Goal: Transaction & Acquisition: Purchase product/service

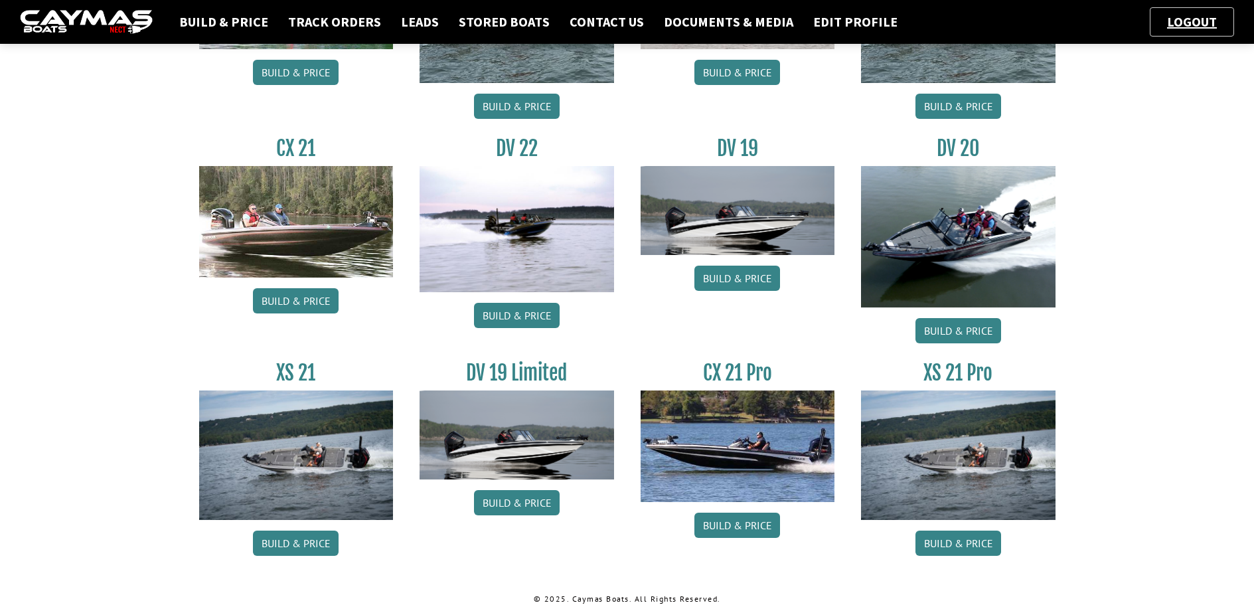
scroll to position [457, 0]
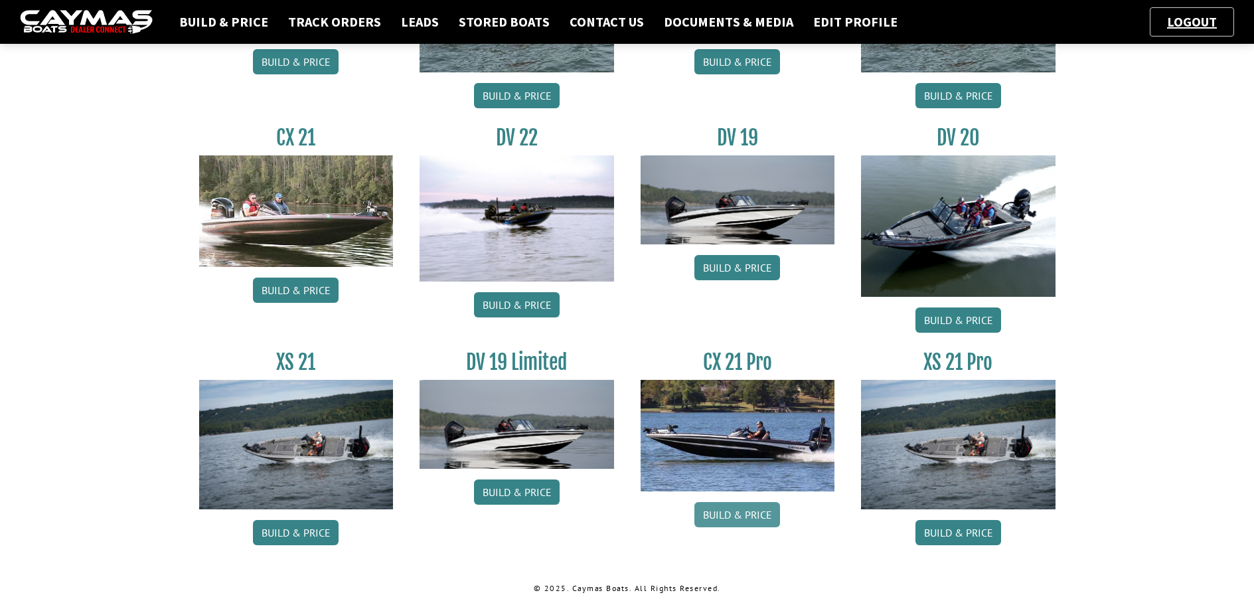
click at [730, 517] on link "Build & Price" at bounding box center [737, 514] width 86 height 25
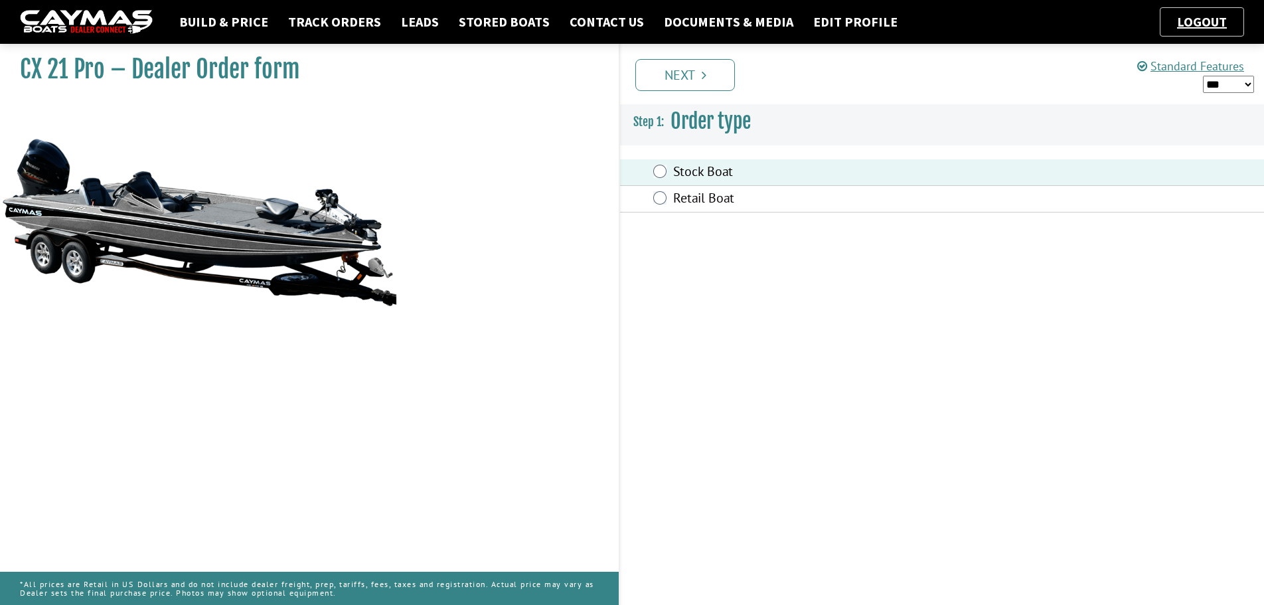
click at [1249, 83] on select "*** ****** ******" at bounding box center [1228, 84] width 51 height 17
select select "*"
click at [1203, 76] on select "*** ****** ******" at bounding box center [1228, 84] width 51 height 17
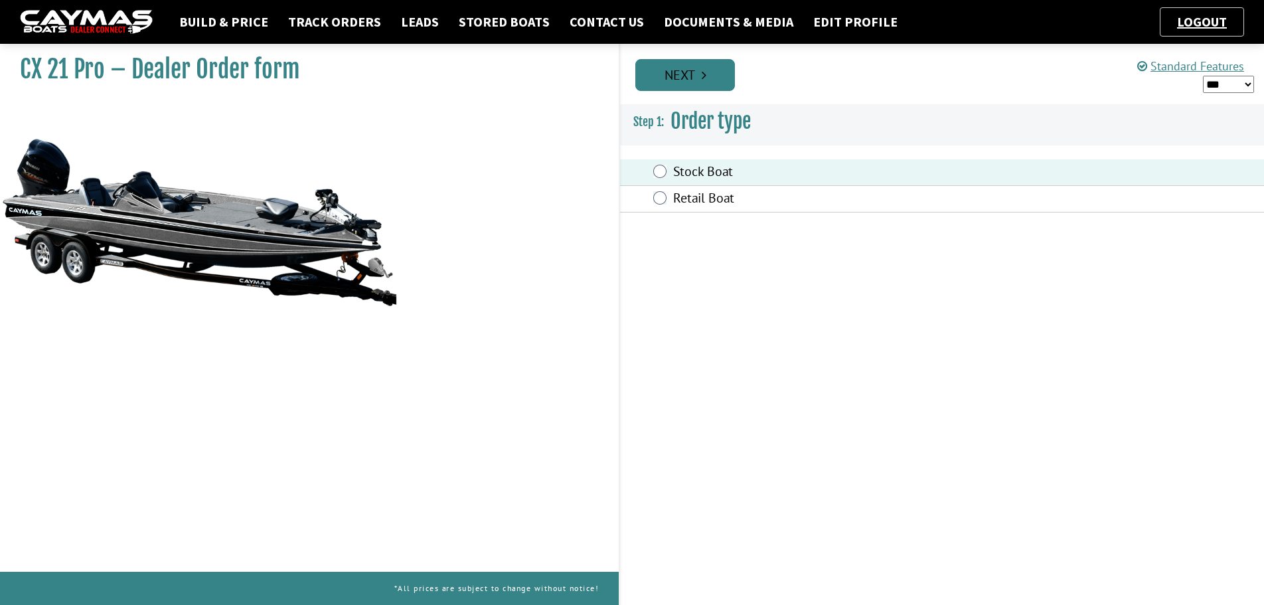
click at [715, 79] on link "Next" at bounding box center [685, 75] width 100 height 32
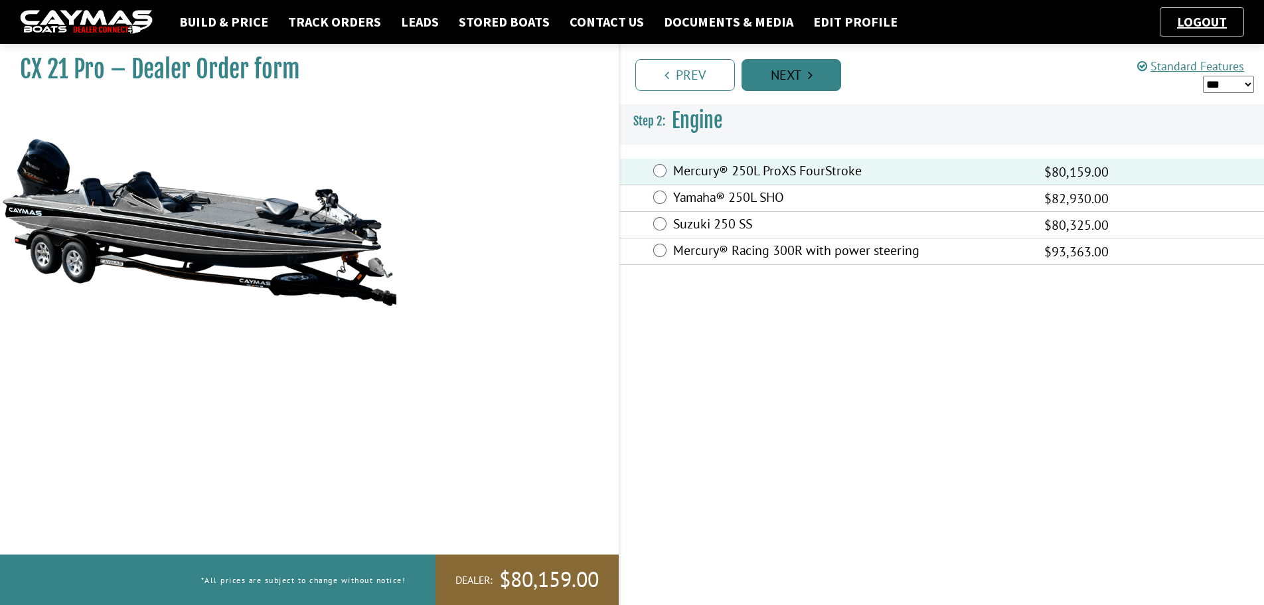
click at [803, 79] on link "Next" at bounding box center [791, 75] width 100 height 32
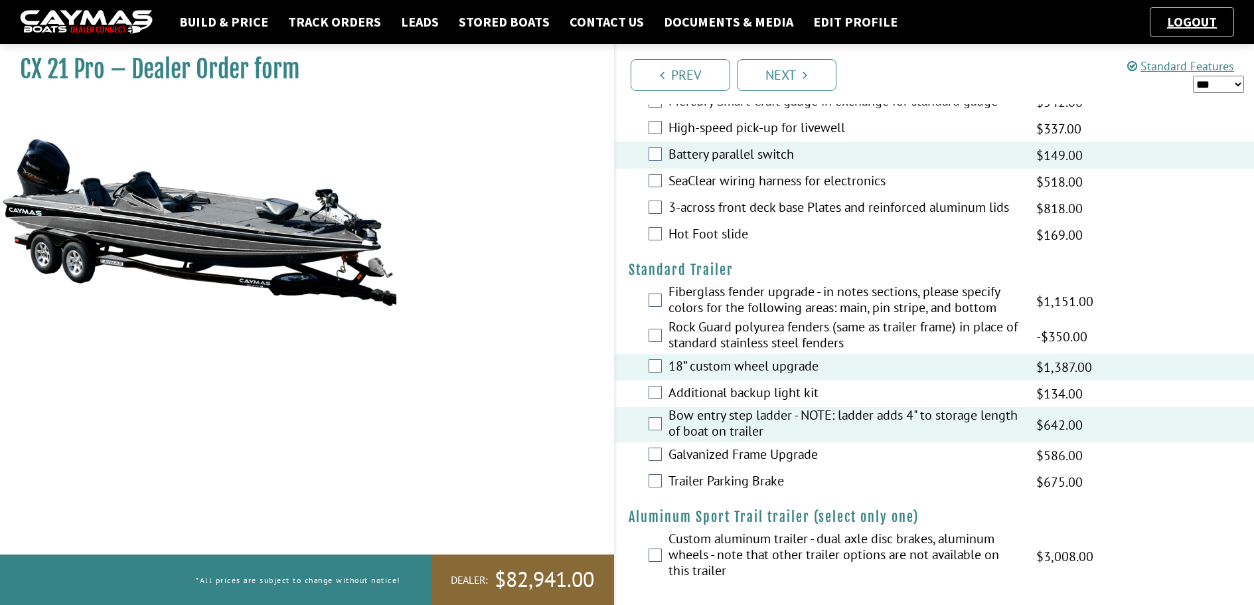
scroll to position [1662, 0]
click at [801, 74] on link "Next" at bounding box center [787, 75] width 100 height 32
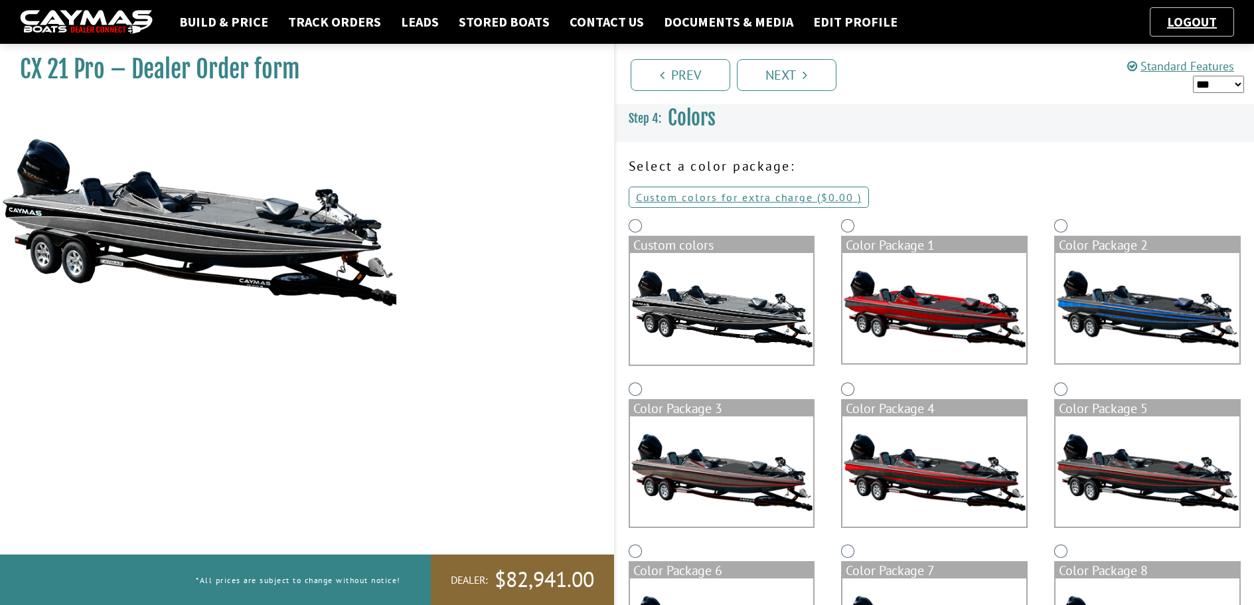
scroll to position [0, 0]
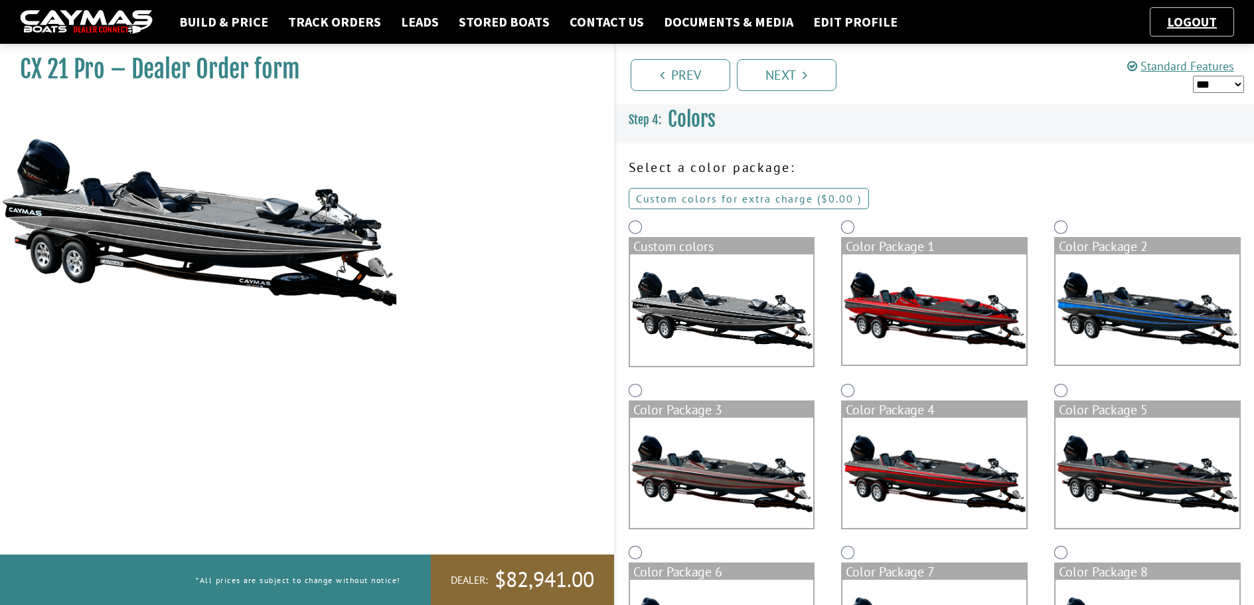
click at [749, 195] on link "Custom colors for extra charge ( $0.00 $0.00 MSRP $0.00 MAP $0.00 )" at bounding box center [749, 198] width 240 height 21
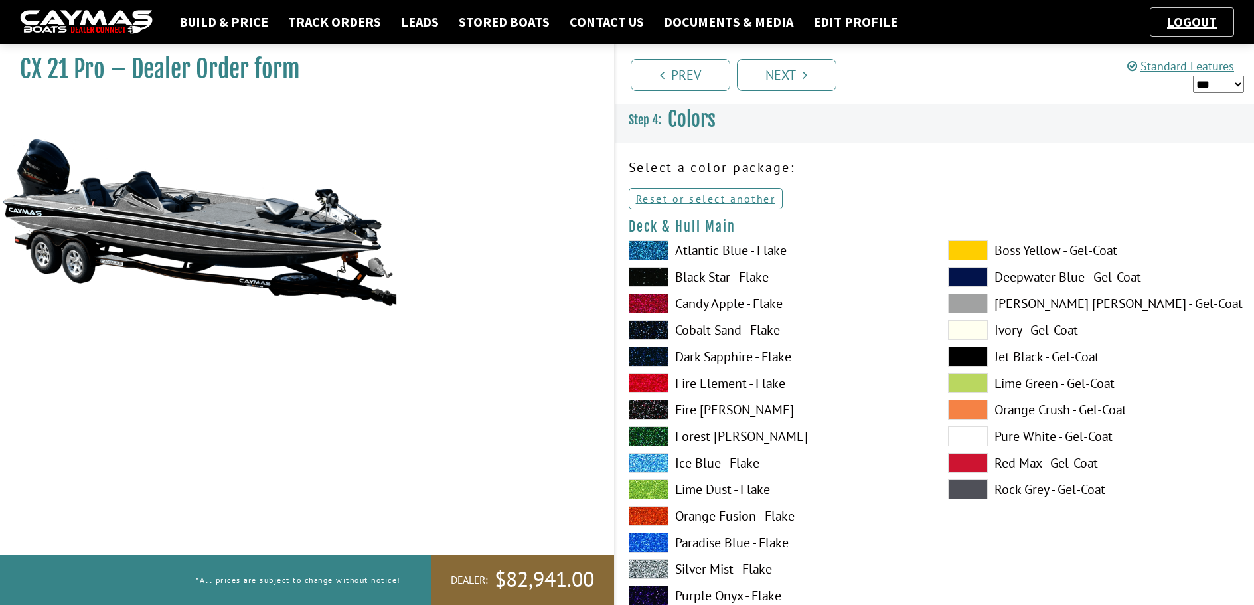
click at [689, 303] on label "Candy Apple - Flake" at bounding box center [775, 303] width 293 height 20
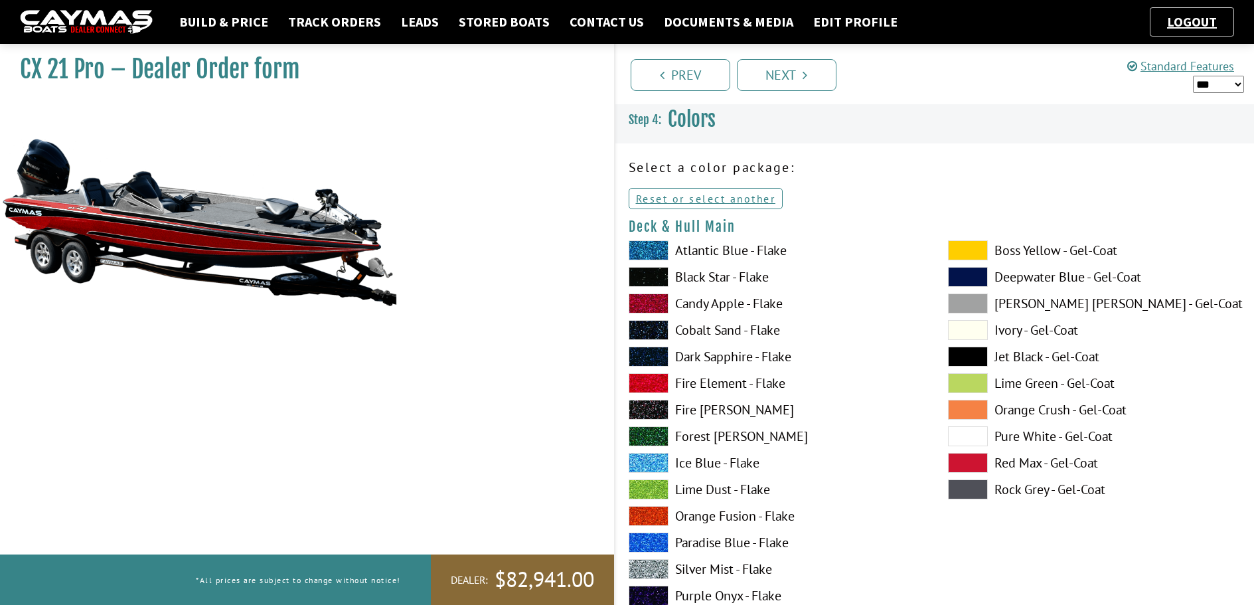
click at [644, 302] on span at bounding box center [649, 303] width 40 height 20
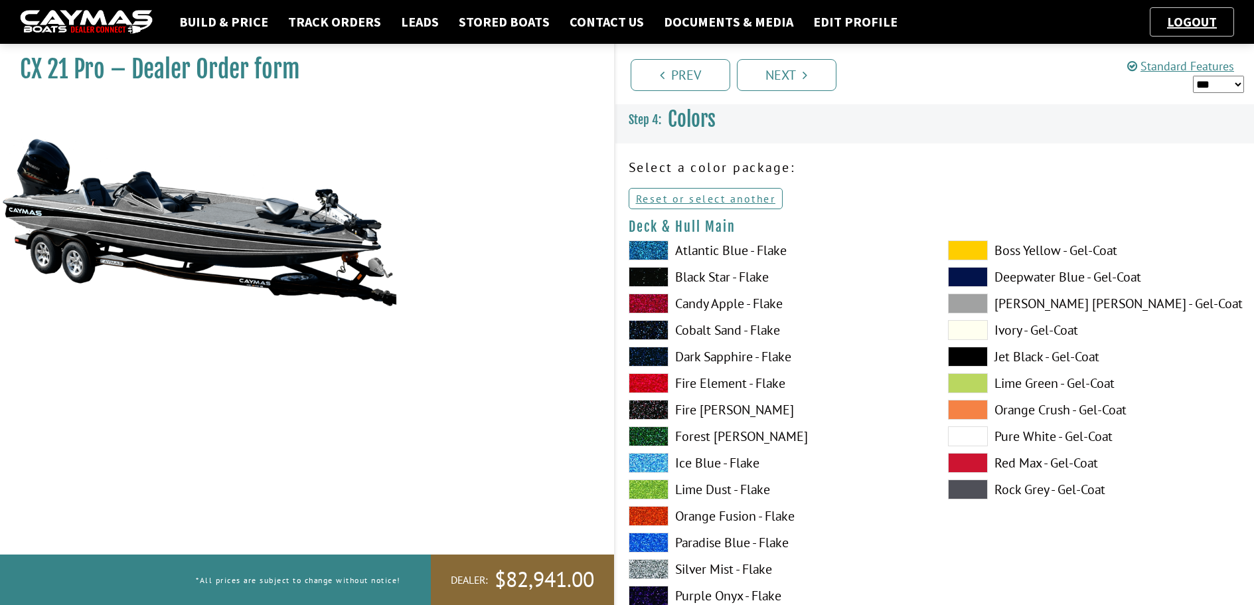
click at [644, 302] on span at bounding box center [649, 303] width 40 height 20
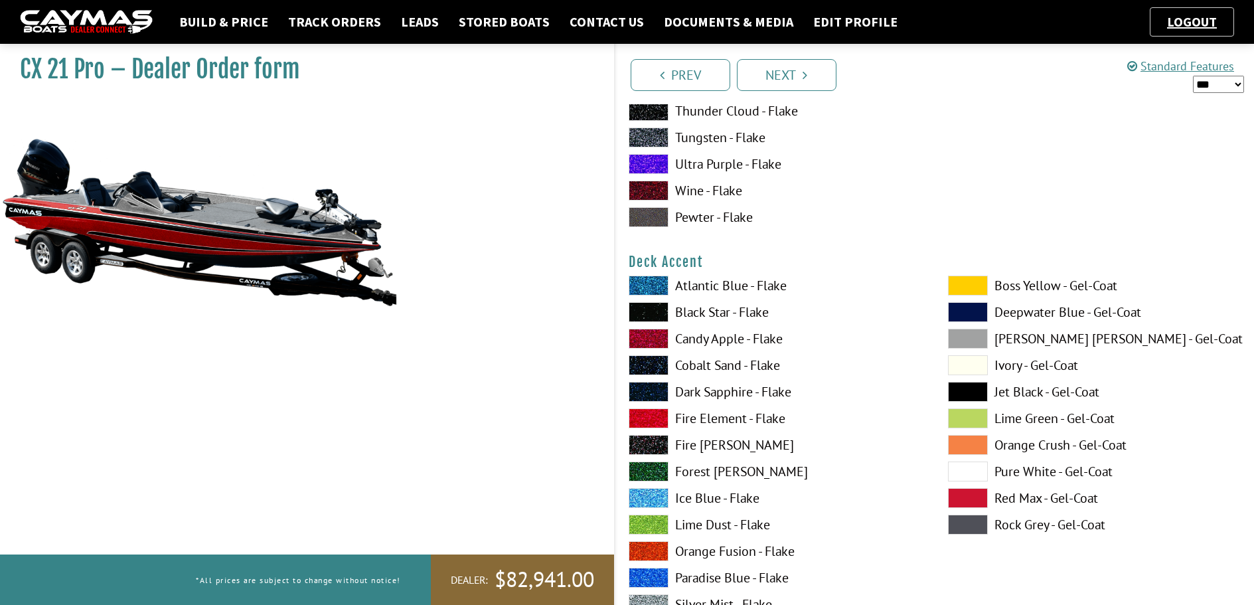
scroll to position [531, 0]
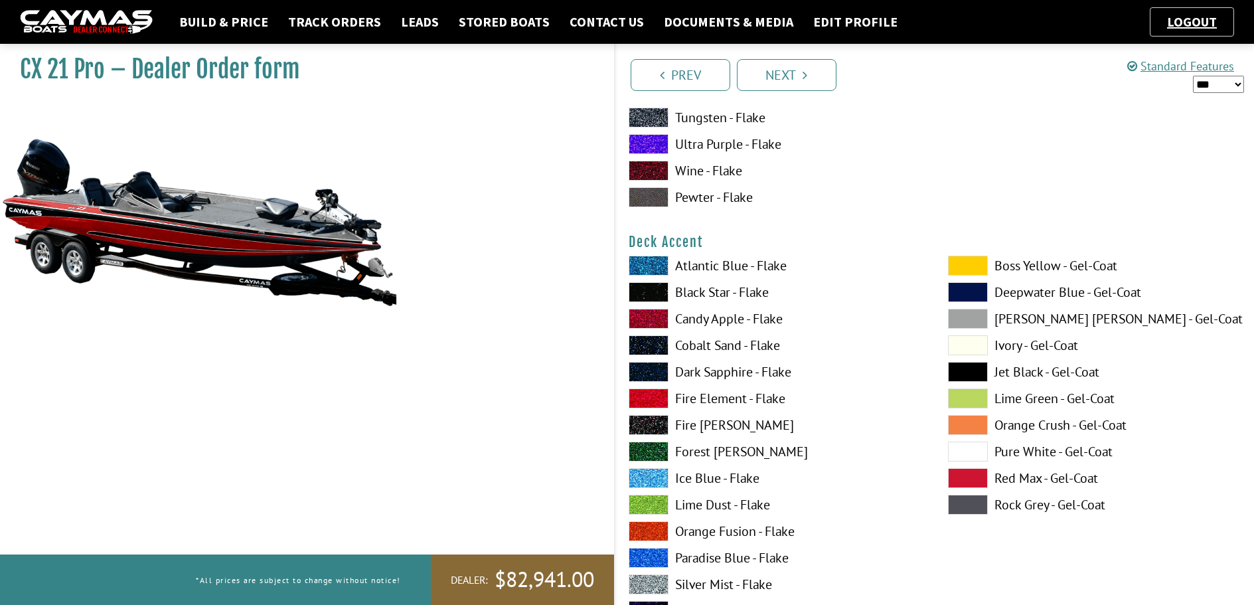
click at [976, 366] on span at bounding box center [968, 372] width 40 height 20
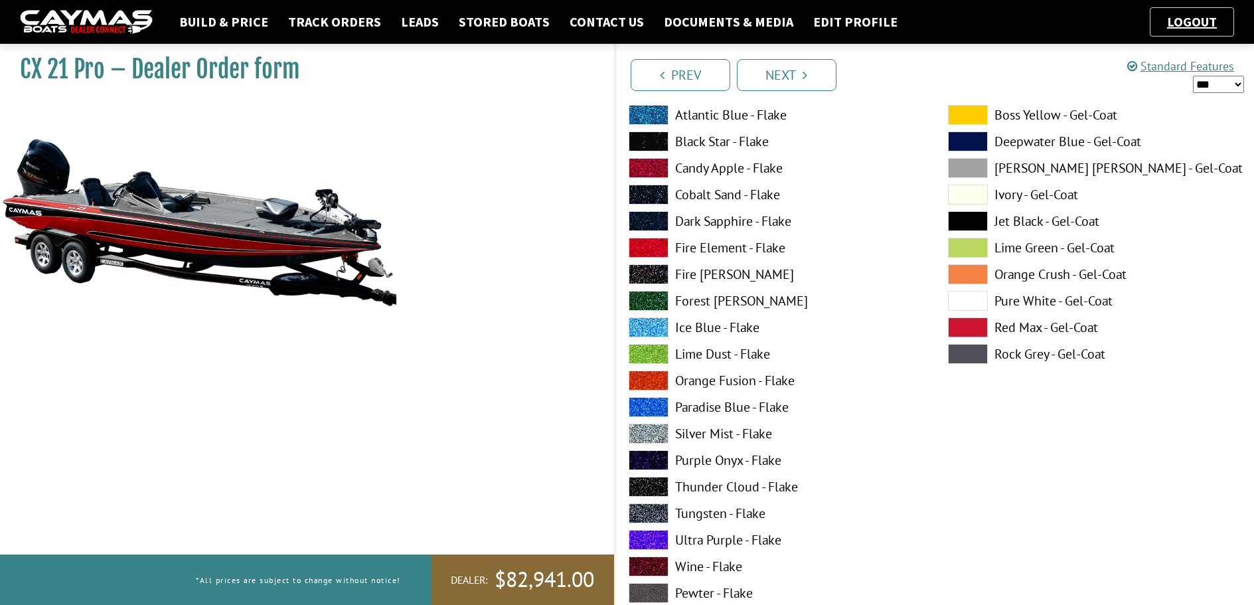
scroll to position [1261, 0]
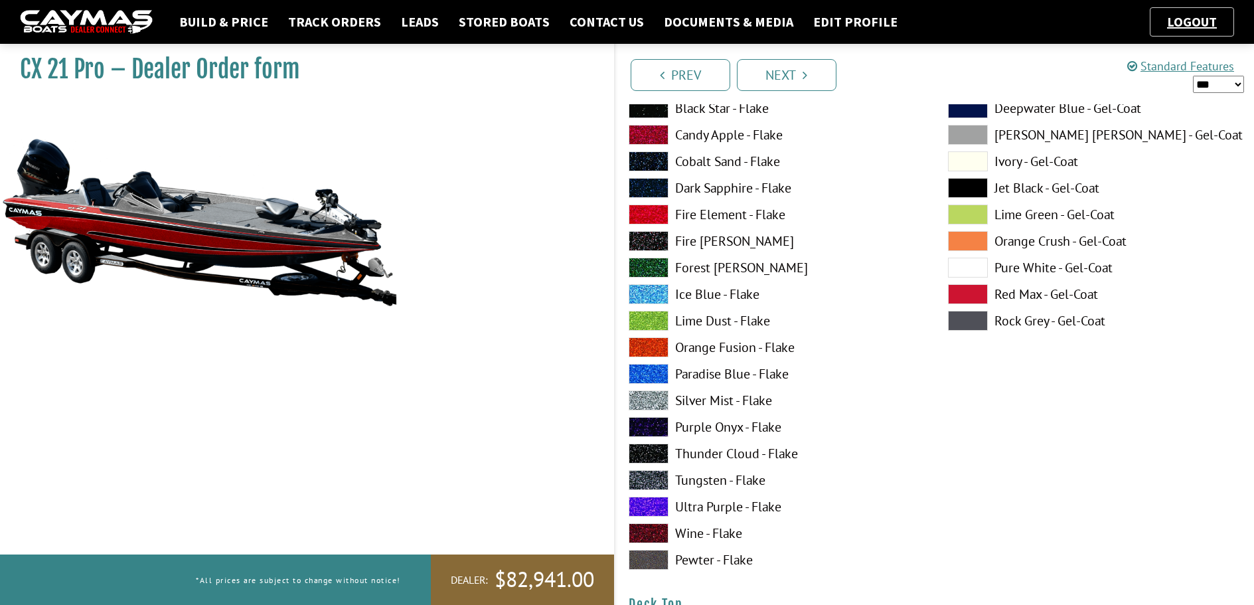
click at [649, 404] on span at bounding box center [649, 400] width 40 height 20
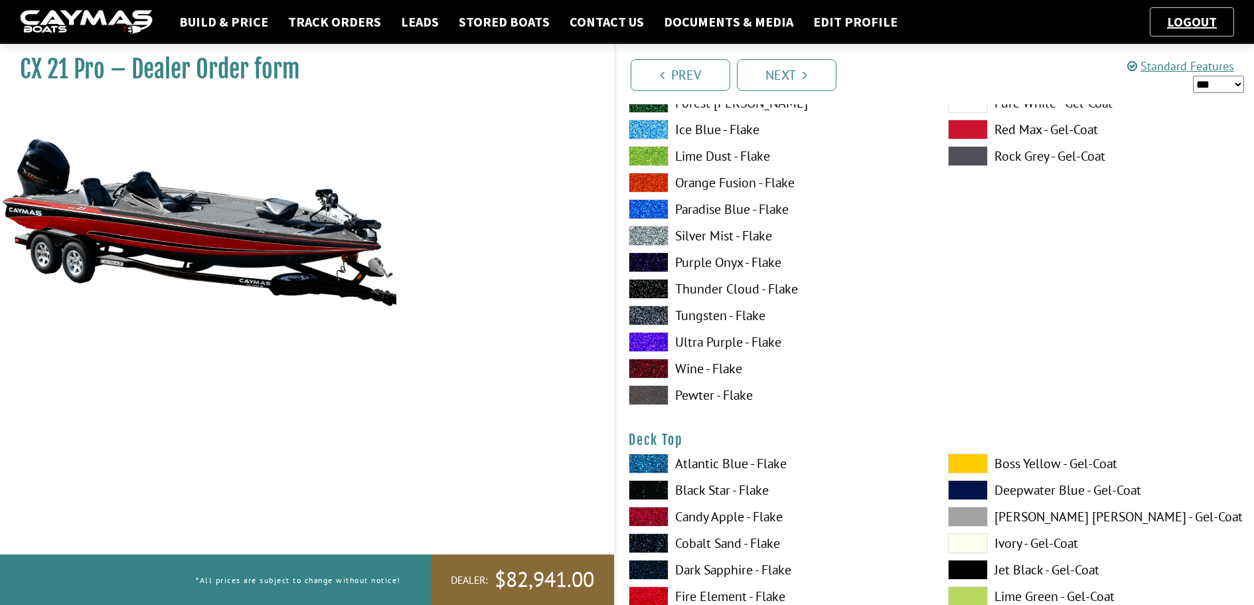
scroll to position [1527, 0]
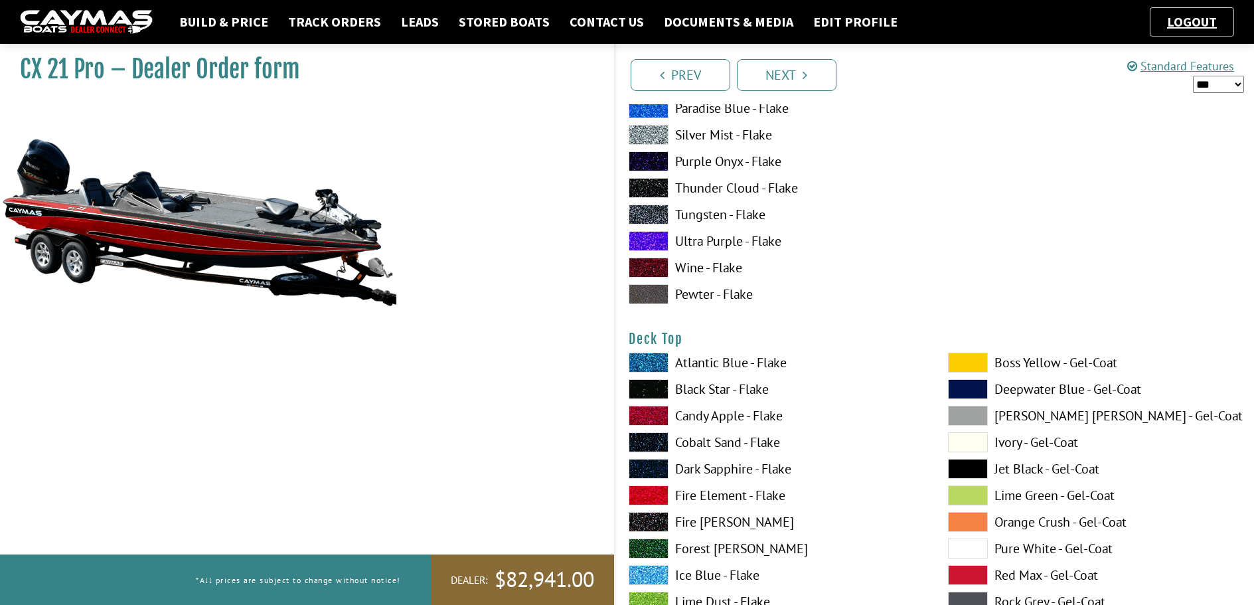
click at [652, 417] on span at bounding box center [649, 416] width 40 height 20
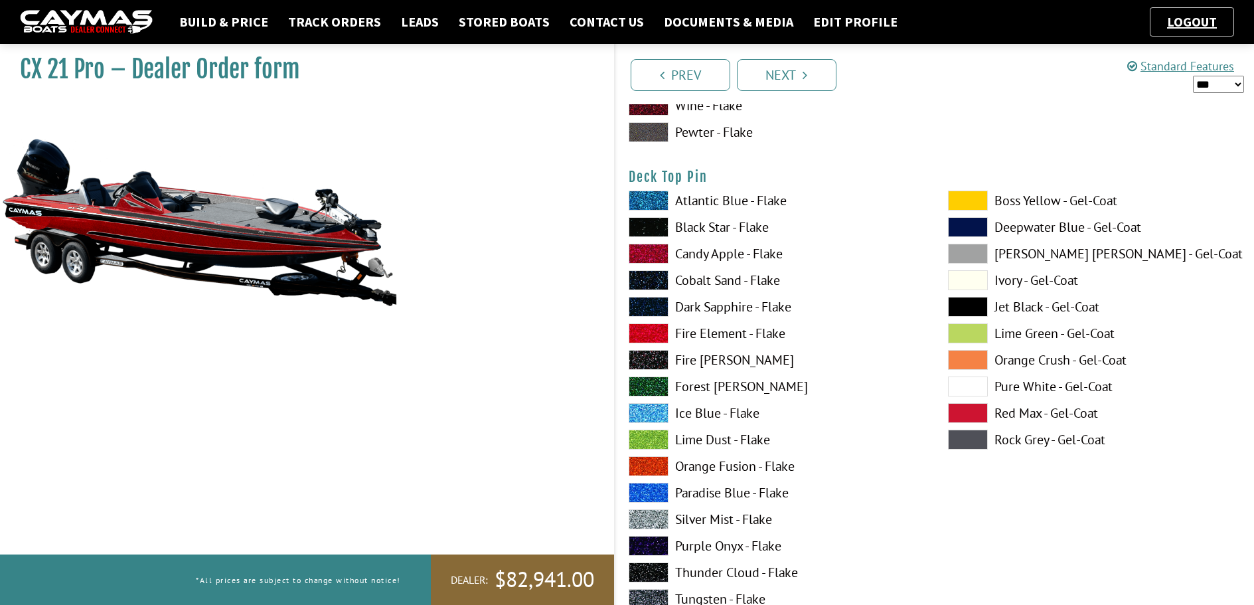
scroll to position [2257, 0]
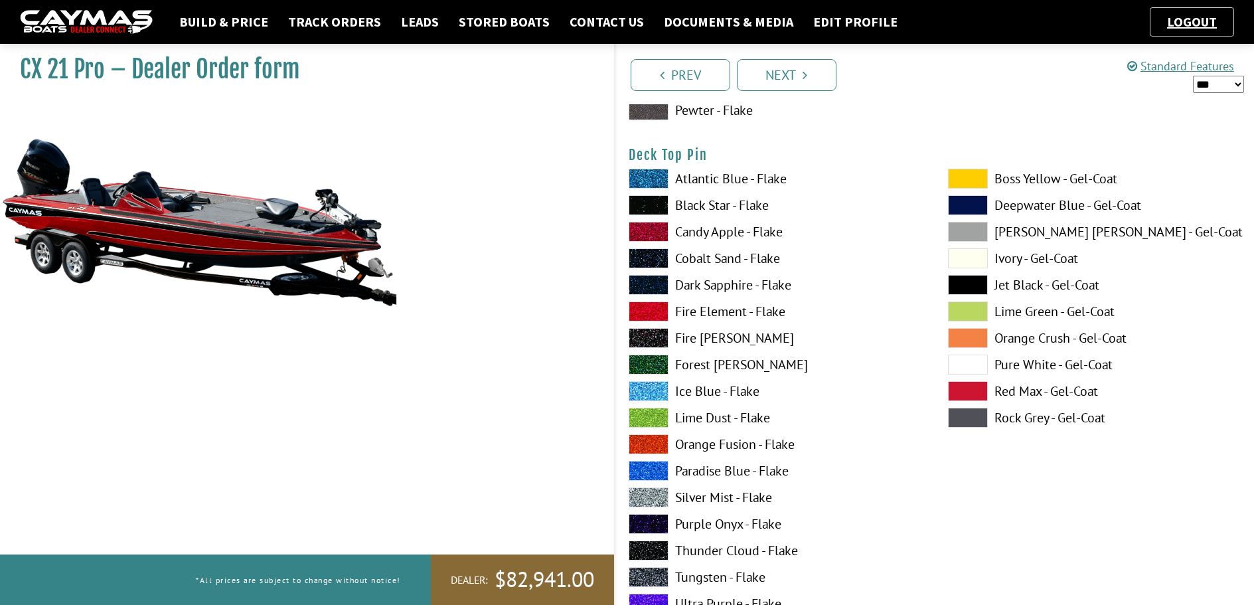
click at [658, 500] on span at bounding box center [649, 497] width 40 height 20
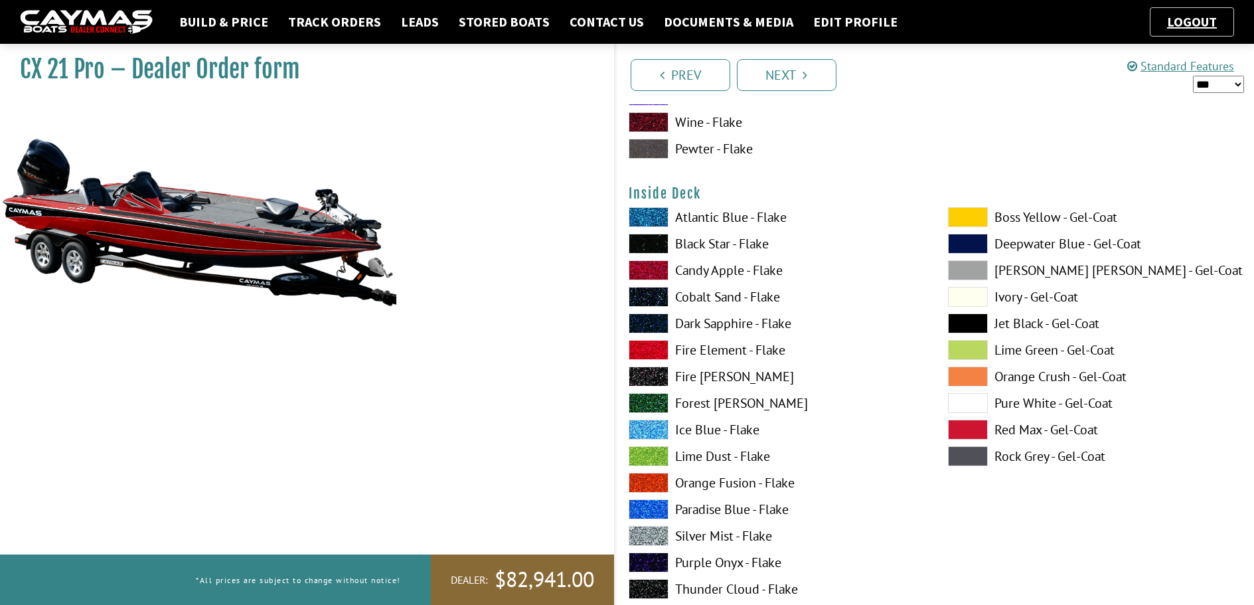
scroll to position [2788, 0]
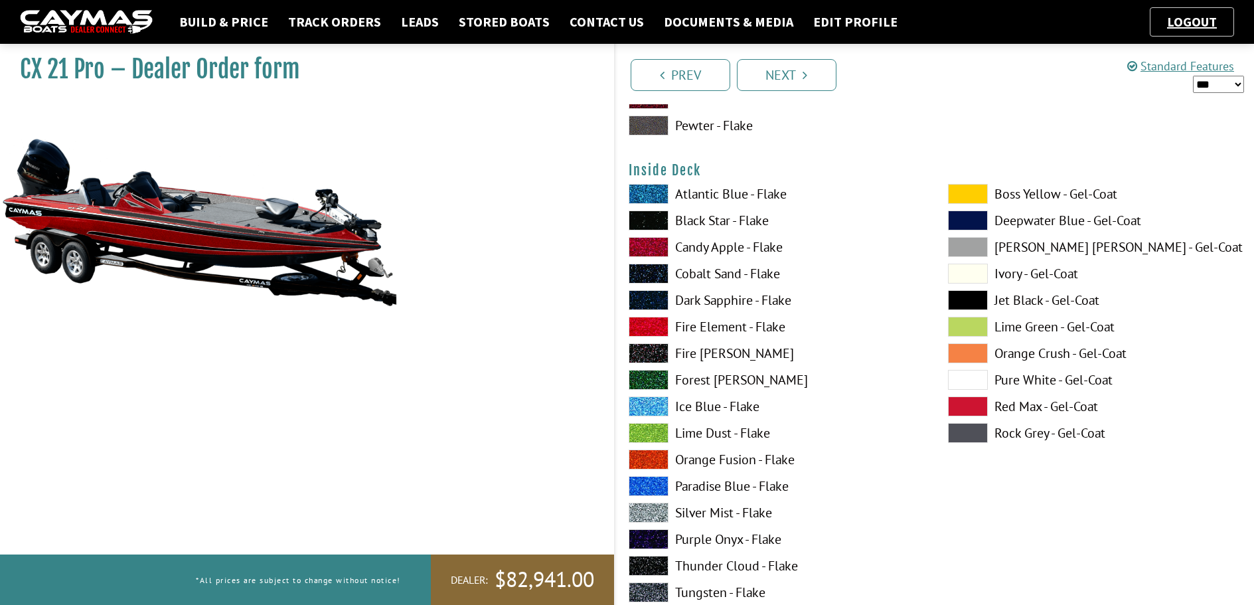
click at [654, 517] on span at bounding box center [649, 512] width 40 height 20
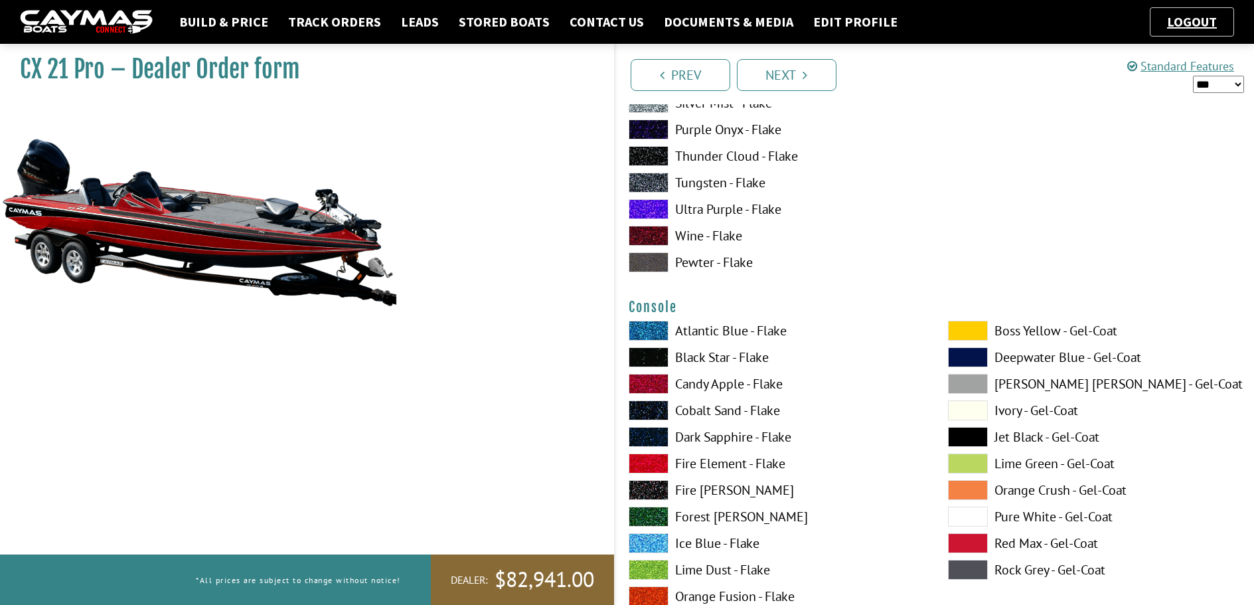
scroll to position [3252, 0]
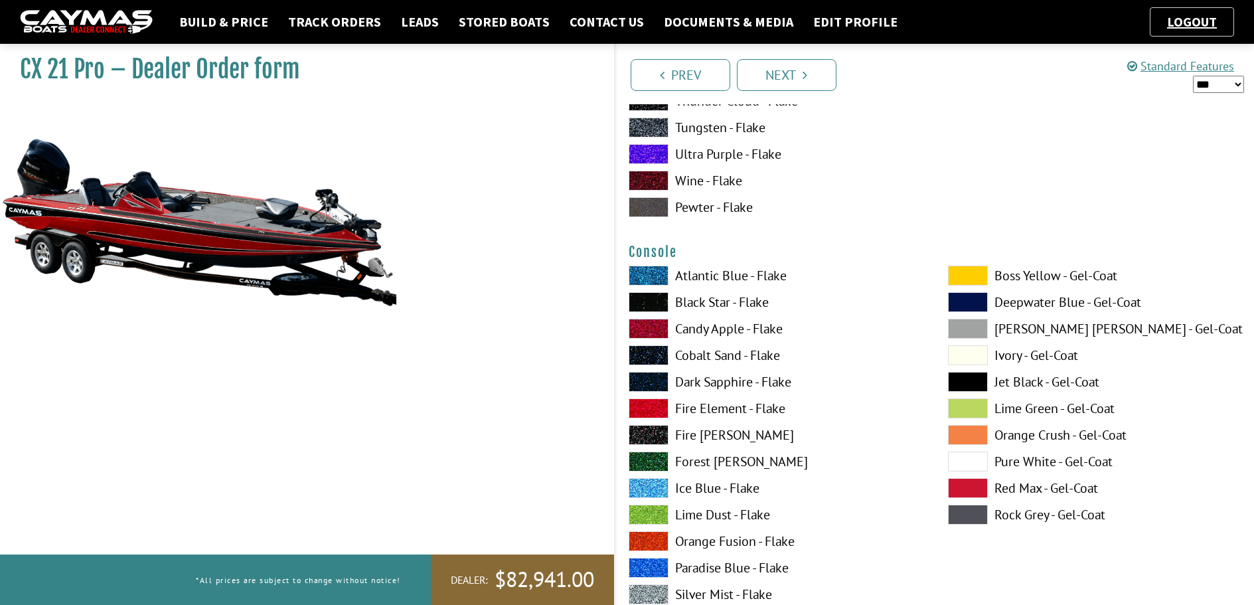
click at [968, 378] on span at bounding box center [968, 382] width 40 height 20
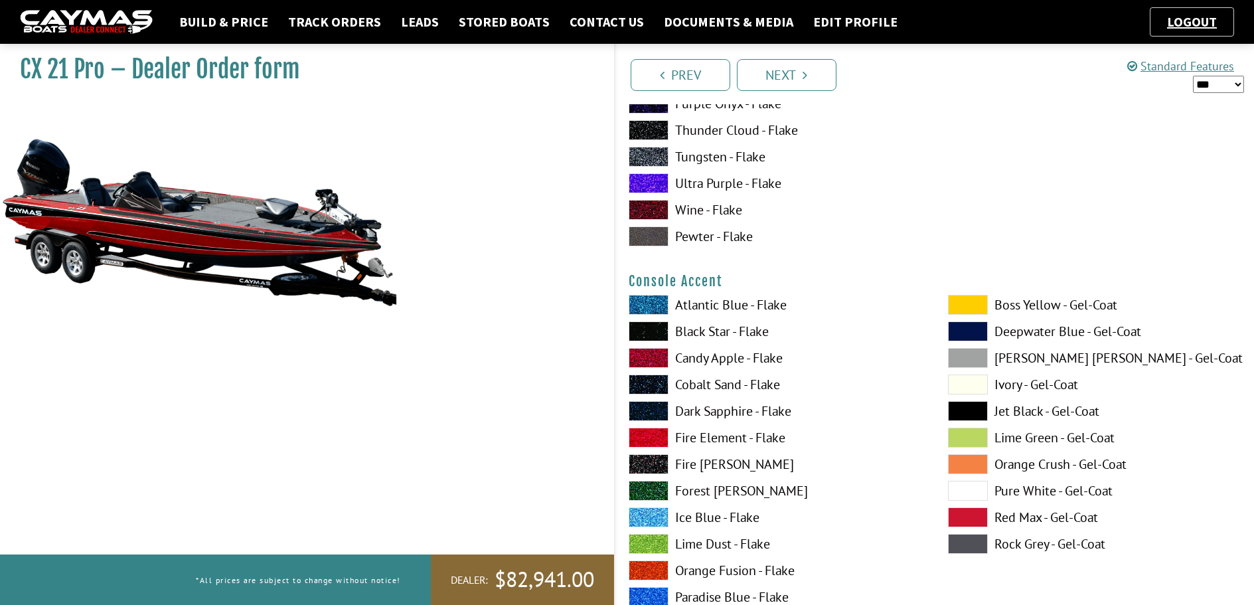
scroll to position [3783, 0]
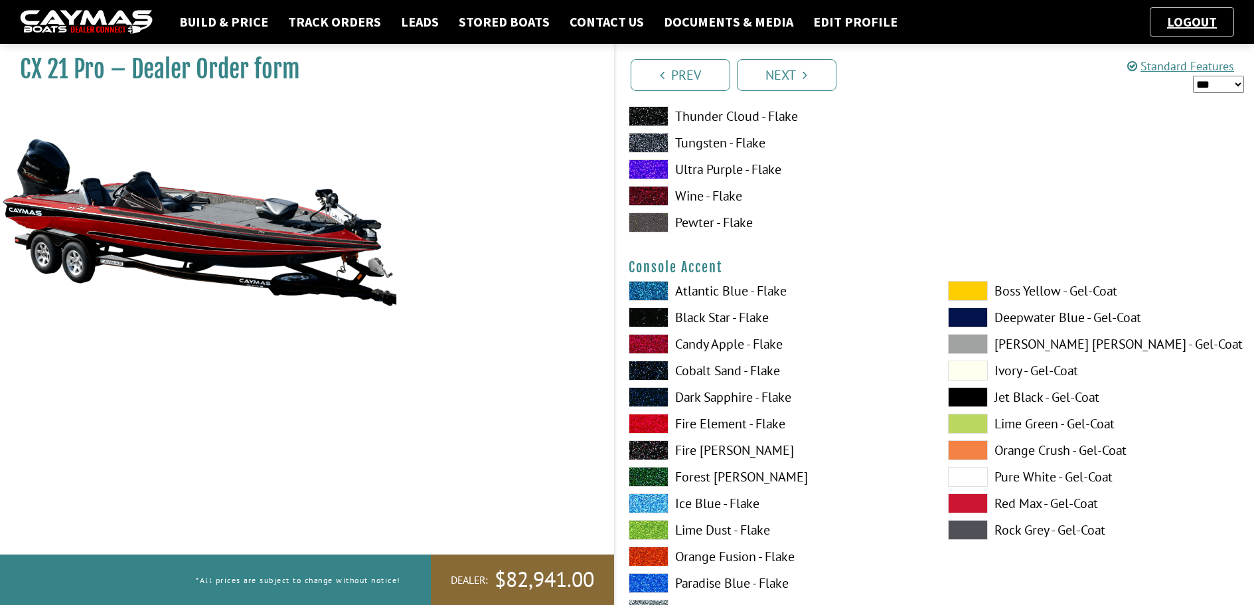
click at [658, 344] on span at bounding box center [649, 344] width 40 height 20
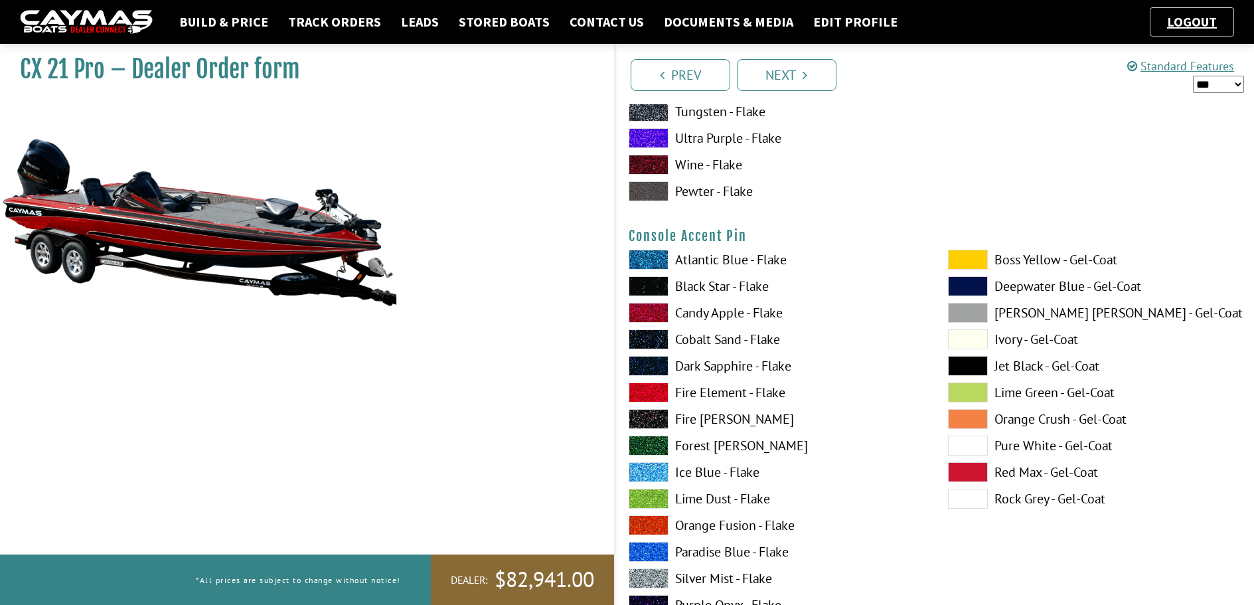
scroll to position [4381, 0]
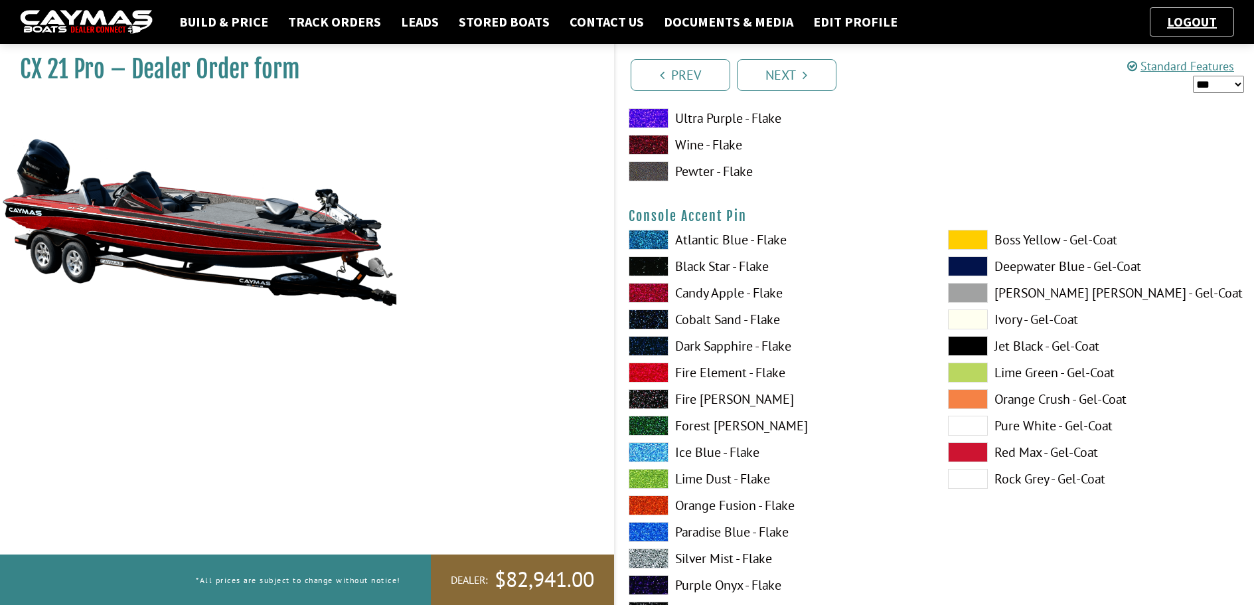
click at [652, 552] on span at bounding box center [649, 558] width 40 height 20
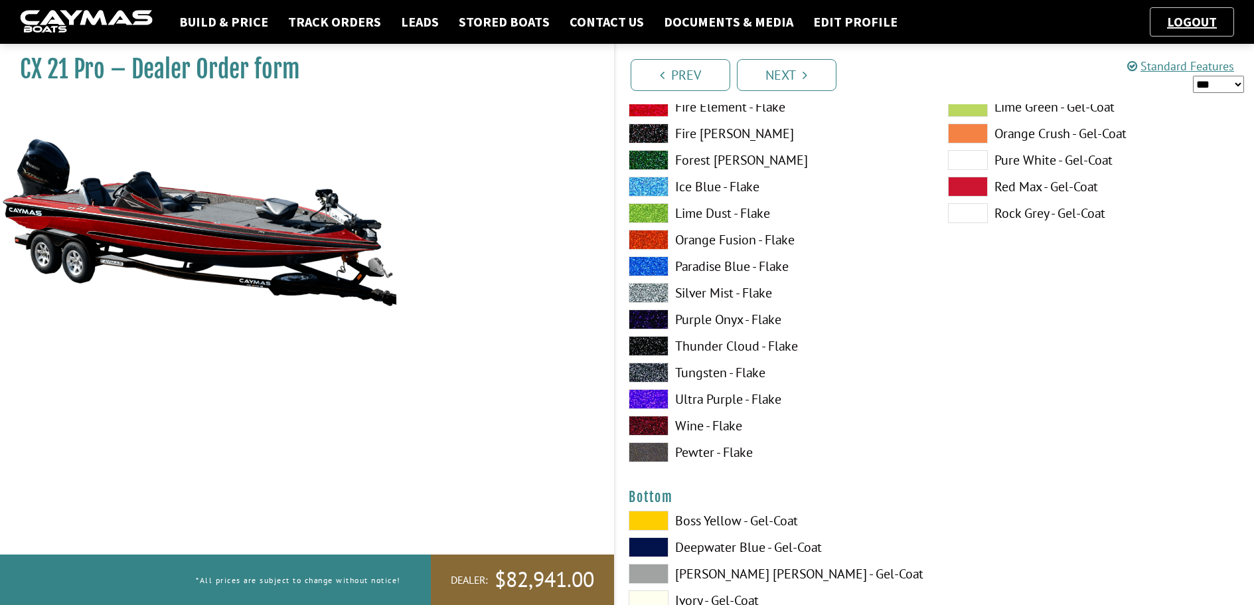
scroll to position [4712, 0]
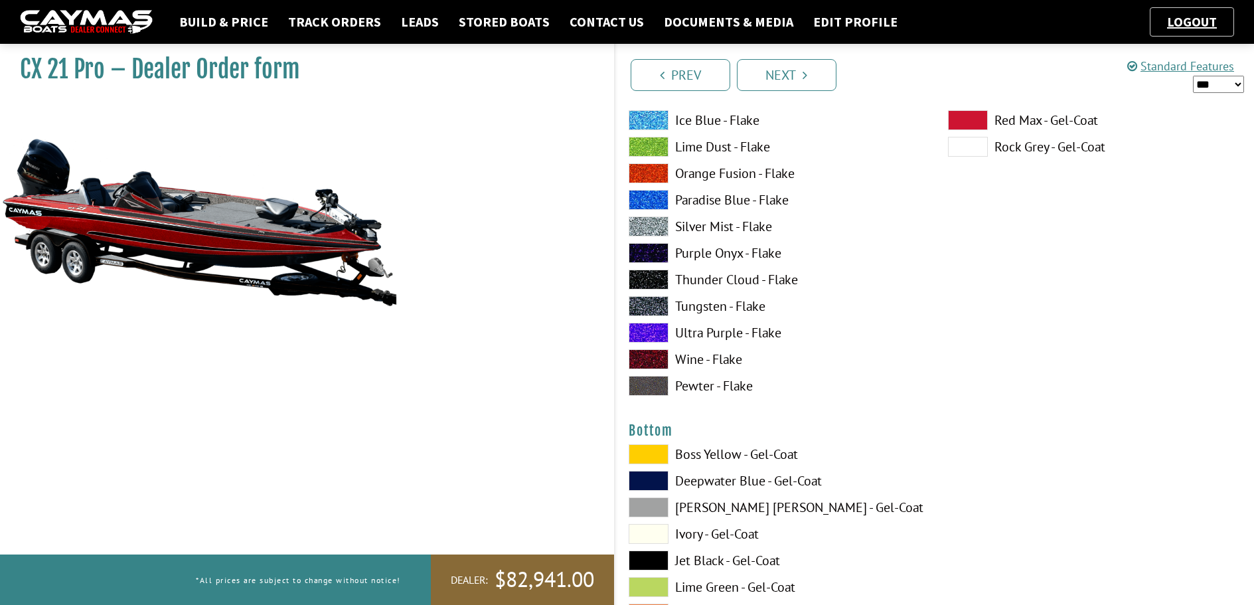
click at [650, 564] on span at bounding box center [649, 560] width 40 height 20
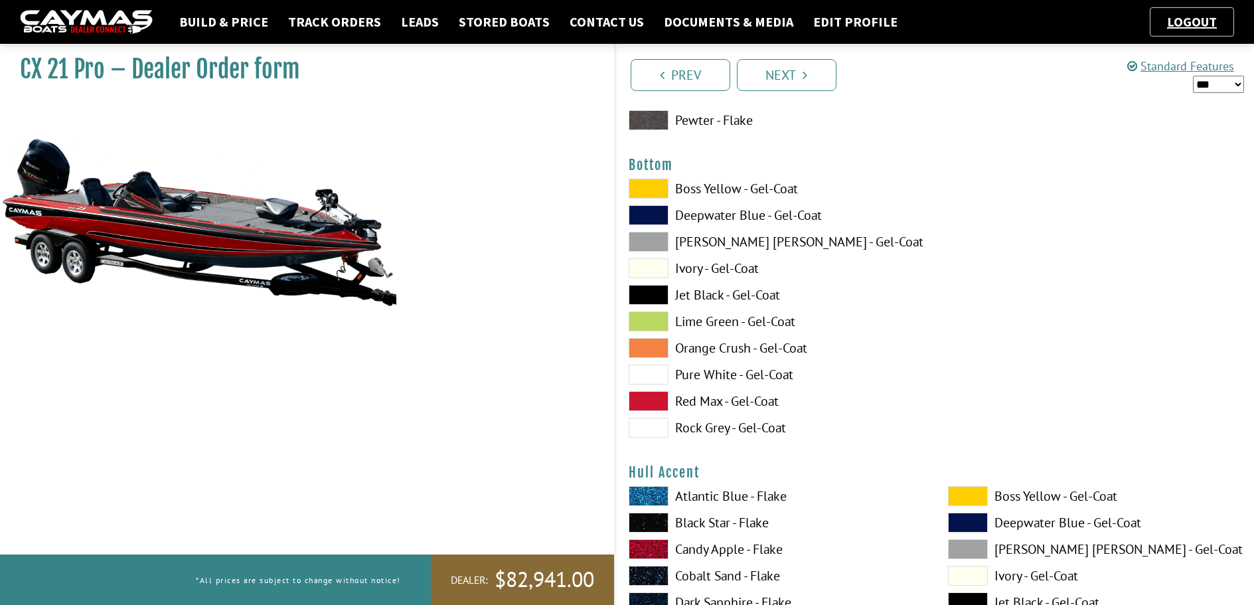
scroll to position [5044, 0]
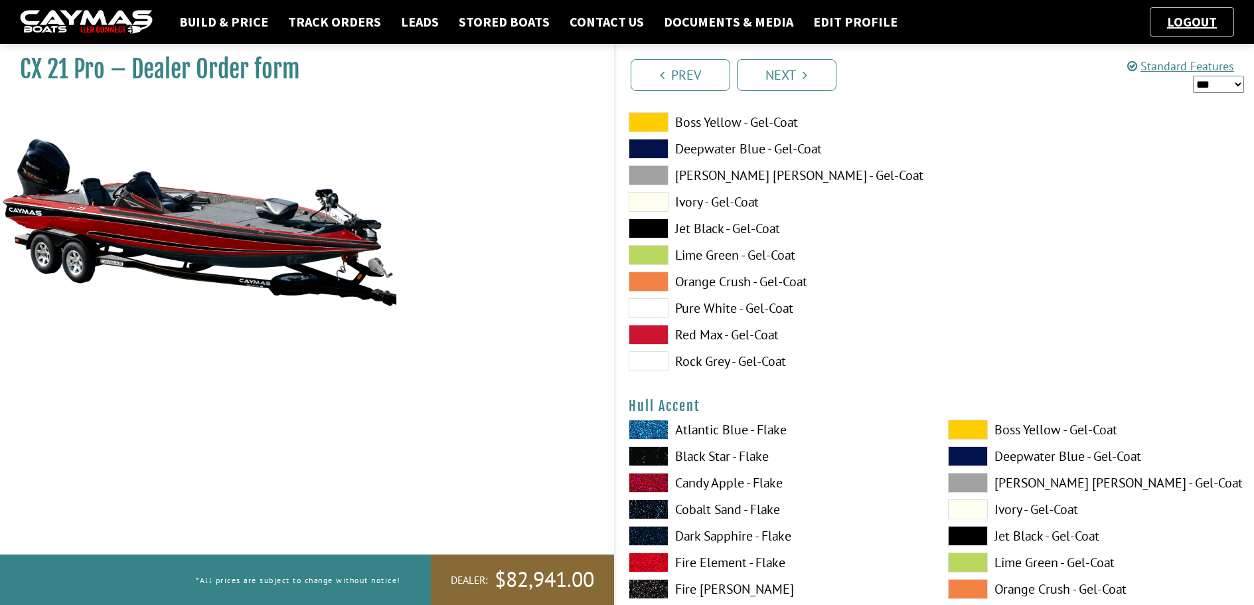
click at [975, 532] on span at bounding box center [968, 536] width 40 height 20
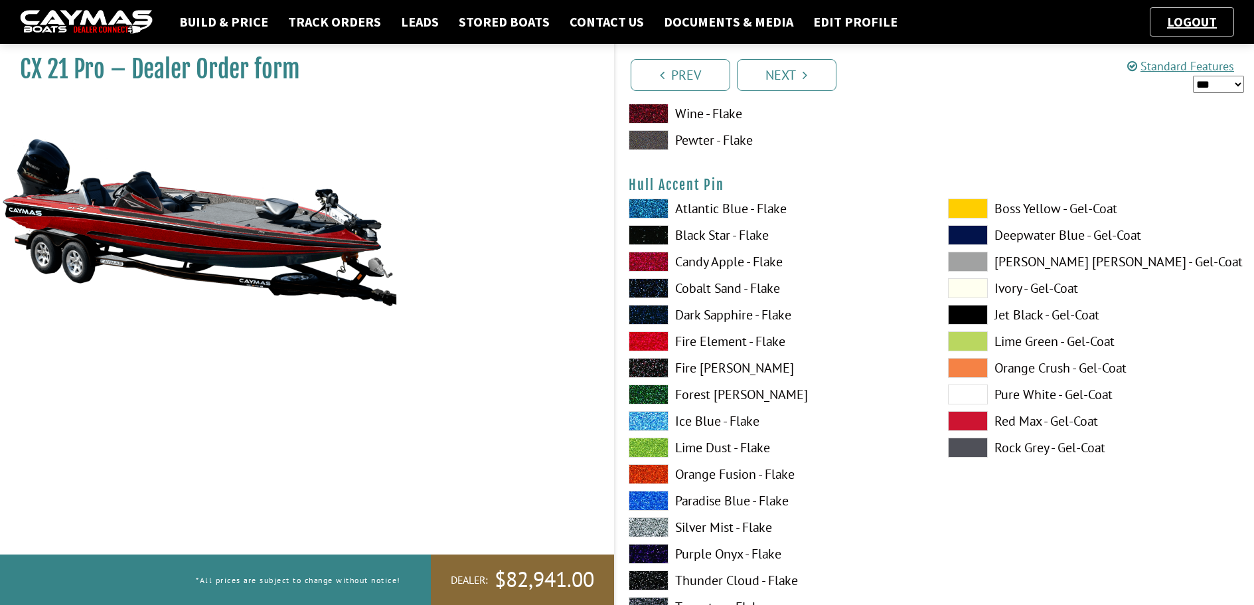
scroll to position [5841, 0]
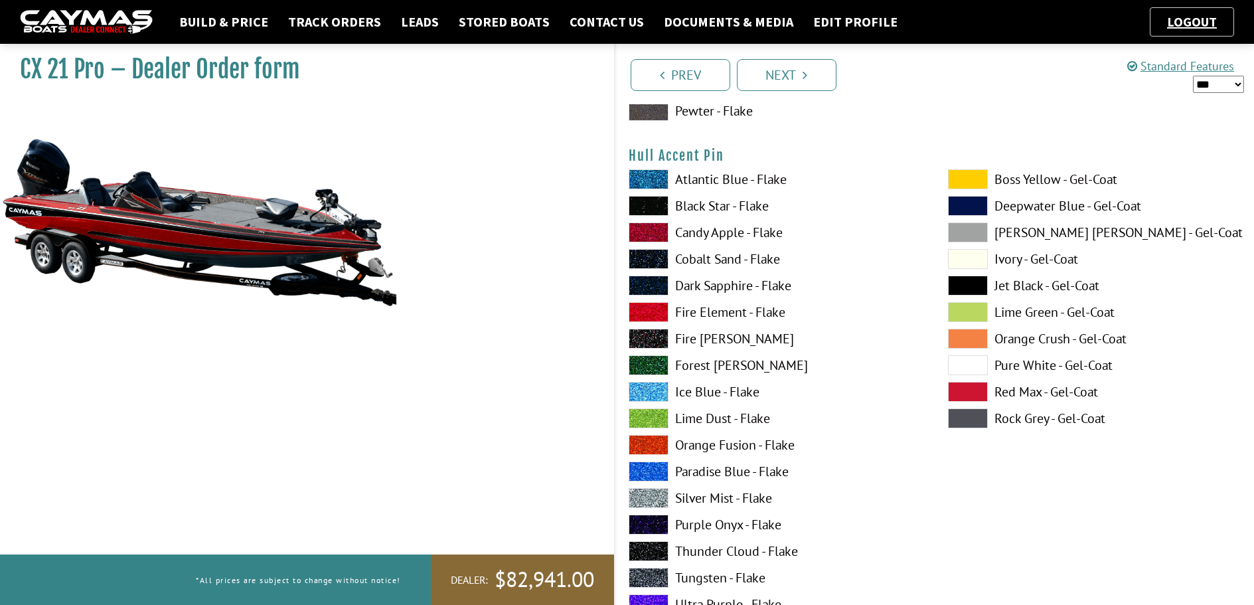
click at [660, 497] on span at bounding box center [649, 498] width 40 height 20
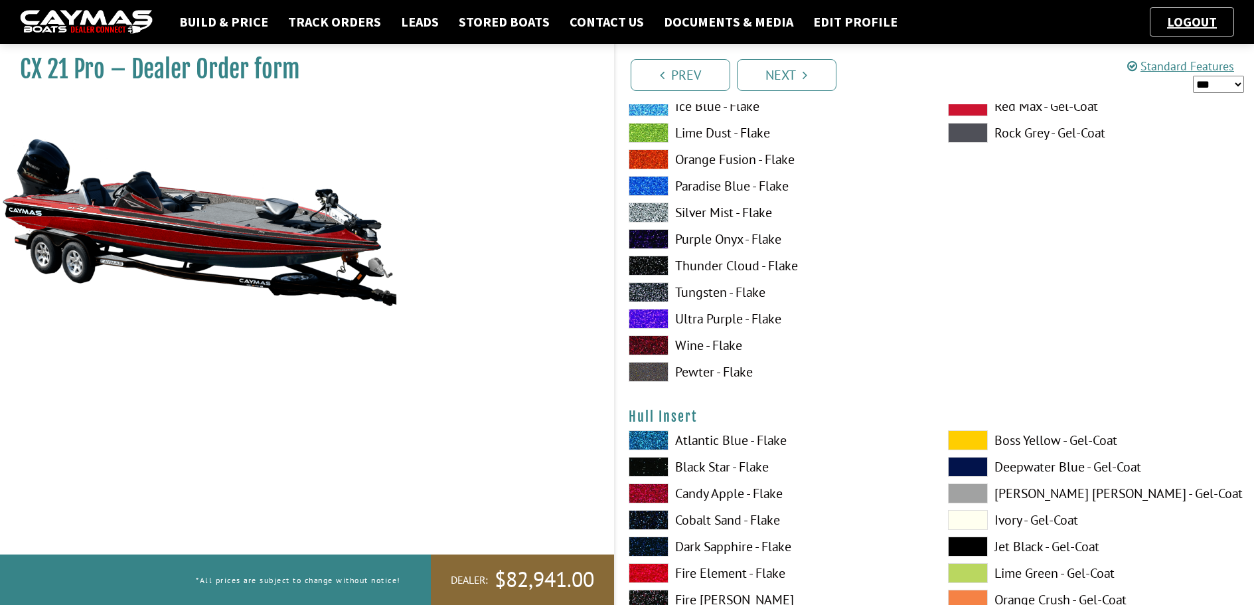
scroll to position [6173, 0]
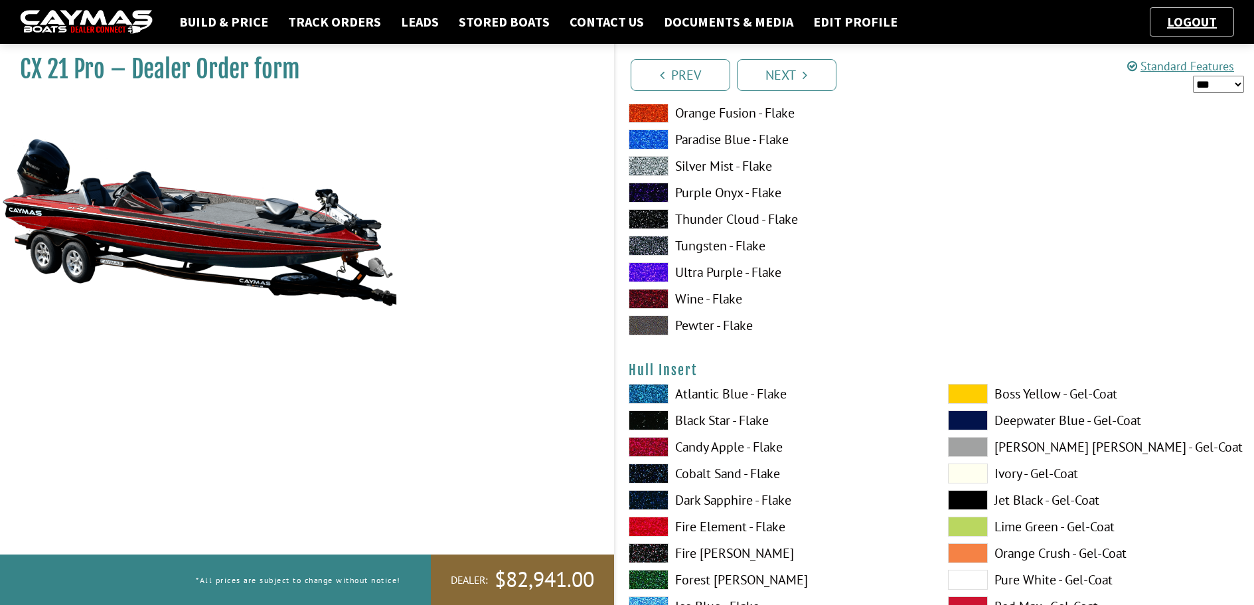
click at [964, 497] on span at bounding box center [968, 500] width 40 height 20
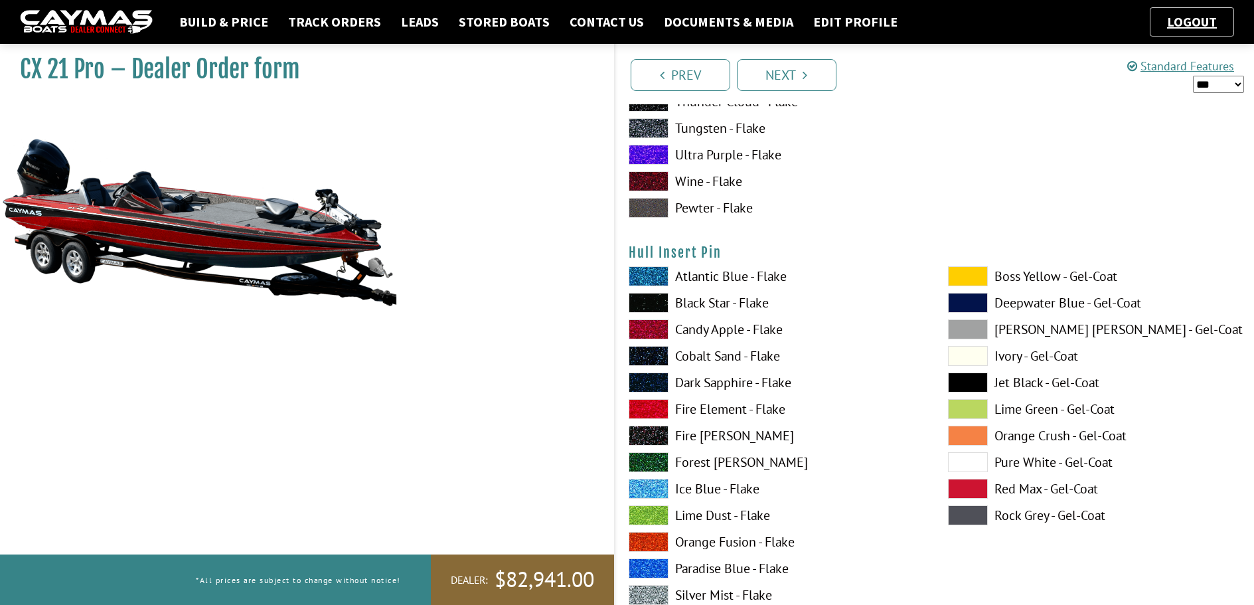
scroll to position [6903, 0]
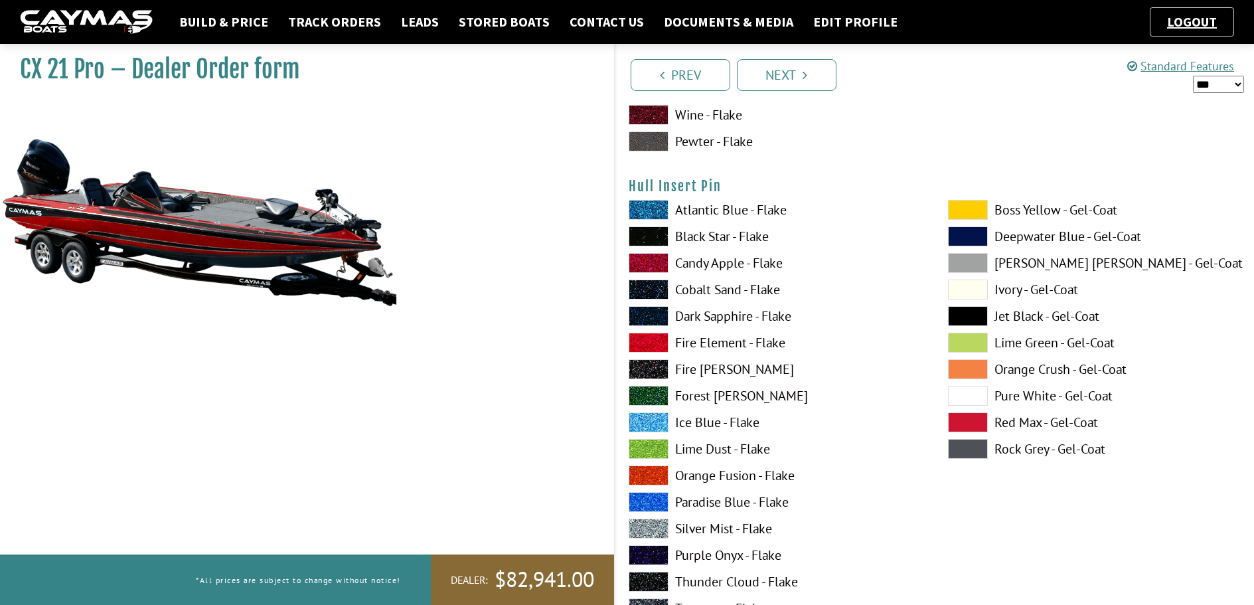
click at [645, 524] on span at bounding box center [649, 528] width 40 height 20
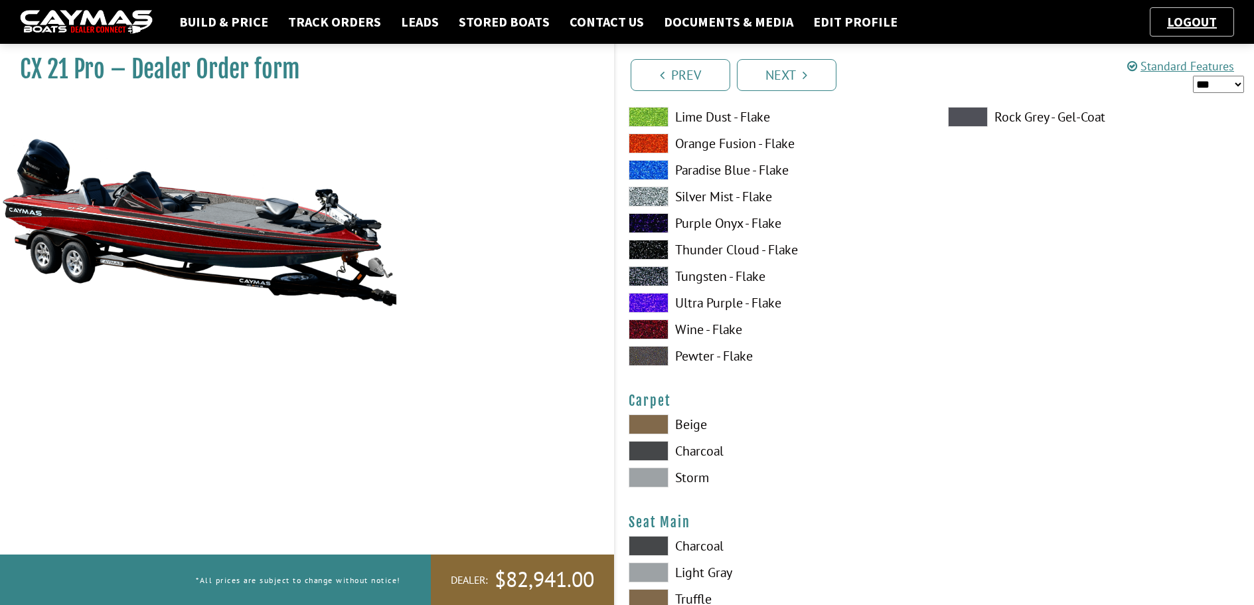
scroll to position [7301, 0]
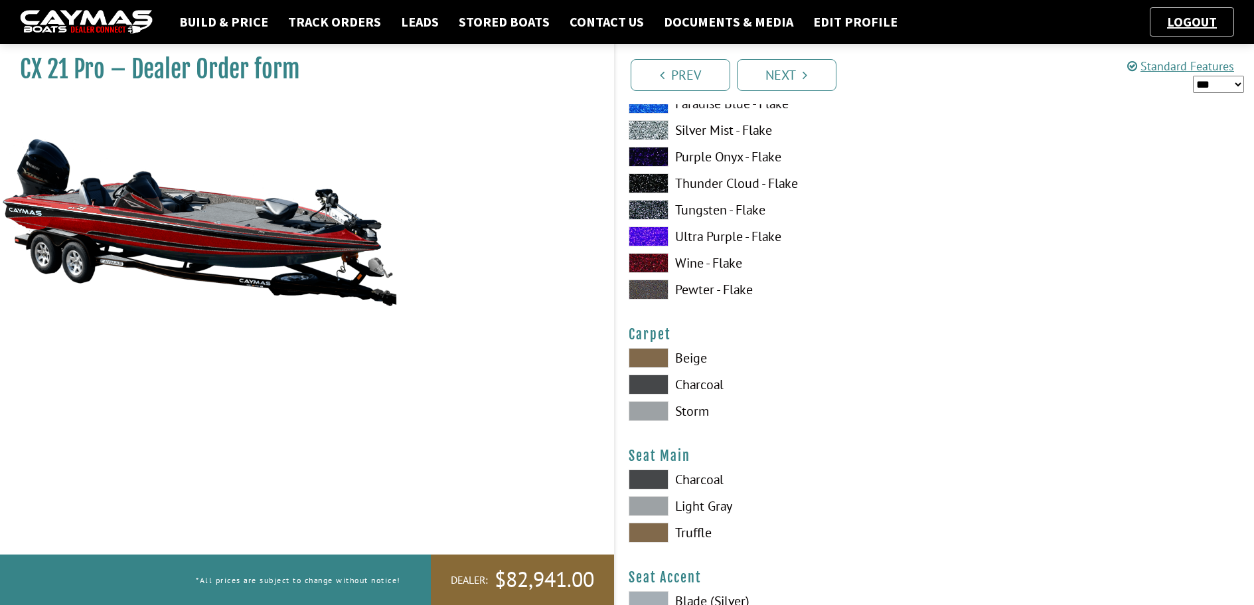
click at [656, 378] on span at bounding box center [649, 384] width 40 height 20
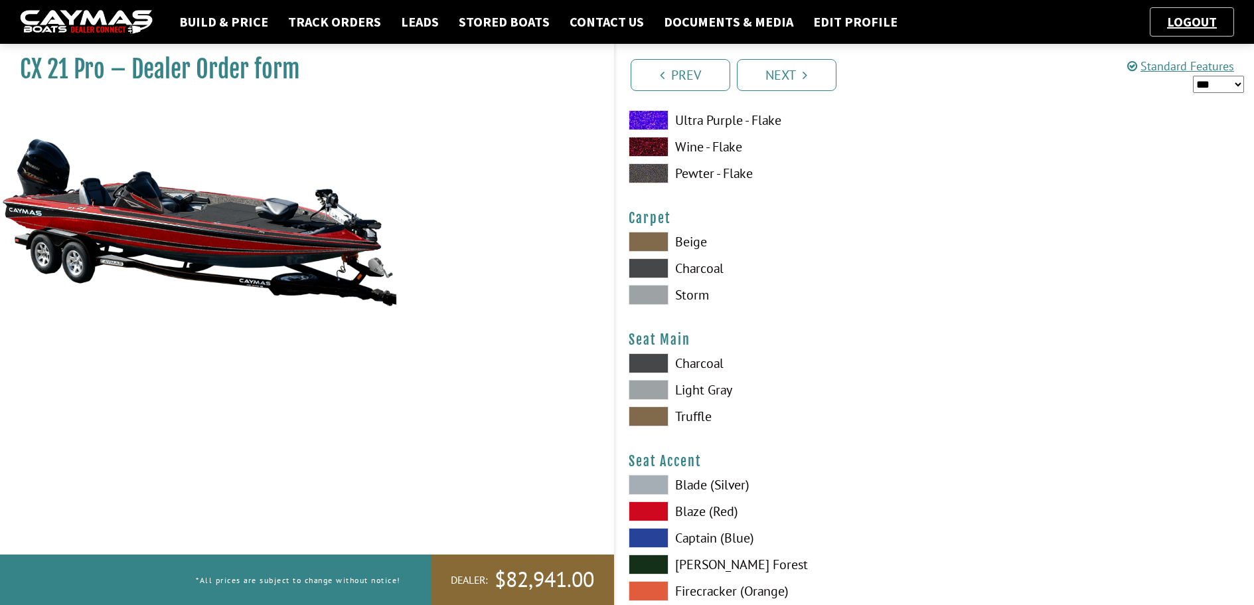
scroll to position [7434, 0]
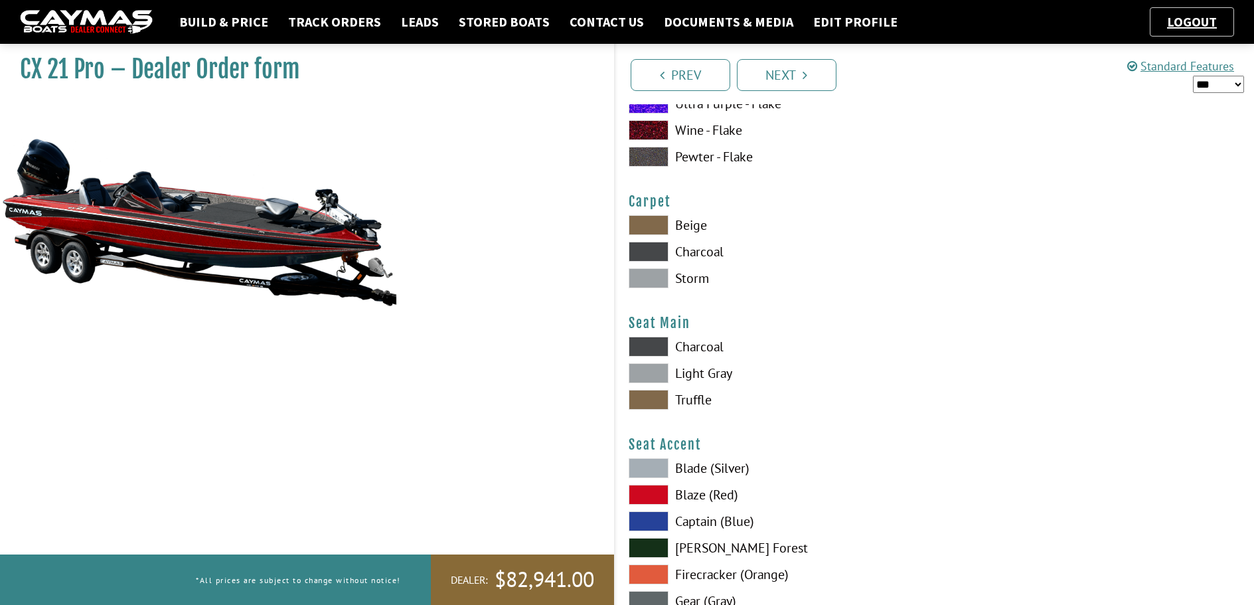
click at [659, 347] on span at bounding box center [649, 347] width 40 height 20
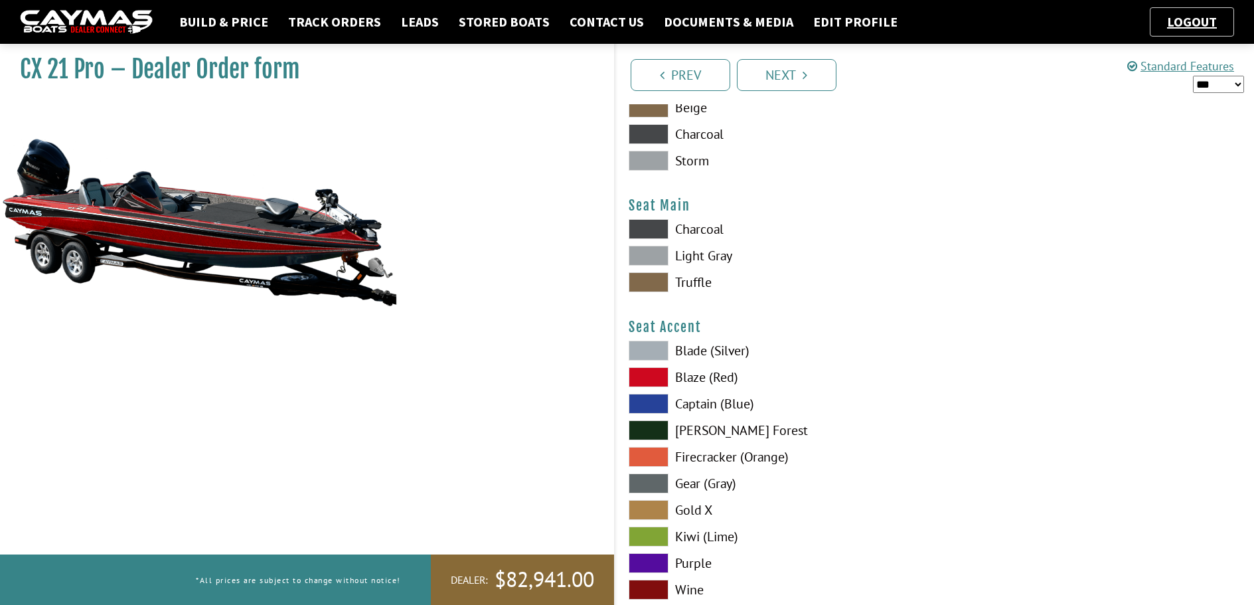
scroll to position [7566, 0]
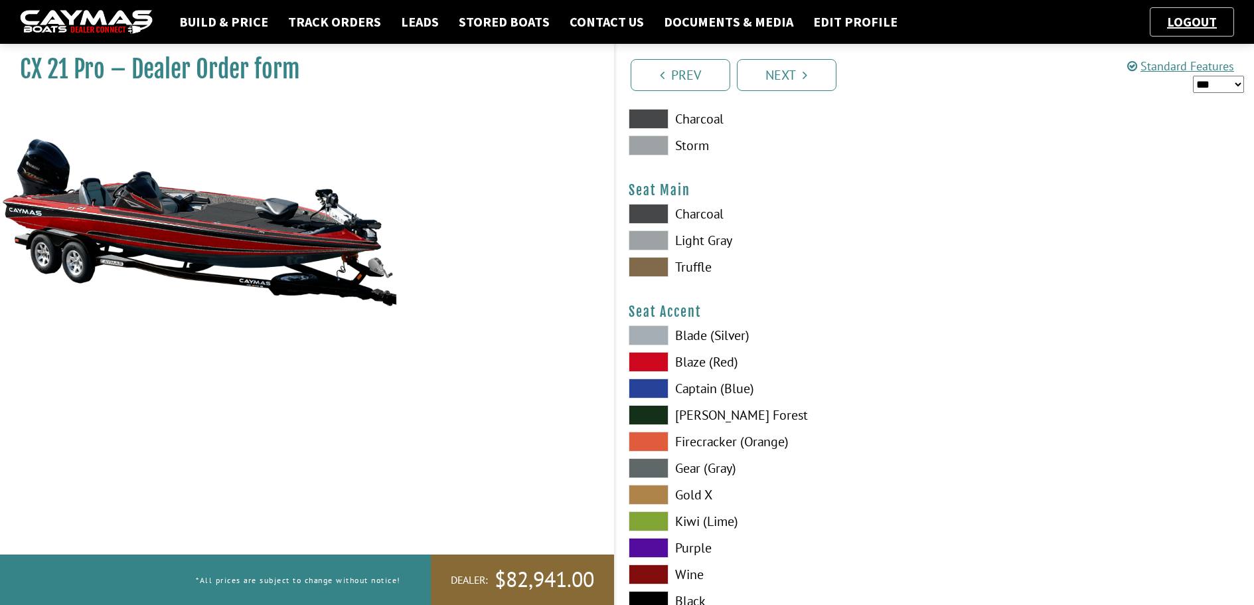
click at [651, 341] on span at bounding box center [649, 335] width 40 height 20
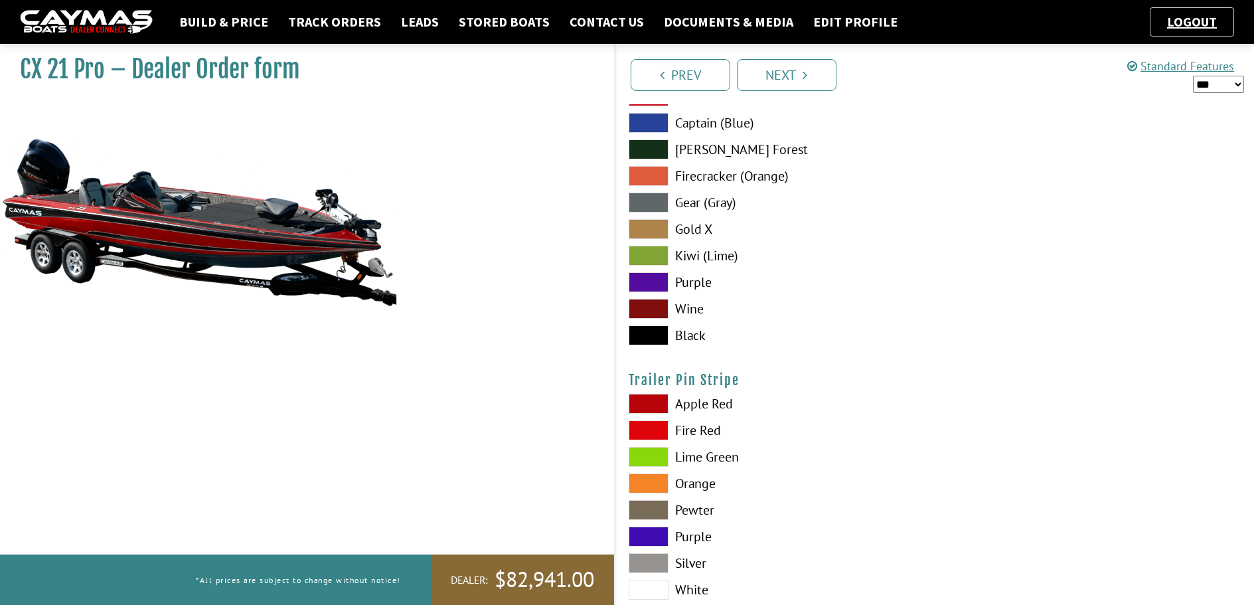
scroll to position [7898, 0]
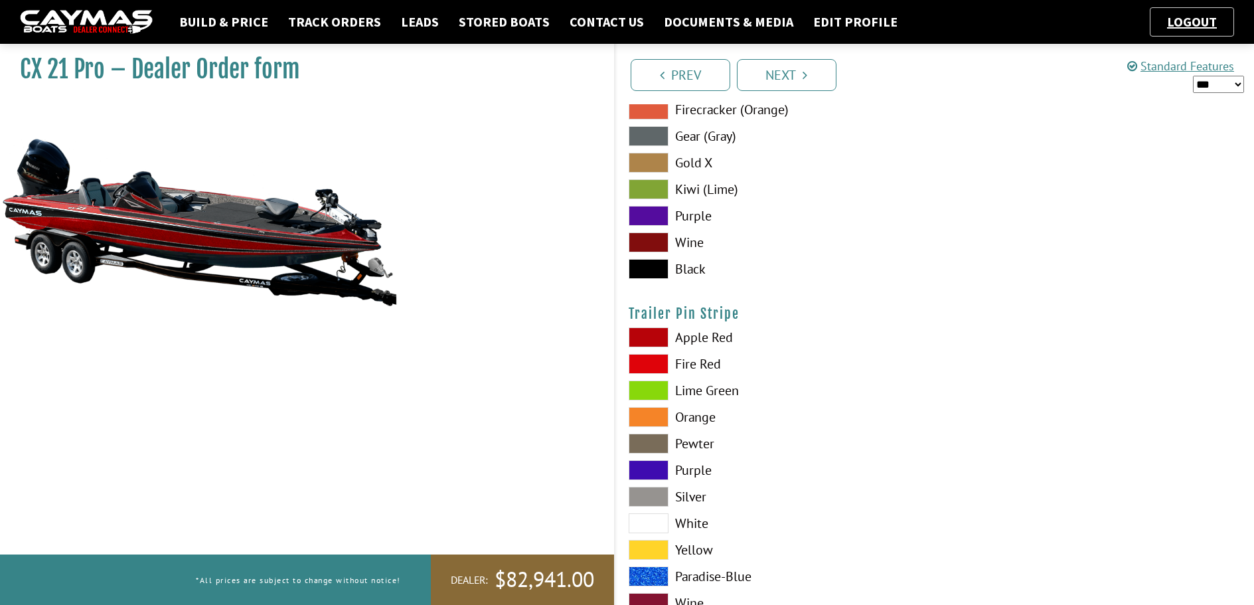
click at [658, 337] on span at bounding box center [649, 337] width 40 height 20
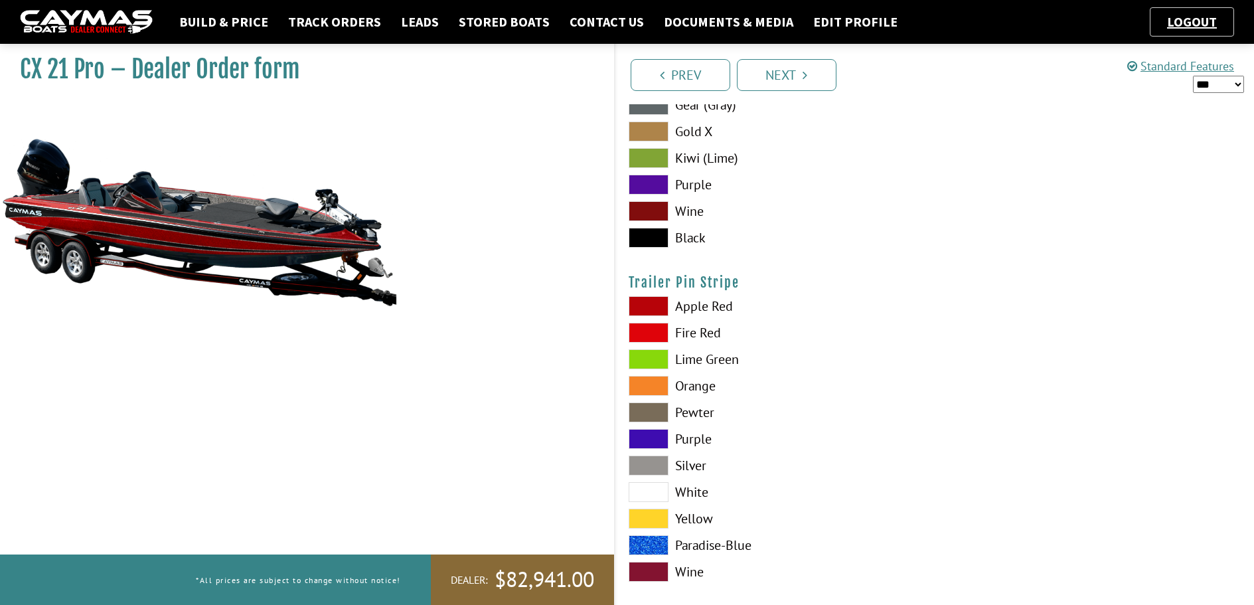
scroll to position [7945, 0]
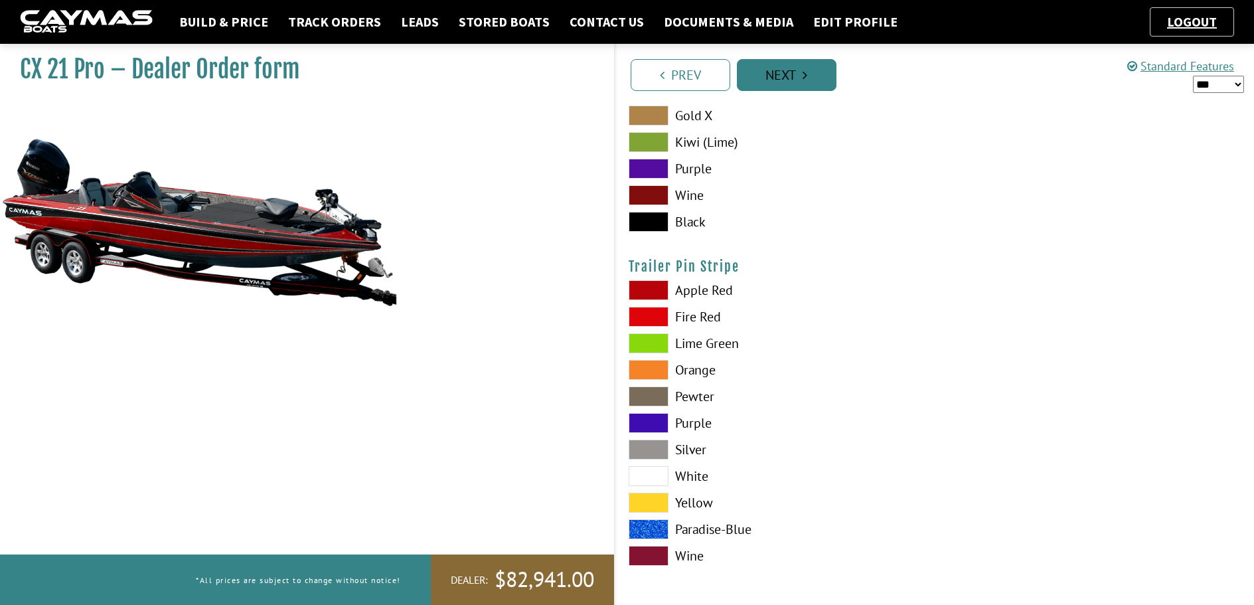
click at [800, 79] on link "Next" at bounding box center [787, 75] width 100 height 32
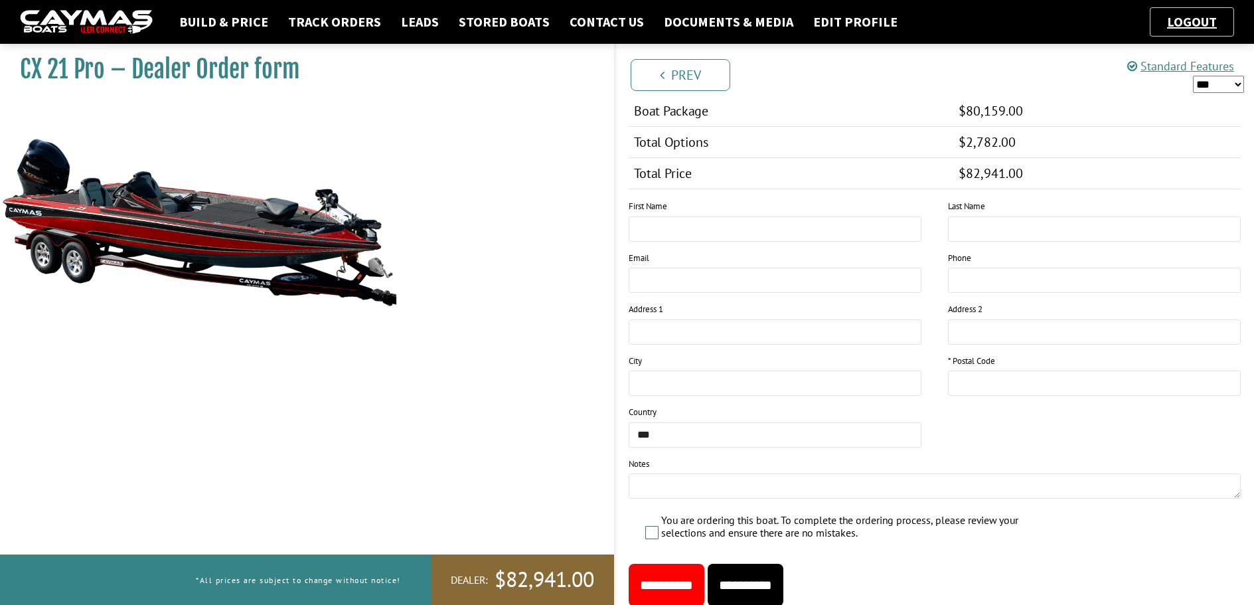
scroll to position [1134, 0]
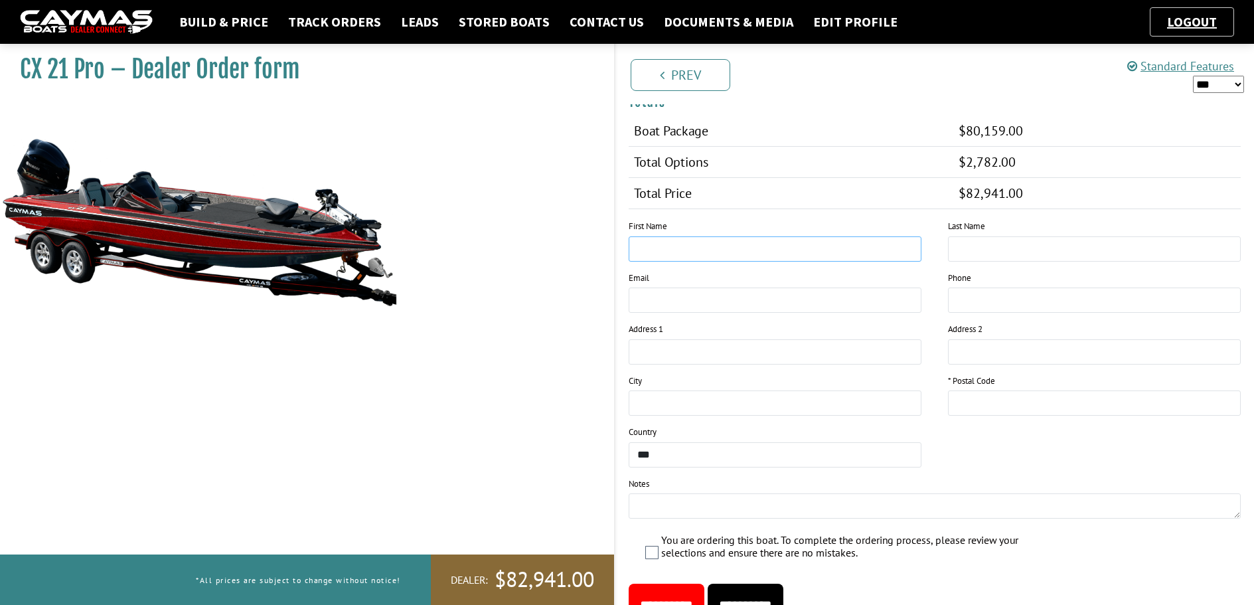
click at [646, 243] on input "text" at bounding box center [775, 248] width 293 height 25
type input "**********"
click at [677, 303] on input "email" at bounding box center [775, 299] width 293 height 25
type input "**********"
click at [968, 301] on input "tel" at bounding box center [1094, 299] width 293 height 25
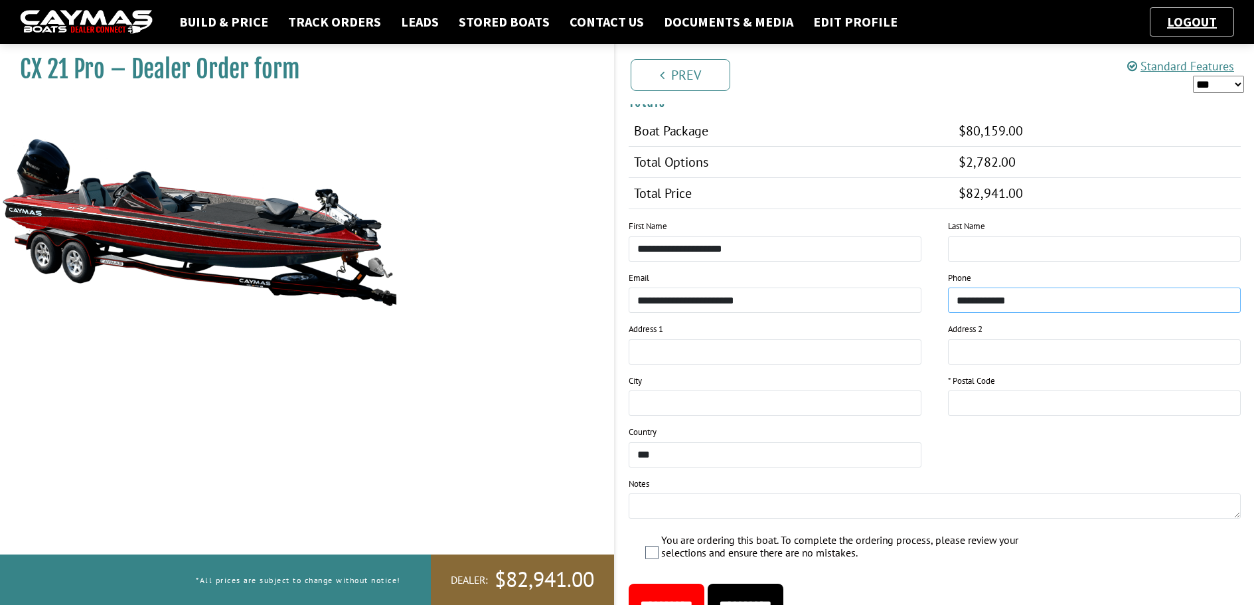
type input "**********"
click at [688, 354] on input "text" at bounding box center [775, 351] width 293 height 25
type input "**********"
click at [638, 400] on input "text" at bounding box center [775, 402] width 293 height 25
click at [979, 398] on input "text" at bounding box center [1094, 402] width 293 height 25
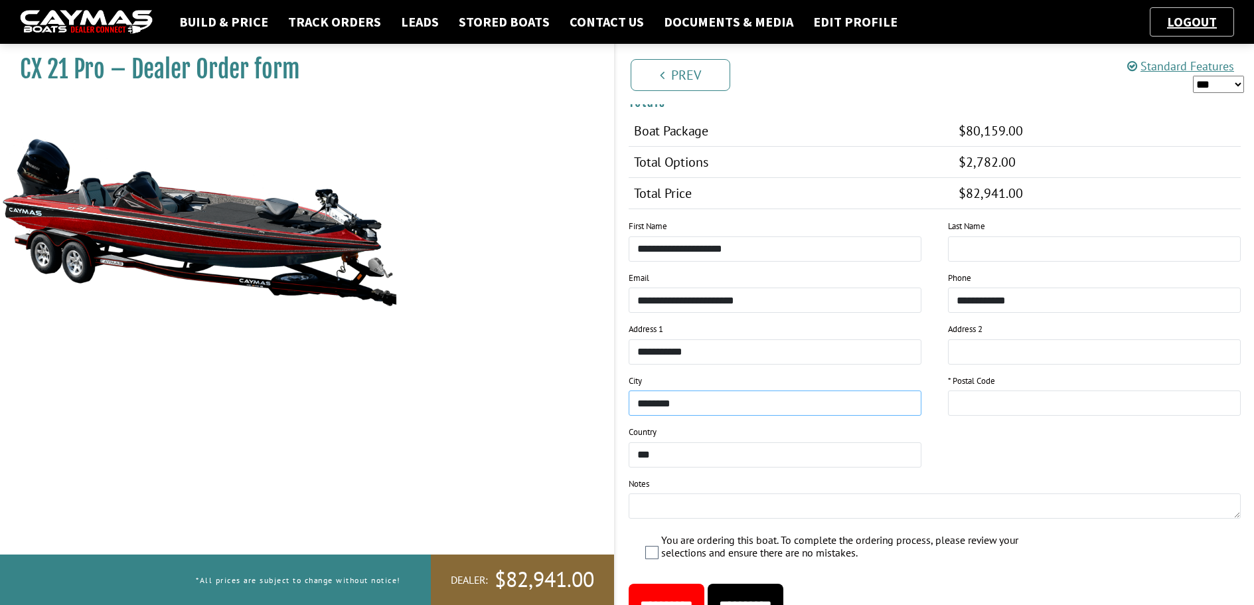
click at [681, 402] on input "*******" at bounding box center [775, 402] width 293 height 25
type input "**********"
click at [986, 392] on input "text" at bounding box center [1094, 402] width 293 height 25
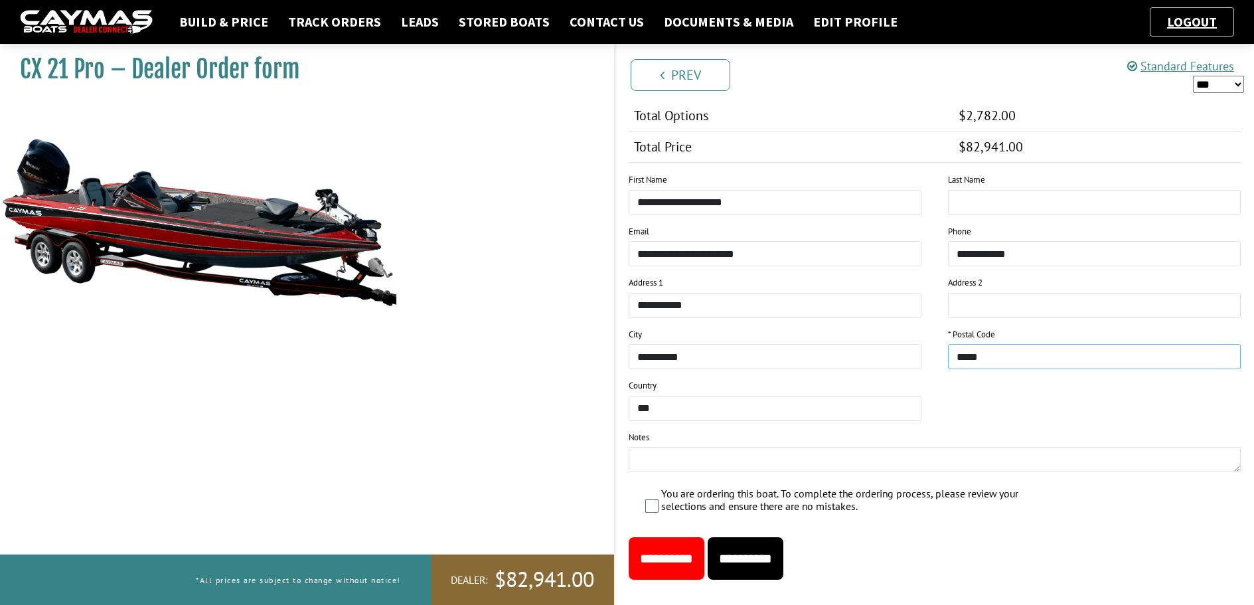
scroll to position [1201, 0]
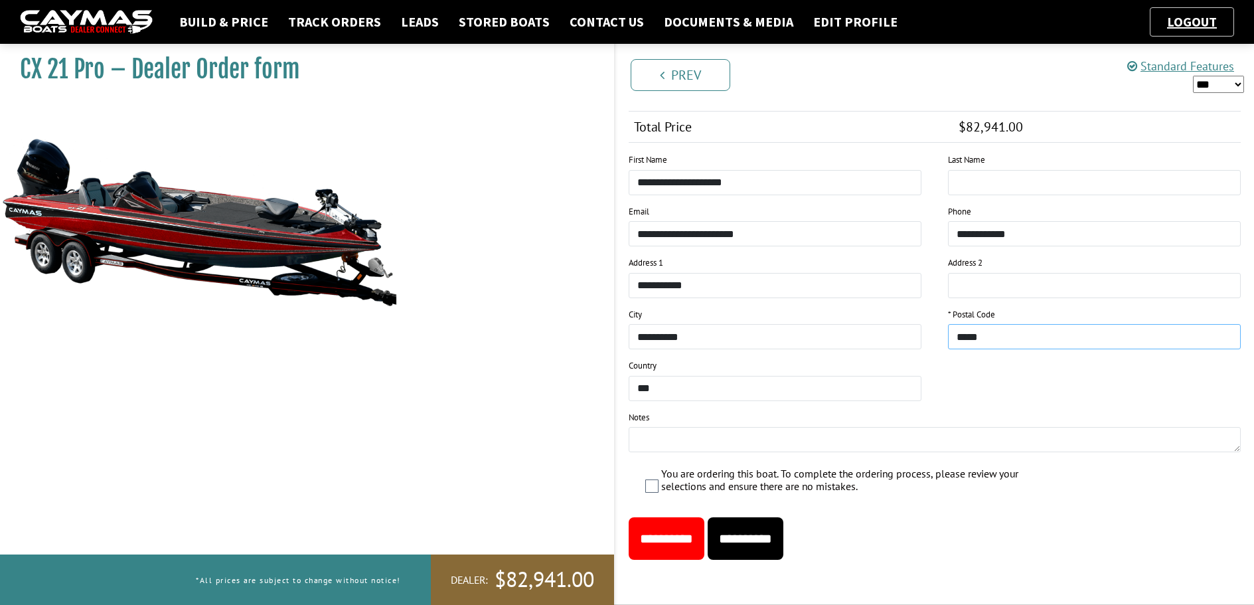
type input "*****"
click at [674, 544] on input "**********" at bounding box center [667, 538] width 76 height 42
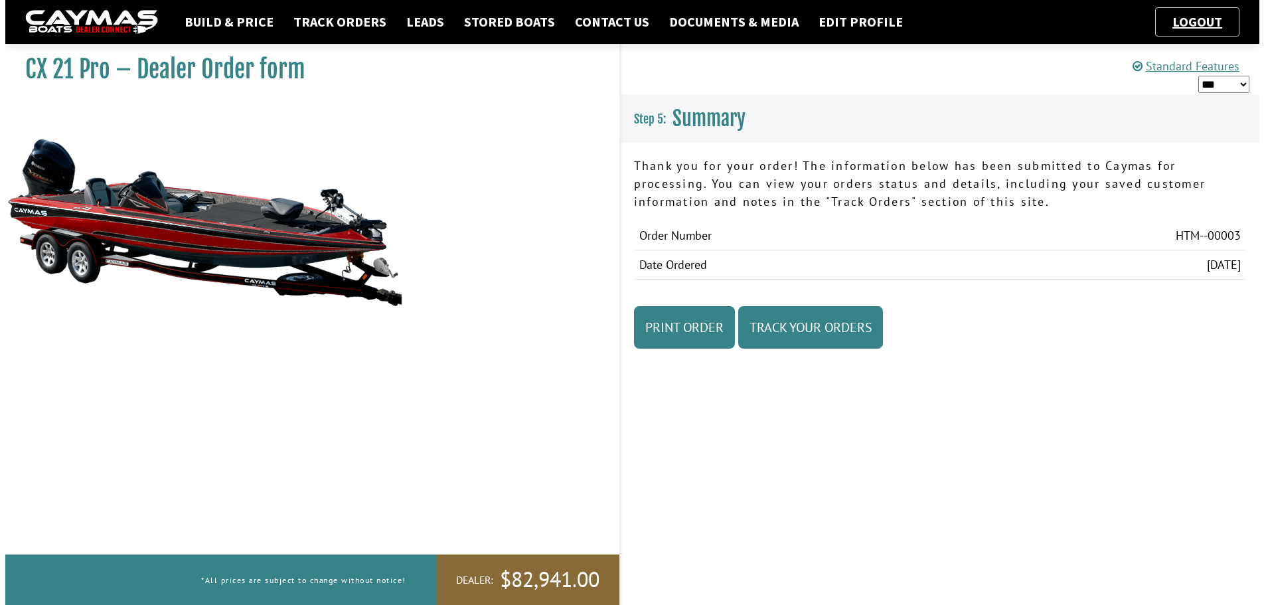
scroll to position [0, 0]
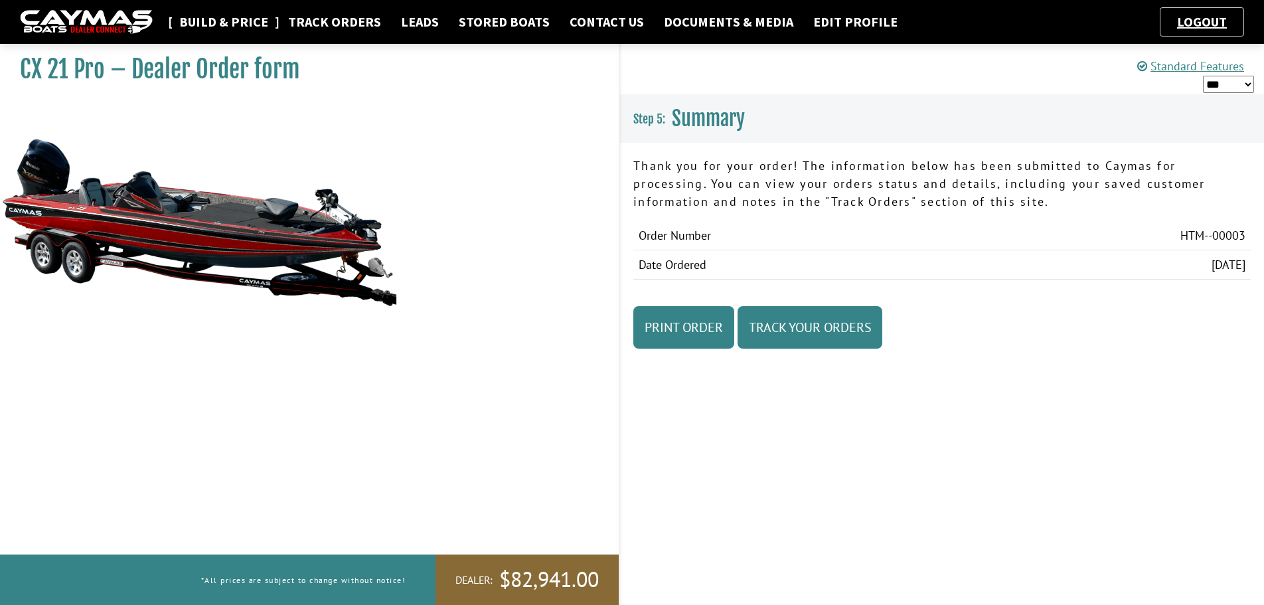
click at [211, 27] on link "Build & Price" at bounding box center [224, 21] width 102 height 17
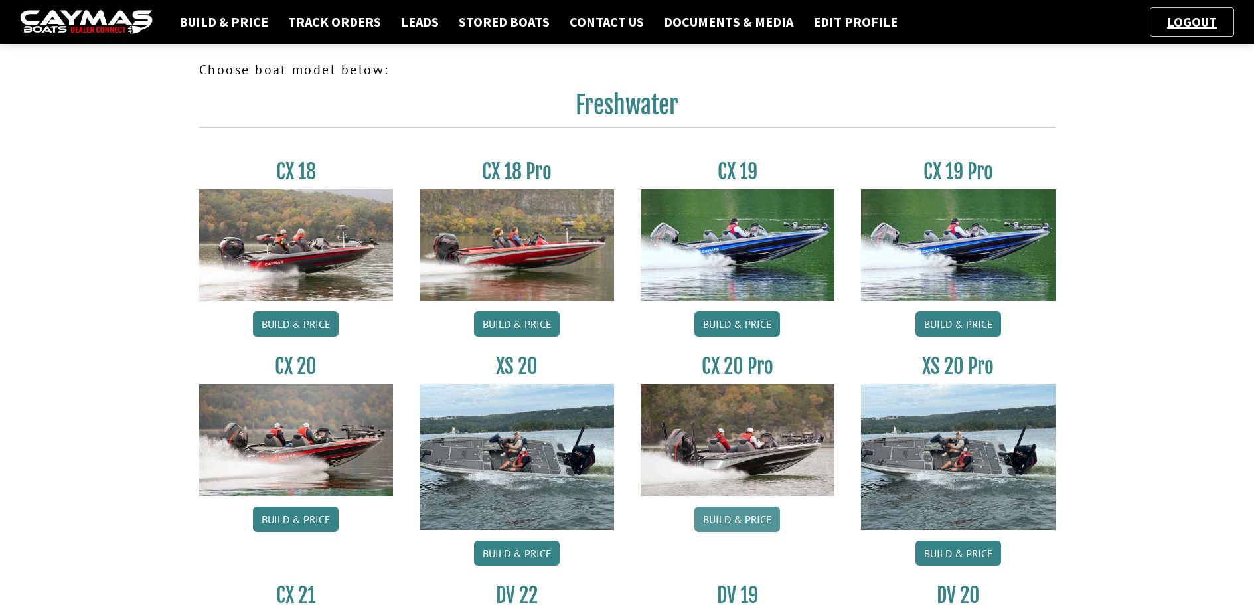
click at [746, 526] on link "Build & Price" at bounding box center [737, 518] width 86 height 25
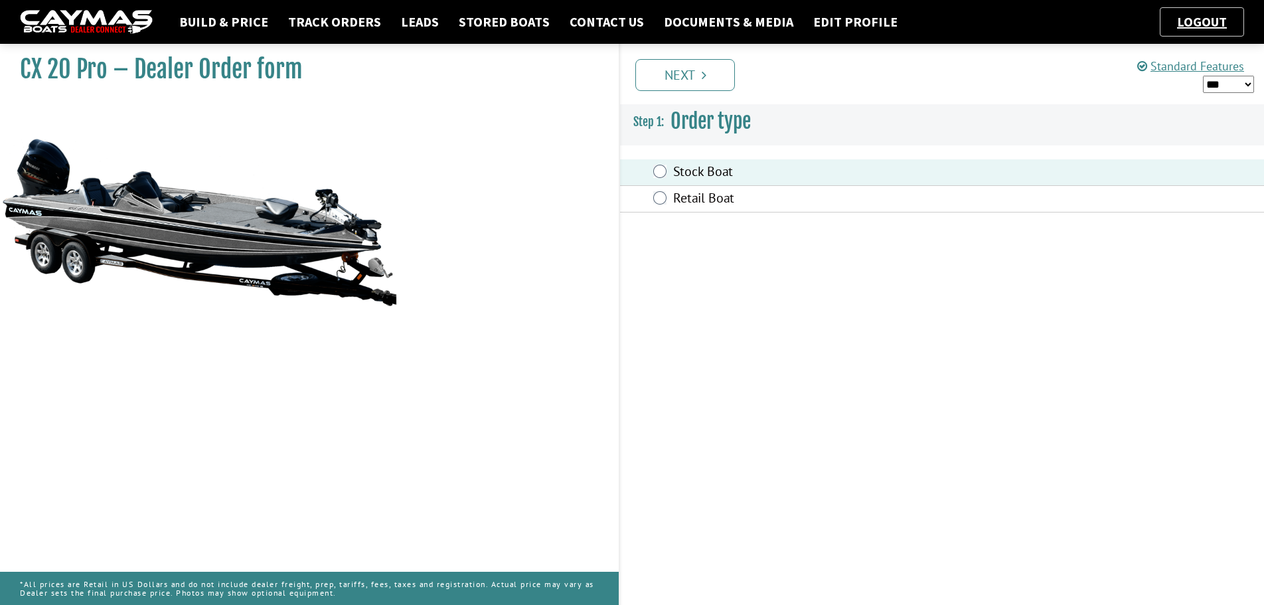
click at [1247, 83] on select "*** ****** ******" at bounding box center [1228, 84] width 51 height 17
select select "*"
click at [1203, 76] on select "*** ****** ******" at bounding box center [1228, 84] width 51 height 17
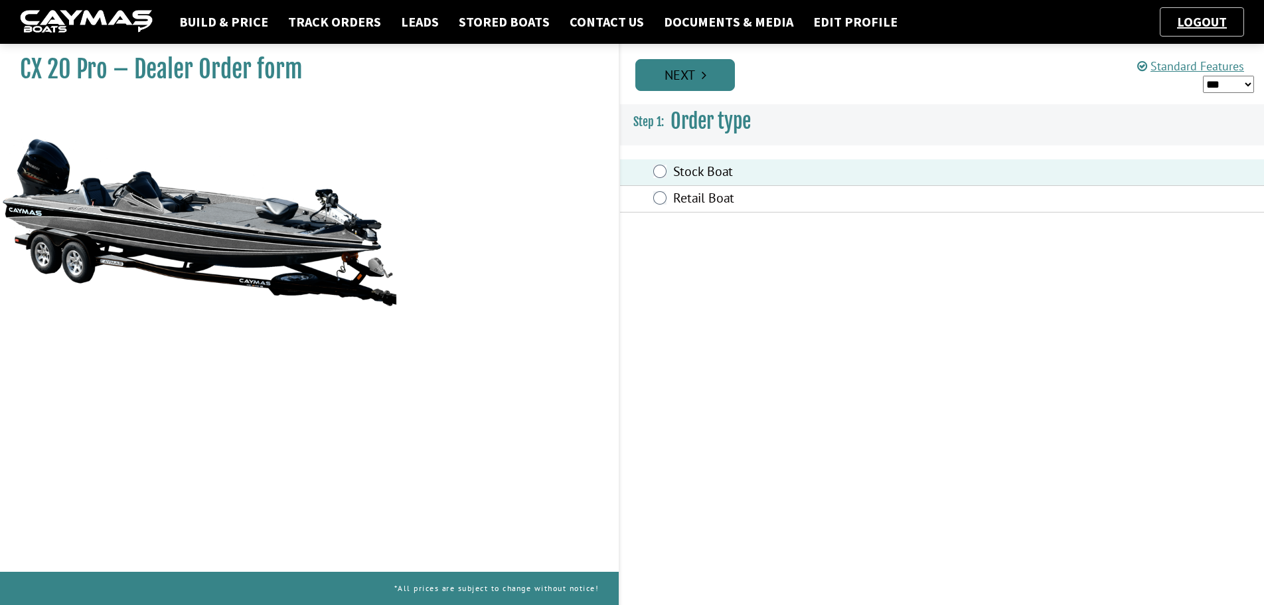
click at [711, 77] on link "Next" at bounding box center [685, 75] width 100 height 32
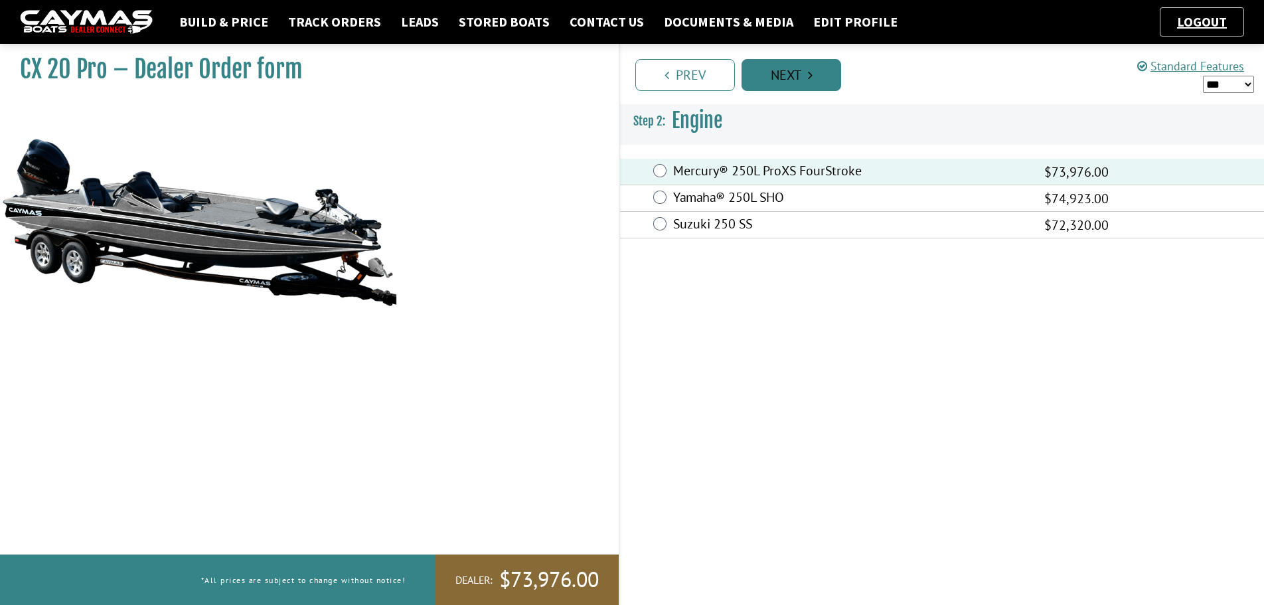
click at [827, 79] on link "Next" at bounding box center [791, 75] width 100 height 32
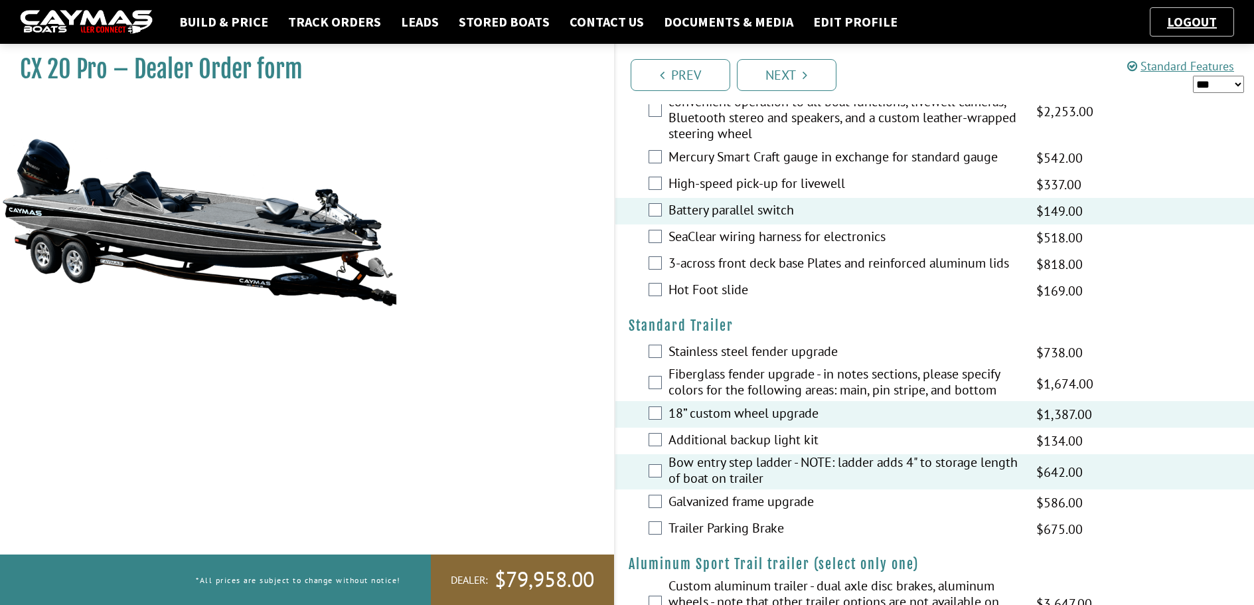
scroll to position [2044, 0]
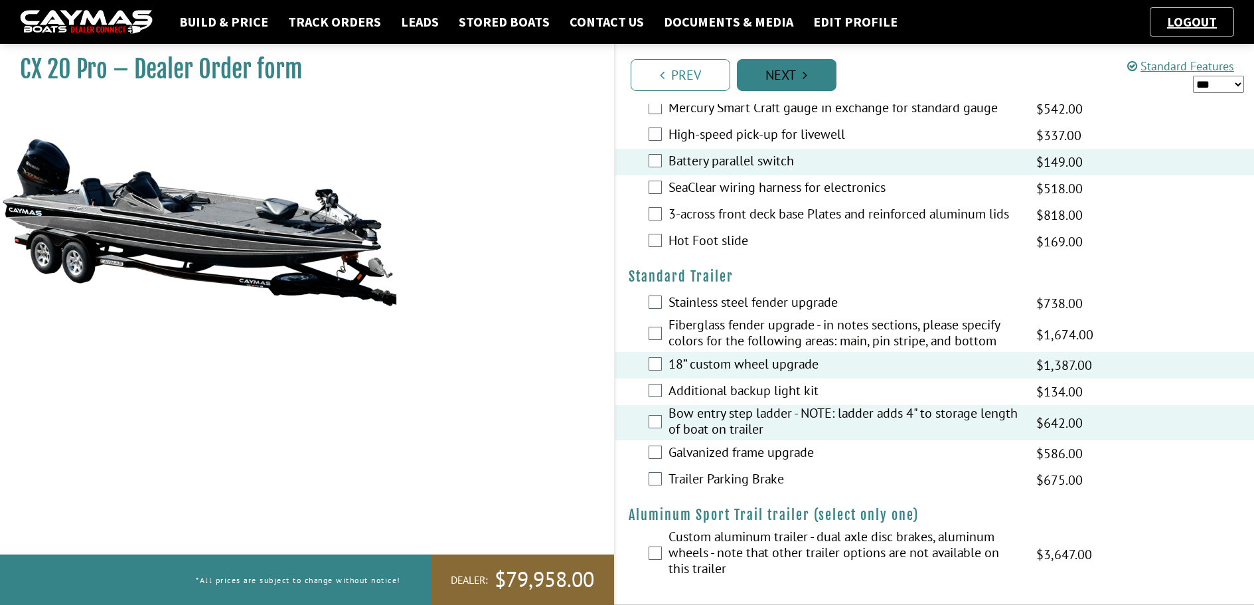
click at [790, 80] on link "Next" at bounding box center [787, 75] width 100 height 32
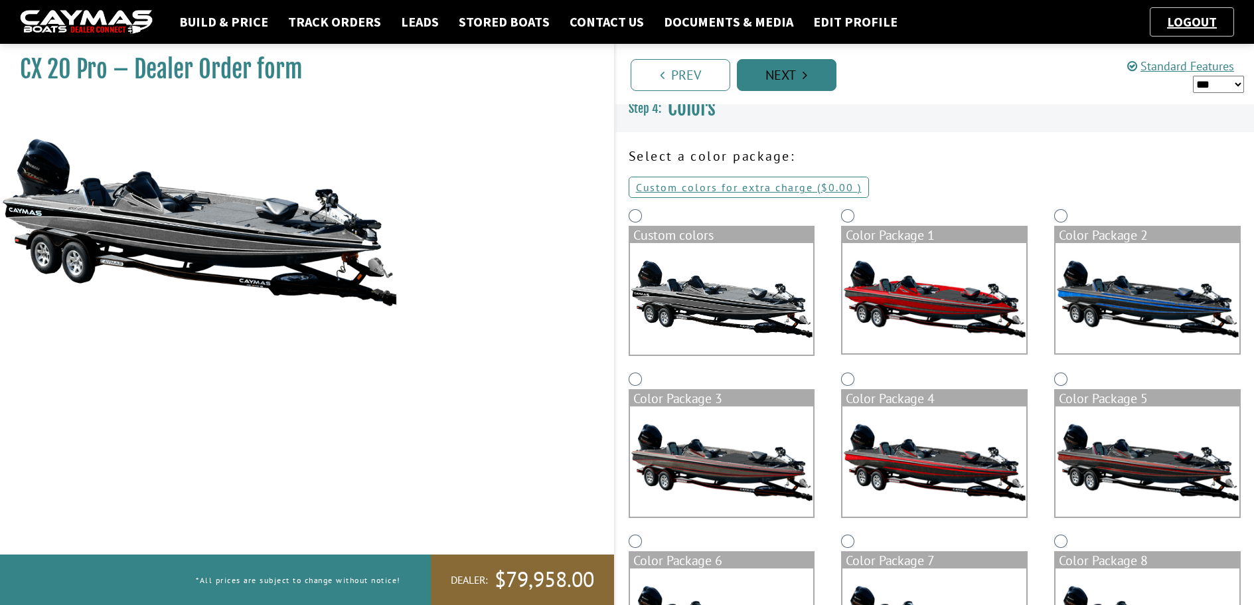
scroll to position [0, 0]
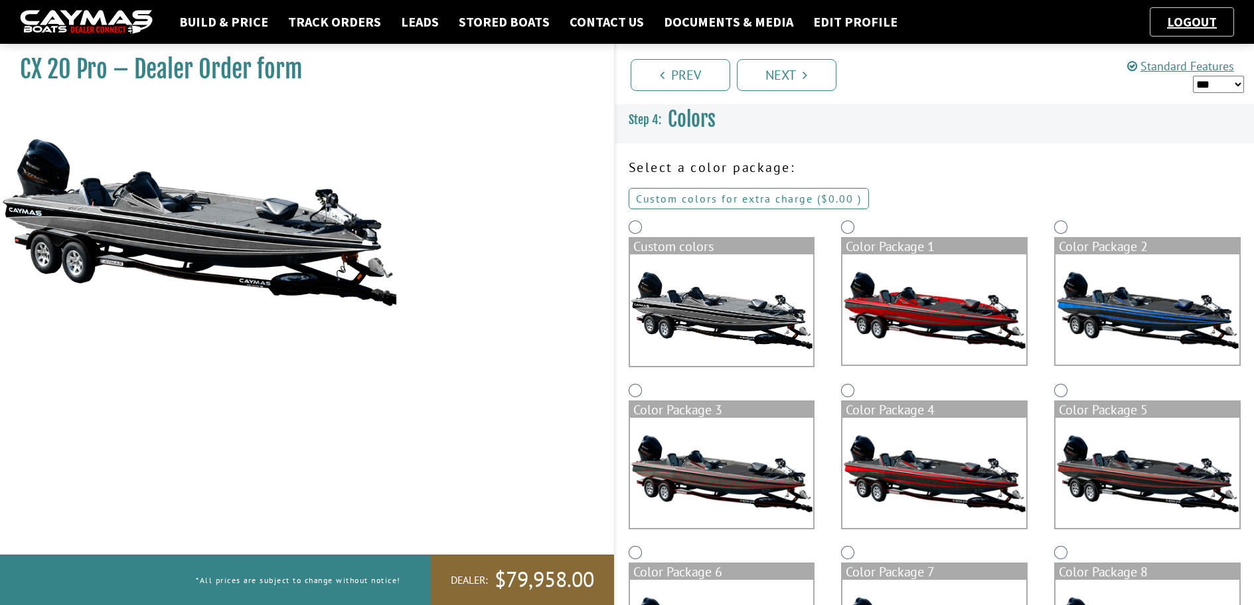
click at [706, 200] on link "Custom colors for extra charge ( $0.00 $0.00 MSRP $0.00 MAP $0.00 )" at bounding box center [749, 198] width 240 height 21
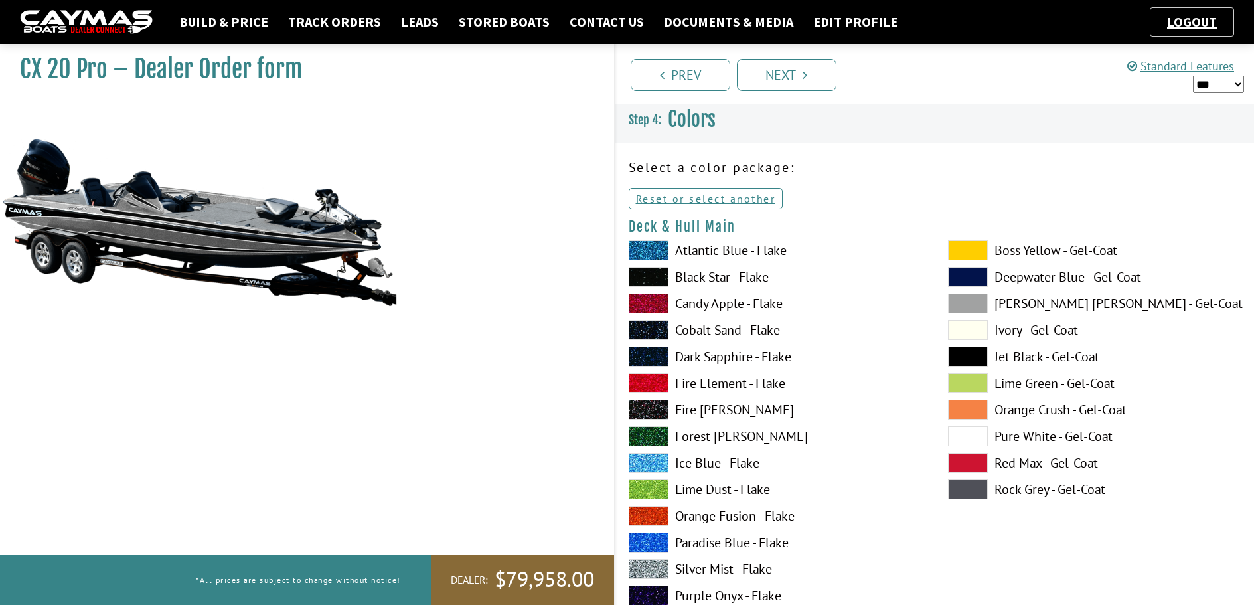
click at [982, 433] on span at bounding box center [968, 436] width 40 height 20
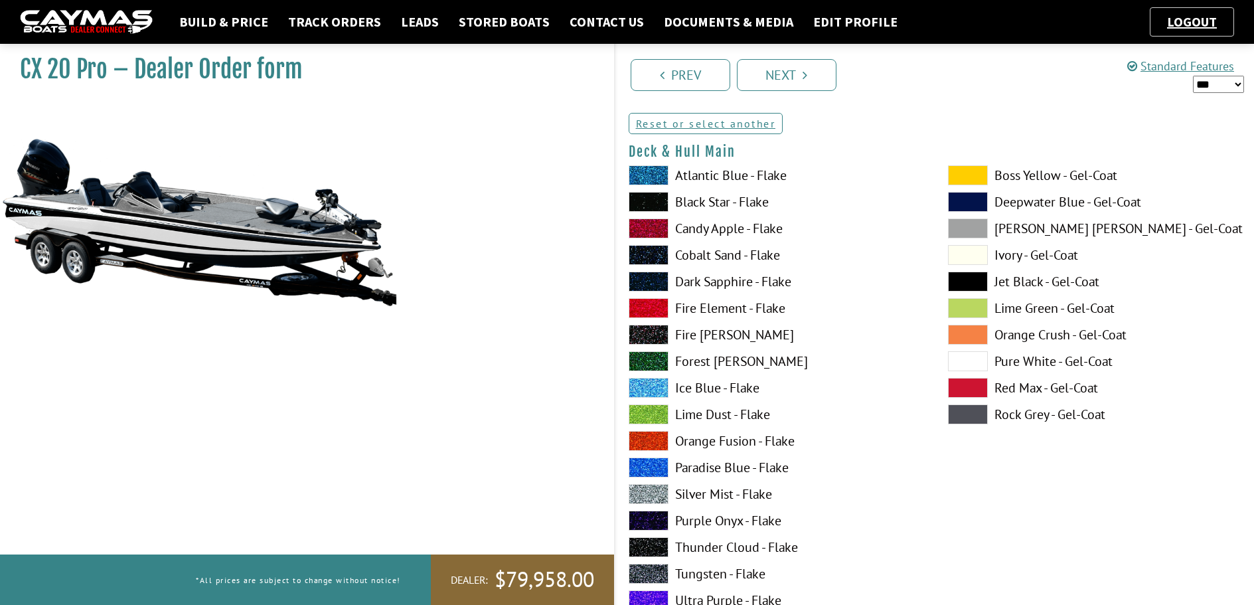
scroll to position [133, 0]
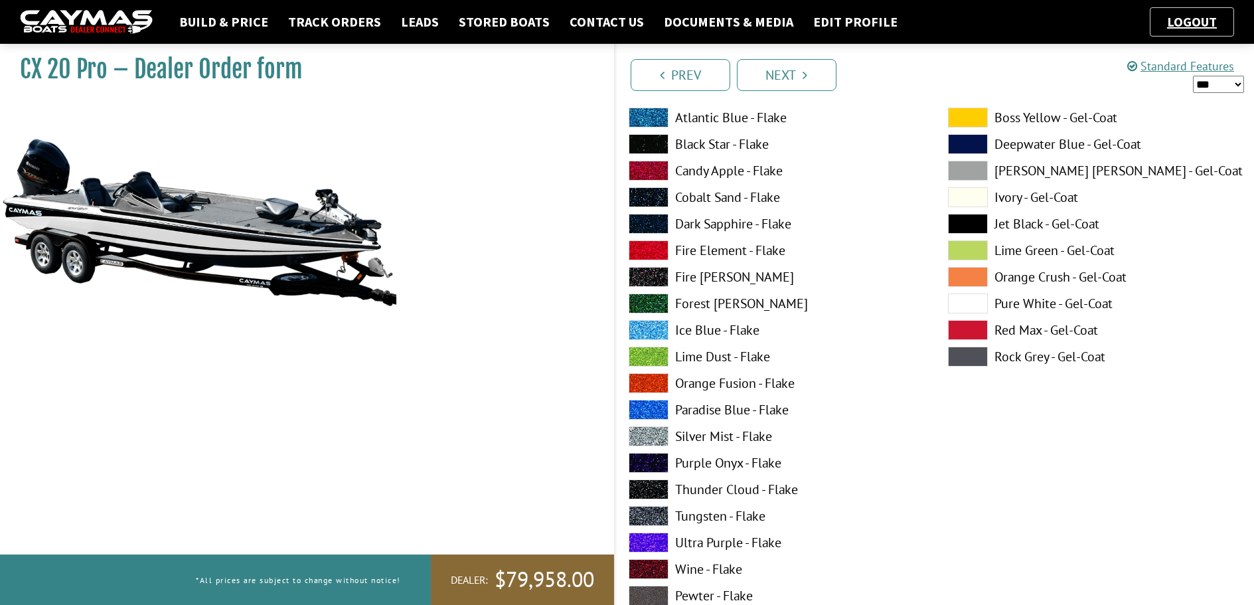
click at [736, 490] on label "Thunder Cloud - Flake" at bounding box center [775, 489] width 293 height 20
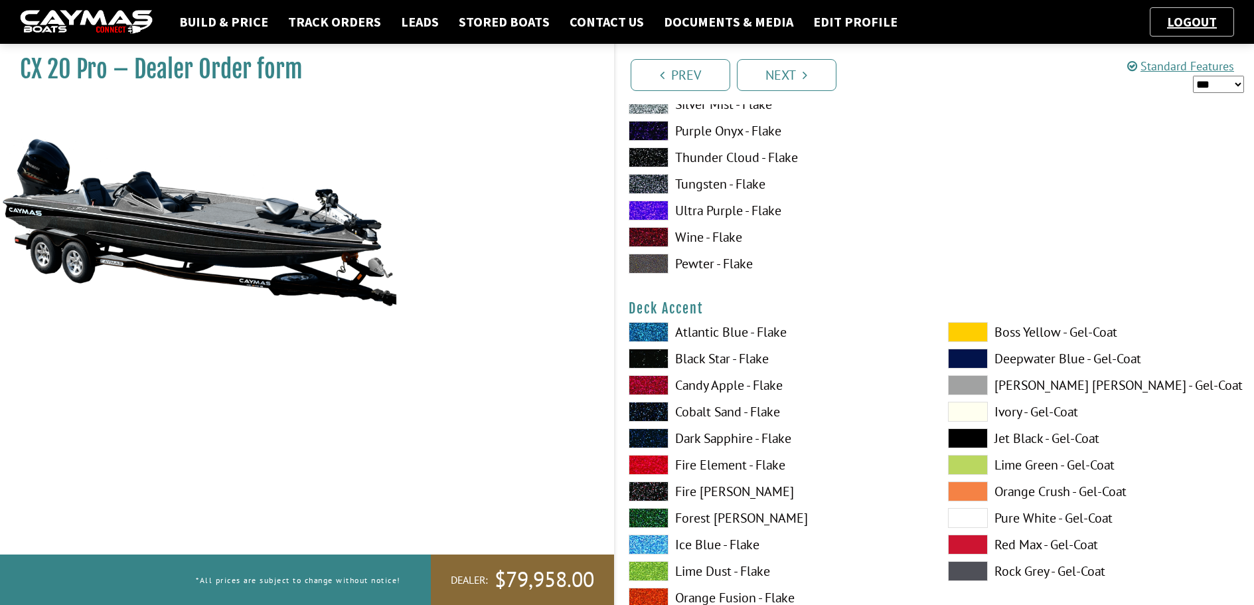
scroll to position [531, 0]
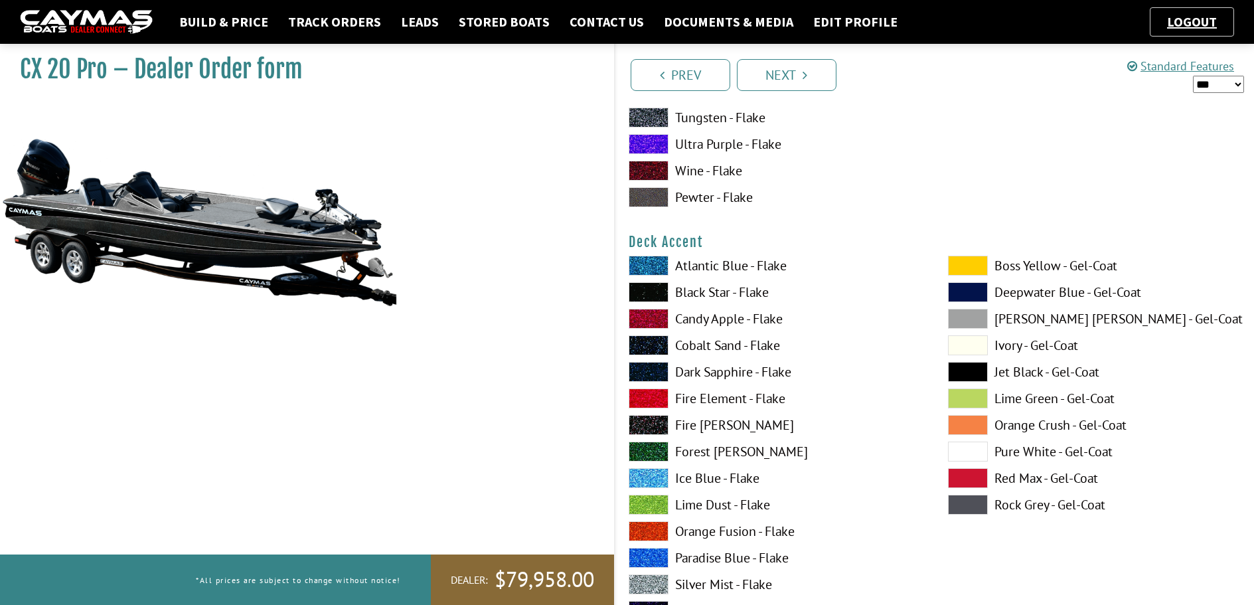
click at [970, 451] on span at bounding box center [968, 451] width 40 height 20
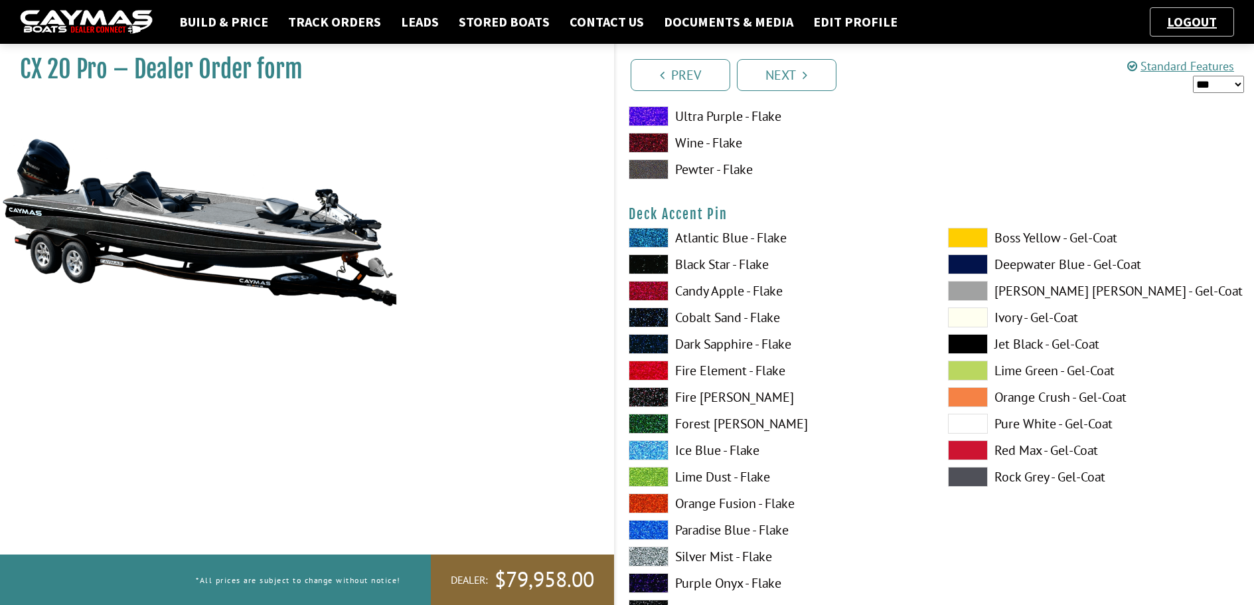
scroll to position [1128, 0]
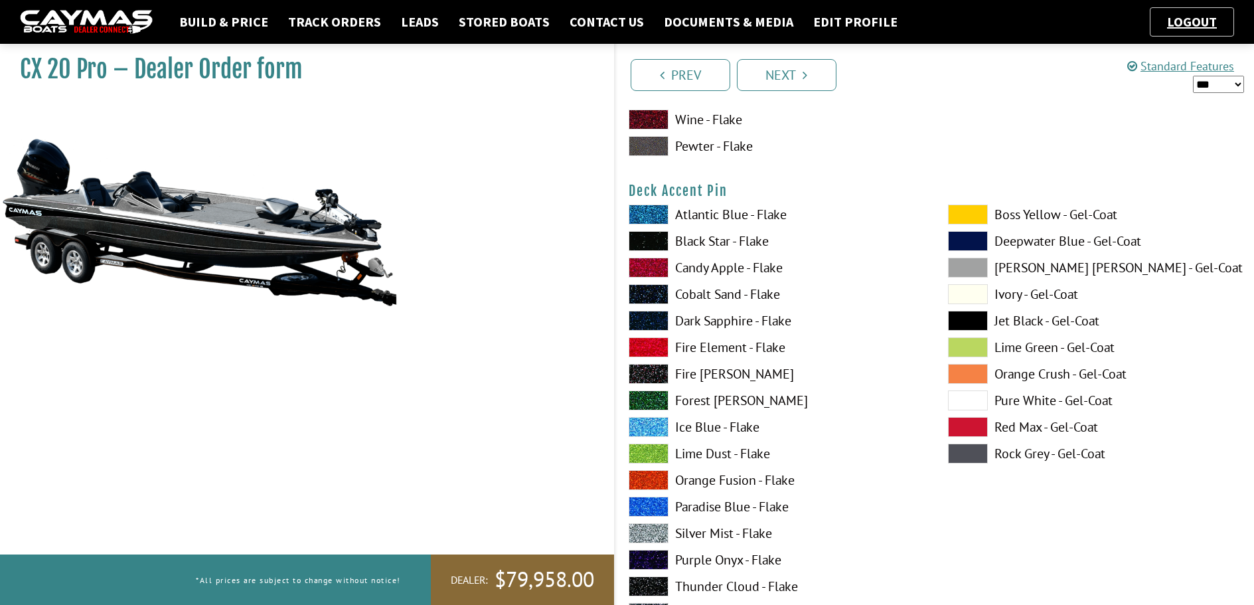
click at [640, 530] on span at bounding box center [649, 533] width 40 height 20
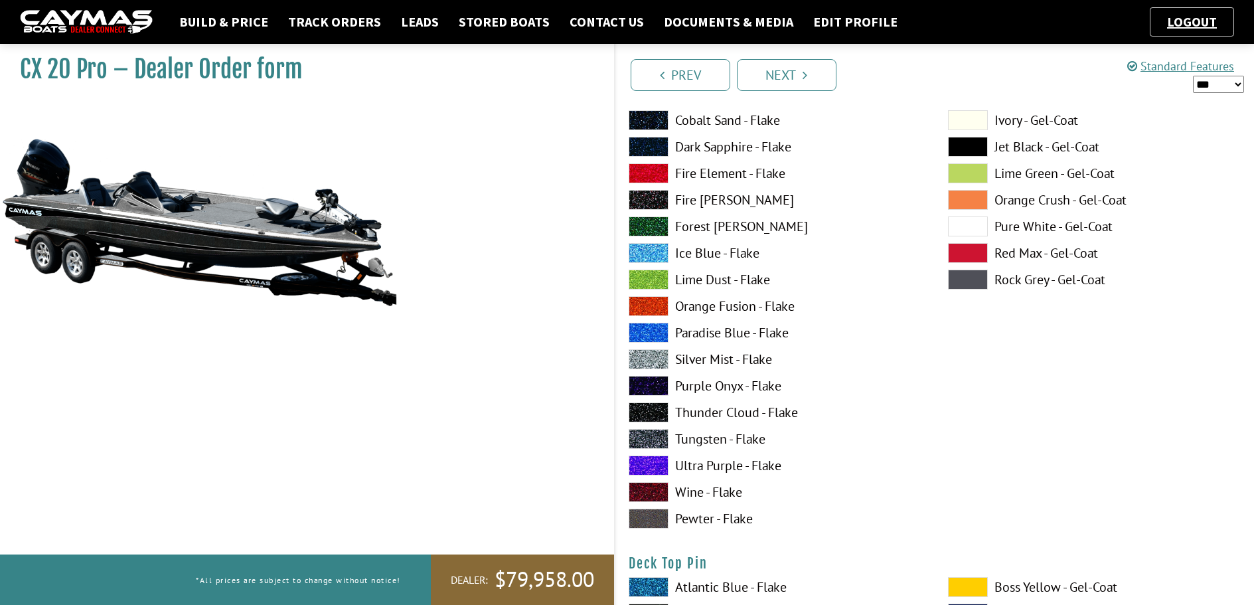
scroll to position [1858, 0]
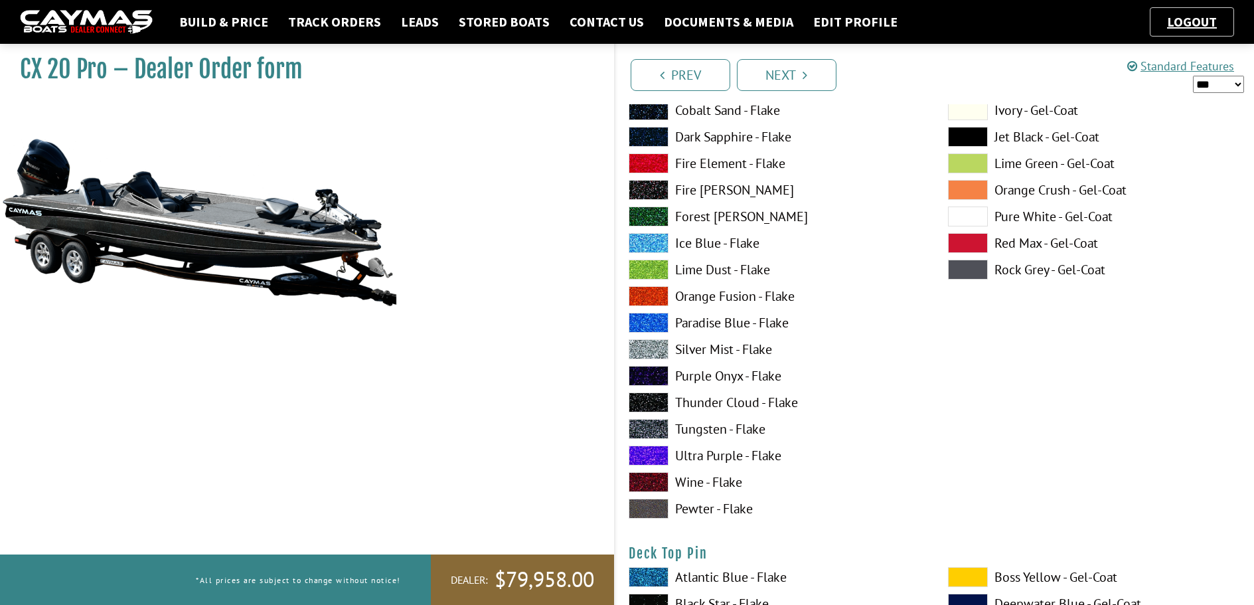
click at [651, 402] on span at bounding box center [649, 402] width 40 height 20
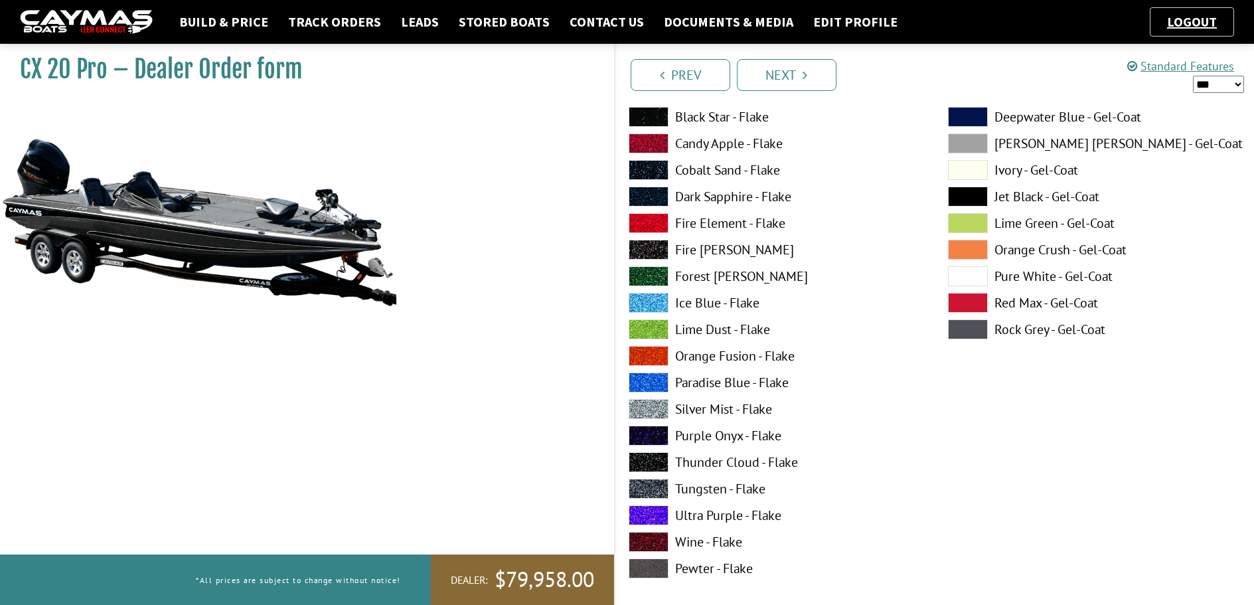
scroll to position [2389, 0]
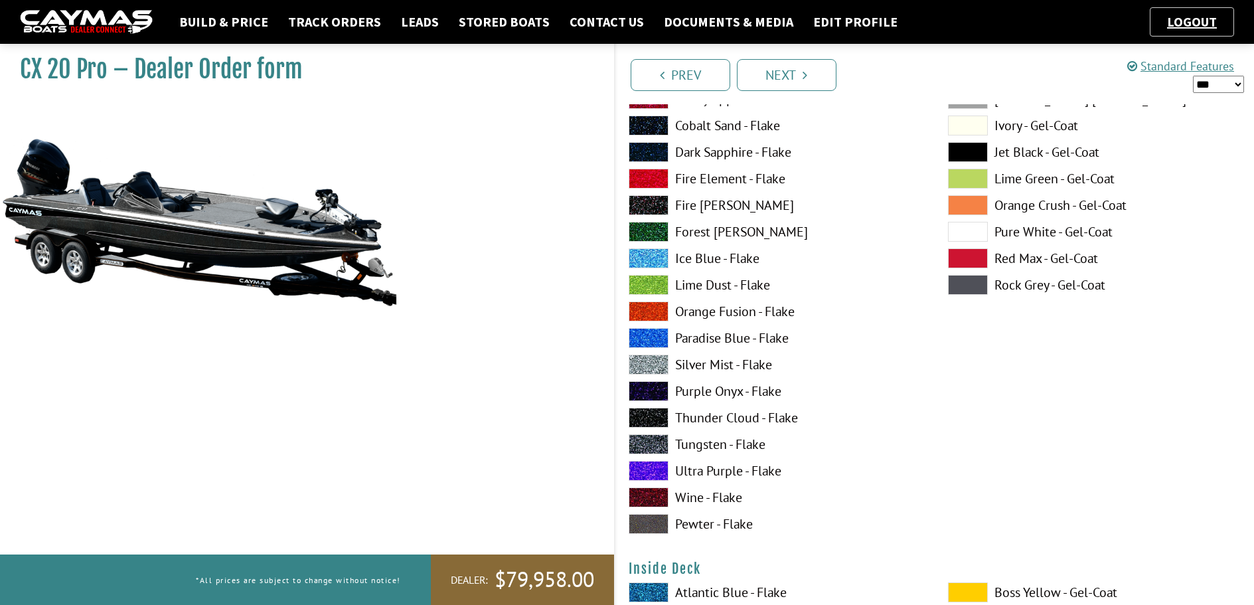
click at [657, 358] on span at bounding box center [649, 364] width 40 height 20
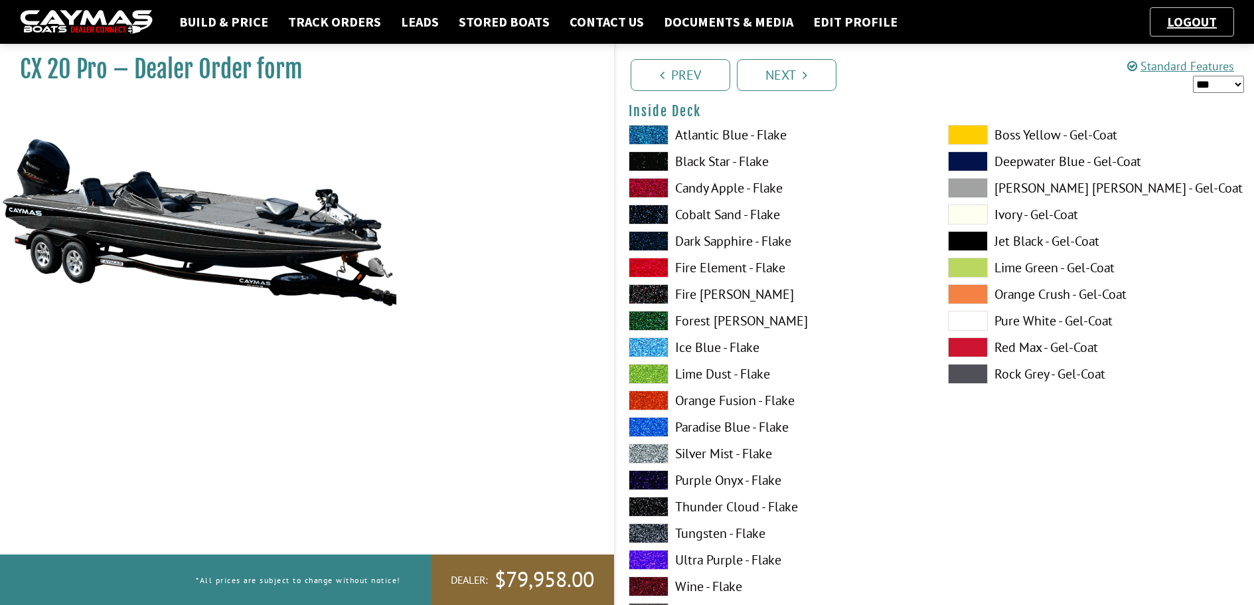
scroll to position [2854, 0]
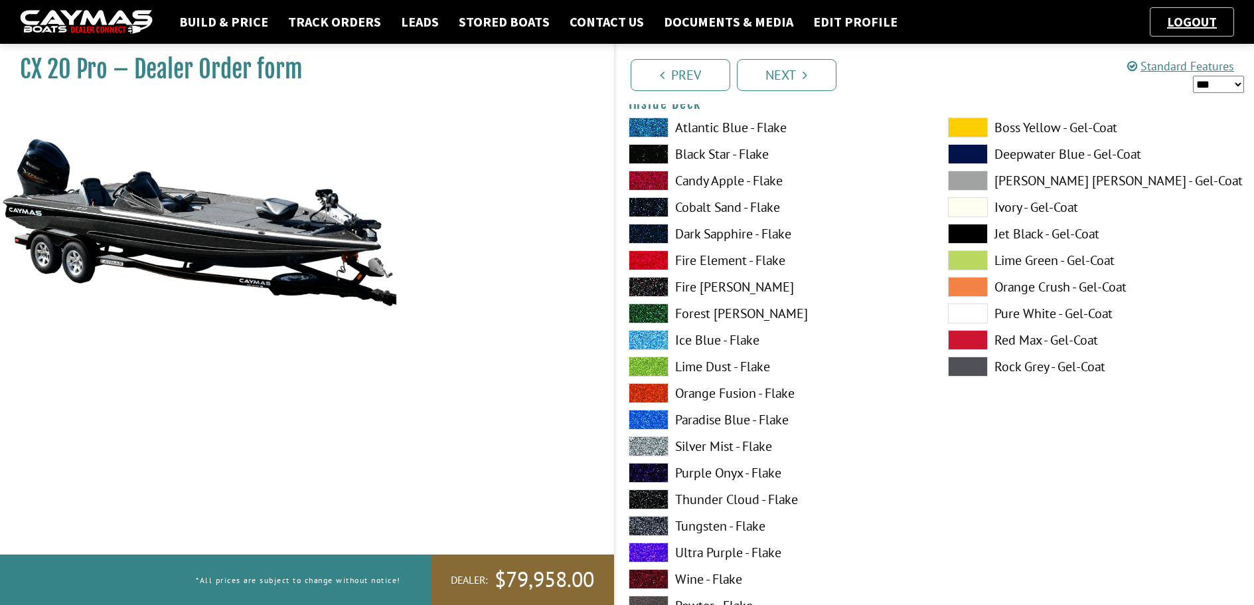
click at [645, 444] on span at bounding box center [649, 446] width 40 height 20
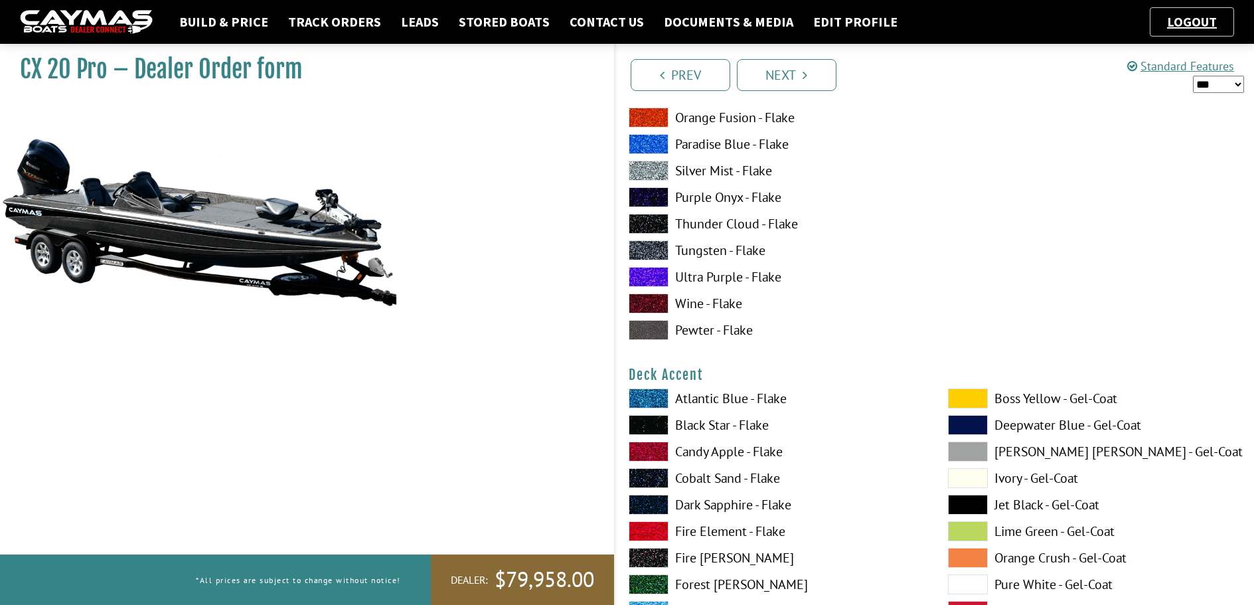
scroll to position [0, 0]
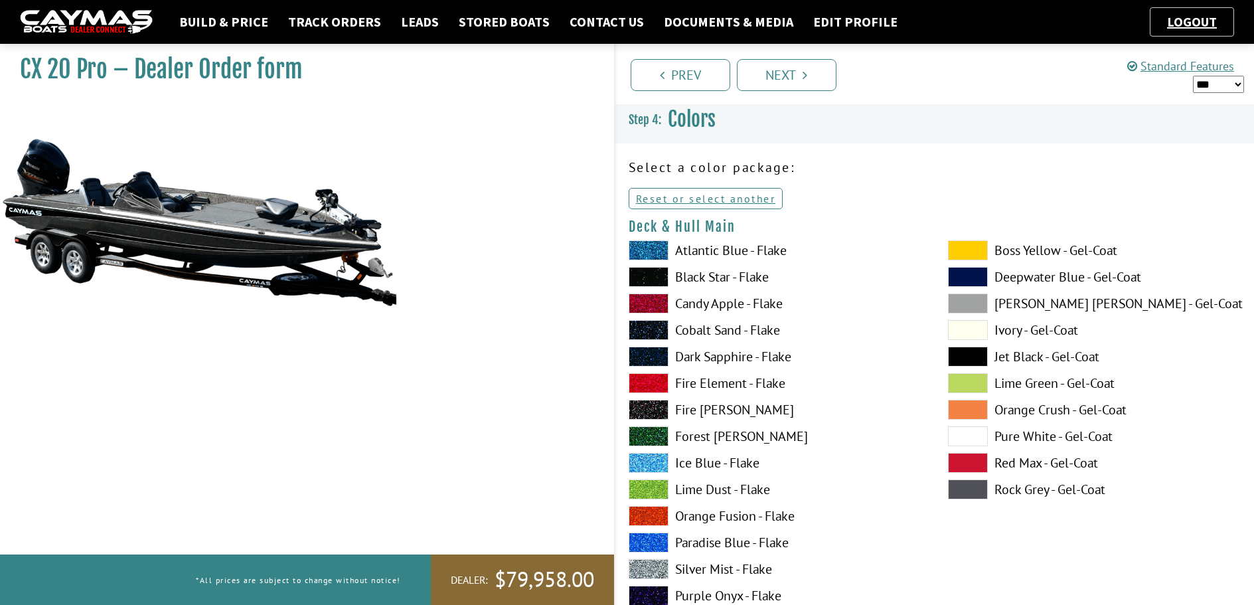
click at [976, 433] on span at bounding box center [968, 436] width 40 height 20
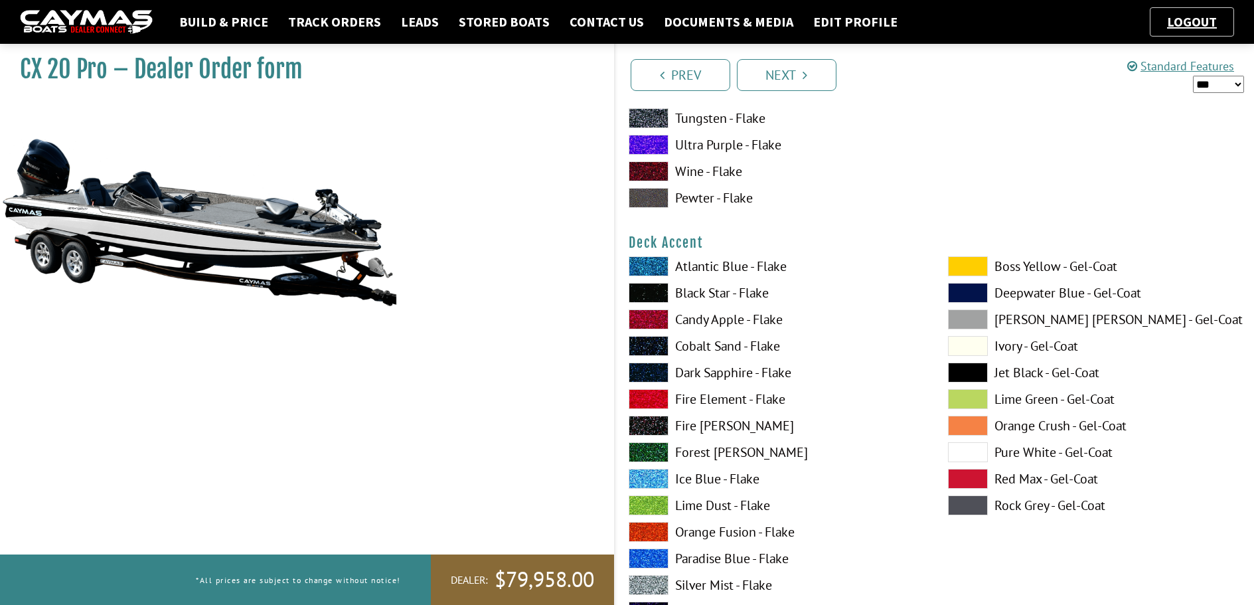
scroll to position [531, 0]
click at [976, 370] on span at bounding box center [968, 372] width 40 height 20
click at [978, 448] on span at bounding box center [968, 451] width 40 height 20
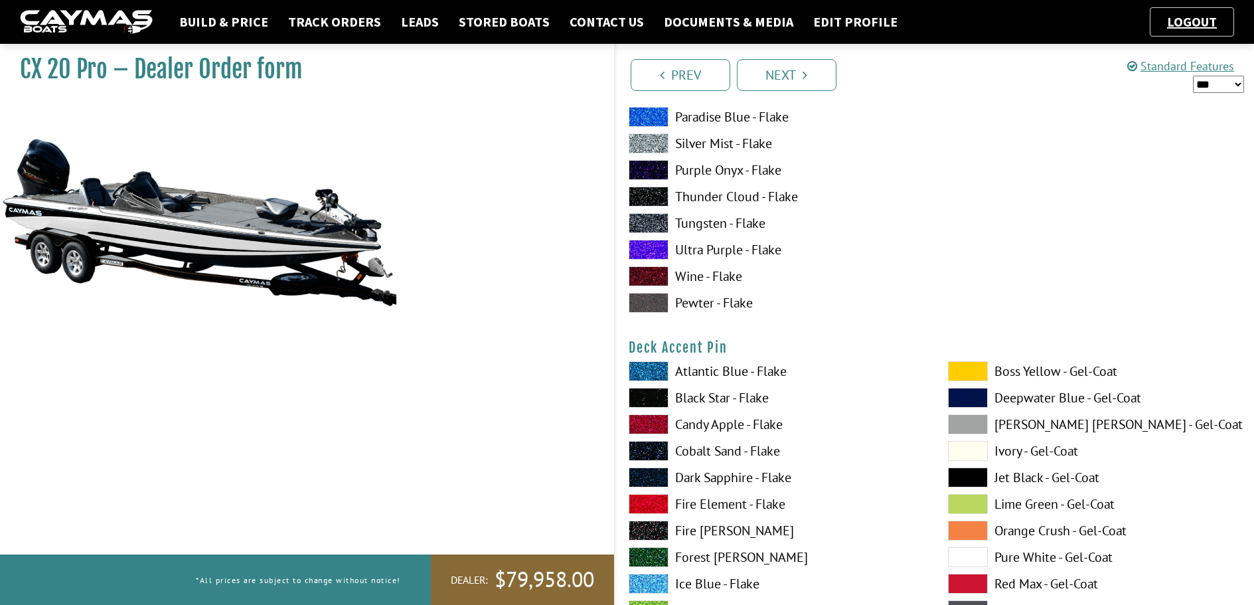
scroll to position [996, 0]
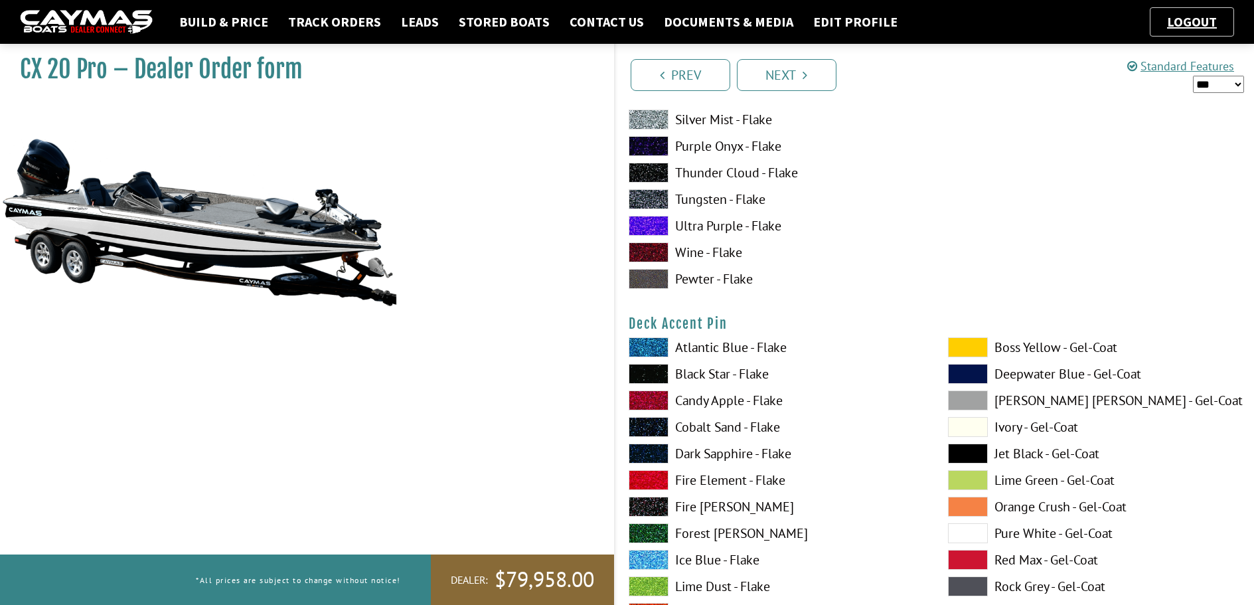
click at [966, 451] on span at bounding box center [968, 453] width 40 height 20
click at [969, 531] on span at bounding box center [968, 533] width 40 height 20
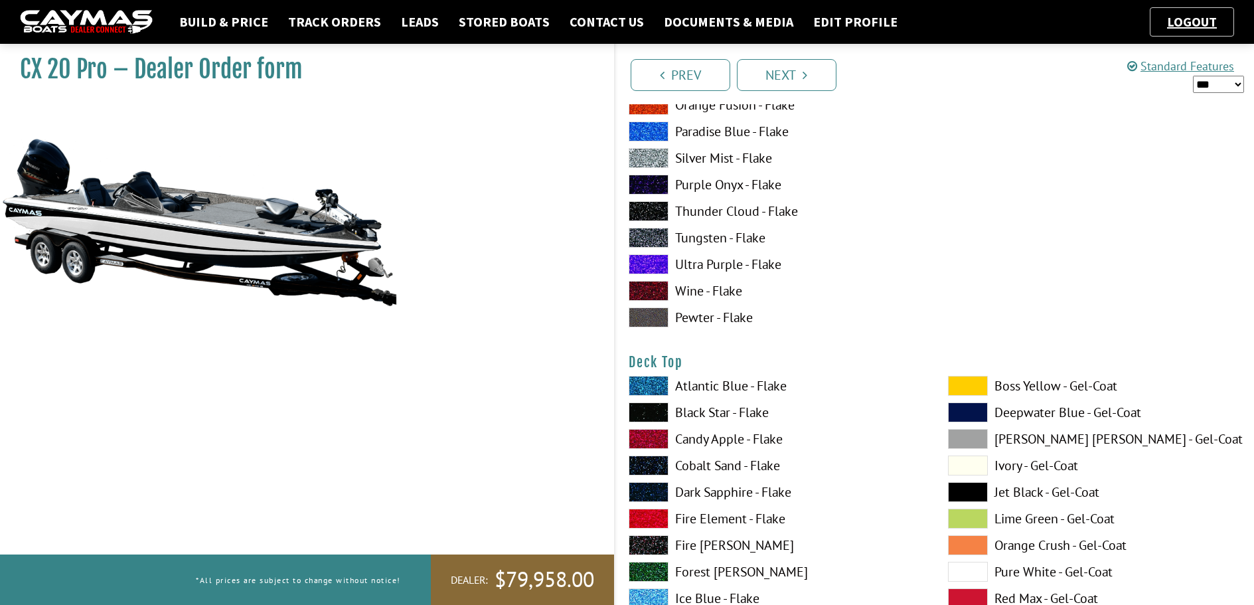
scroll to position [1527, 0]
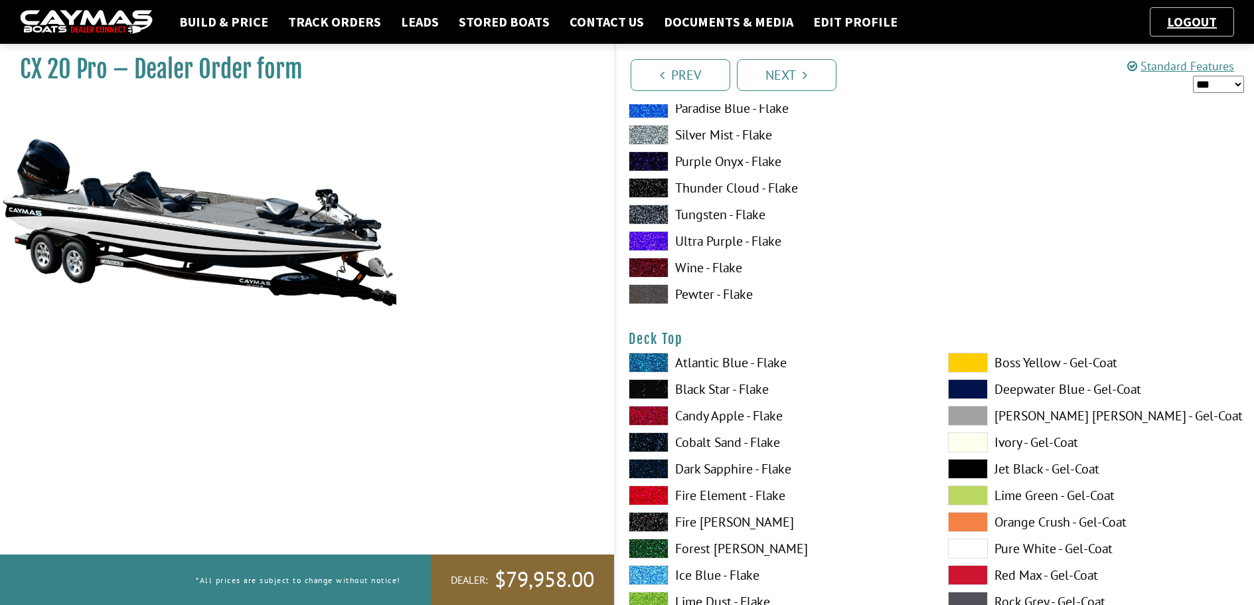
click at [959, 471] on span at bounding box center [968, 469] width 40 height 20
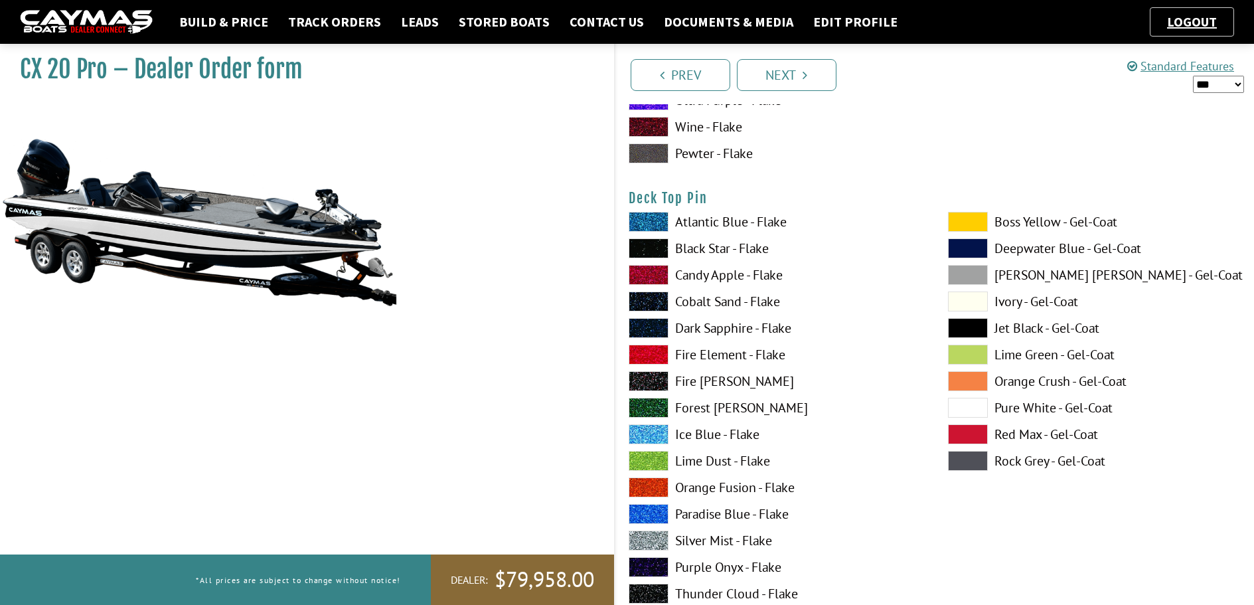
scroll to position [2190, 0]
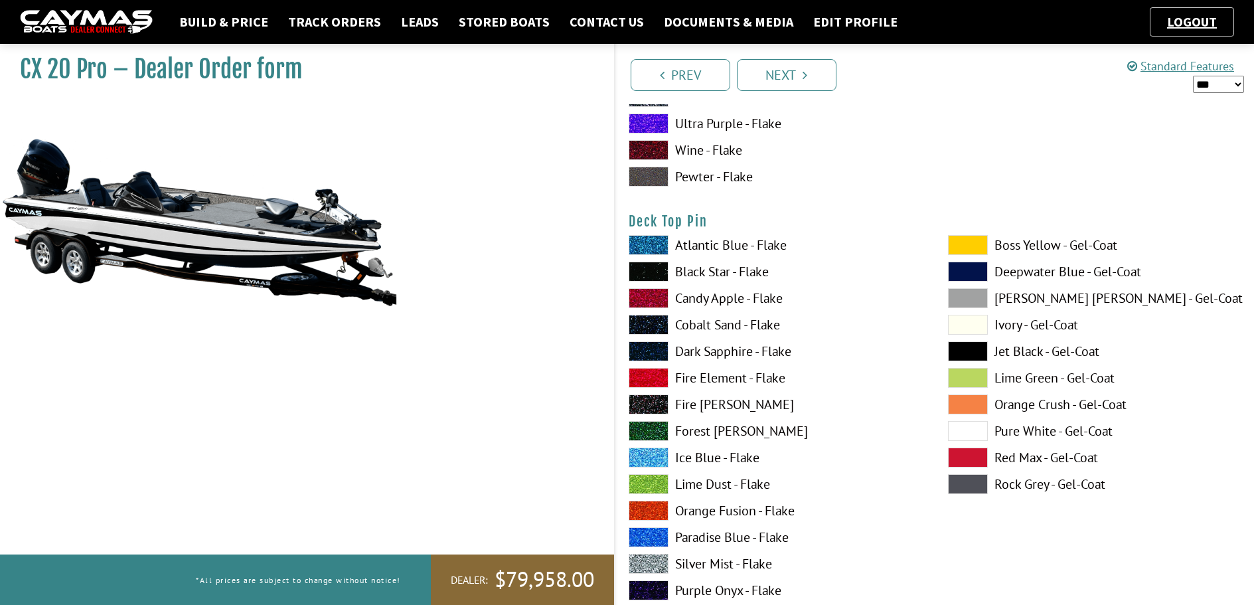
click at [964, 428] on span at bounding box center [968, 431] width 40 height 20
click at [962, 350] on span at bounding box center [968, 351] width 40 height 20
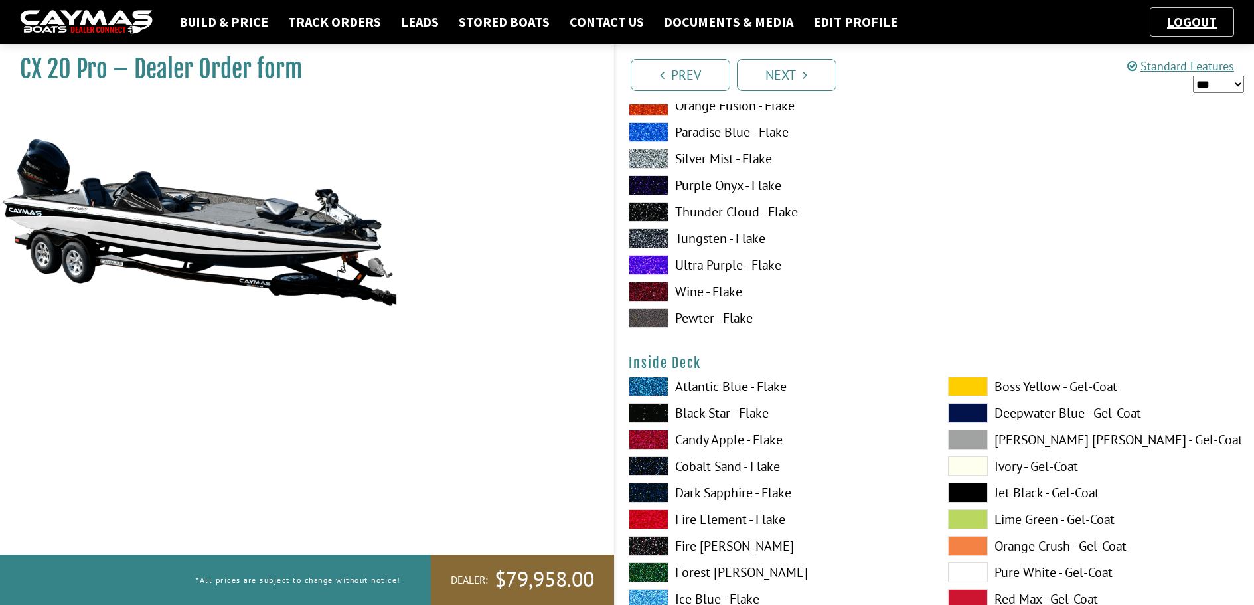
scroll to position [2655, 0]
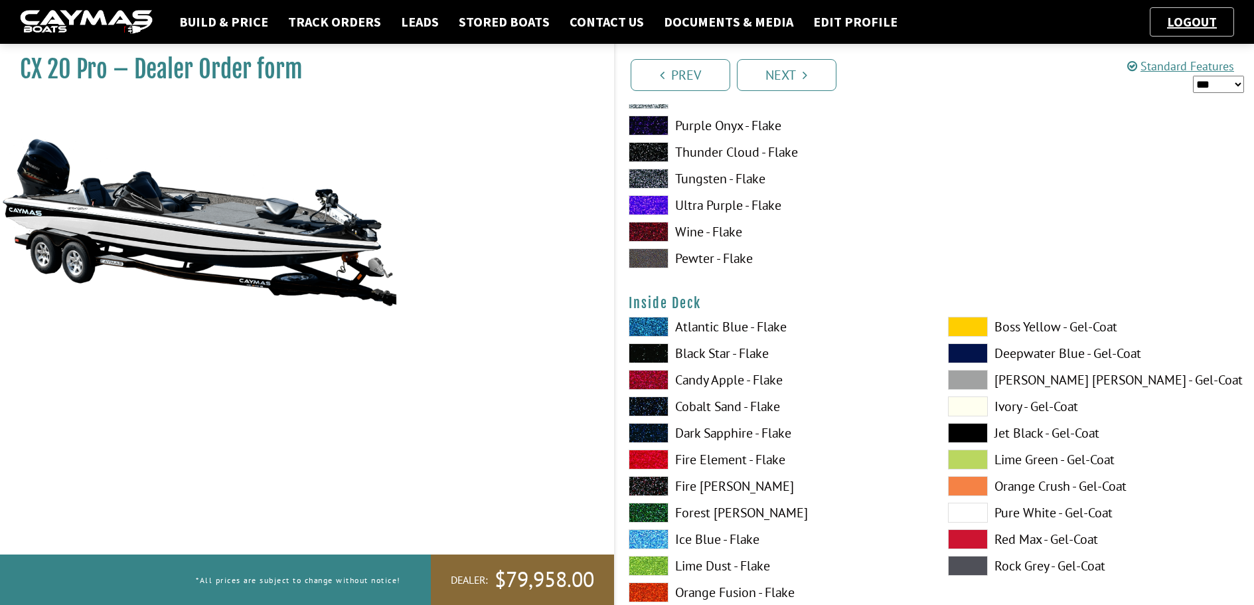
click at [963, 437] on span at bounding box center [968, 433] width 40 height 20
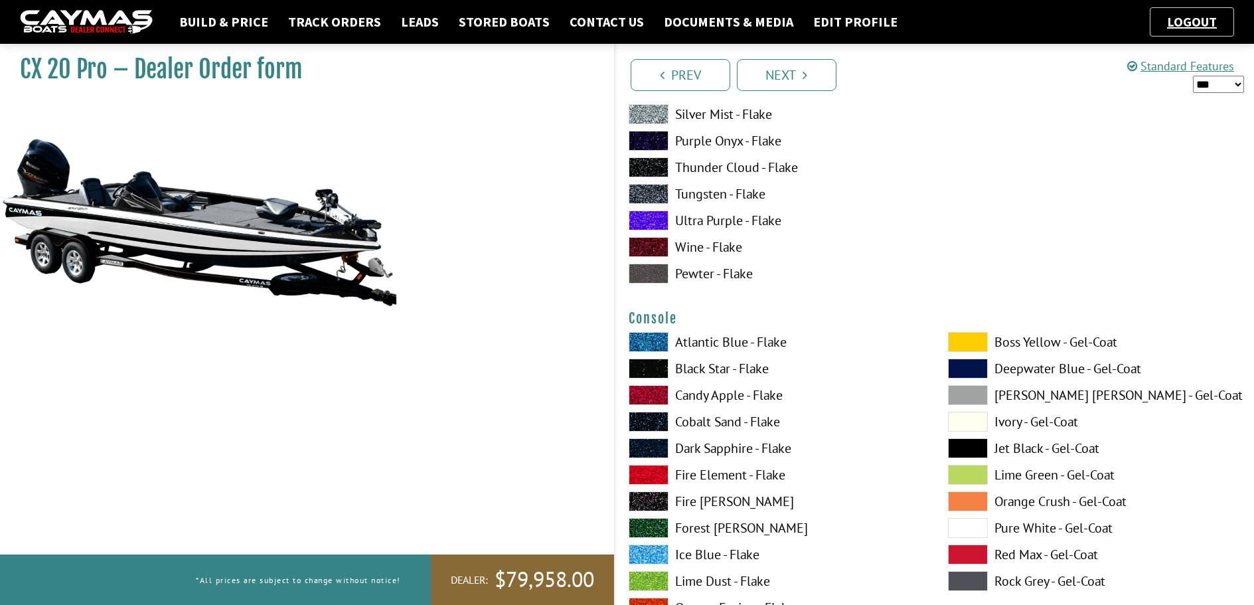
scroll to position [3252, 0]
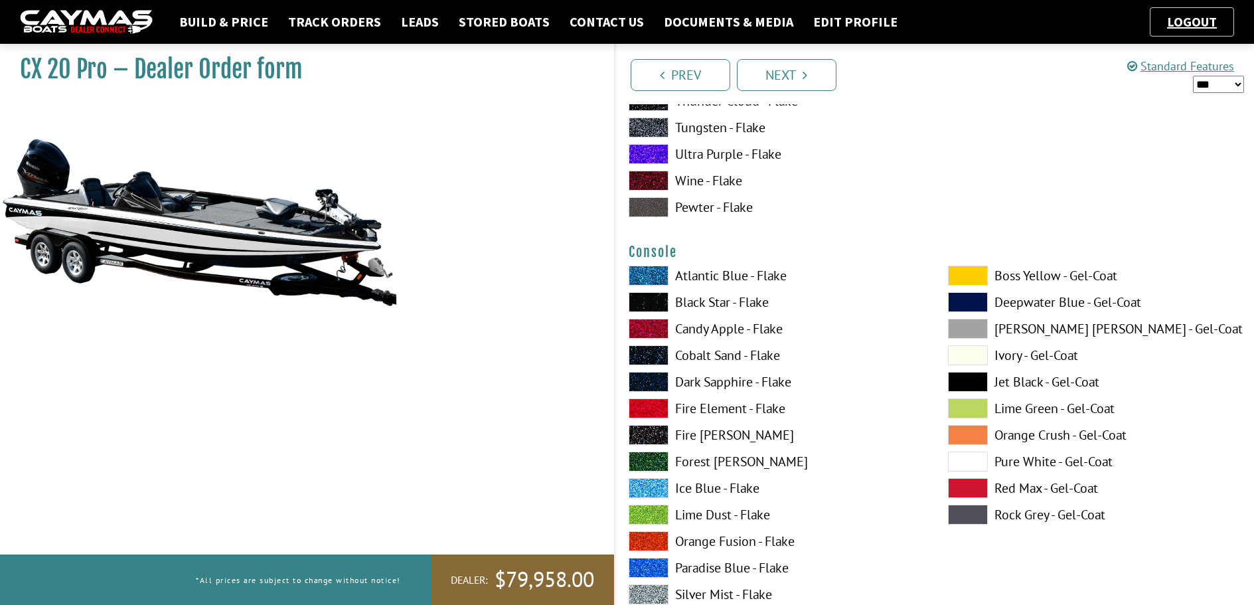
click at [978, 463] on span at bounding box center [968, 461] width 40 height 20
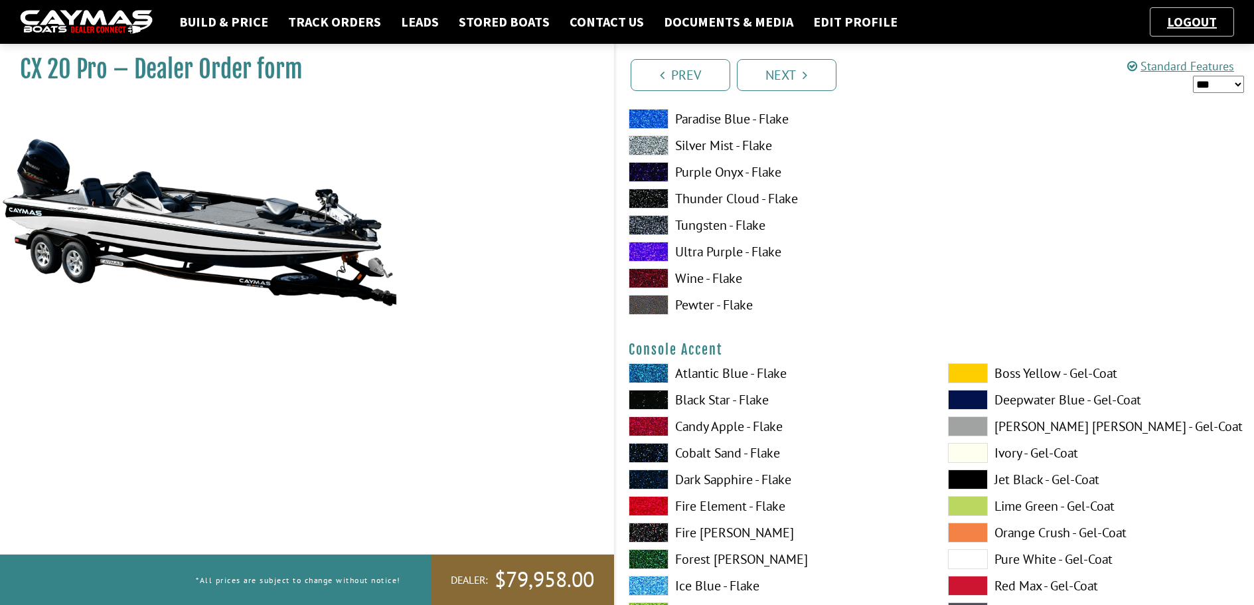
scroll to position [3783, 0]
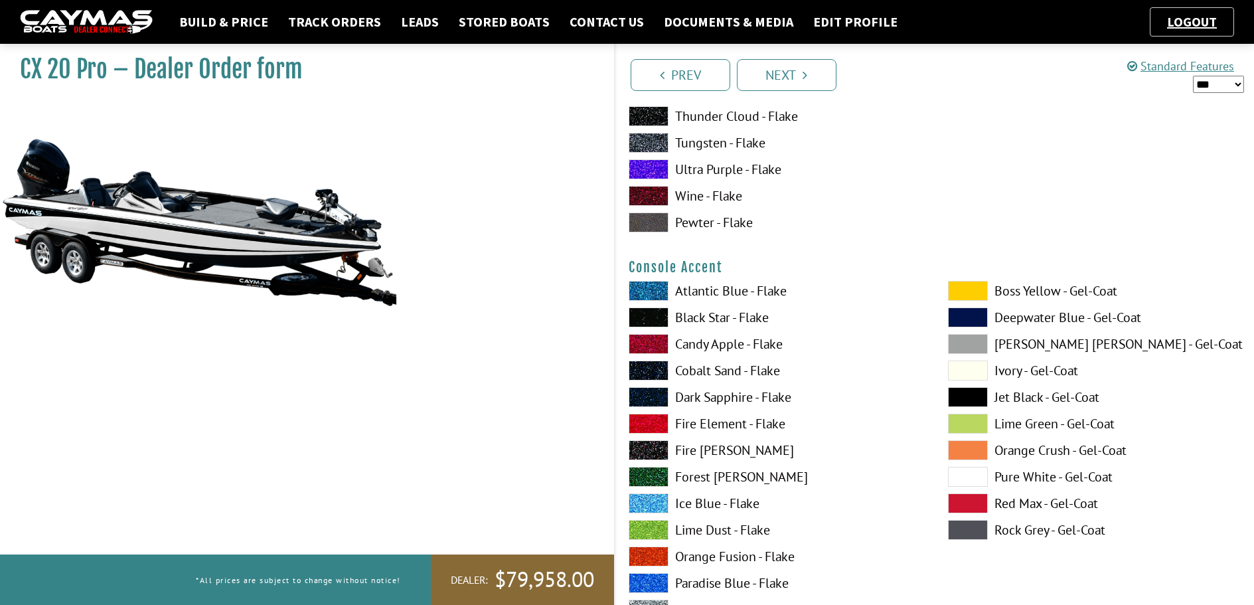
click at [965, 401] on span at bounding box center [968, 397] width 40 height 20
click at [973, 474] on span at bounding box center [968, 477] width 40 height 20
click at [959, 398] on span at bounding box center [968, 397] width 40 height 20
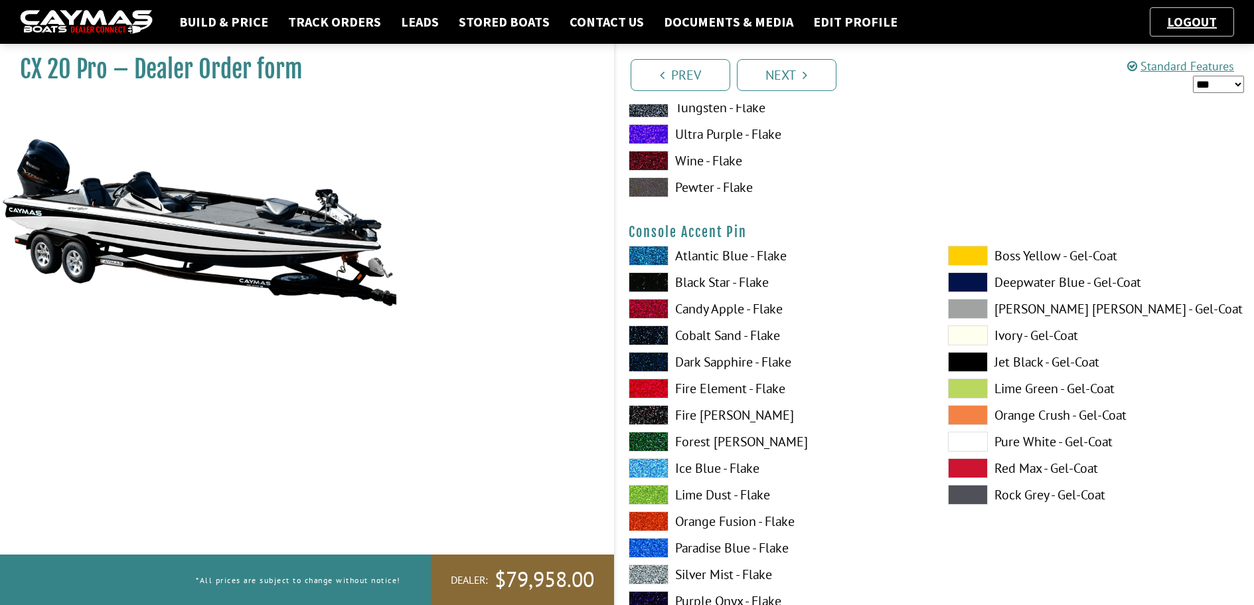
scroll to position [4381, 0]
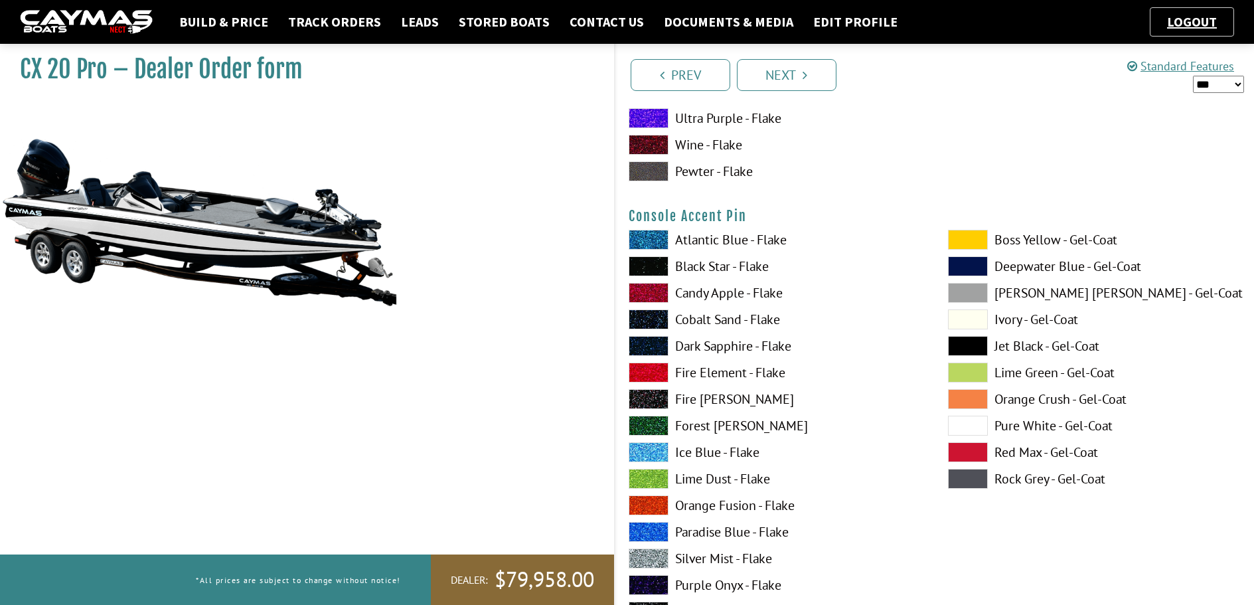
click at [970, 427] on span at bounding box center [968, 425] width 40 height 20
click at [954, 346] on span at bounding box center [968, 346] width 40 height 20
click at [971, 426] on span at bounding box center [968, 425] width 40 height 20
click at [963, 345] on span at bounding box center [968, 346] width 40 height 20
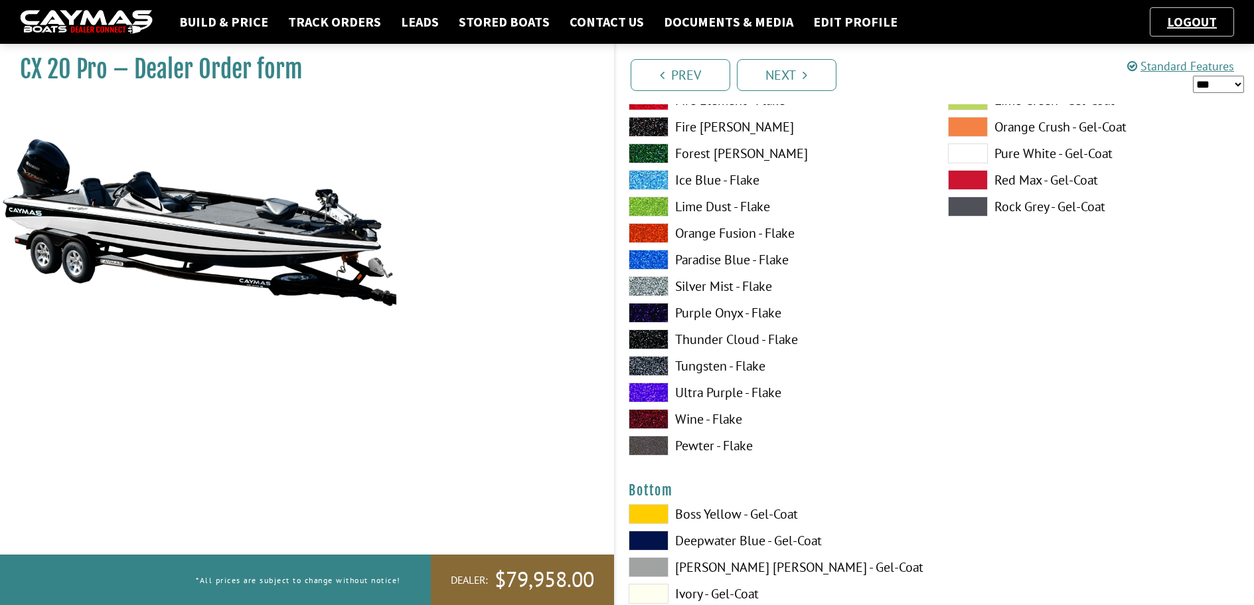
scroll to position [4845, 0]
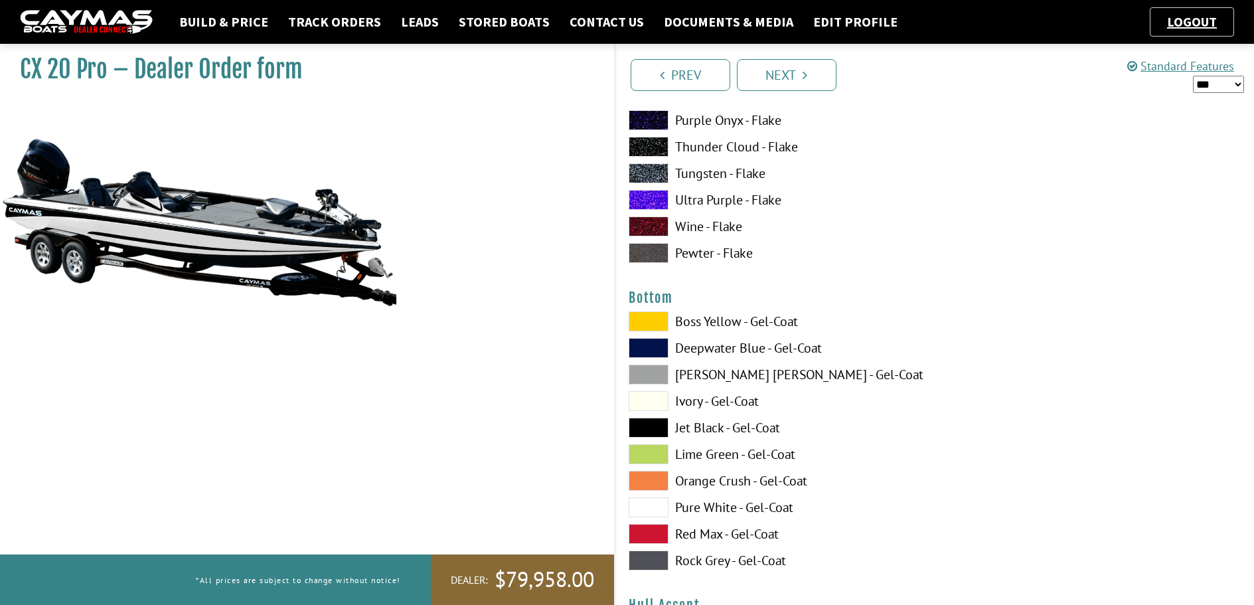
click at [662, 426] on span at bounding box center [649, 427] width 40 height 20
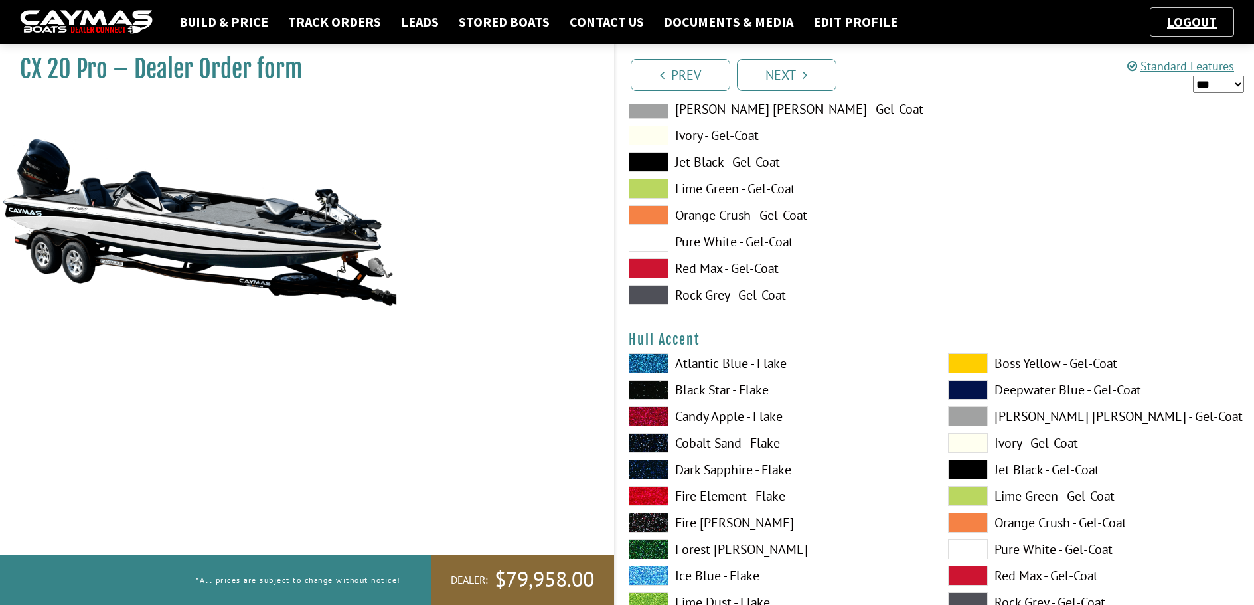
scroll to position [5177, 0]
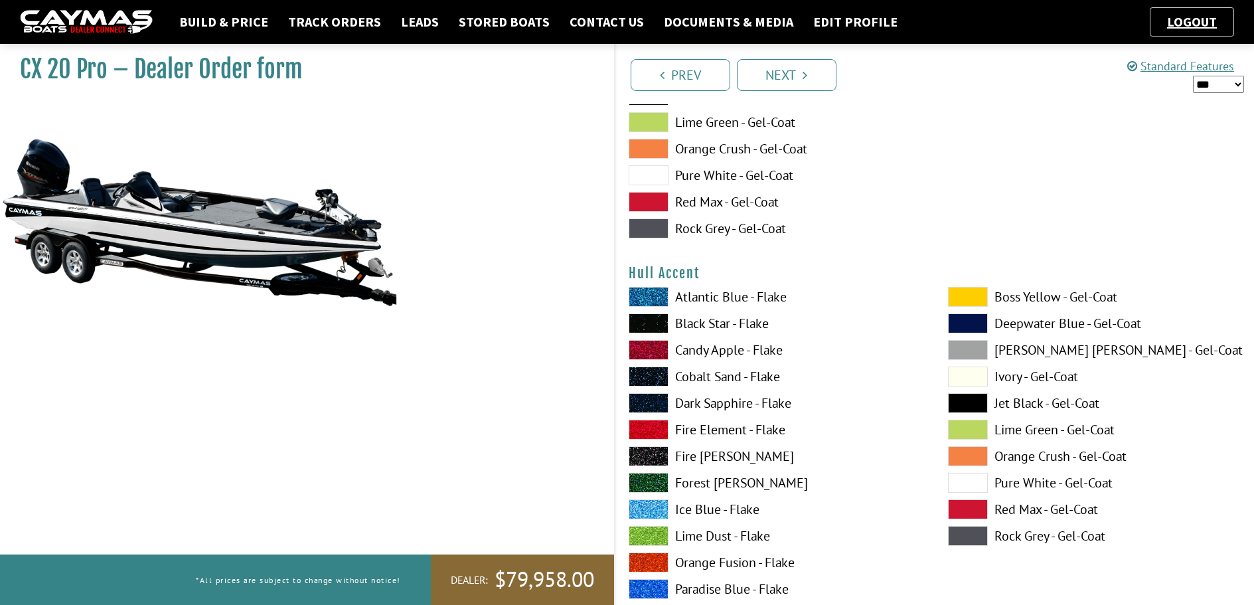
click at [965, 512] on span at bounding box center [968, 509] width 40 height 20
click at [969, 473] on span at bounding box center [968, 483] width 40 height 20
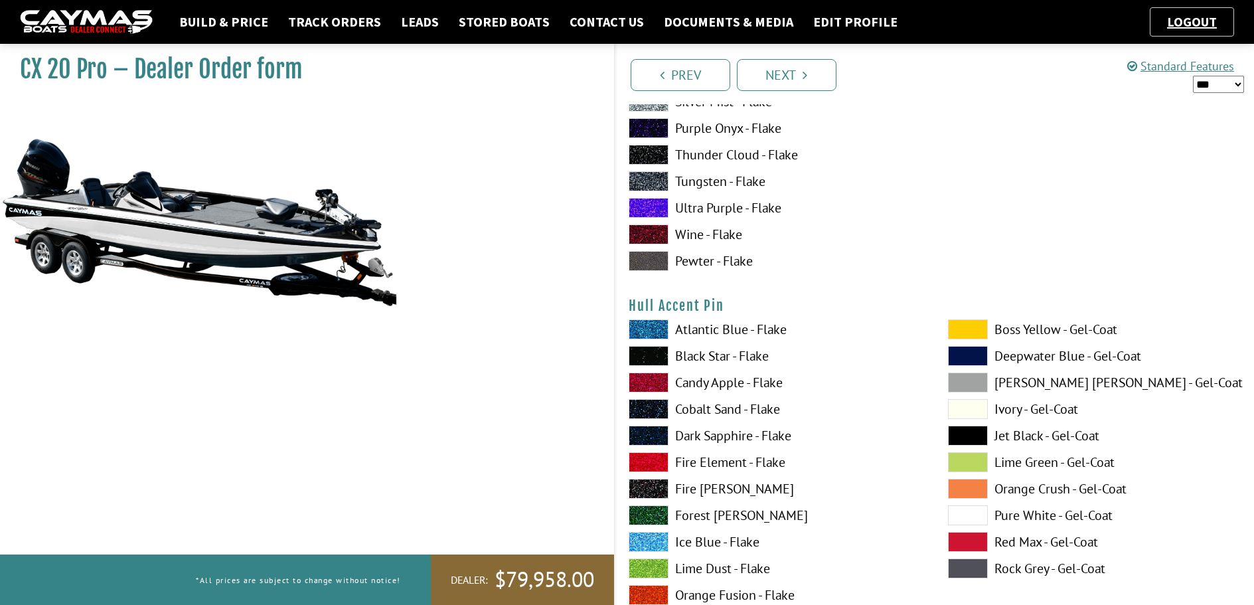
scroll to position [5708, 0]
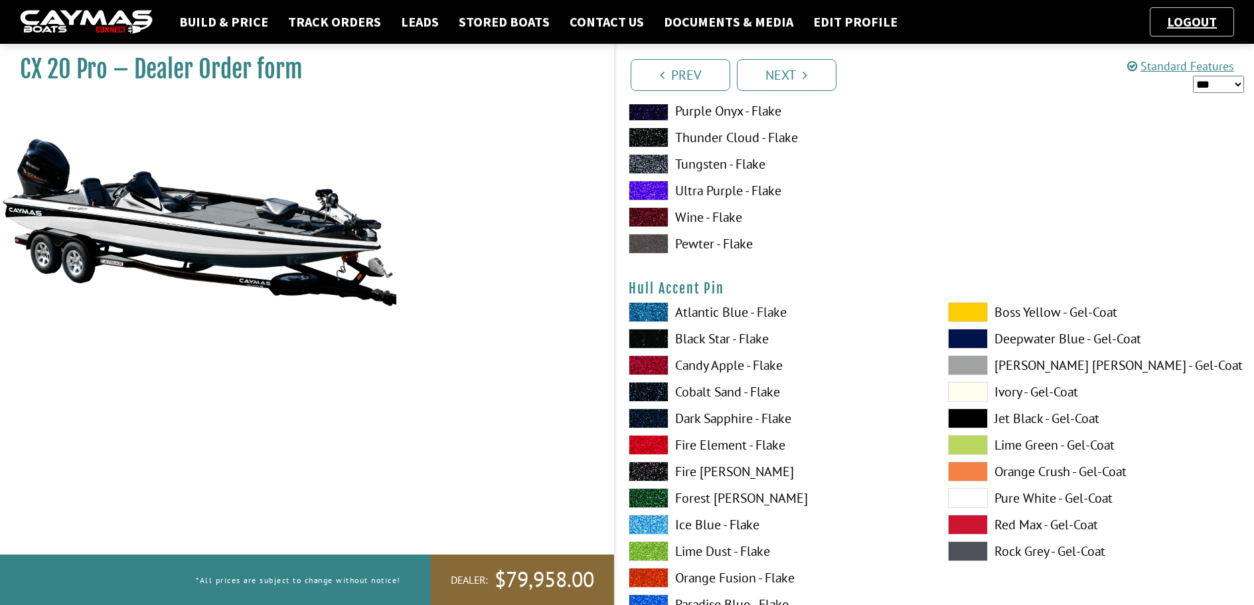
click at [964, 417] on span at bounding box center [968, 418] width 40 height 20
click at [962, 499] on span at bounding box center [968, 498] width 40 height 20
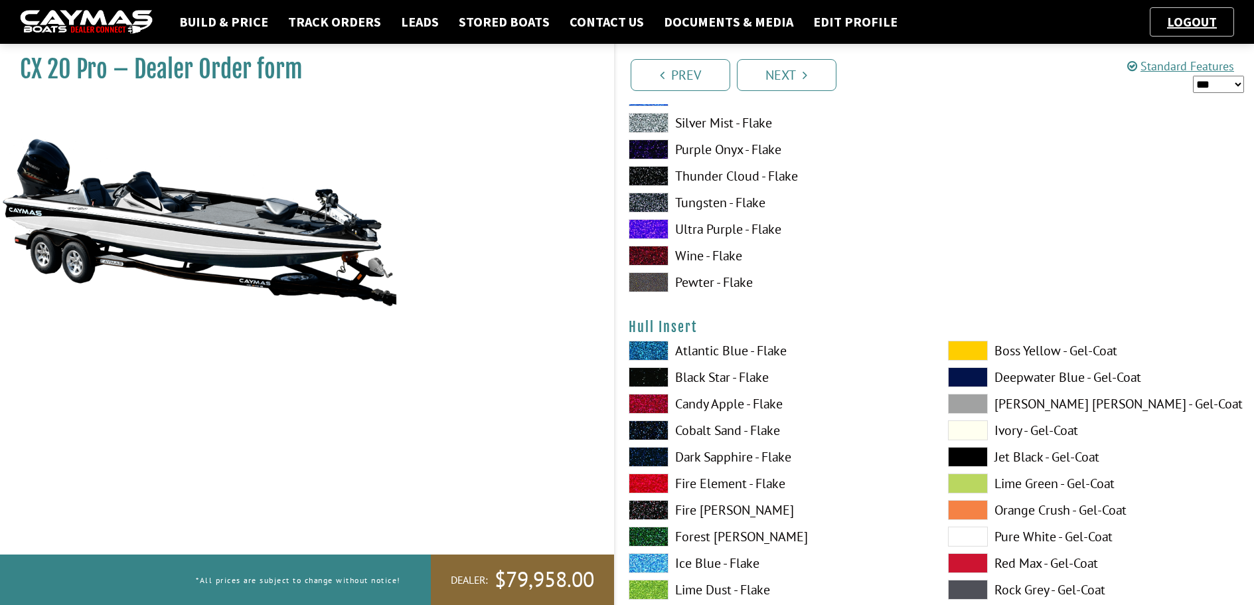
scroll to position [6239, 0]
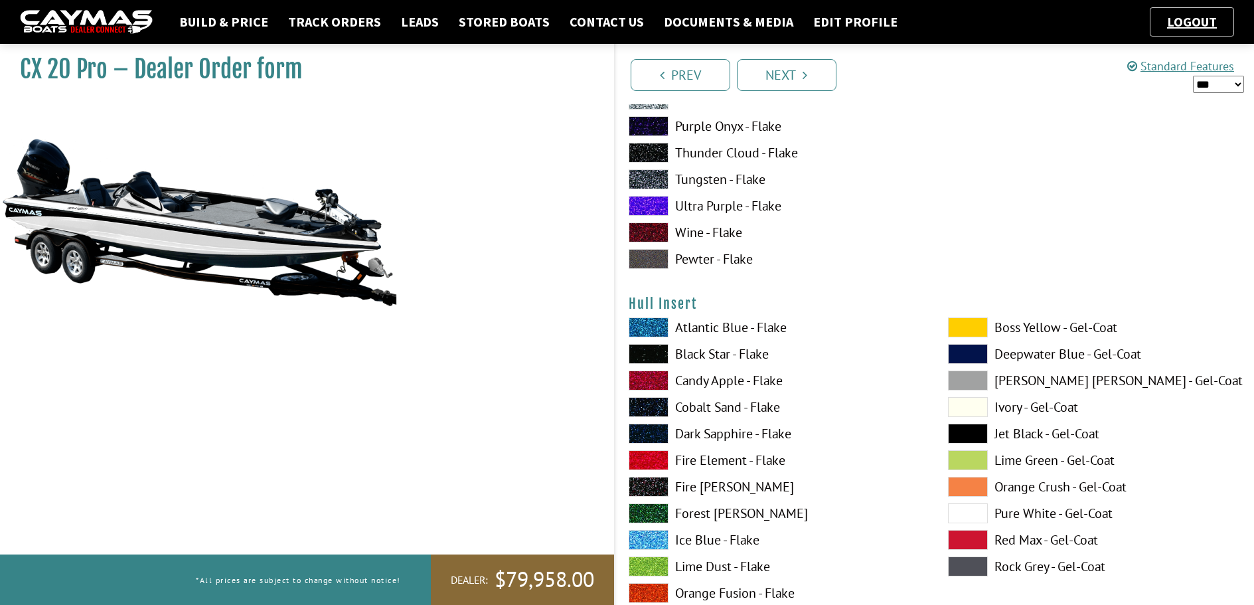
click at [962, 404] on span at bounding box center [968, 407] width 40 height 20
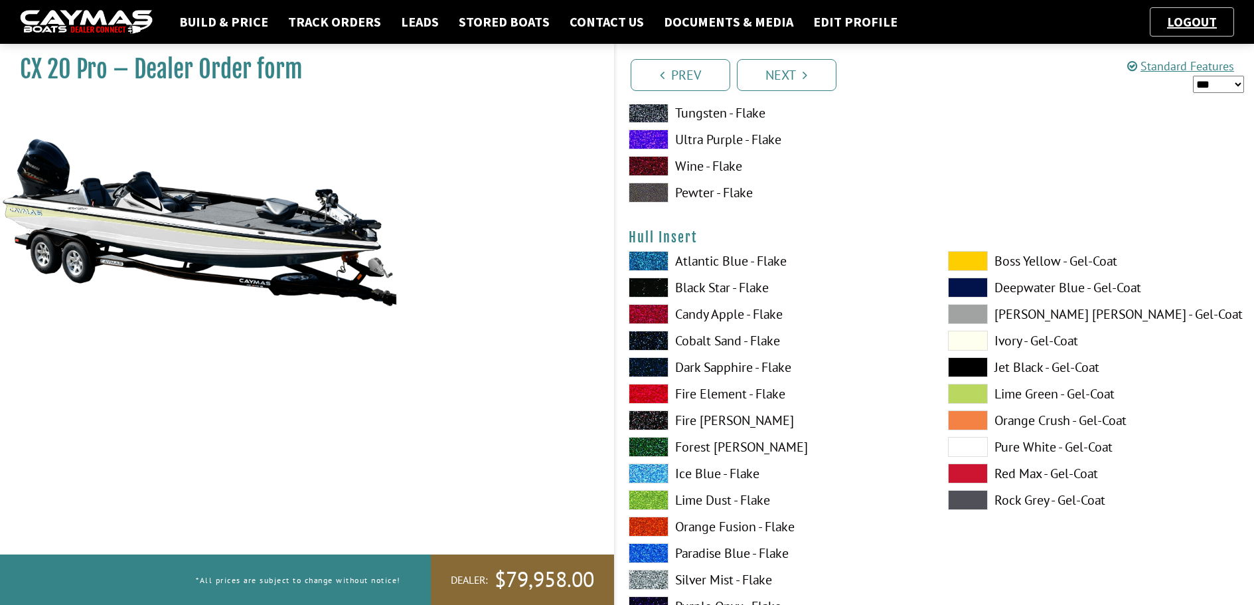
scroll to position [6372, 0]
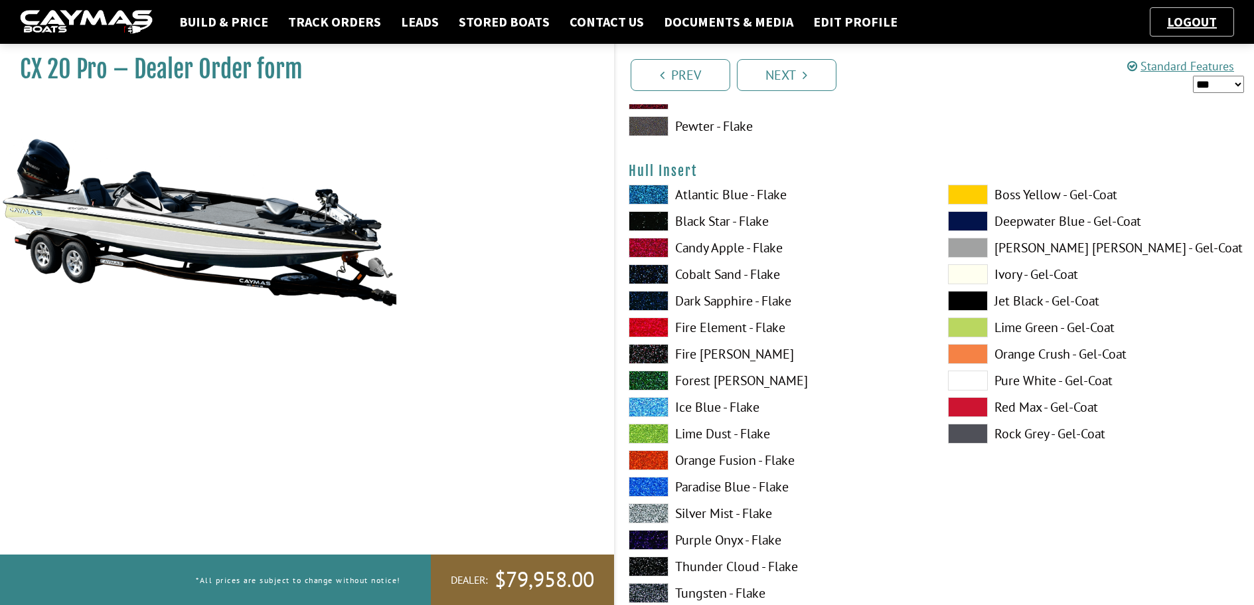
click at [662, 511] on span at bounding box center [649, 513] width 40 height 20
click at [958, 432] on span at bounding box center [968, 433] width 40 height 20
click at [658, 328] on span at bounding box center [649, 327] width 40 height 20
click at [973, 301] on span at bounding box center [968, 301] width 40 height 20
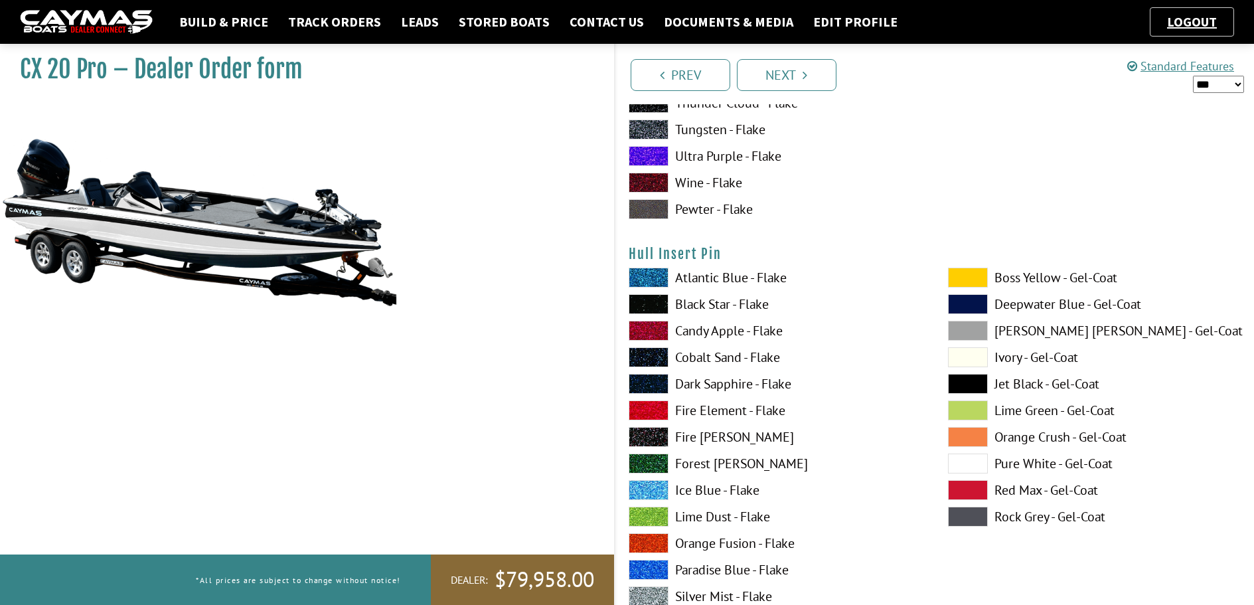
scroll to position [6836, 0]
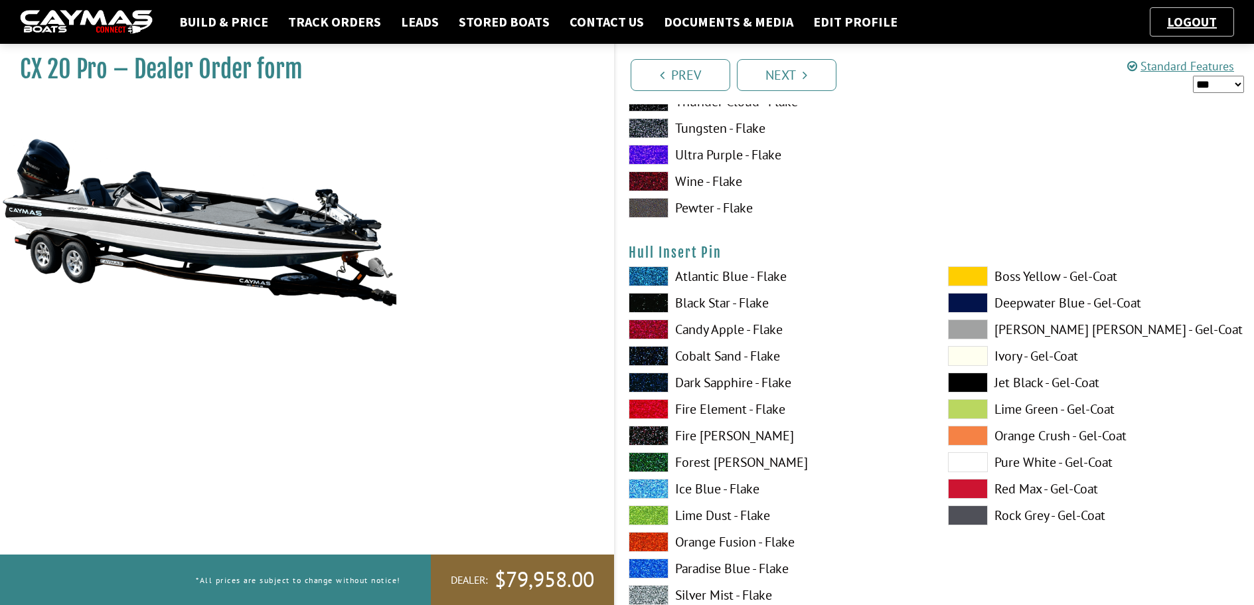
click at [966, 489] on span at bounding box center [968, 489] width 40 height 20
click at [958, 386] on span at bounding box center [968, 382] width 40 height 20
click at [968, 467] on span at bounding box center [968, 462] width 40 height 20
click at [966, 385] on span at bounding box center [968, 382] width 40 height 20
click at [975, 463] on span at bounding box center [968, 462] width 40 height 20
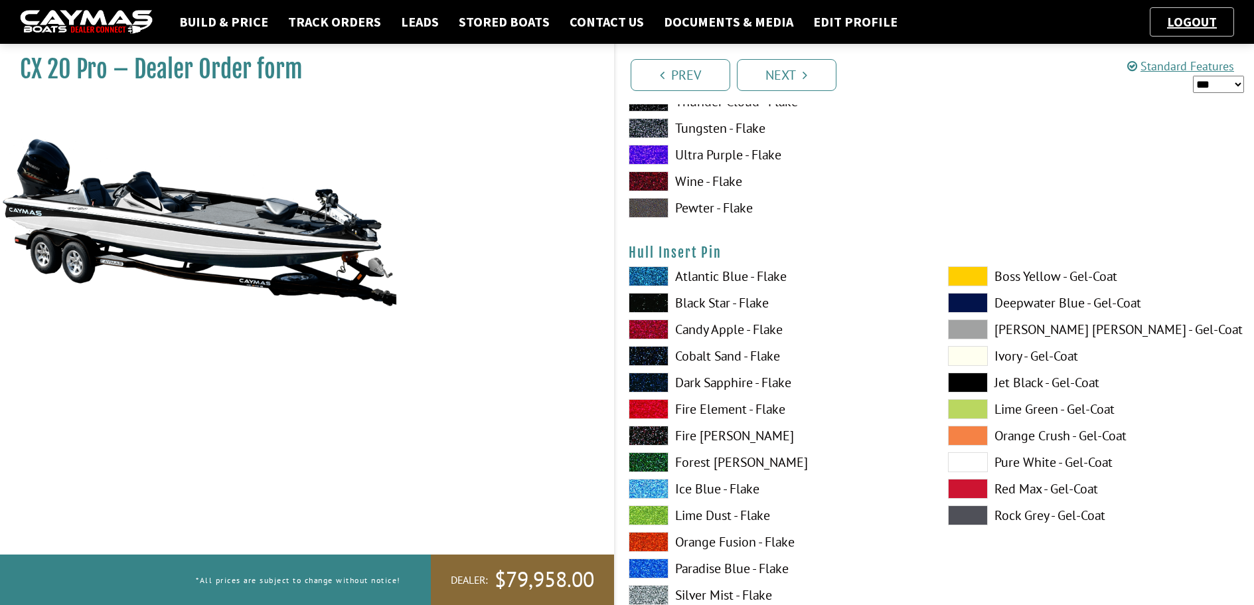
click at [978, 382] on span at bounding box center [968, 382] width 40 height 20
click at [975, 467] on span at bounding box center [968, 462] width 40 height 20
click at [967, 379] on span at bounding box center [968, 382] width 40 height 20
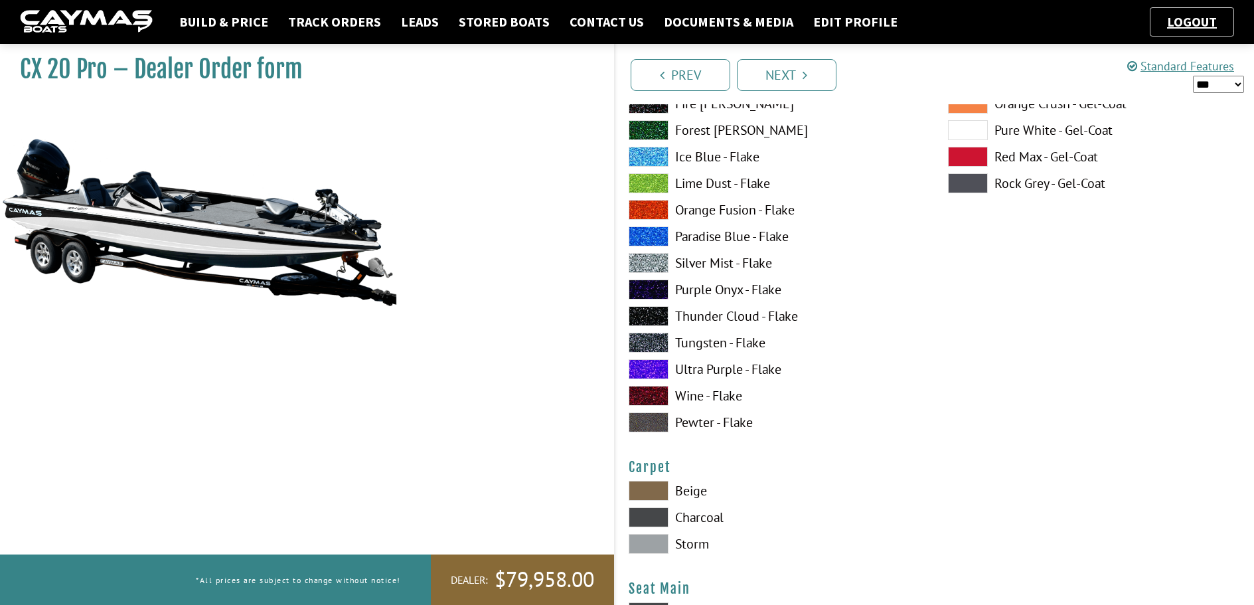
scroll to position [7235, 0]
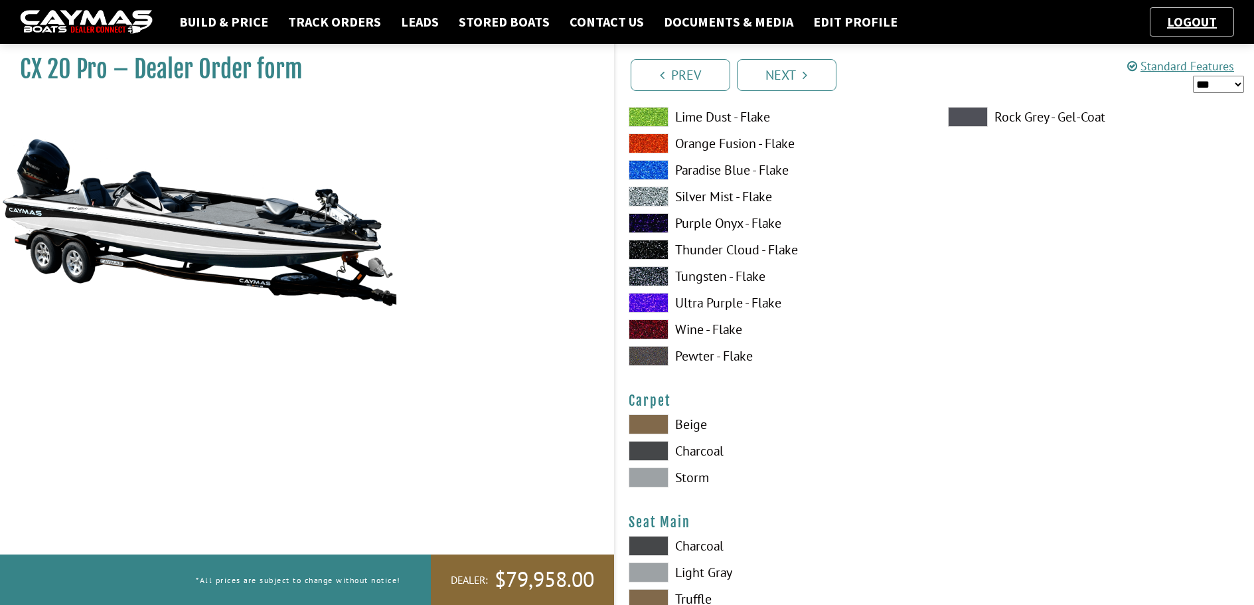
click at [638, 451] on span at bounding box center [649, 451] width 40 height 20
click at [658, 481] on span at bounding box center [649, 477] width 40 height 20
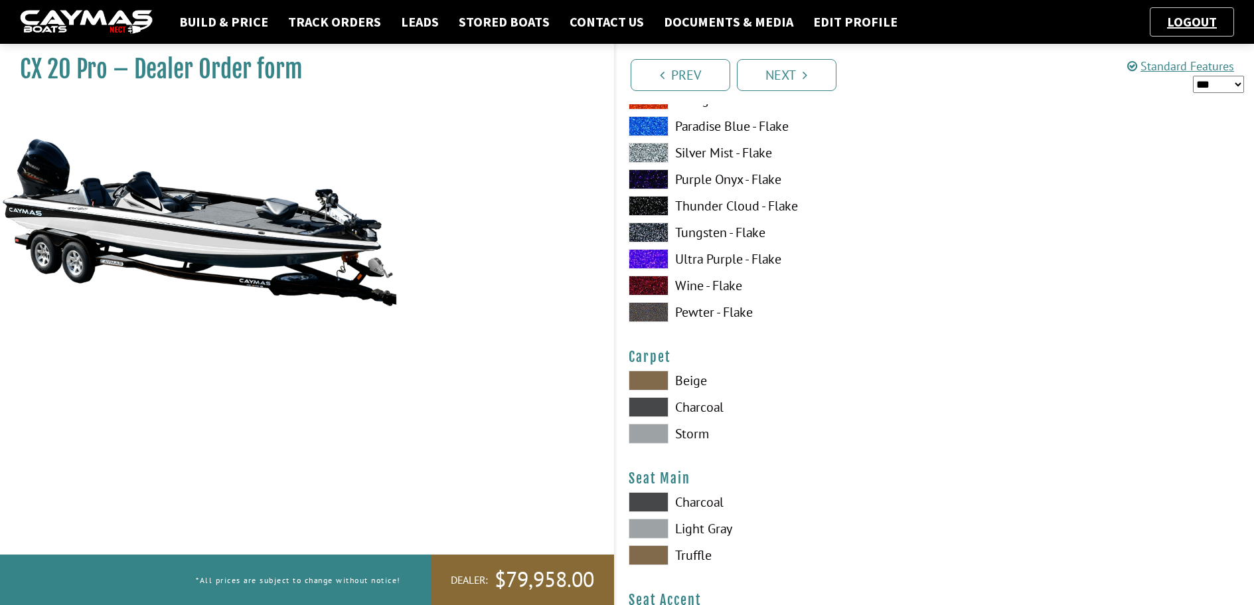
scroll to position [7367, 0]
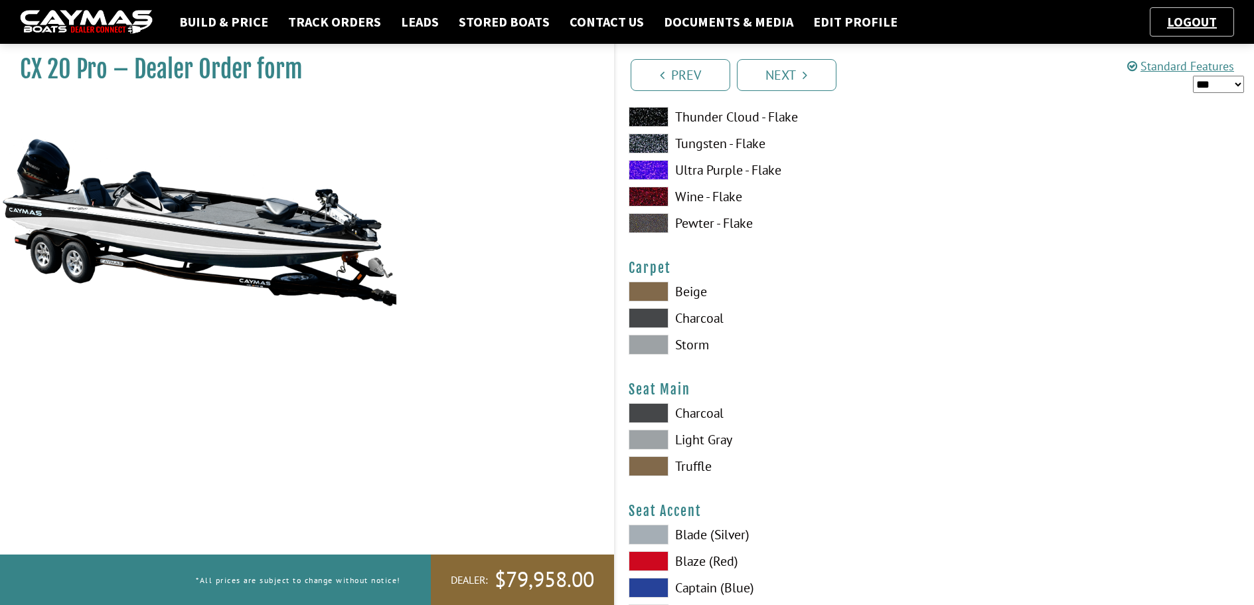
click at [649, 437] on span at bounding box center [649, 439] width 40 height 20
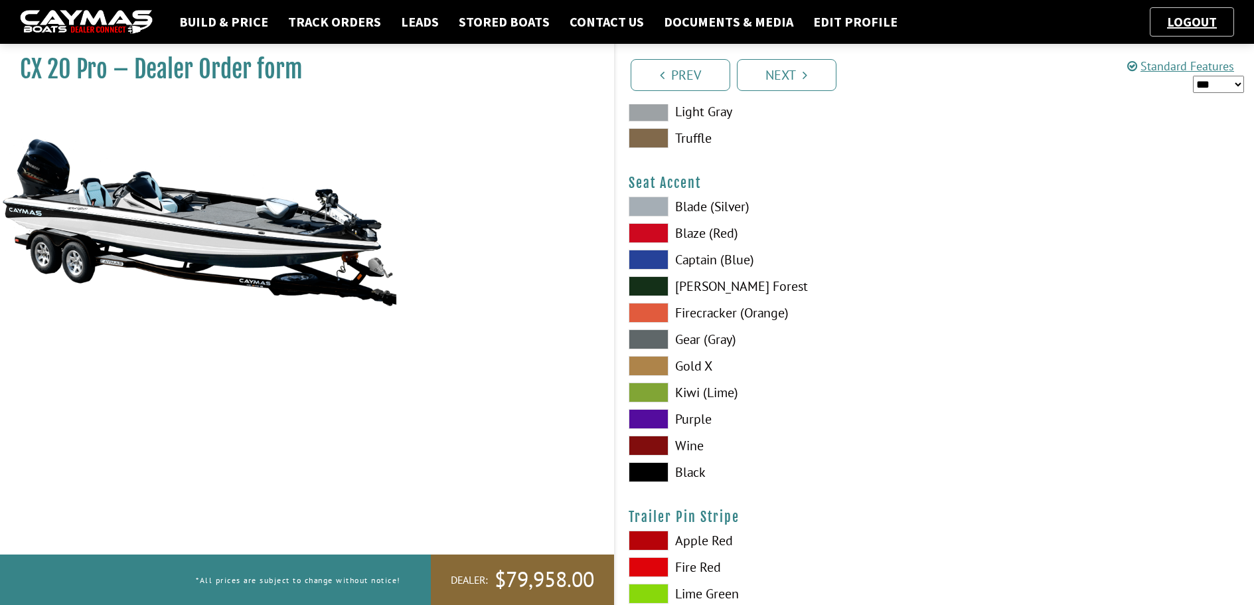
scroll to position [7699, 0]
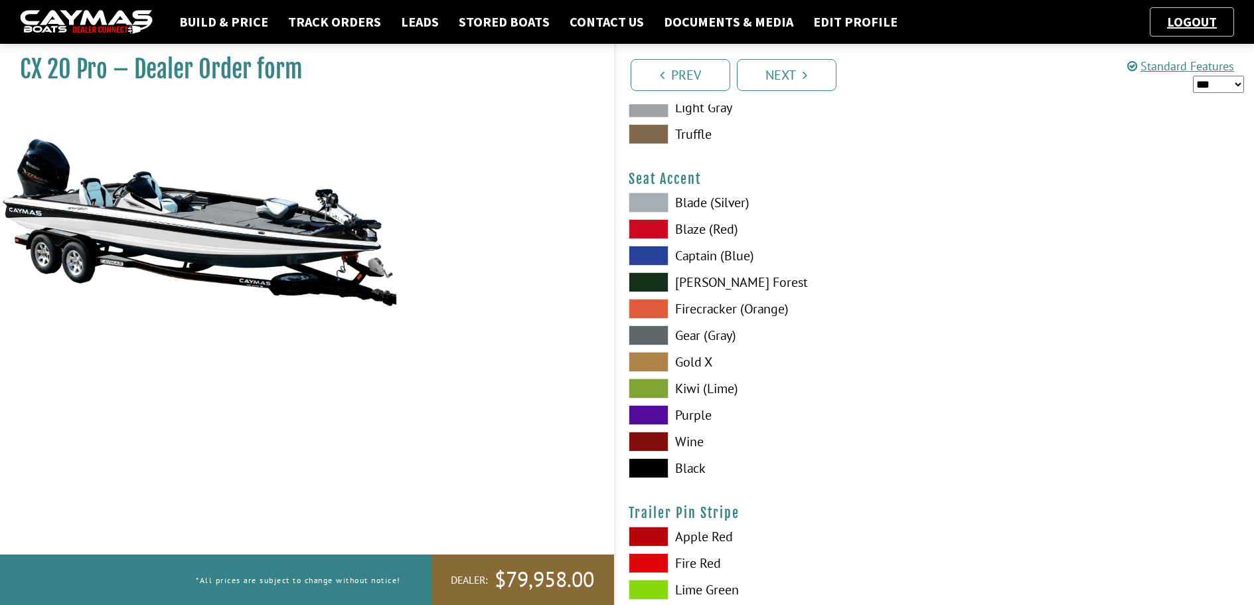
click at [650, 463] on span at bounding box center [649, 468] width 40 height 20
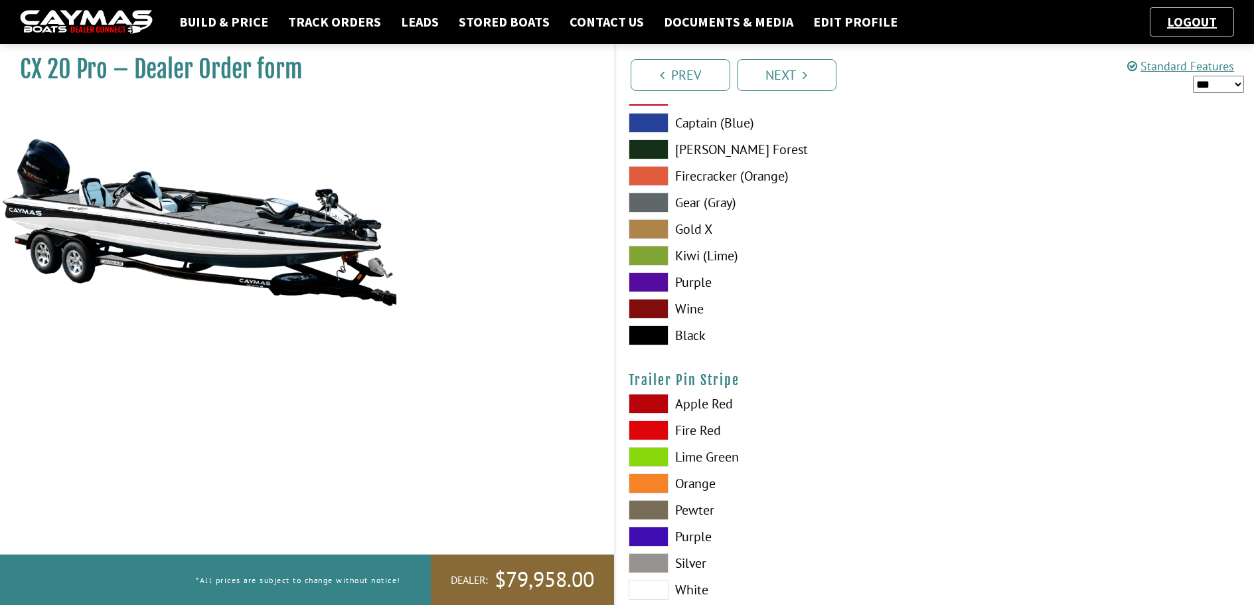
scroll to position [7898, 0]
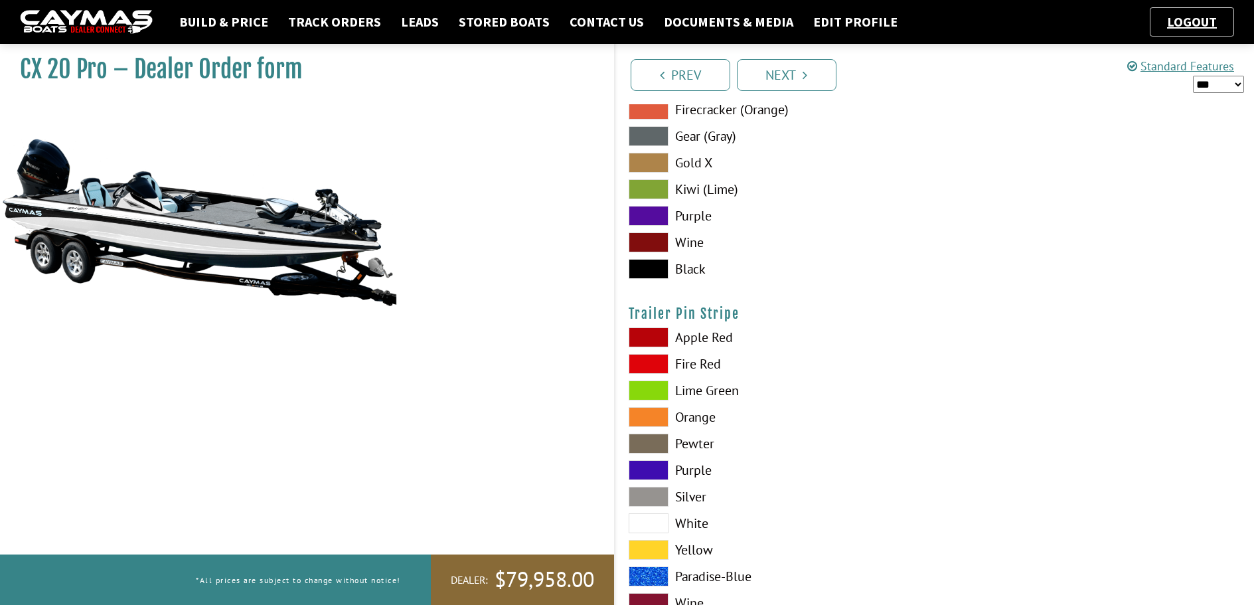
click at [644, 520] on span at bounding box center [649, 523] width 40 height 20
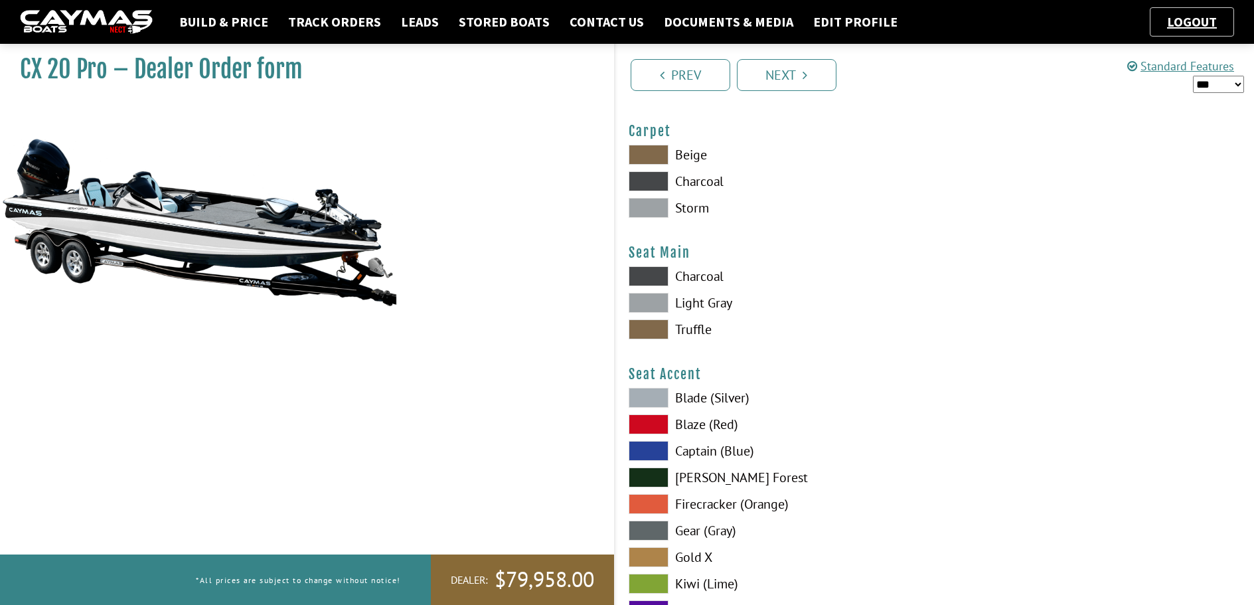
scroll to position [7481, 0]
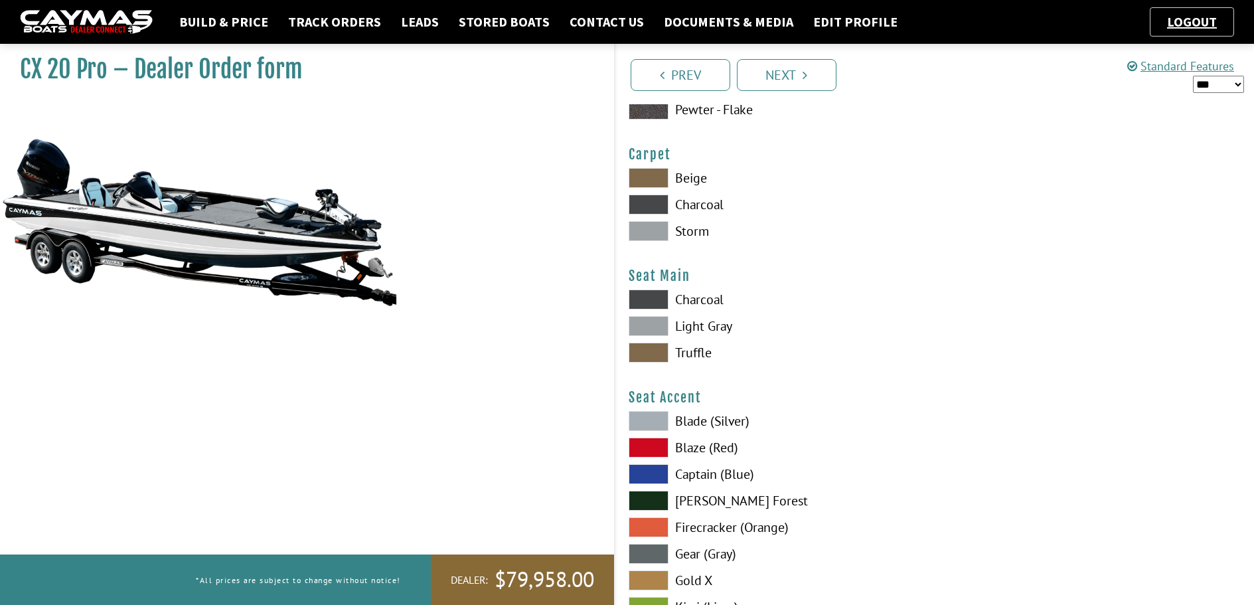
click at [643, 207] on span at bounding box center [649, 204] width 40 height 20
click at [653, 234] on span at bounding box center [649, 231] width 40 height 20
click at [655, 297] on span at bounding box center [649, 299] width 40 height 20
click at [654, 327] on span at bounding box center [649, 326] width 40 height 20
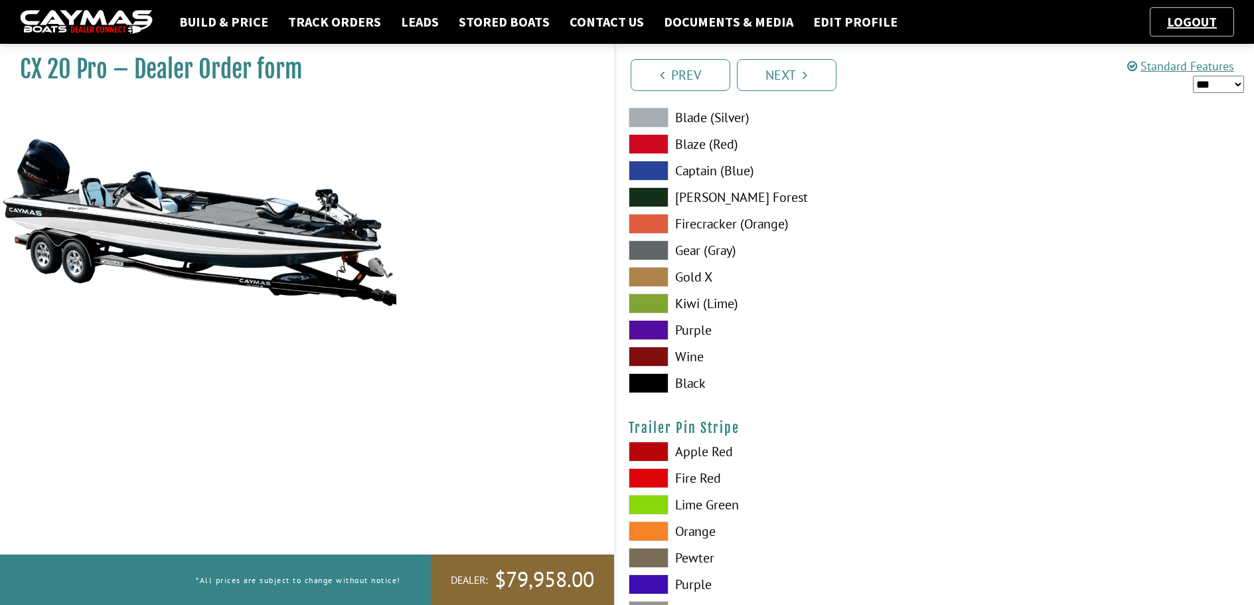
scroll to position [7813, 0]
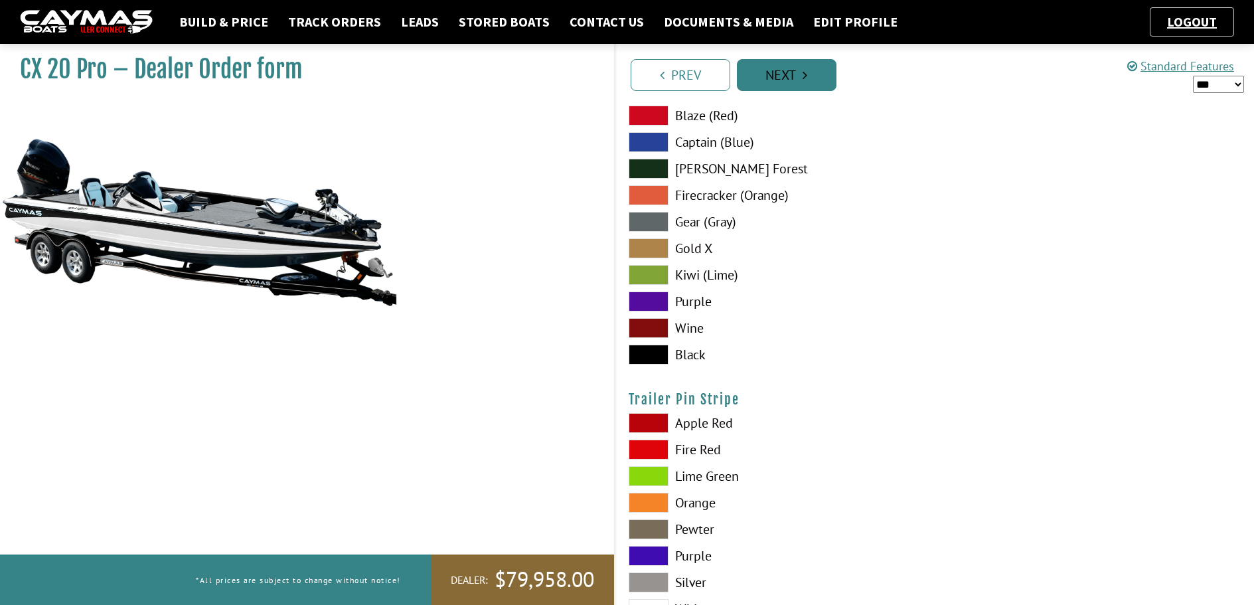
click at [795, 74] on link "Next" at bounding box center [787, 75] width 100 height 32
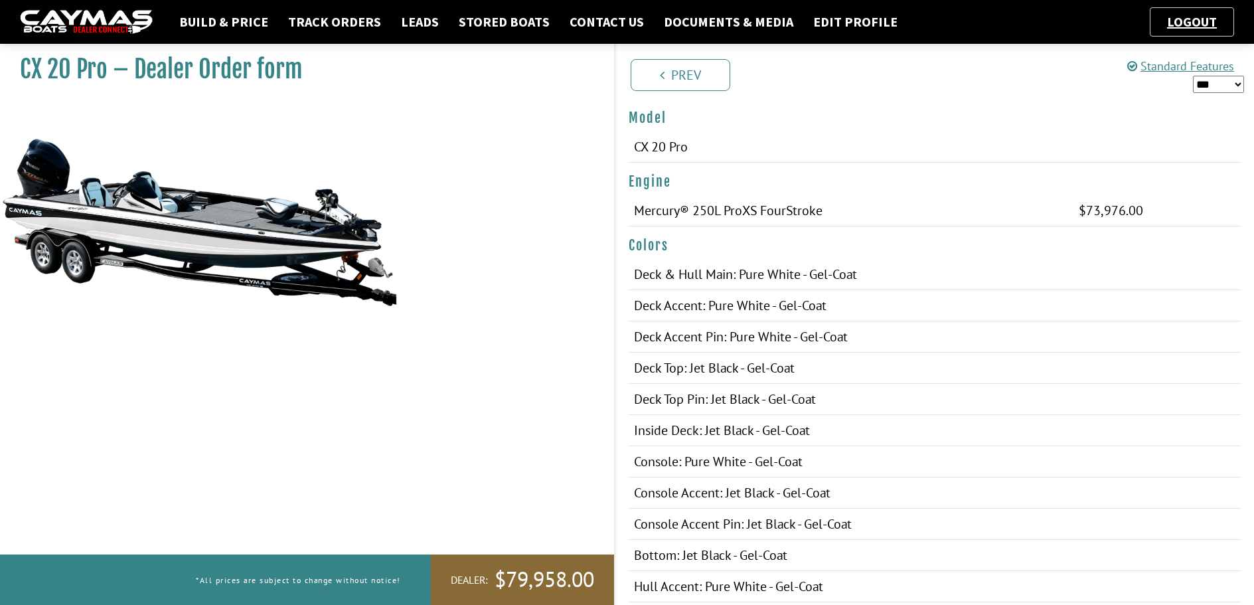
scroll to position [0, 0]
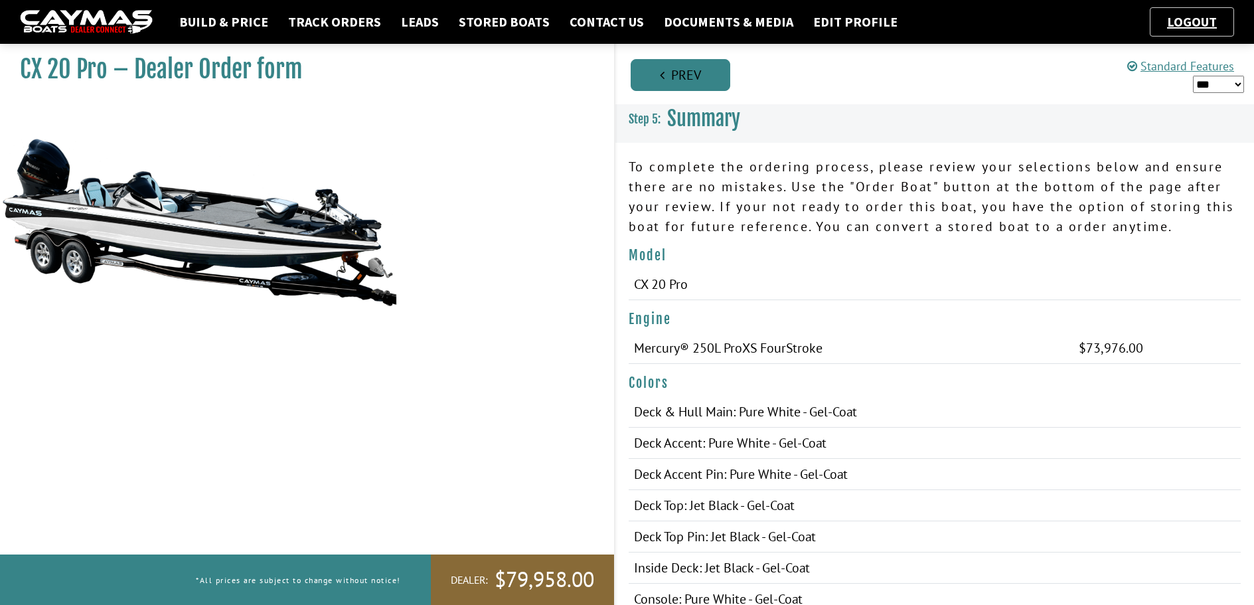
click at [674, 77] on link "Prev" at bounding box center [681, 75] width 100 height 32
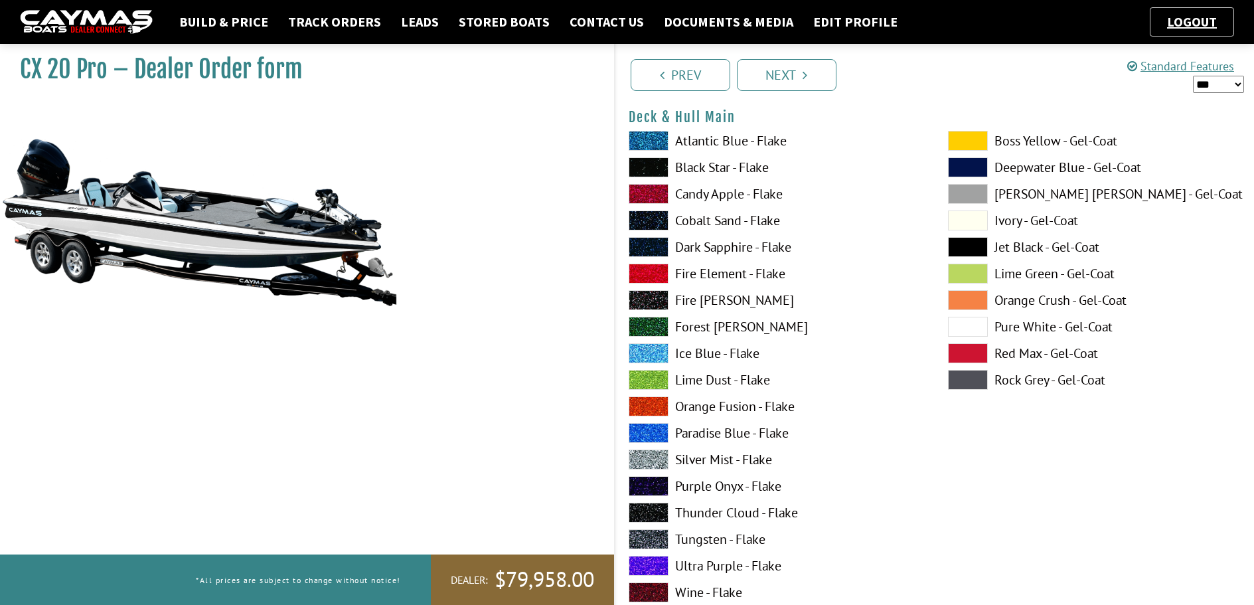
scroll to position [133, 0]
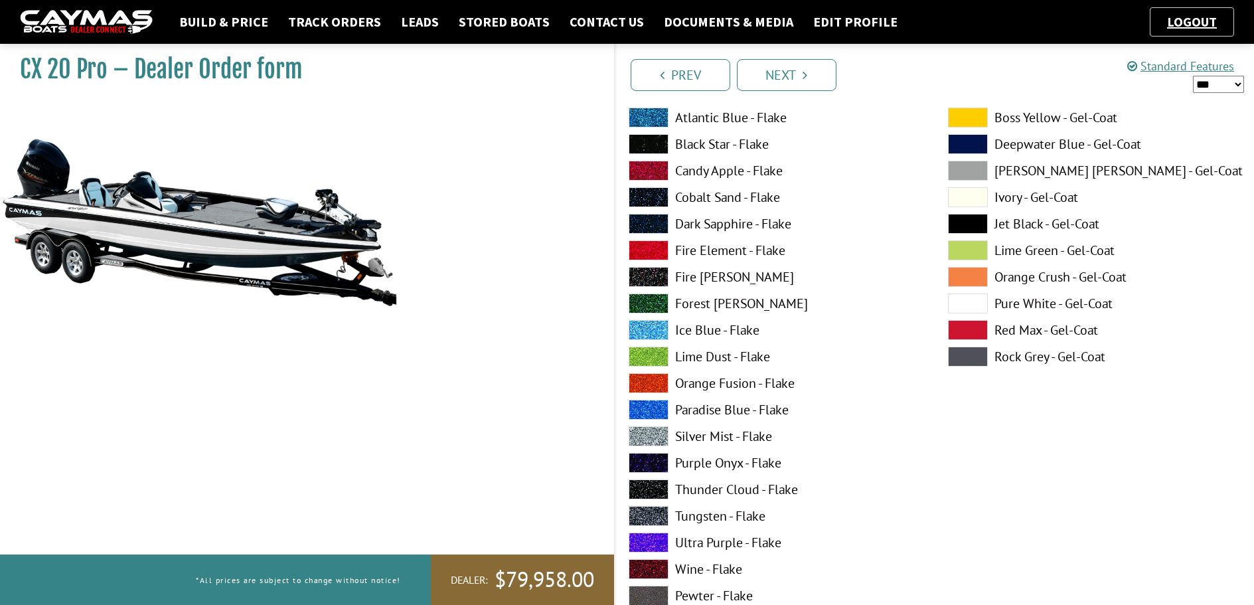
click at [654, 489] on span at bounding box center [649, 489] width 40 height 20
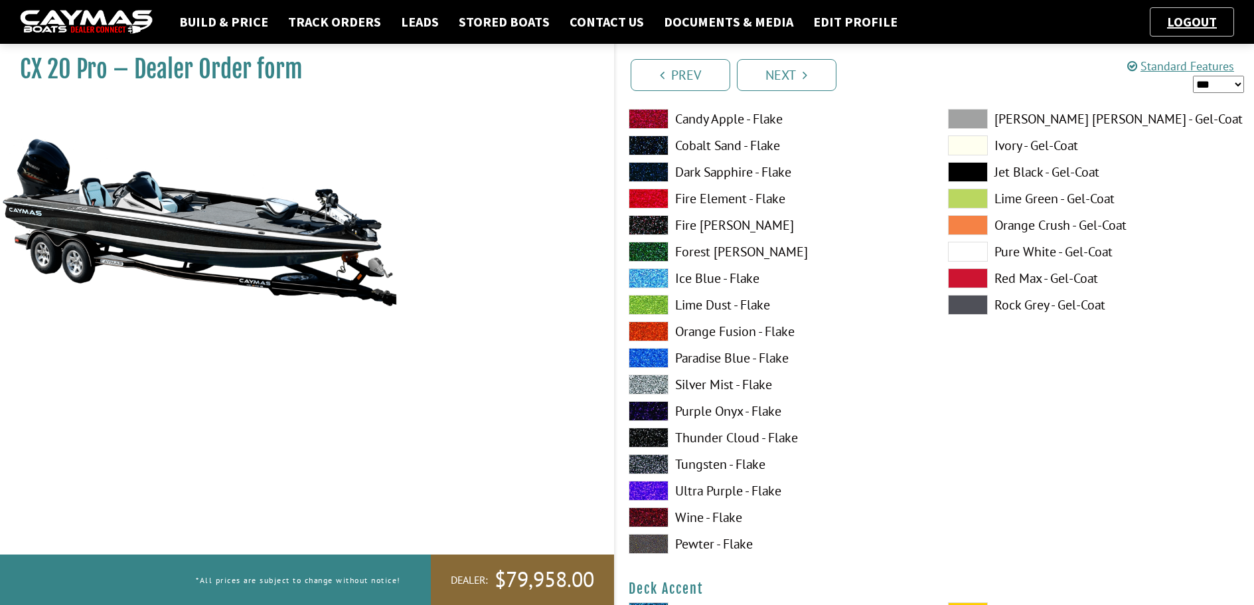
scroll to position [465, 0]
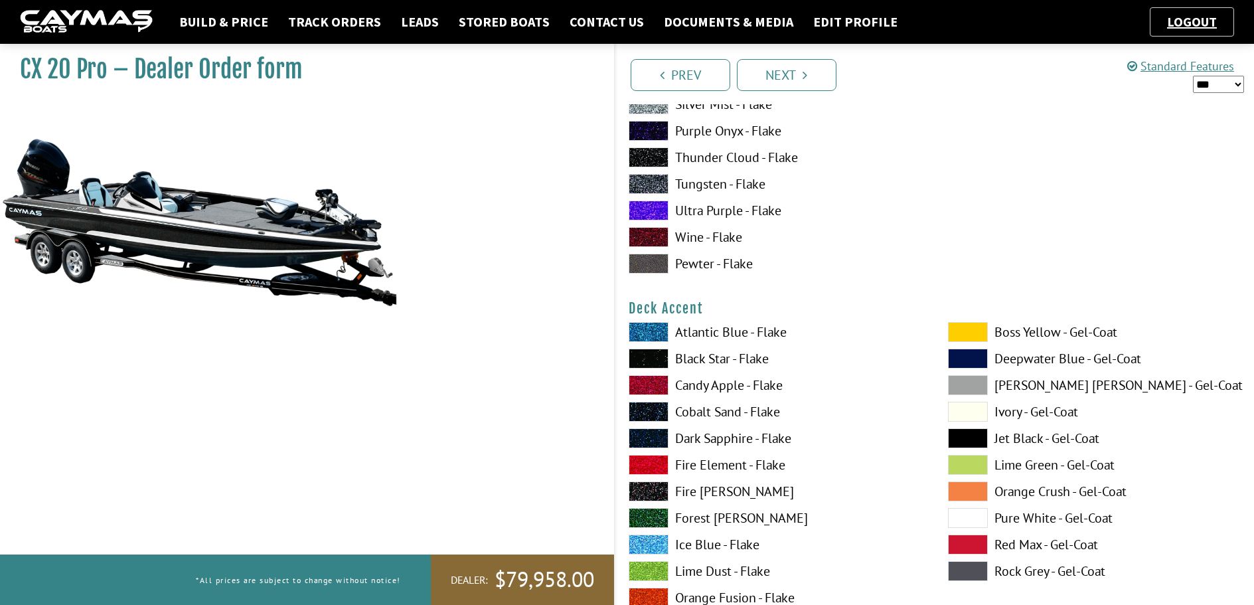
click at [984, 517] on span at bounding box center [968, 518] width 40 height 20
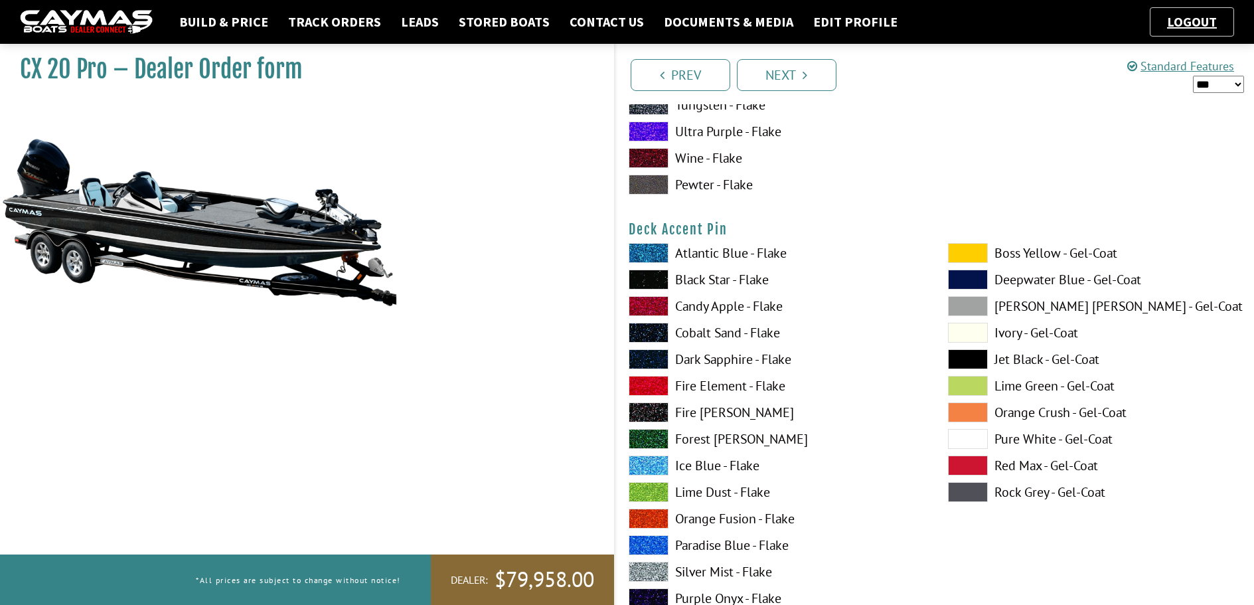
scroll to position [1128, 0]
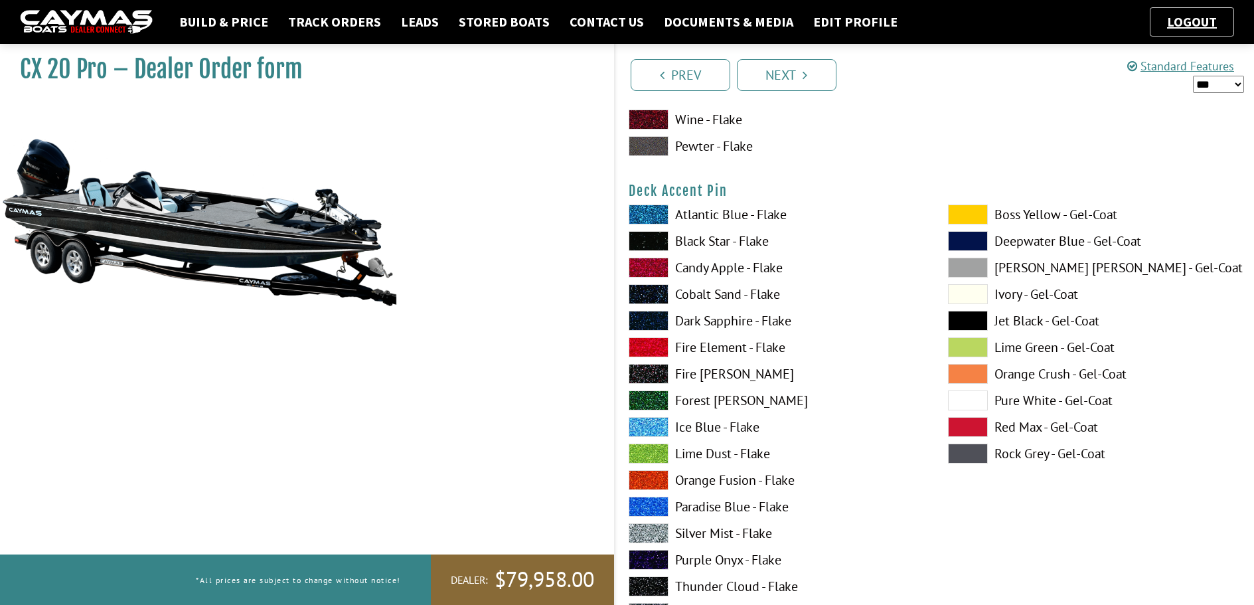
click at [646, 537] on span at bounding box center [649, 533] width 40 height 20
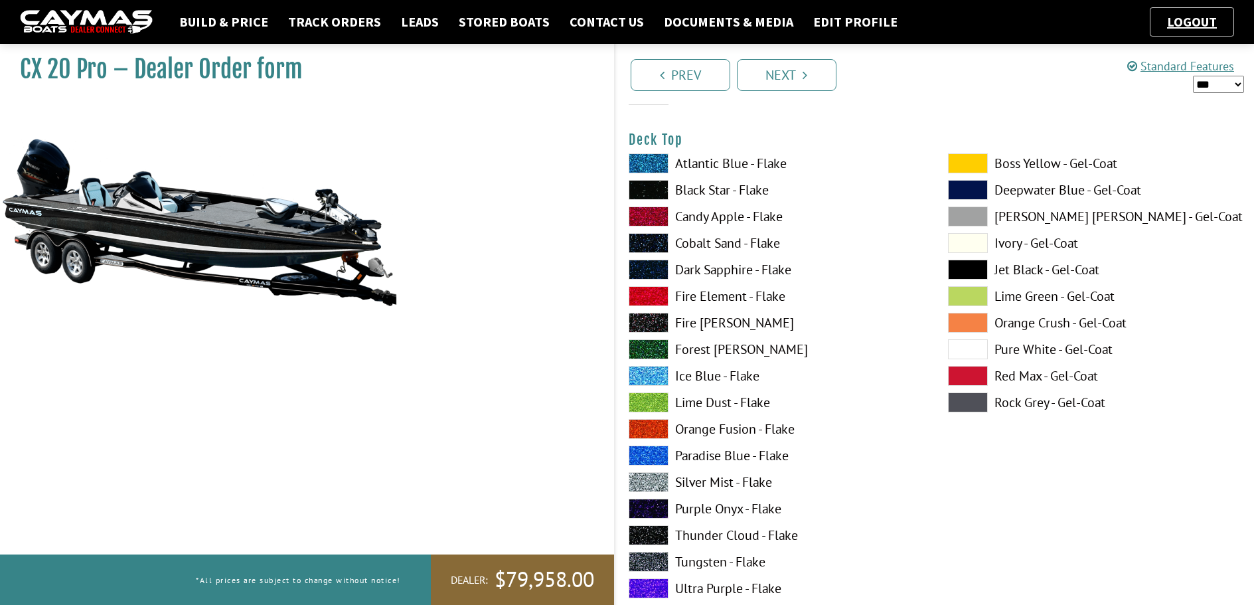
scroll to position [1792, 0]
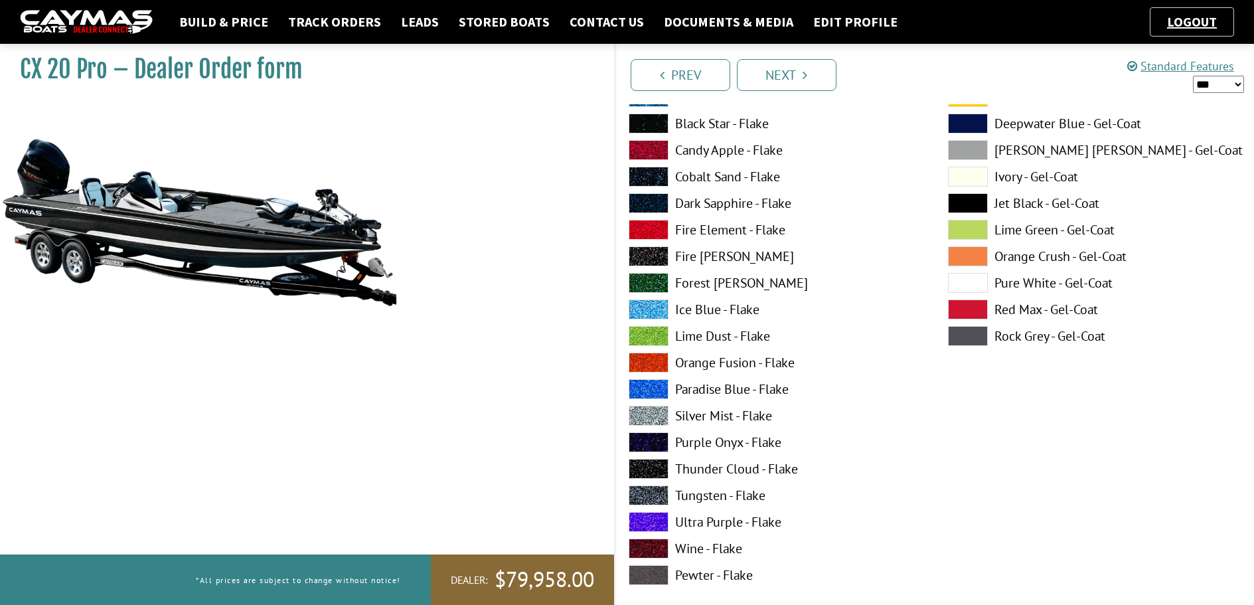
click at [640, 471] on span at bounding box center [649, 469] width 40 height 20
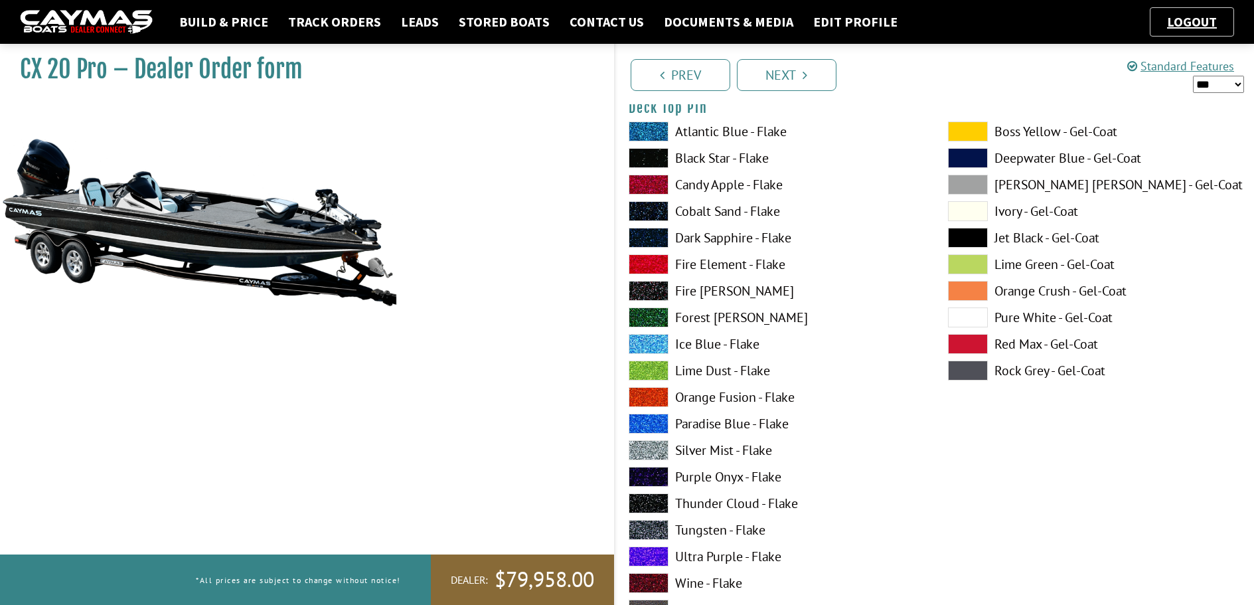
scroll to position [2389, 0]
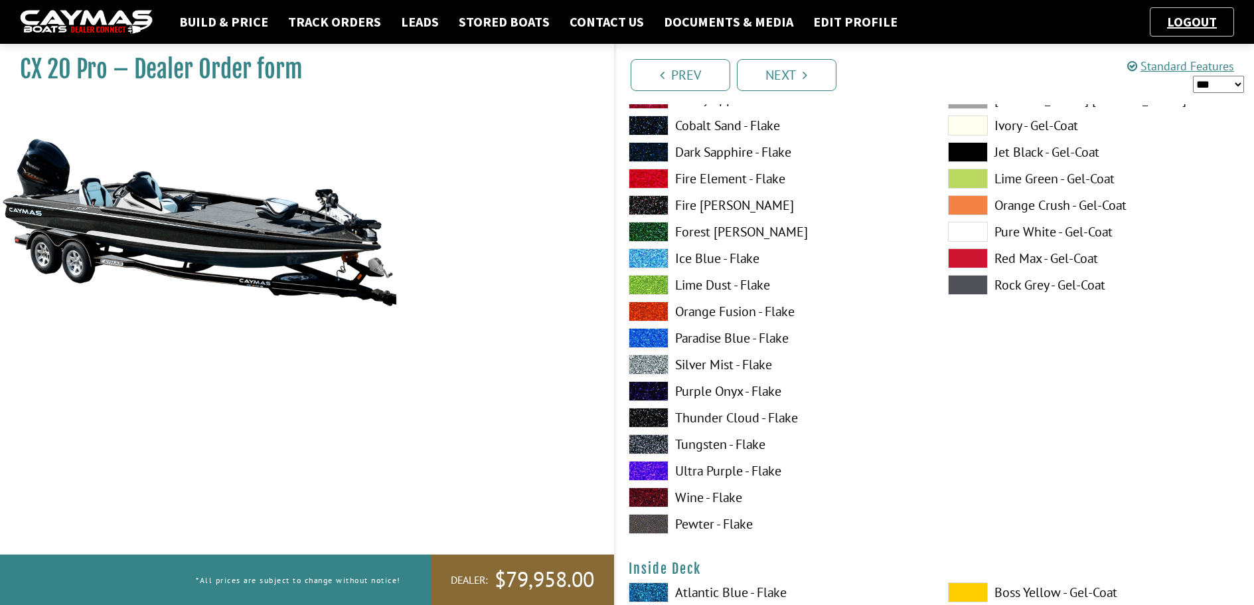
click at [653, 370] on span at bounding box center [649, 364] width 40 height 20
click at [653, 366] on span at bounding box center [649, 364] width 40 height 20
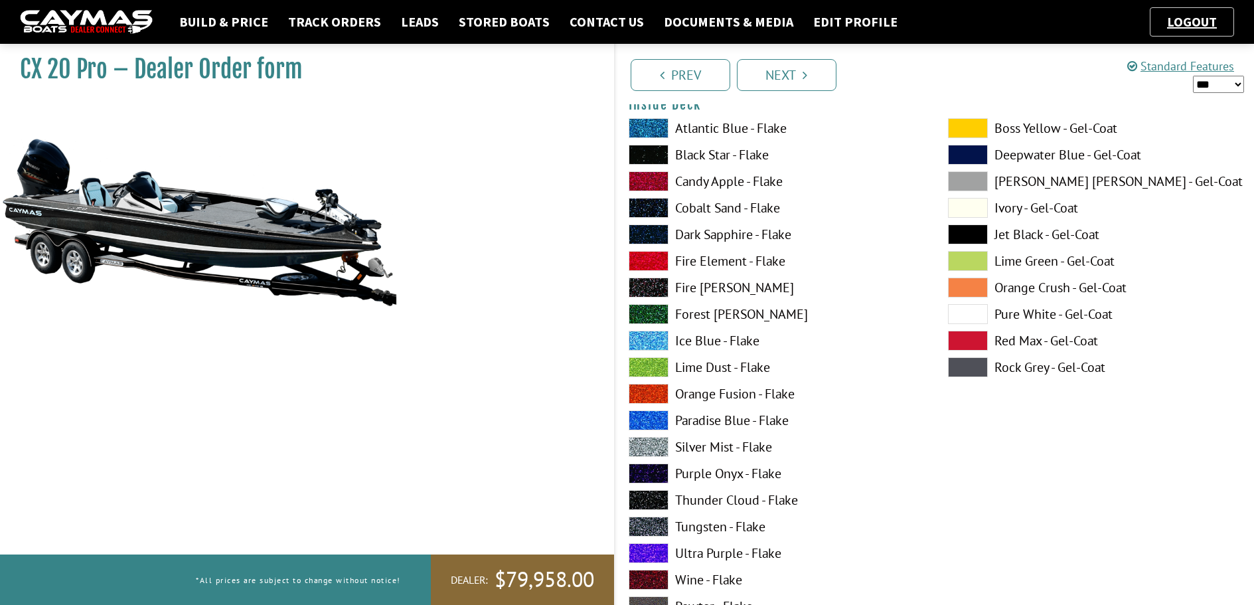
scroll to position [2854, 0]
click at [653, 445] on span at bounding box center [649, 446] width 40 height 20
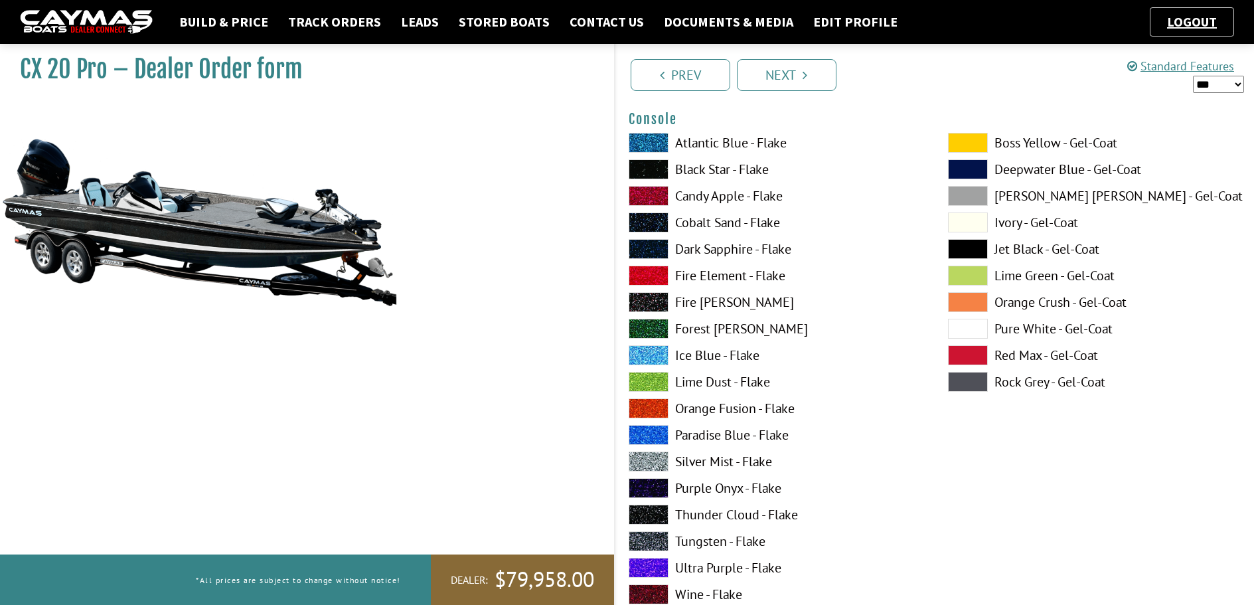
scroll to position [3451, 0]
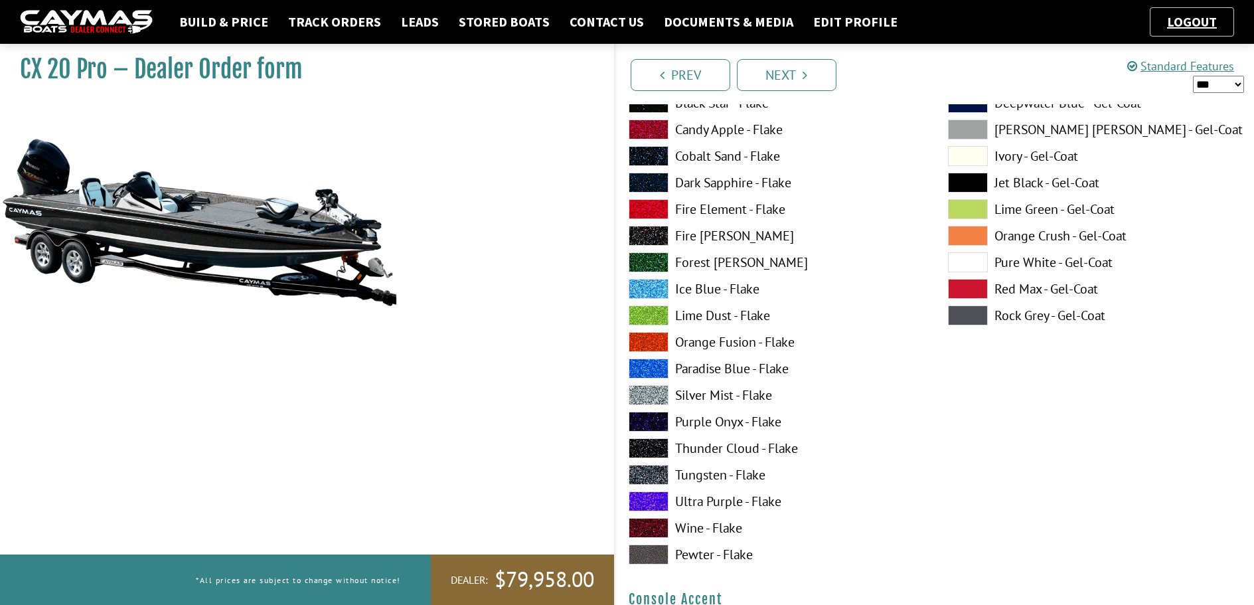
click at [656, 397] on span at bounding box center [649, 395] width 40 height 20
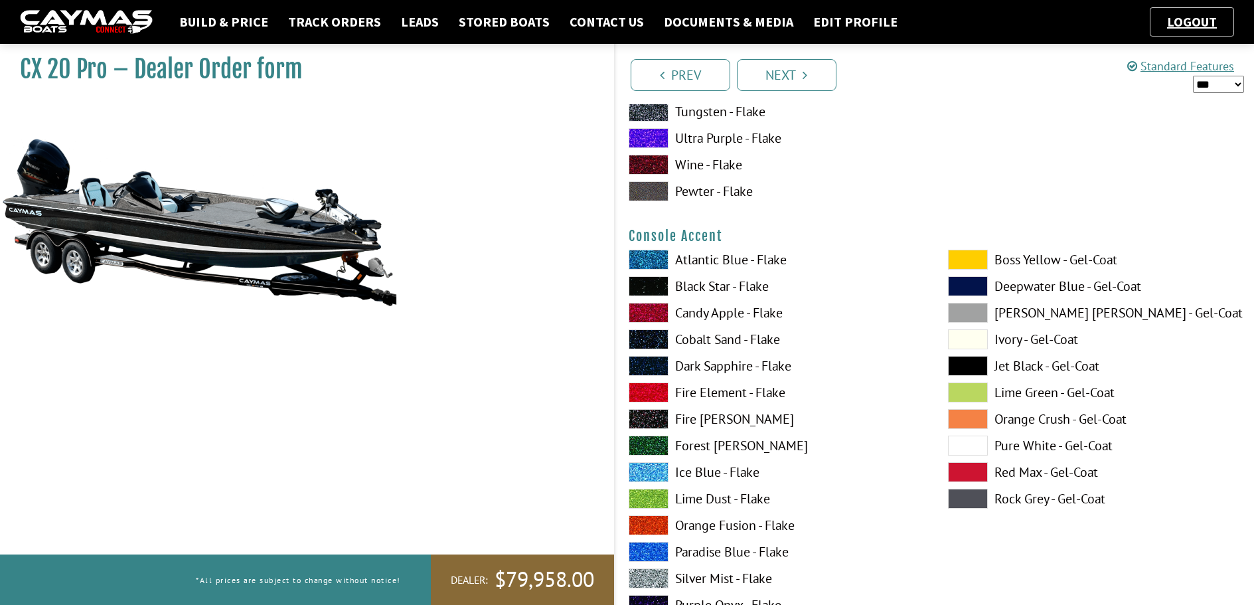
scroll to position [3850, 0]
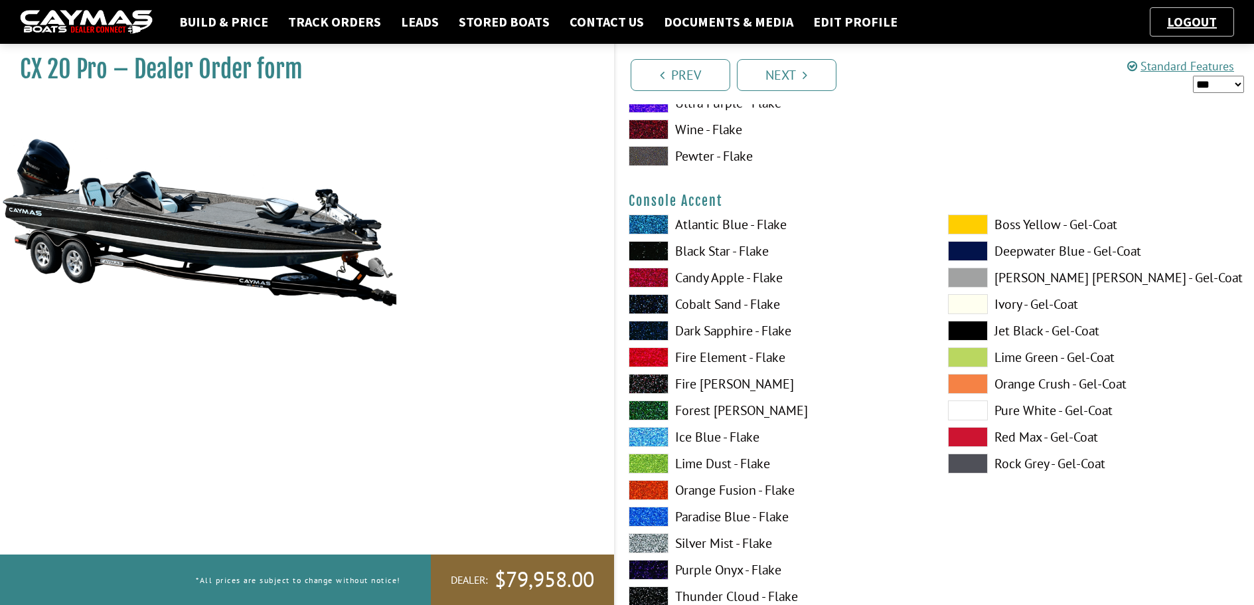
click at [986, 413] on span at bounding box center [968, 410] width 40 height 20
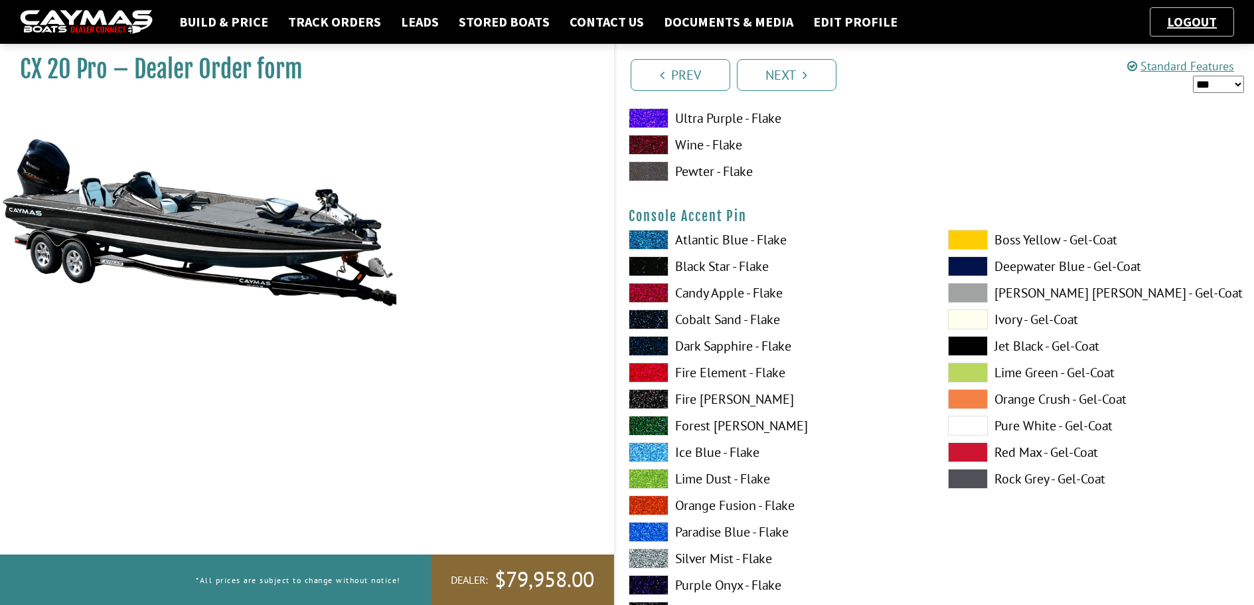
scroll to position [4447, 0]
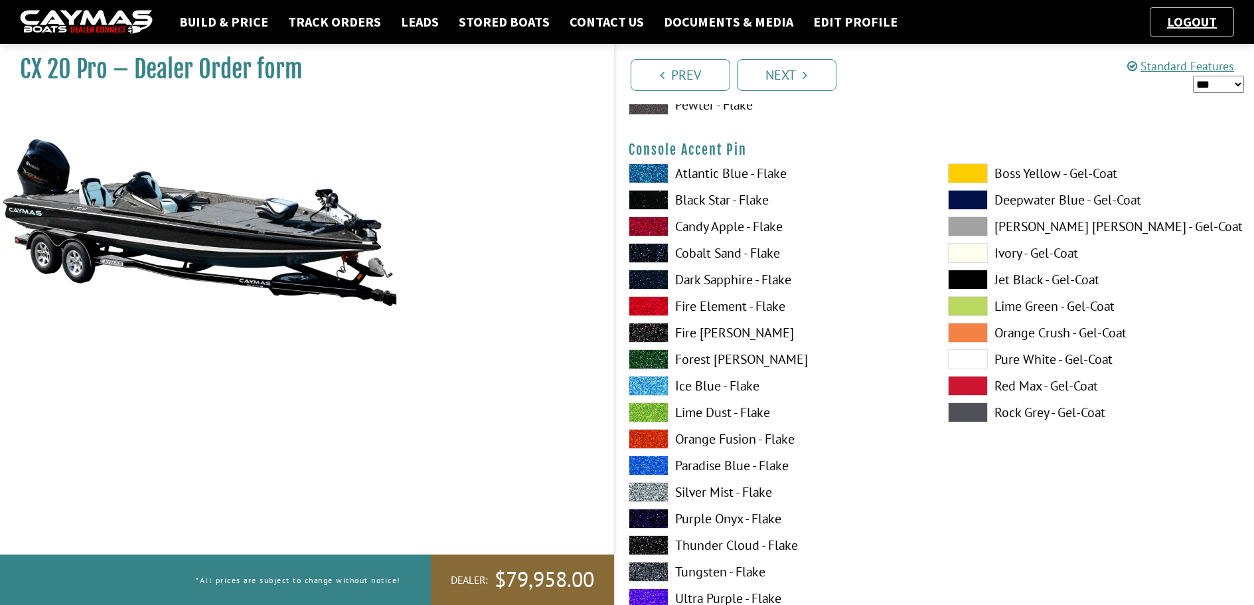
click at [660, 545] on span at bounding box center [649, 545] width 40 height 20
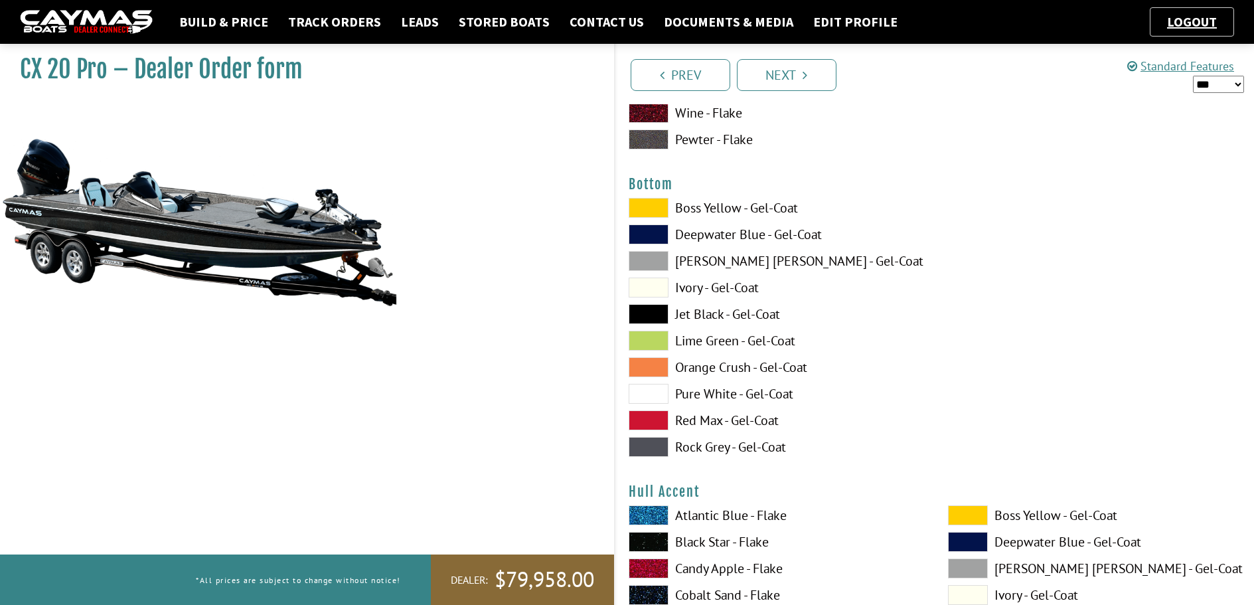
scroll to position [4978, 0]
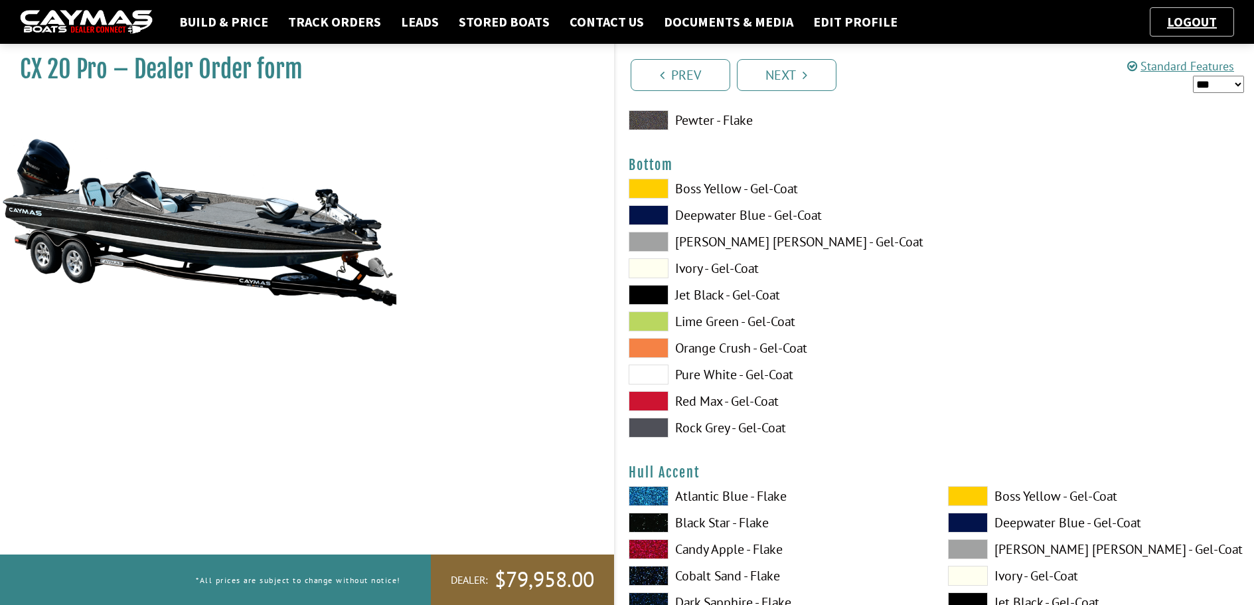
click at [662, 286] on span at bounding box center [649, 295] width 40 height 20
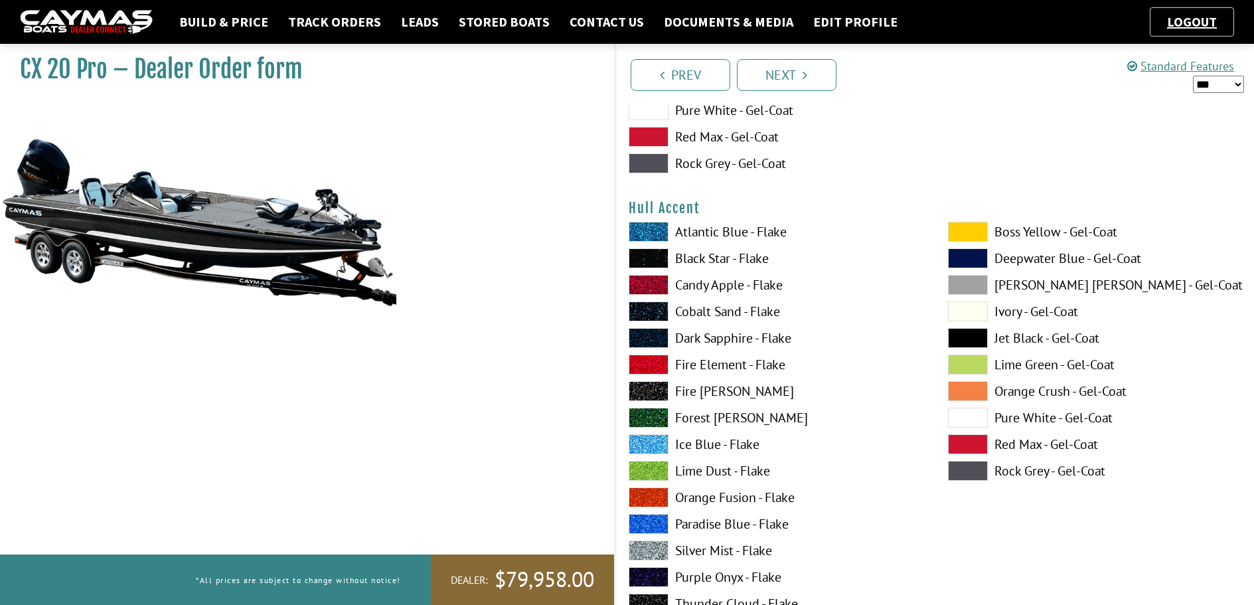
scroll to position [5243, 0]
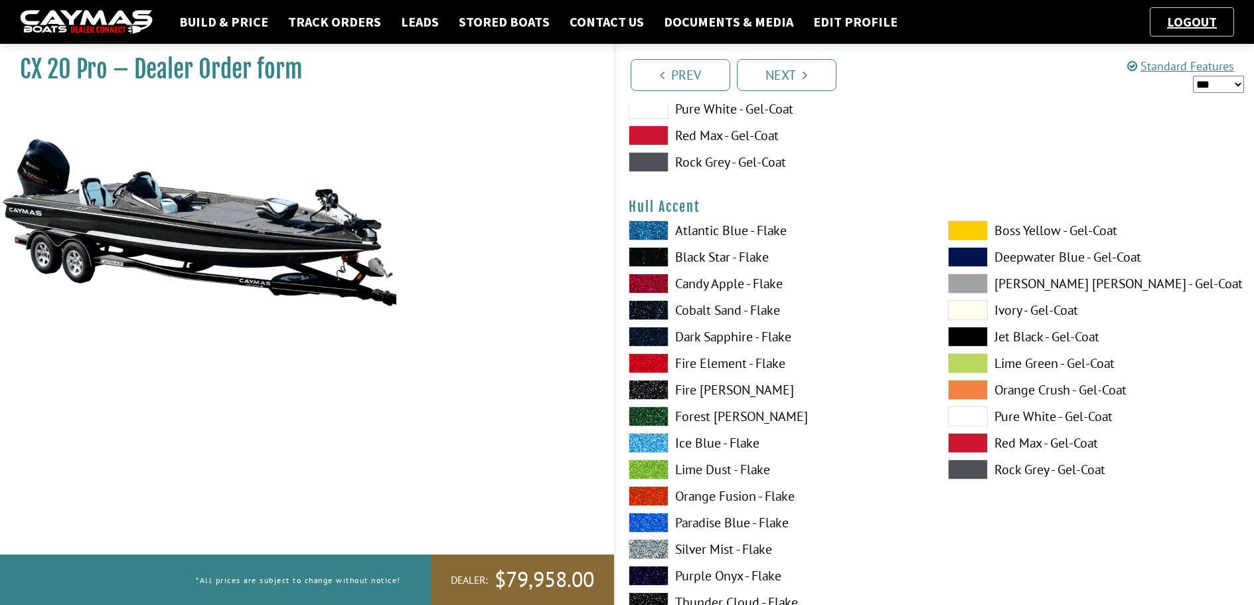
click at [965, 419] on span at bounding box center [968, 416] width 40 height 20
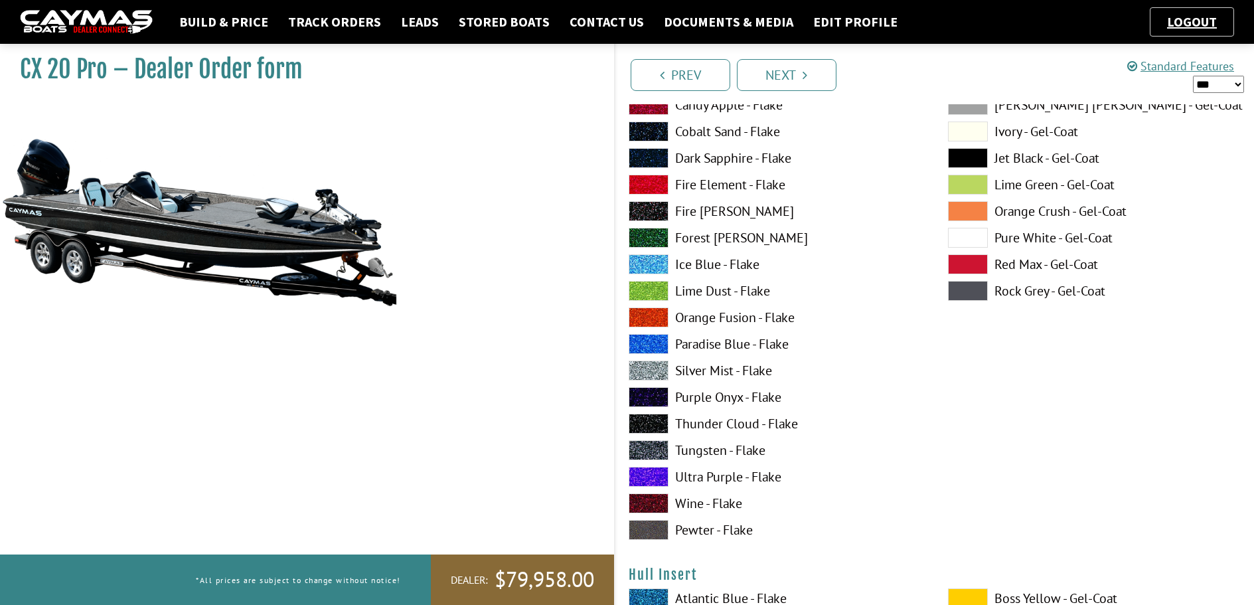
scroll to position [5973, 0]
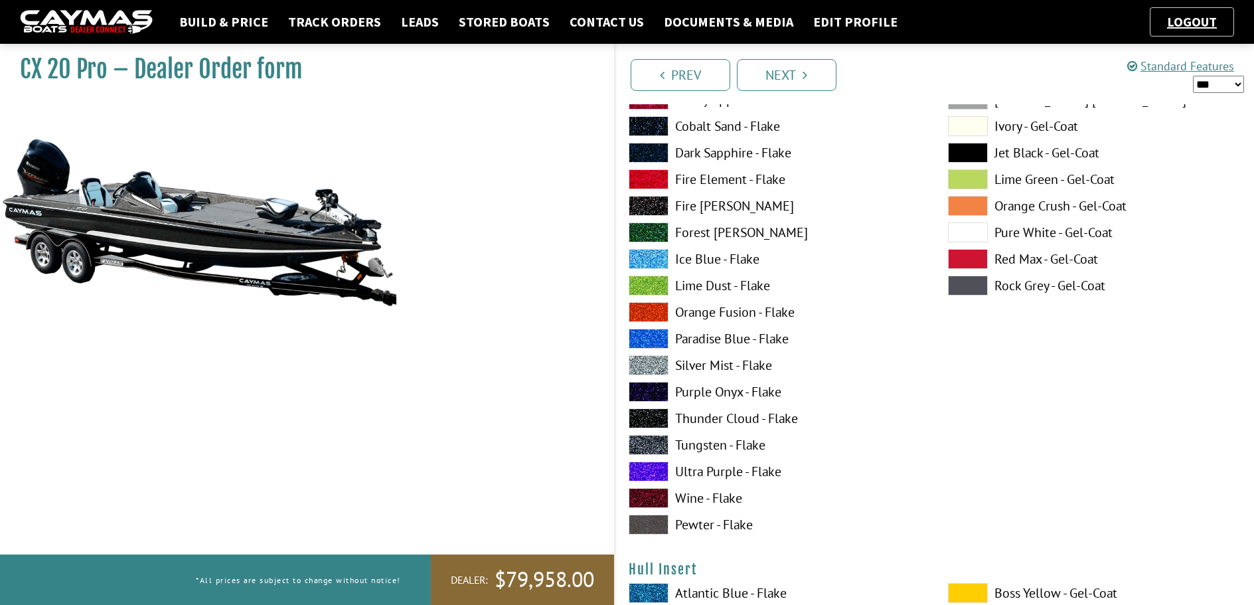
click at [649, 365] on span at bounding box center [649, 365] width 40 height 20
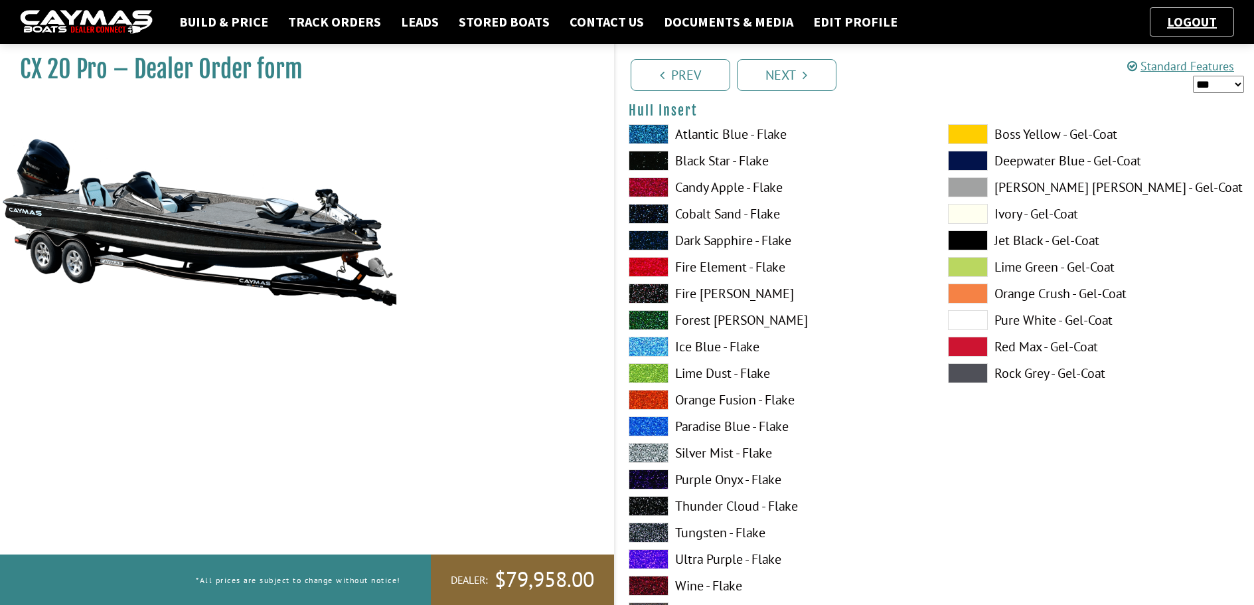
scroll to position [6438, 0]
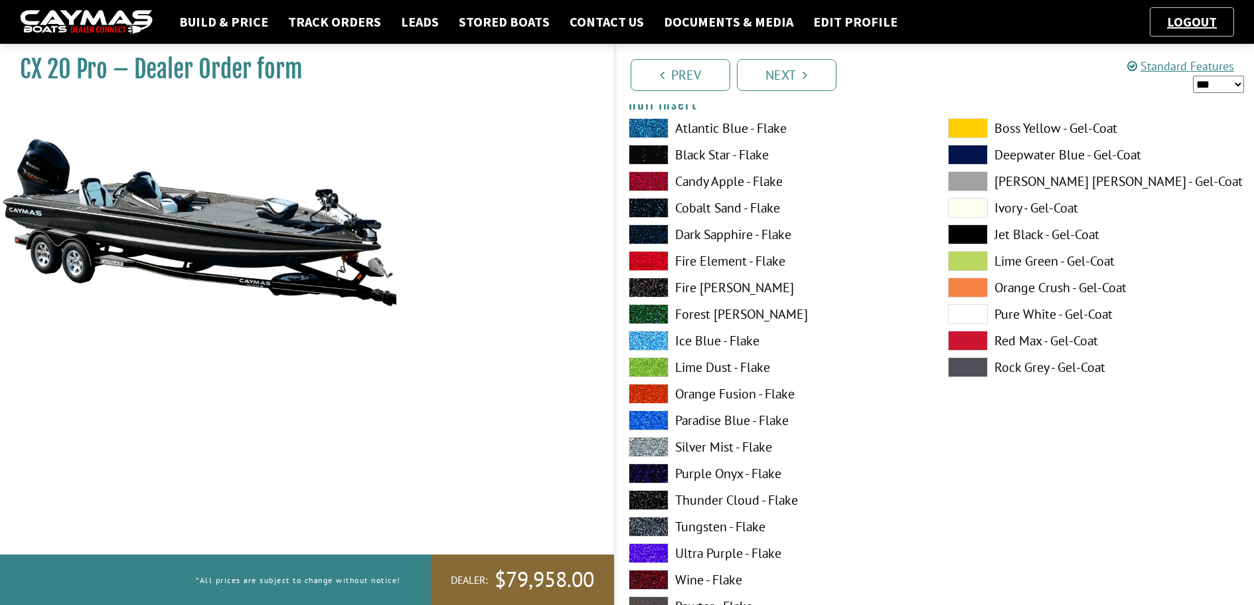
click at [969, 305] on span at bounding box center [968, 314] width 40 height 20
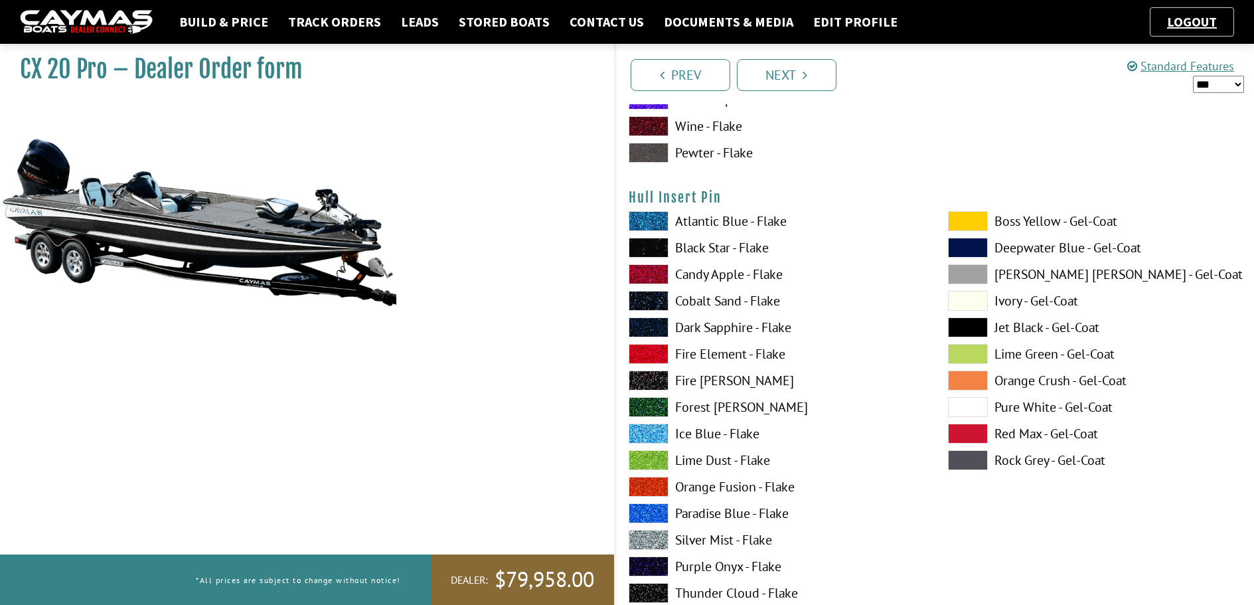
scroll to position [6903, 0]
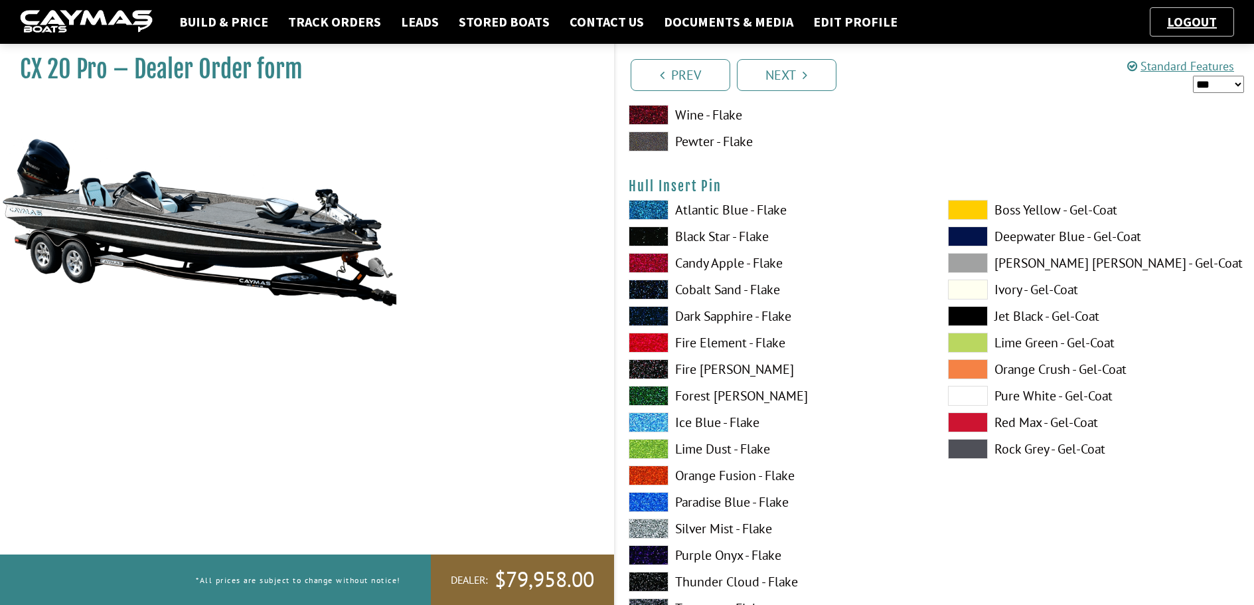
click at [650, 531] on span at bounding box center [649, 528] width 40 height 20
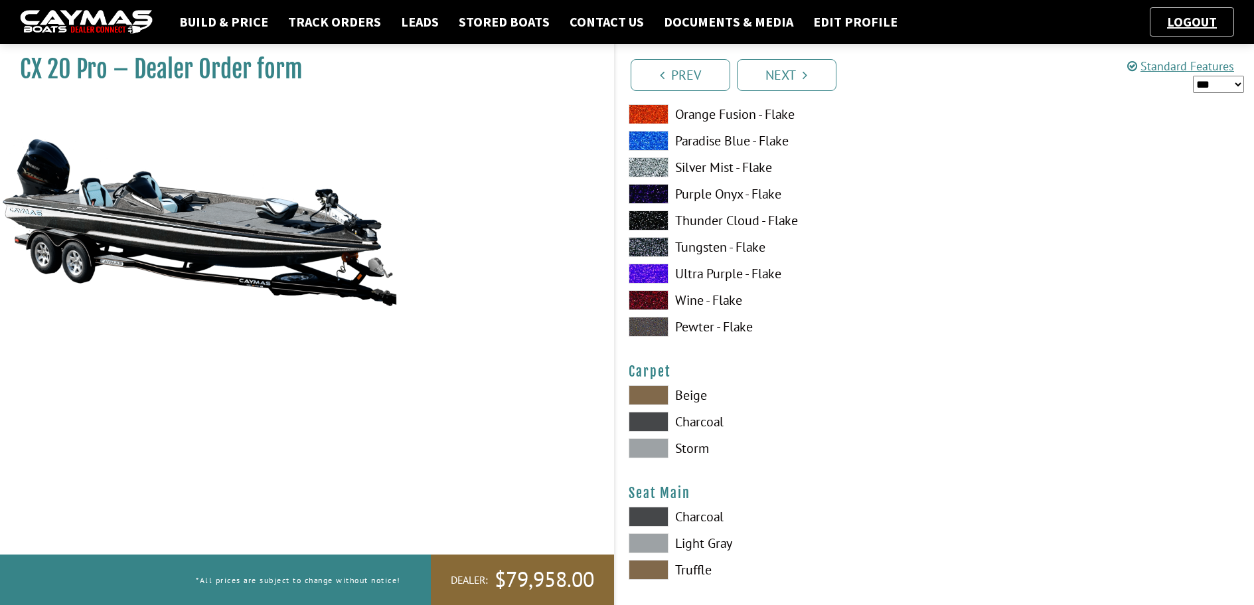
scroll to position [7301, 0]
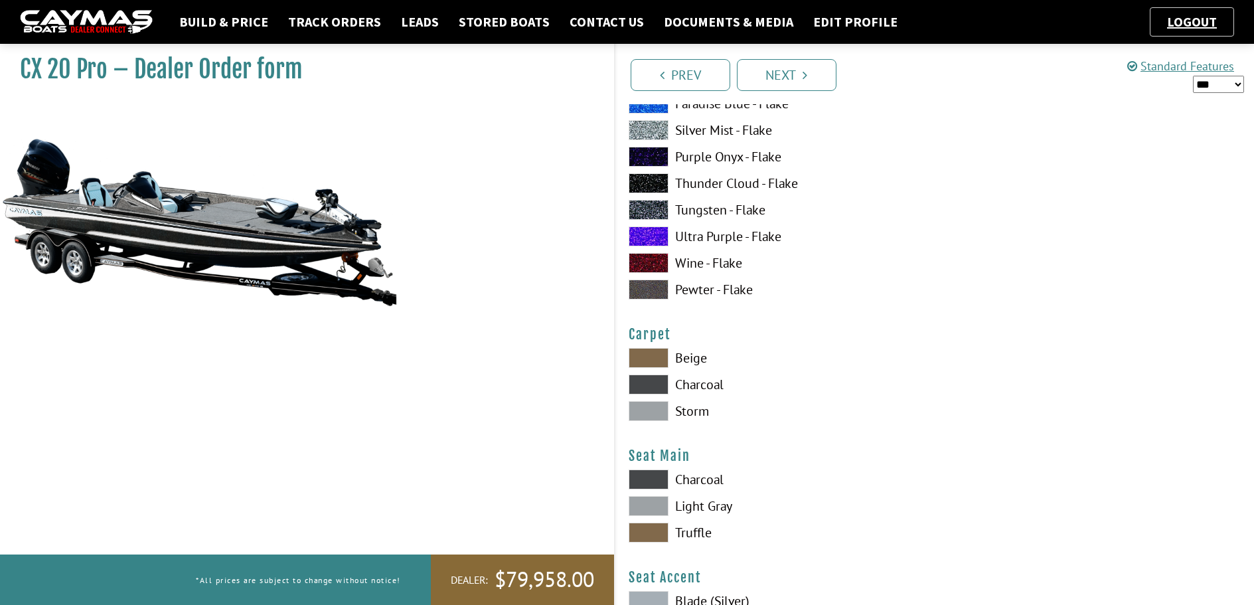
click at [656, 390] on span at bounding box center [649, 384] width 40 height 20
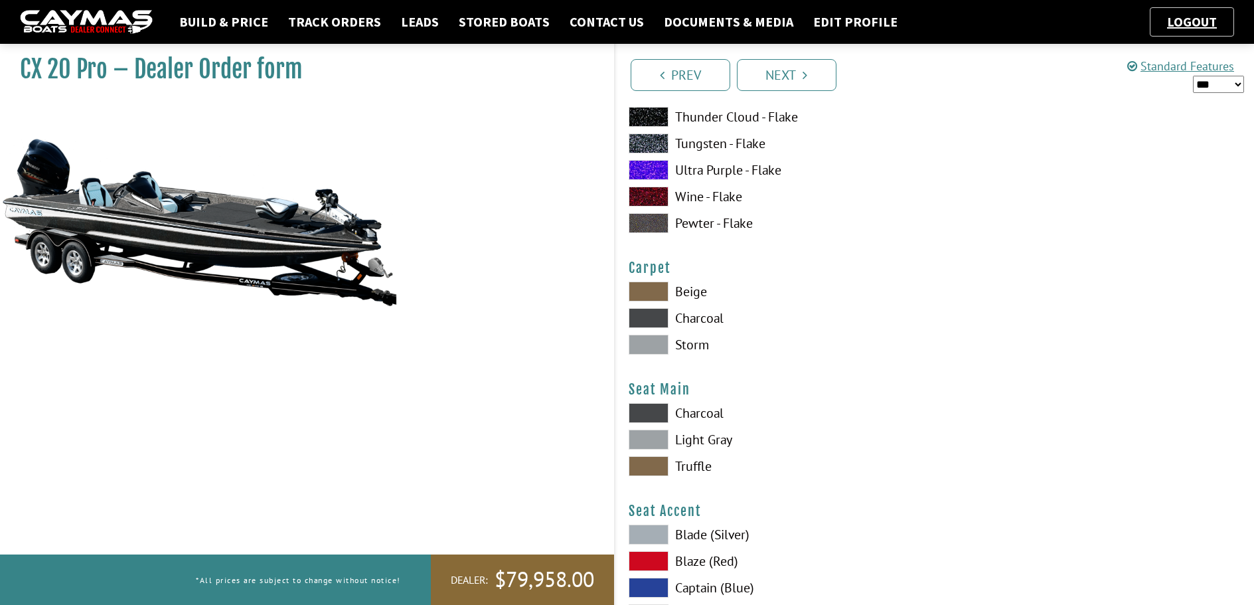
scroll to position [7434, 0]
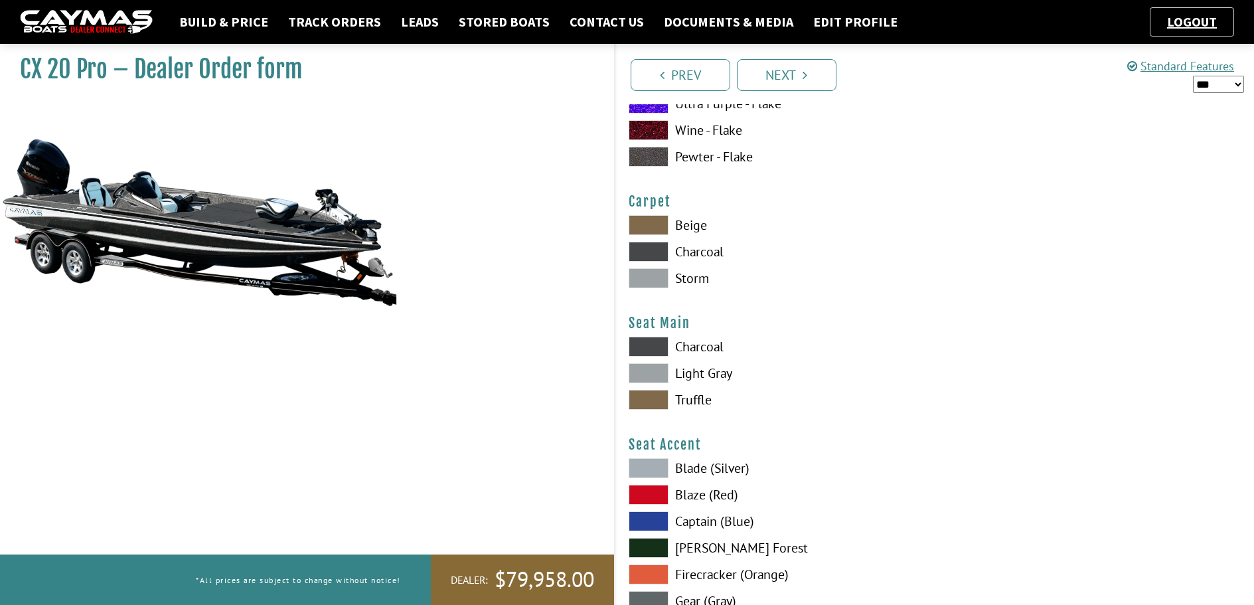
click at [658, 346] on span at bounding box center [649, 347] width 40 height 20
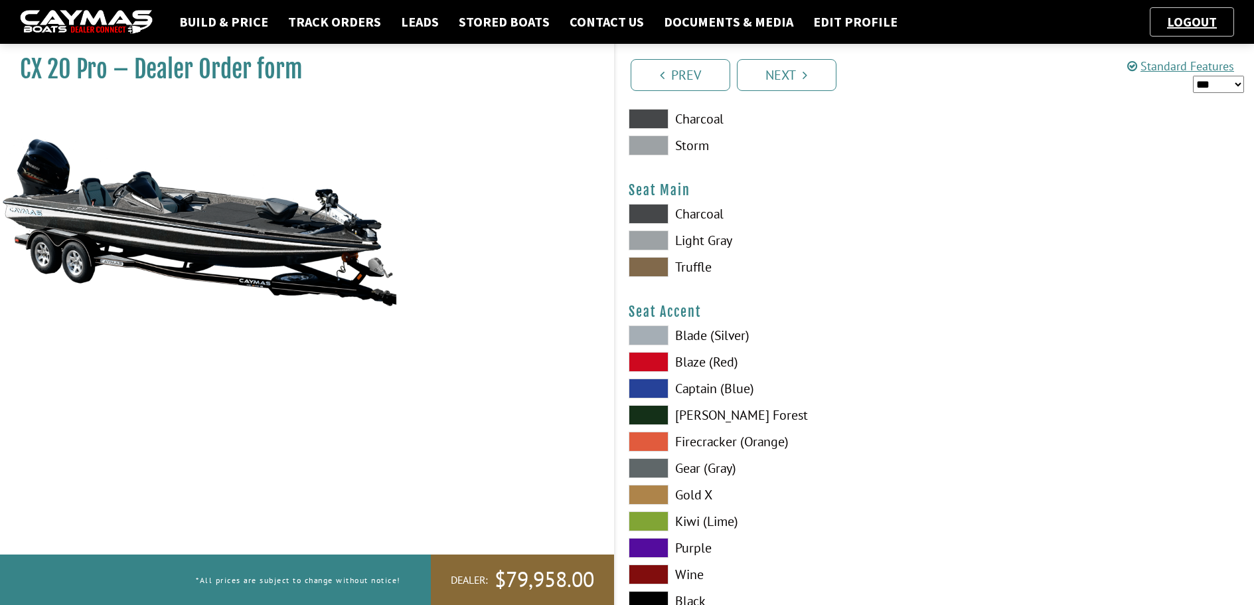
scroll to position [7633, 0]
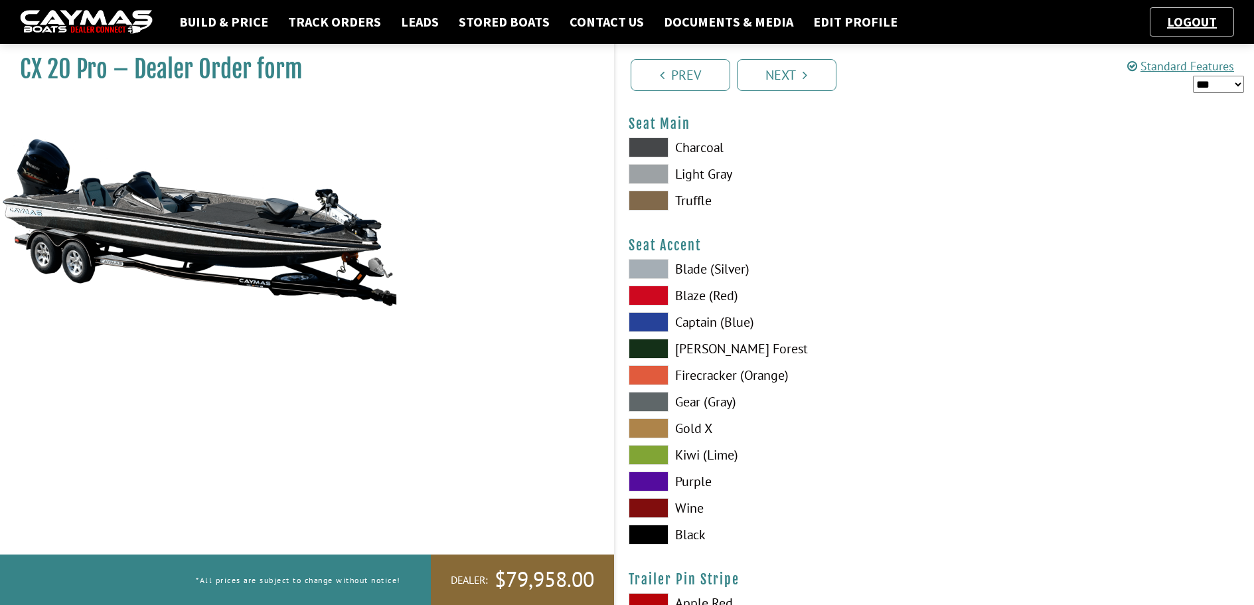
click at [648, 535] on span at bounding box center [649, 534] width 40 height 20
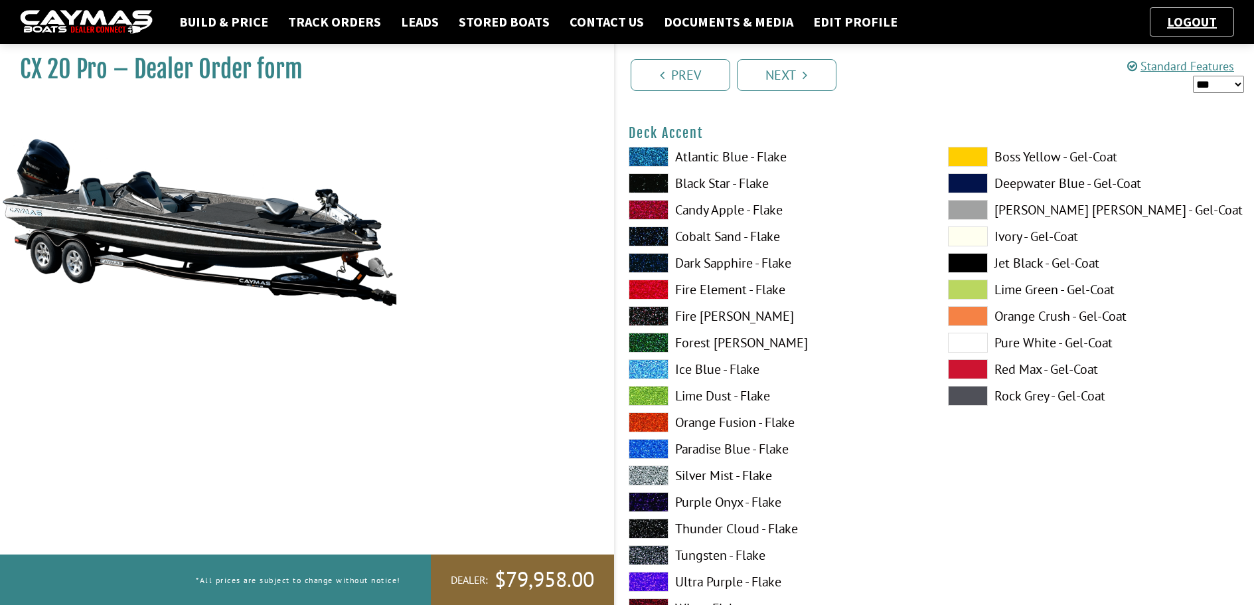
scroll to position [664, 0]
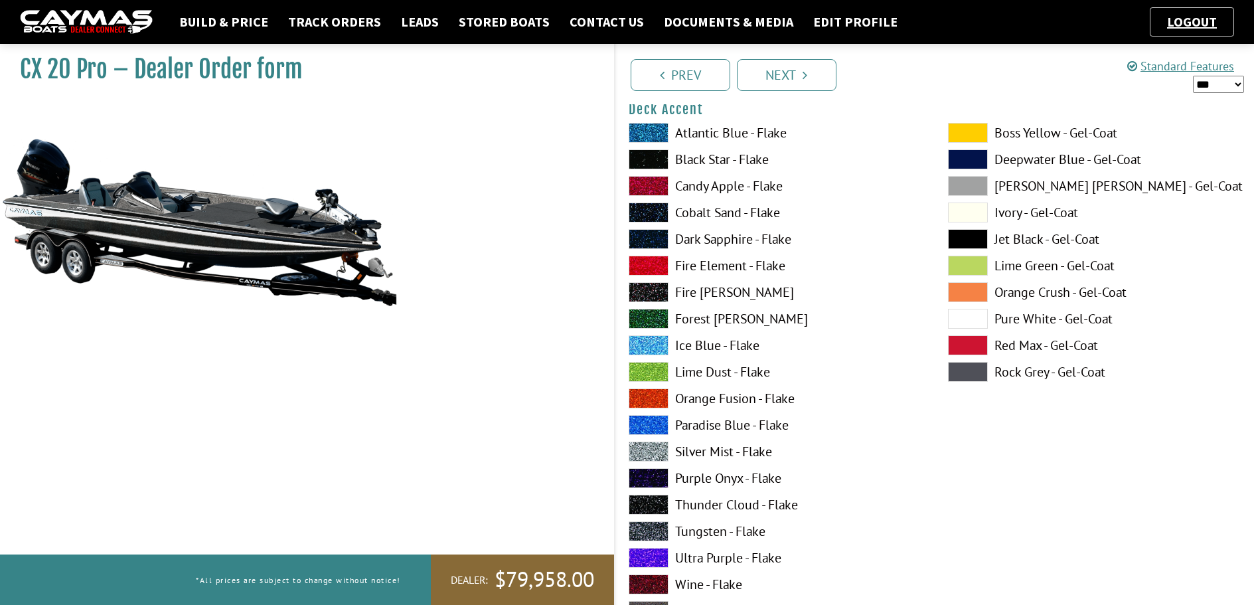
click at [968, 321] on span at bounding box center [968, 319] width 40 height 20
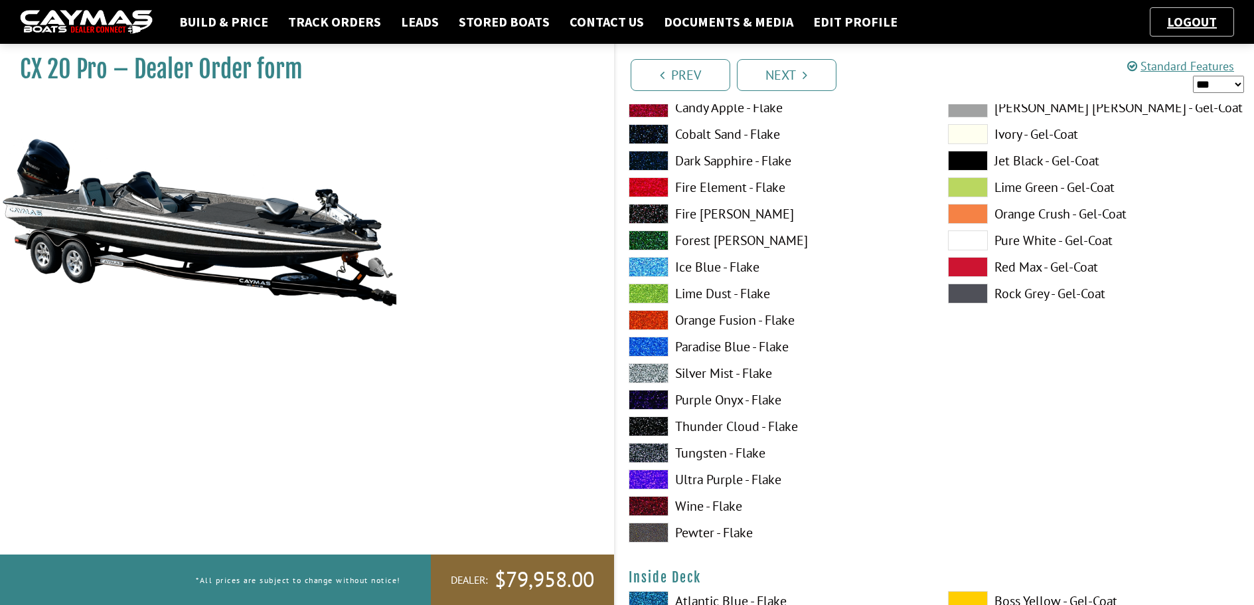
scroll to position [2389, 0]
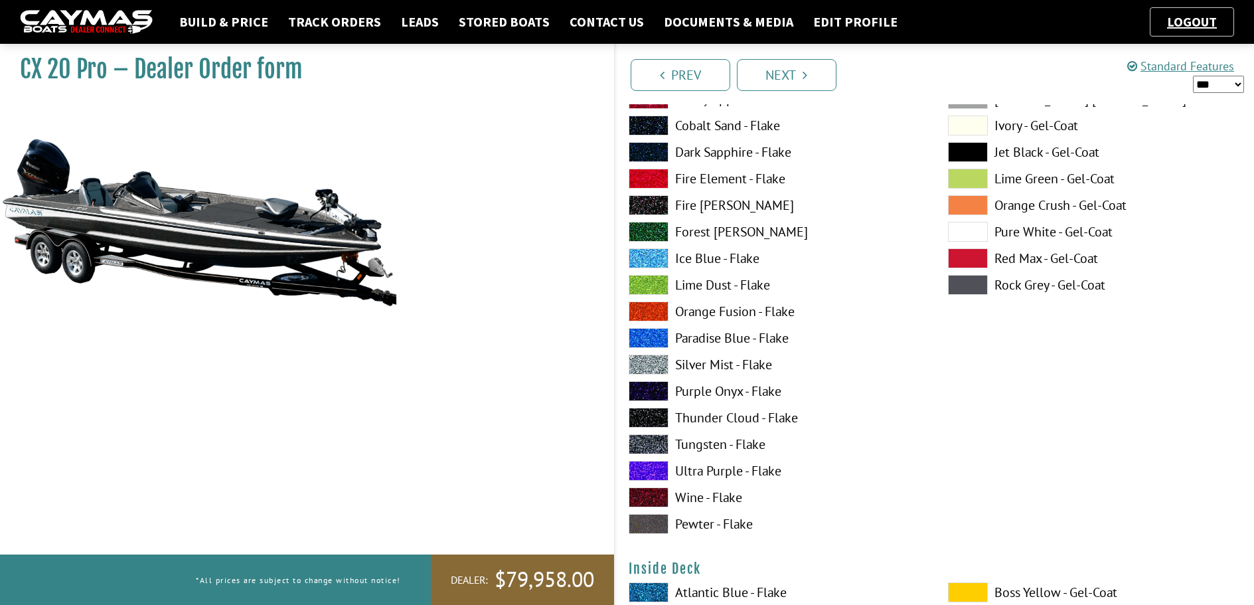
click at [654, 369] on span at bounding box center [649, 364] width 40 height 20
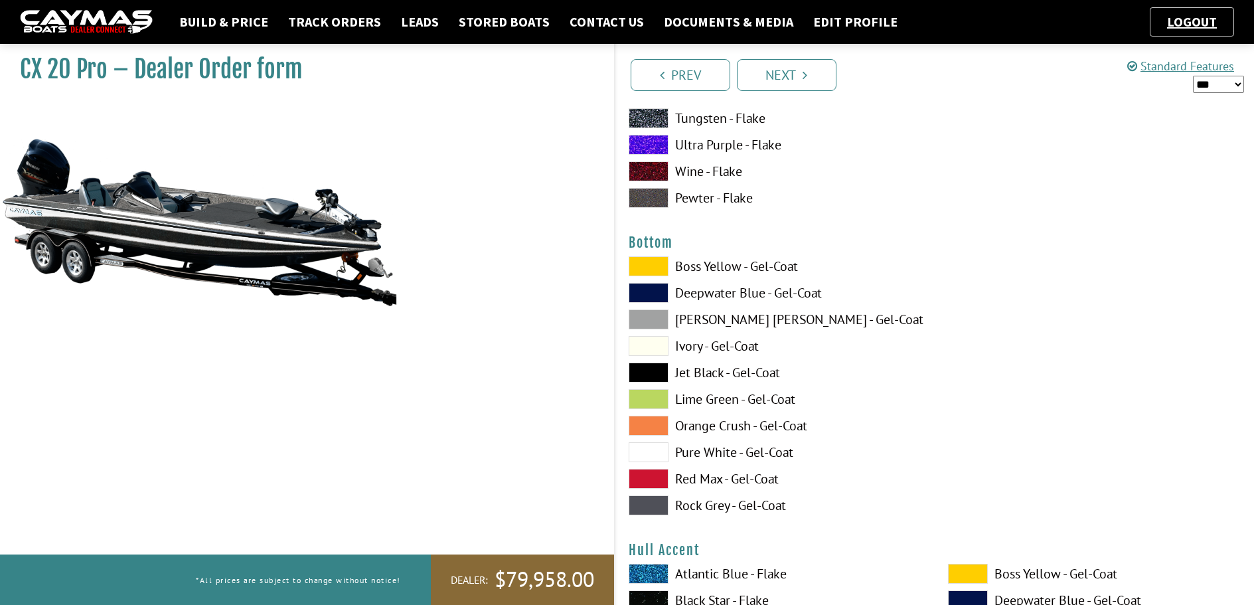
scroll to position [4911, 0]
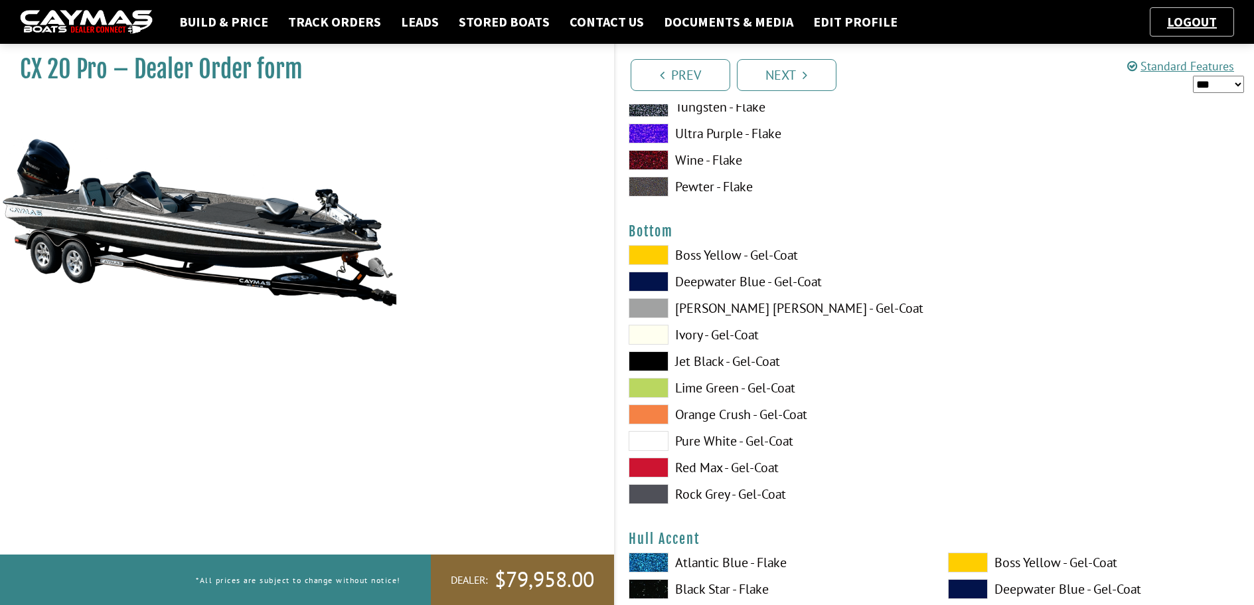
click at [655, 356] on span at bounding box center [649, 361] width 40 height 20
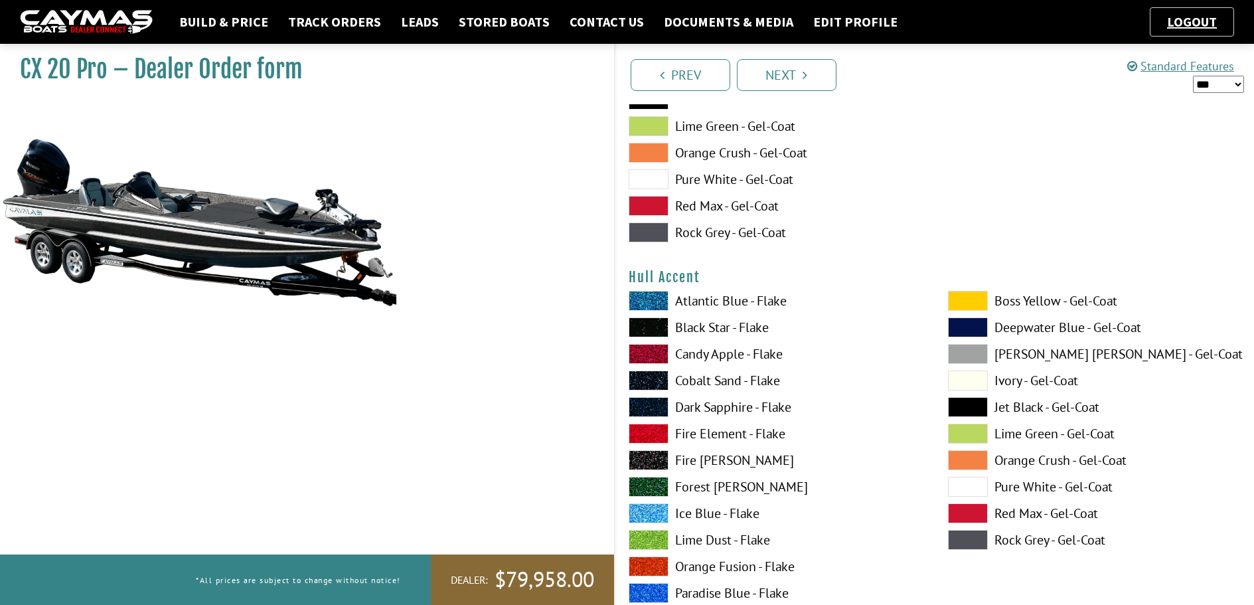
scroll to position [5376, 0]
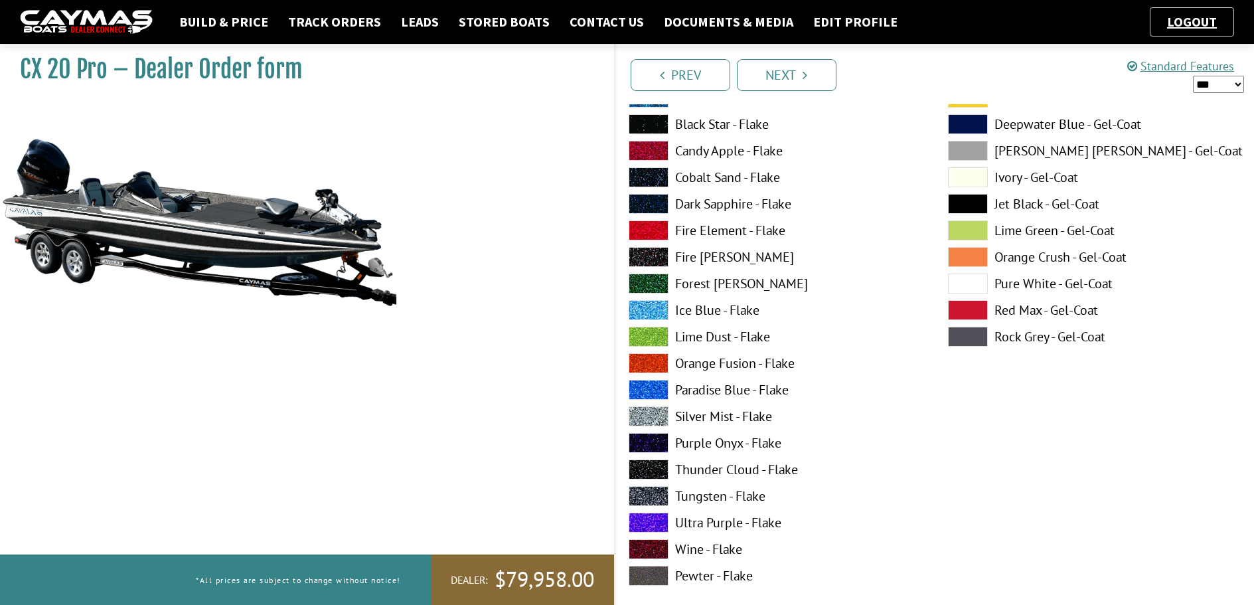
click at [662, 469] on span at bounding box center [649, 469] width 40 height 20
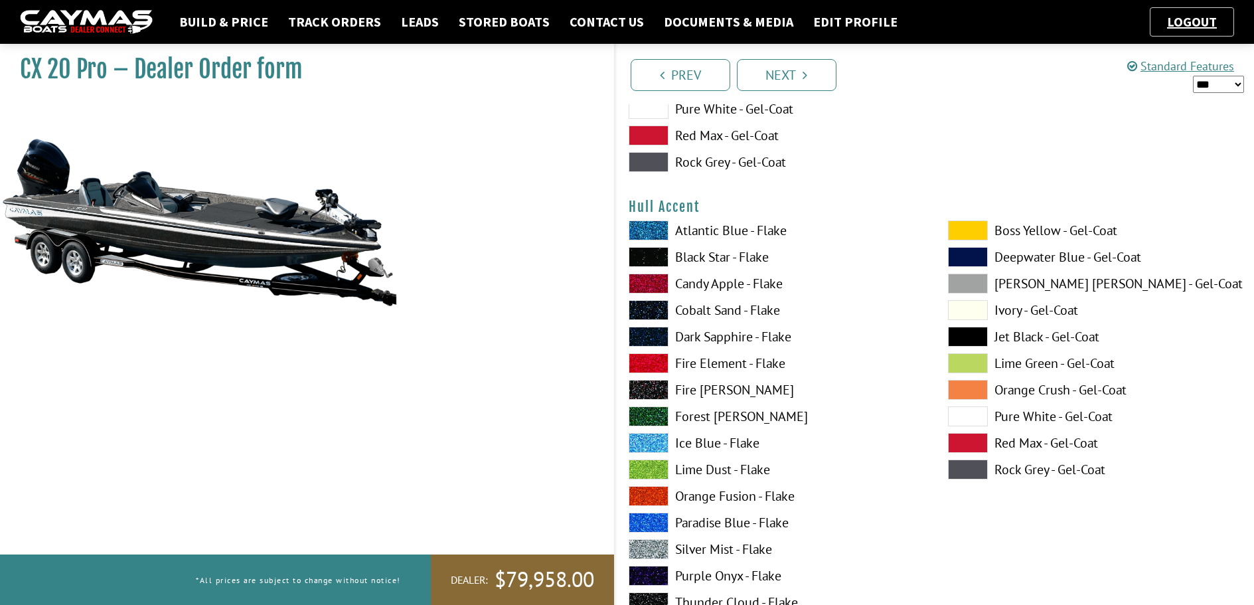
scroll to position [5310, 0]
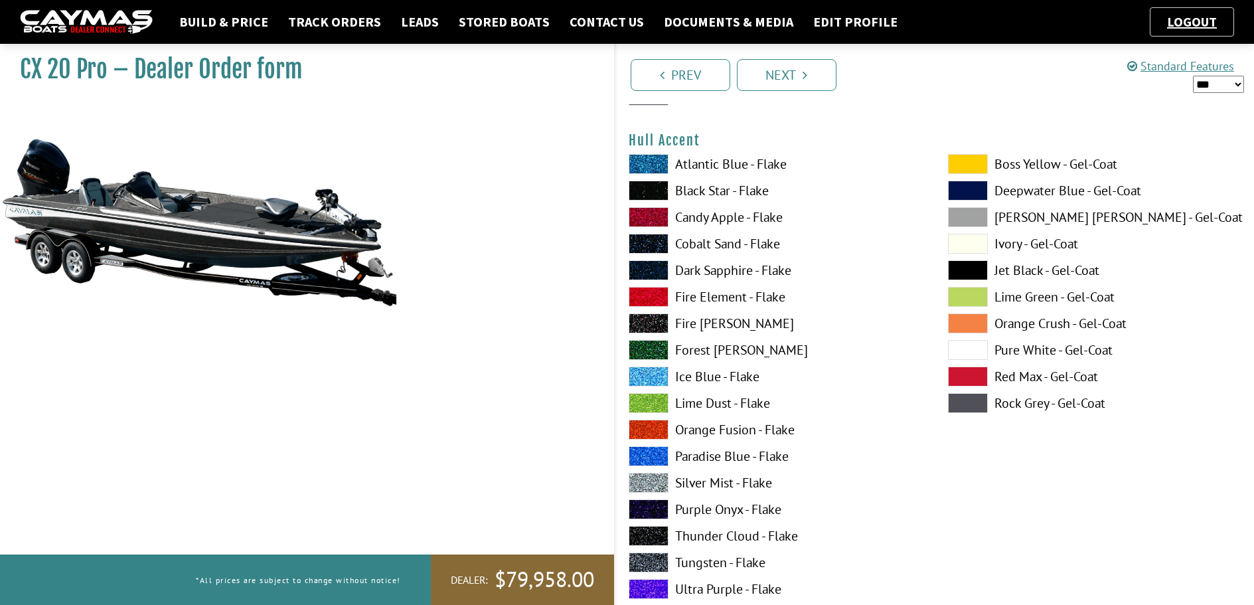
click at [976, 352] on span at bounding box center [968, 350] width 40 height 20
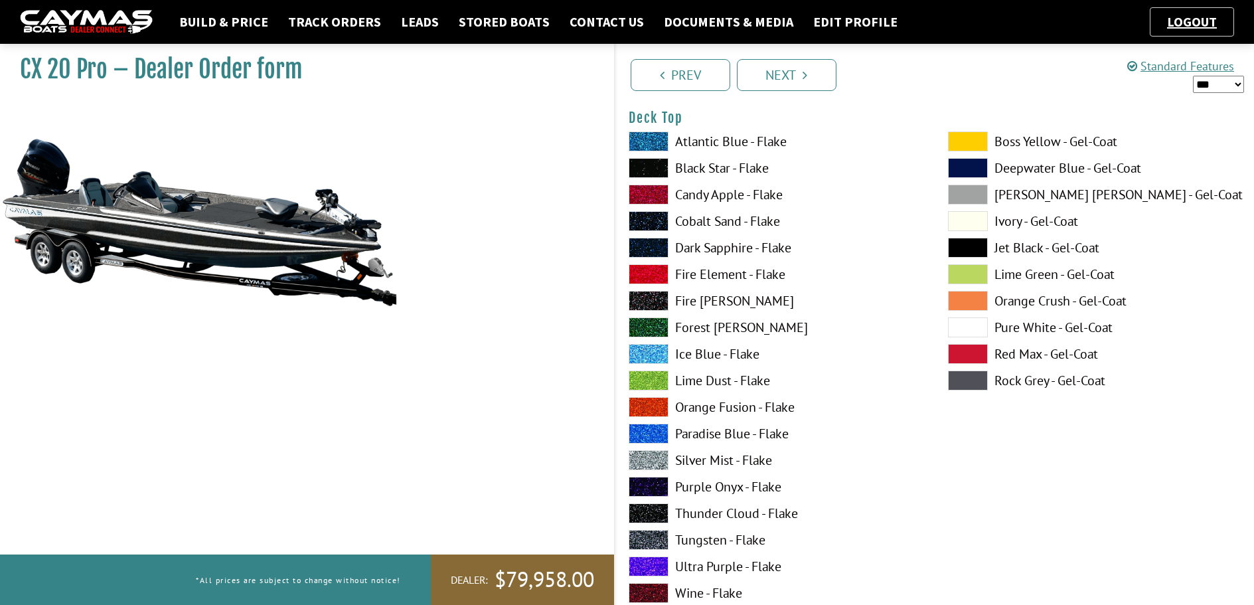
scroll to position [1659, 0]
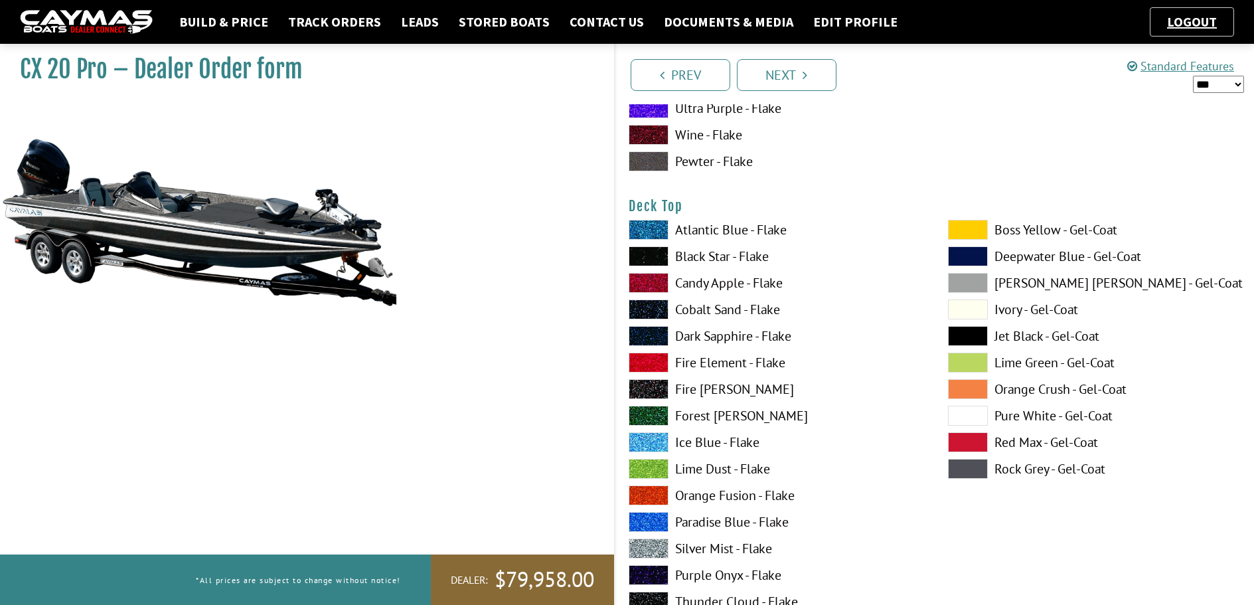
click at [956, 441] on span at bounding box center [968, 442] width 40 height 20
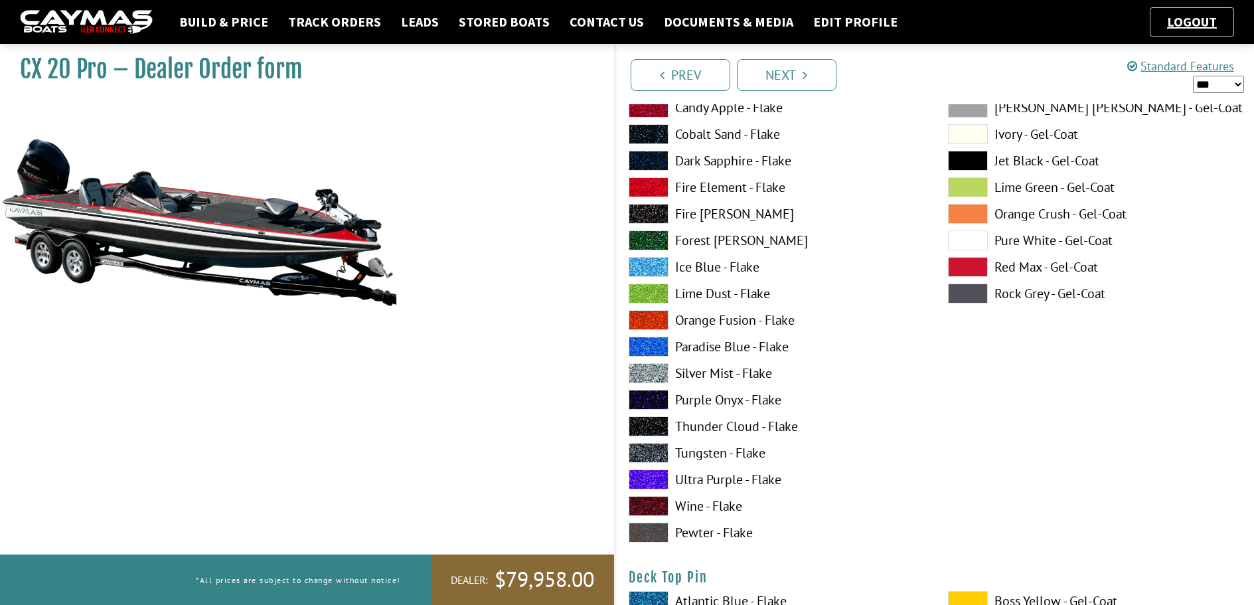
scroll to position [1858, 0]
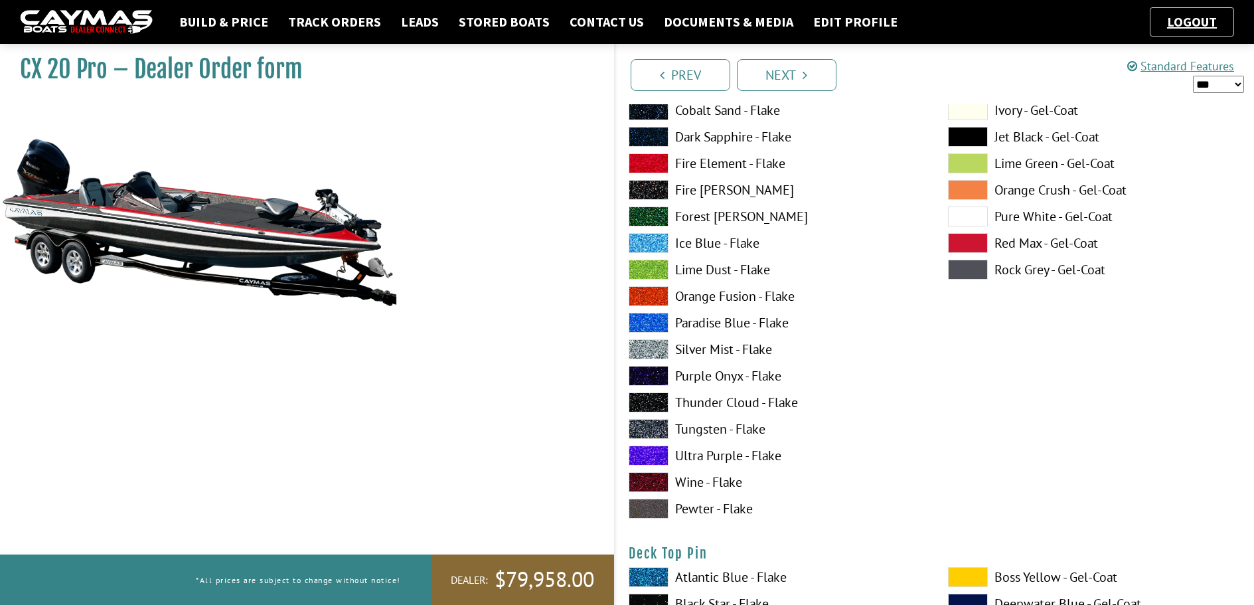
click at [650, 403] on span at bounding box center [649, 402] width 40 height 20
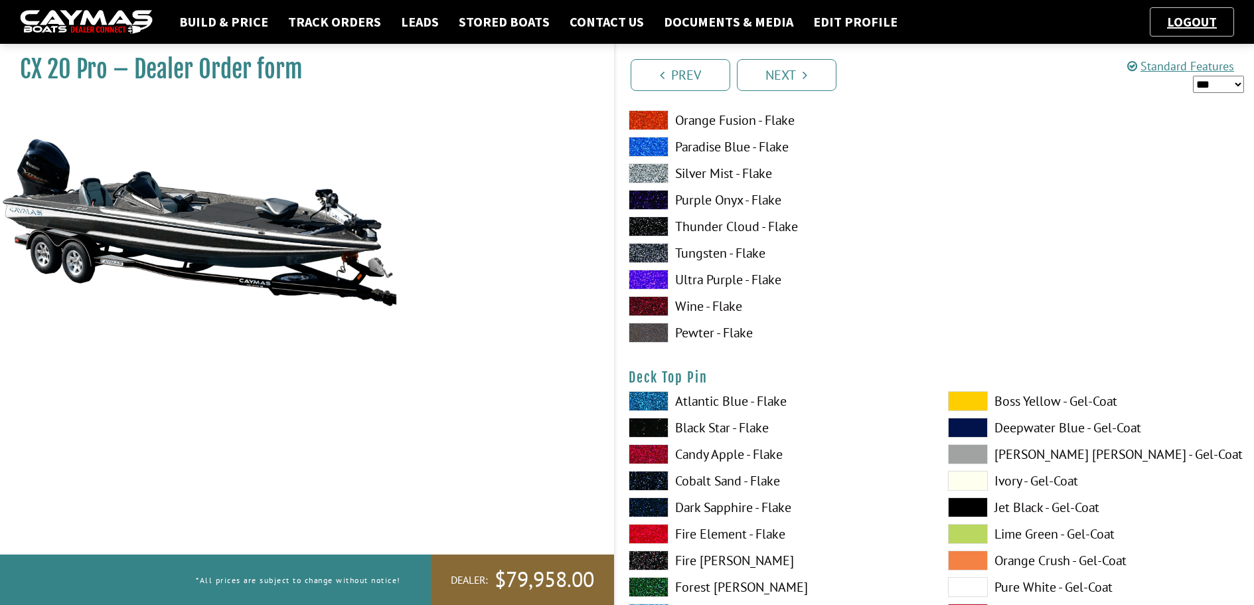
scroll to position [2058, 0]
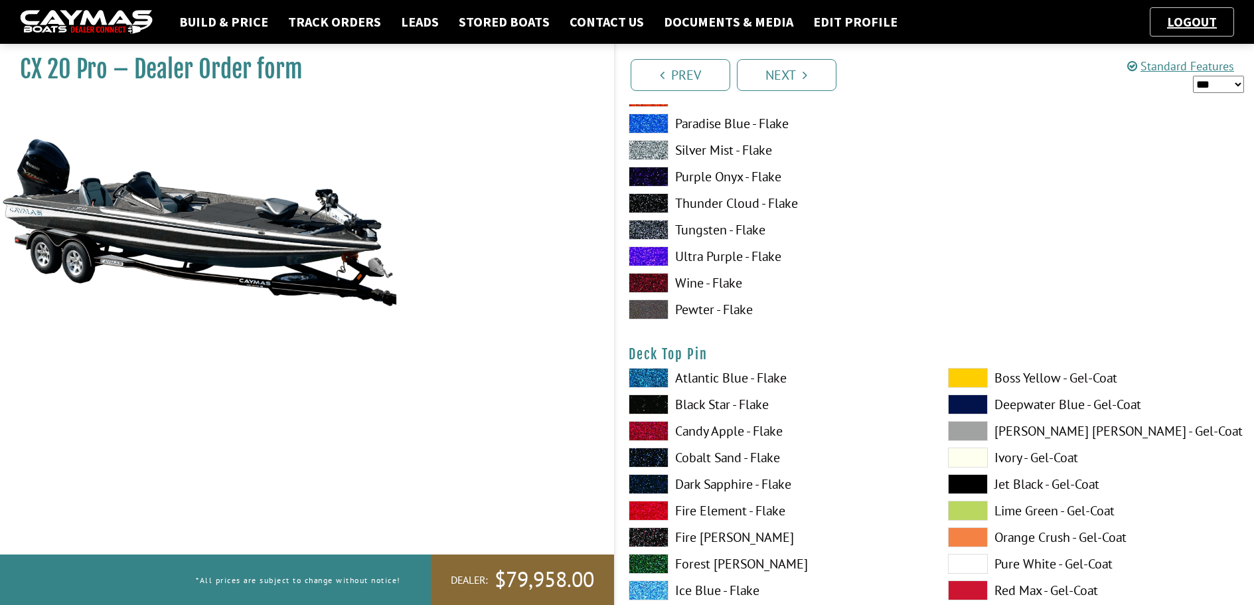
click at [656, 510] on span at bounding box center [649, 510] width 40 height 20
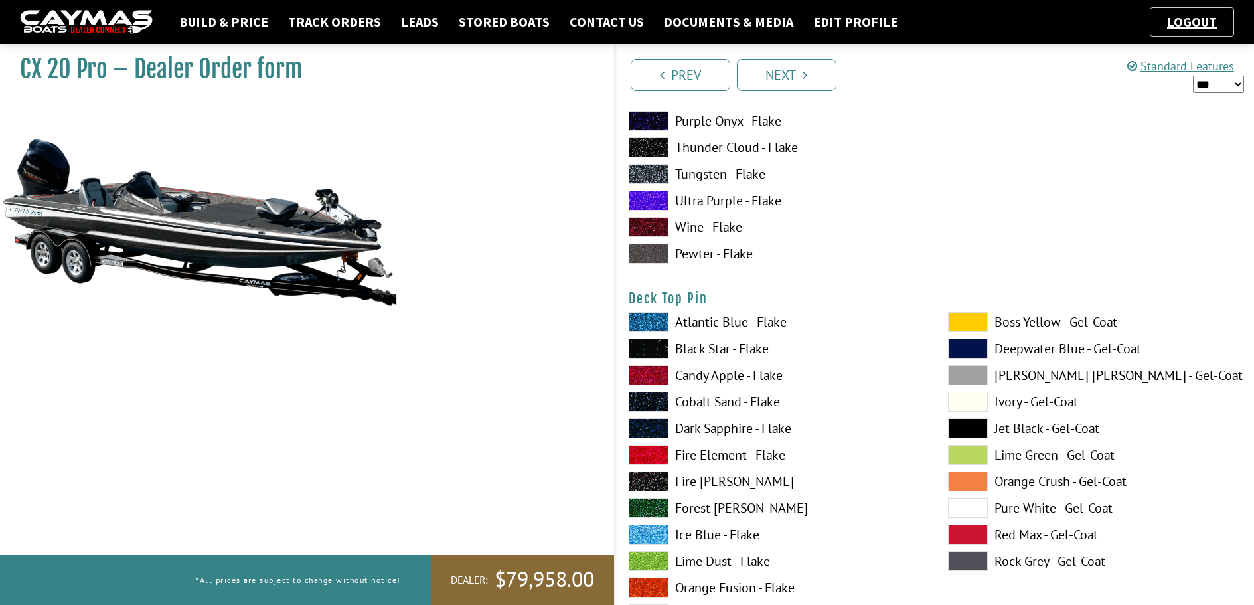
scroll to position [2190, 0]
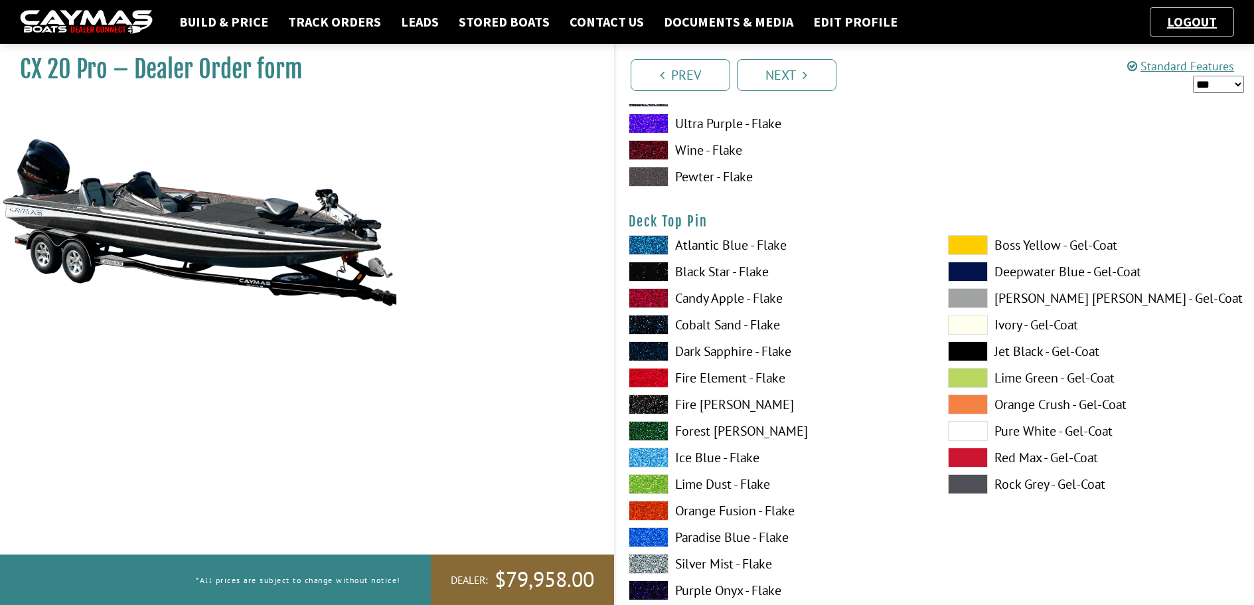
click at [651, 564] on span at bounding box center [649, 564] width 40 height 20
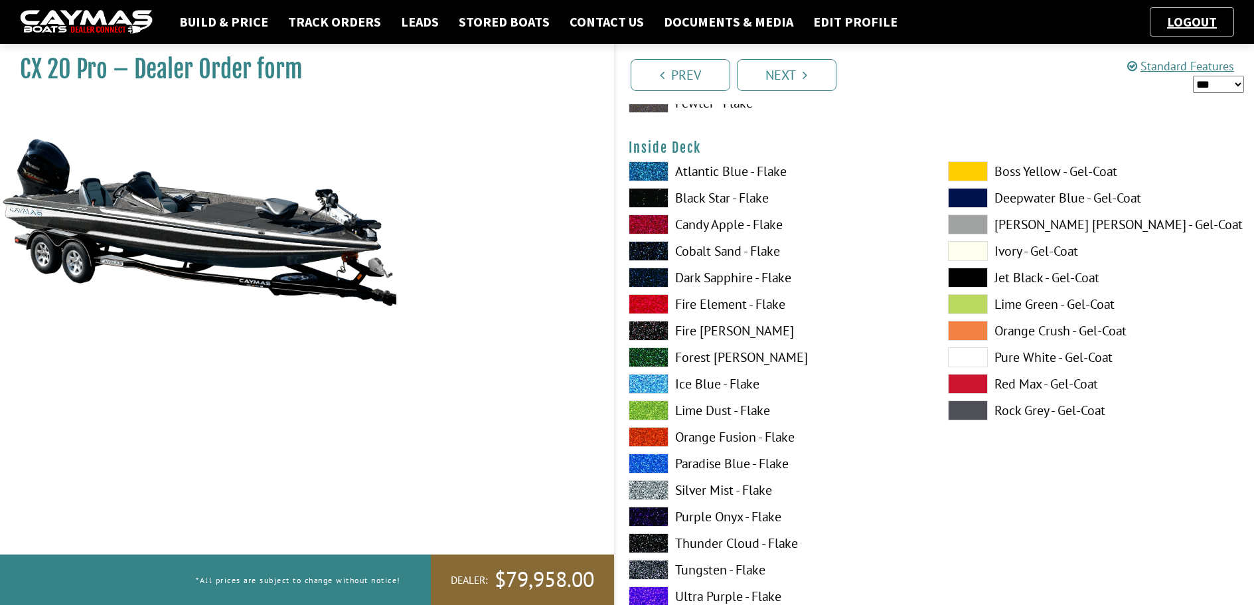
scroll to position [2788, 0]
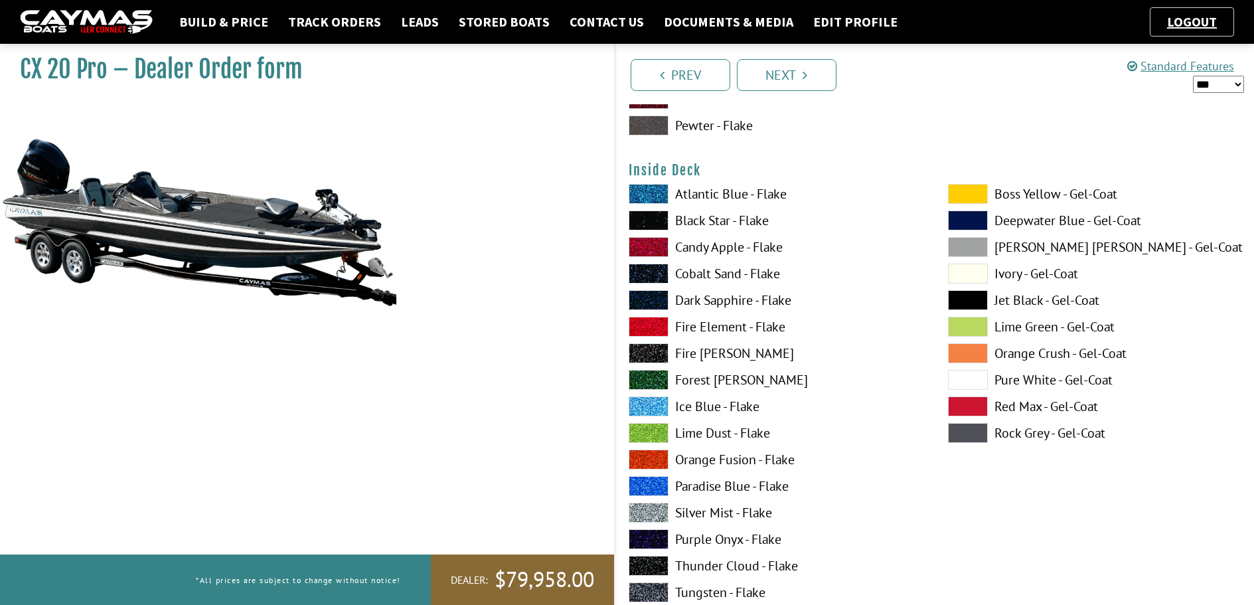
click at [962, 406] on span at bounding box center [968, 406] width 40 height 20
click at [648, 512] on span at bounding box center [649, 512] width 40 height 20
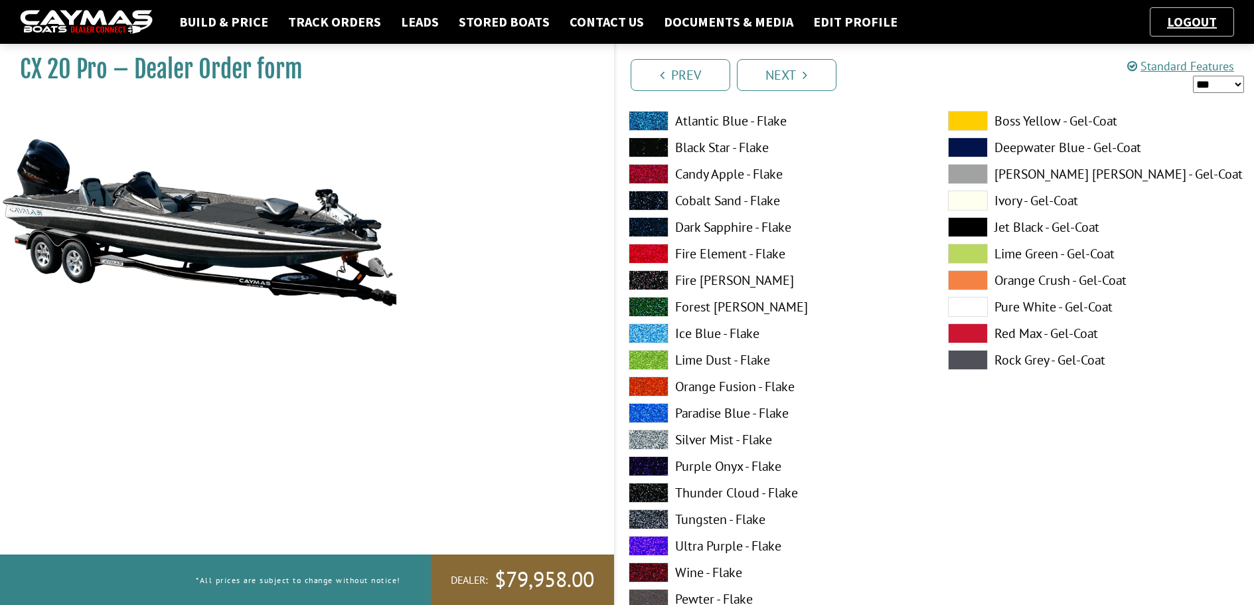
scroll to position [1195, 0]
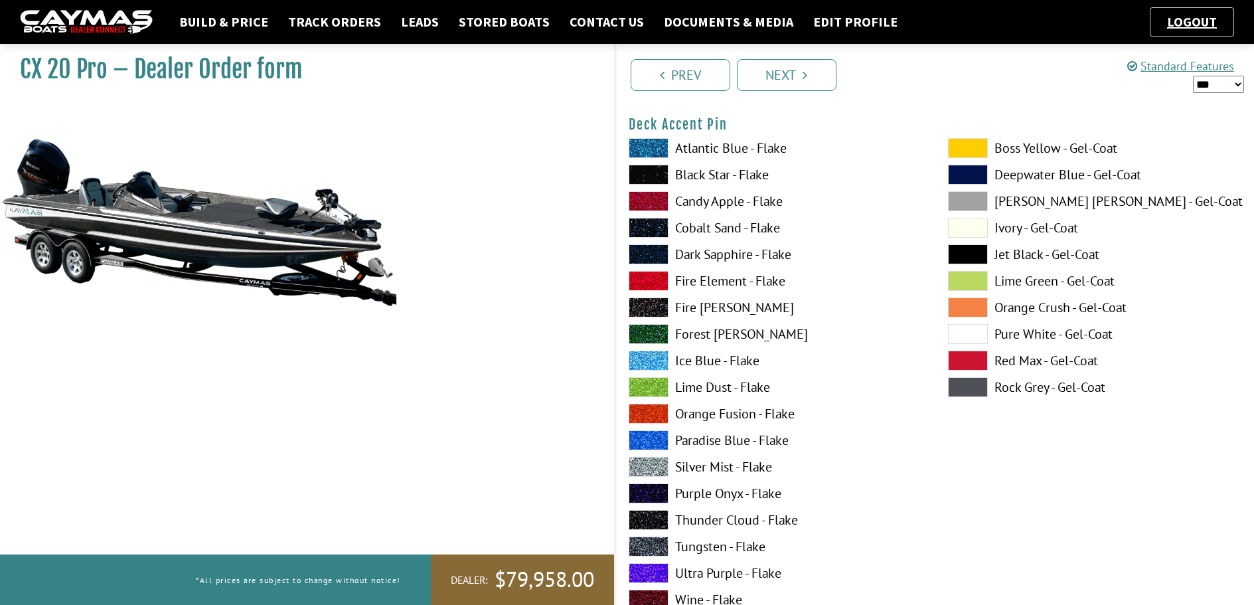
click at [964, 360] on span at bounding box center [968, 360] width 40 height 20
click at [650, 469] on span at bounding box center [649, 467] width 40 height 20
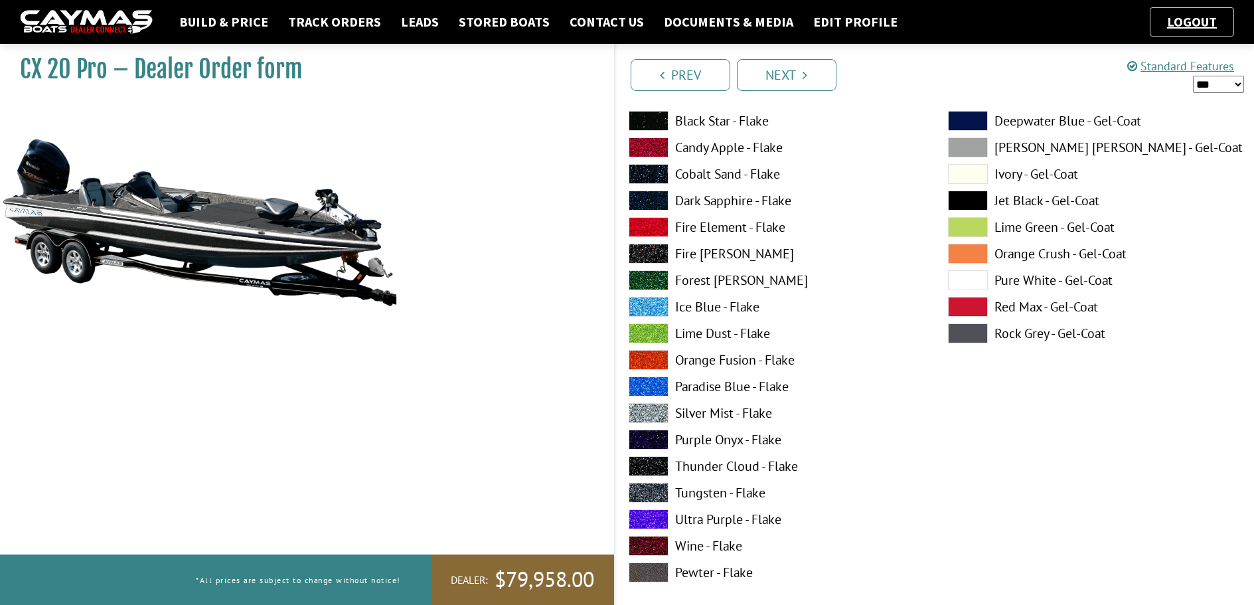
scroll to position [133, 0]
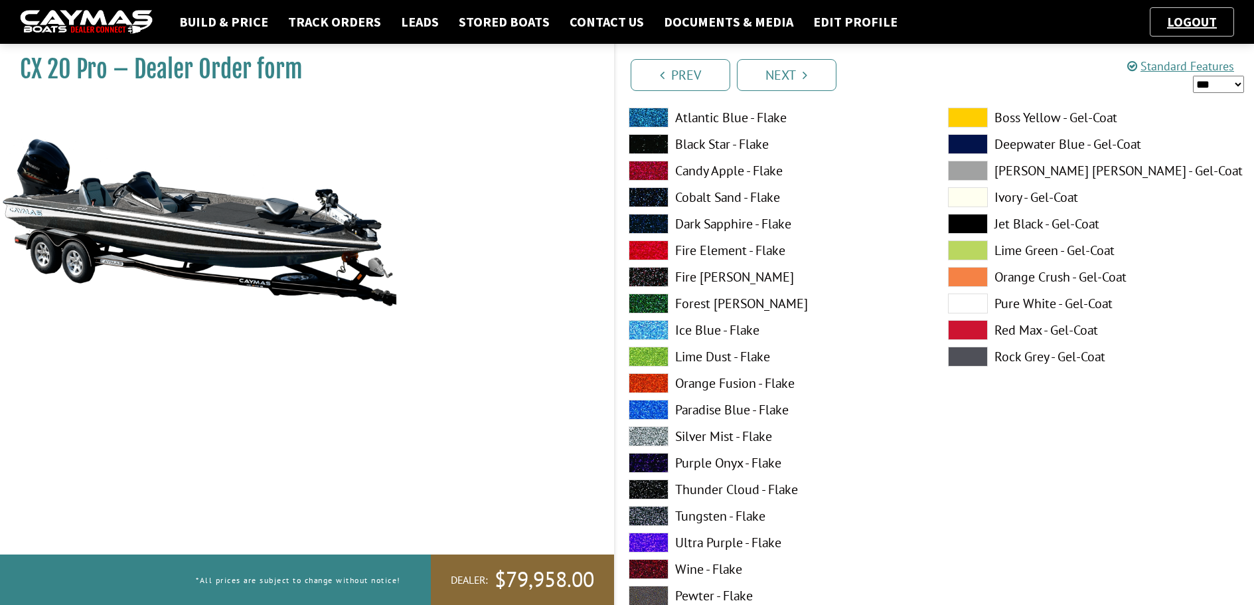
click at [975, 328] on span at bounding box center [968, 330] width 40 height 20
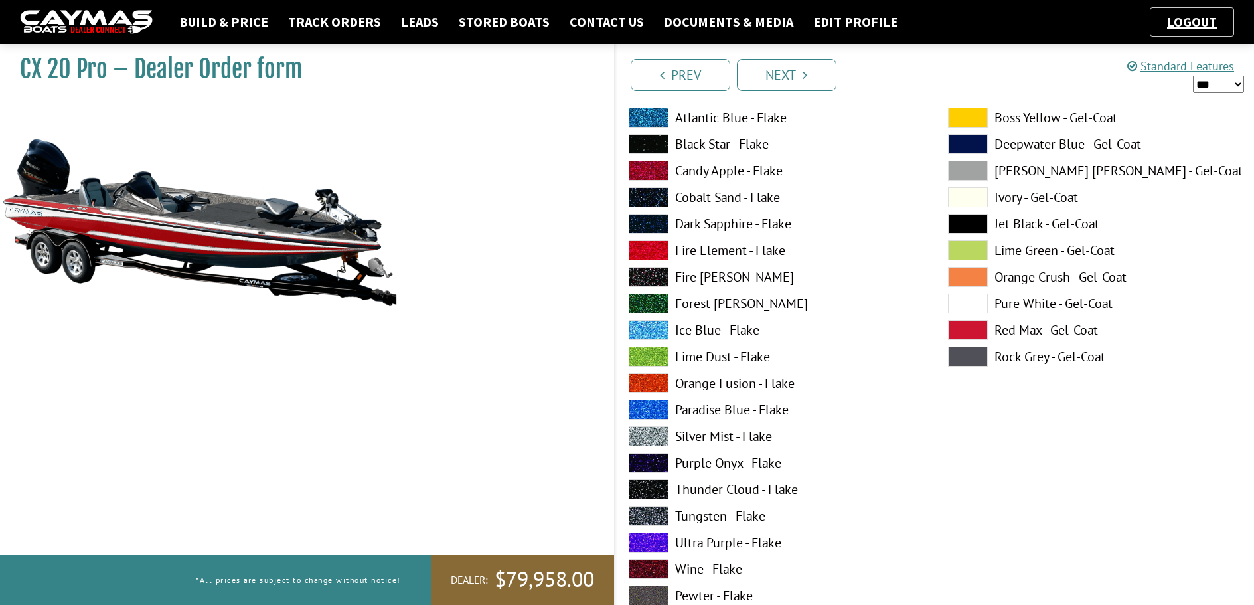
click at [648, 490] on span at bounding box center [649, 489] width 40 height 20
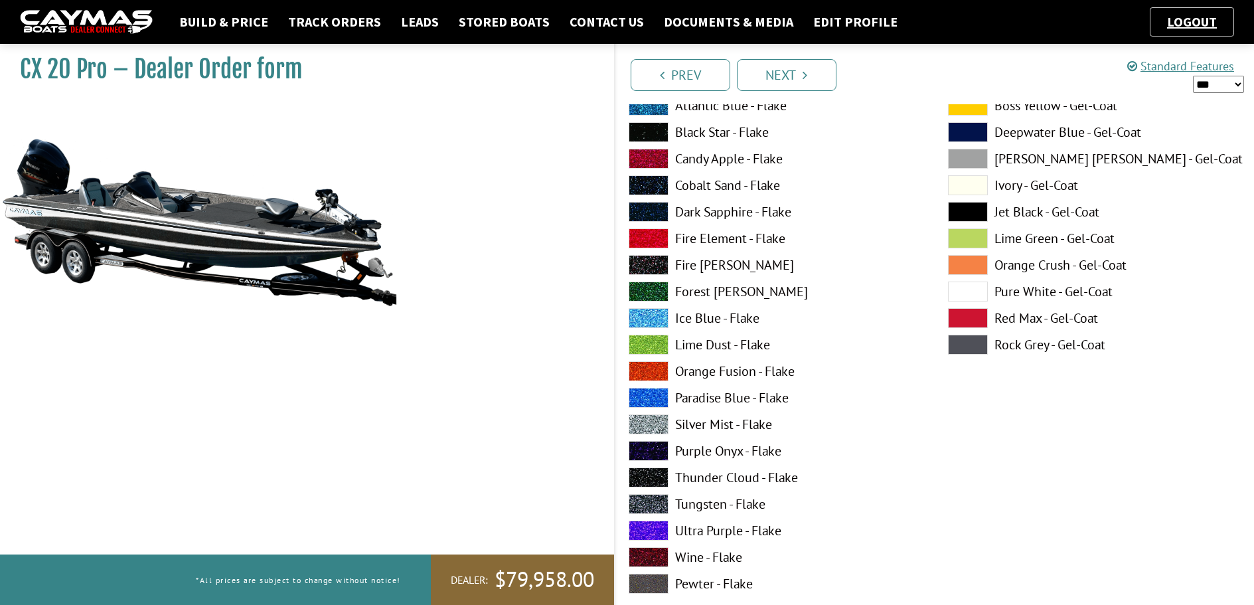
scroll to position [199, 0]
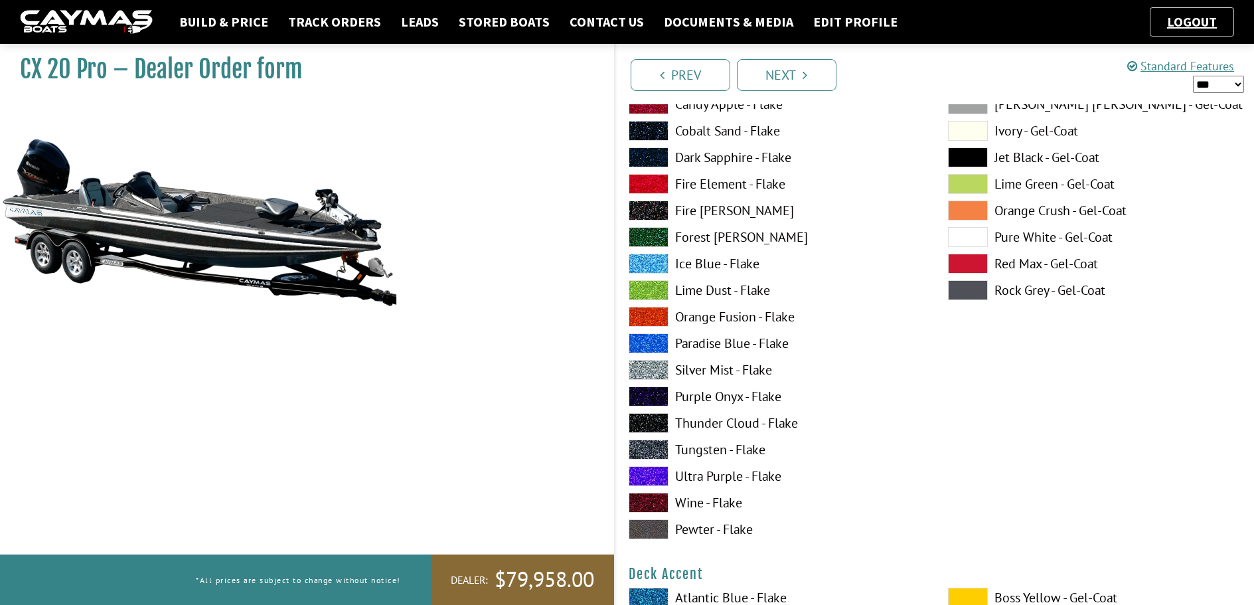
click at [972, 259] on span at bounding box center [968, 264] width 40 height 20
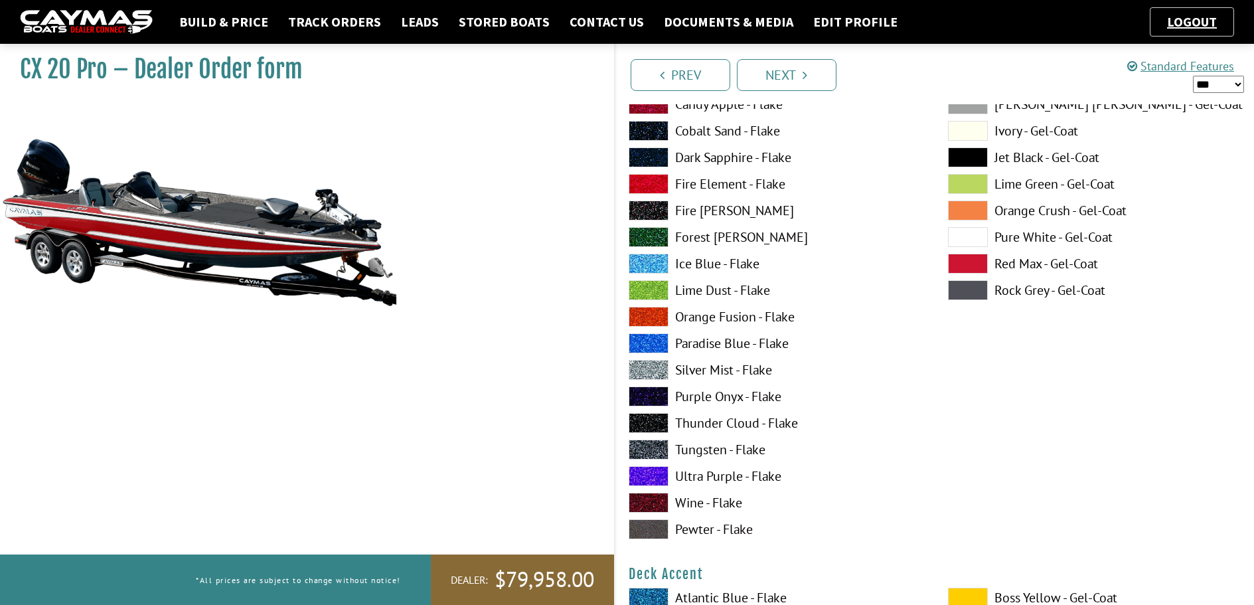
click at [659, 422] on span at bounding box center [649, 423] width 40 height 20
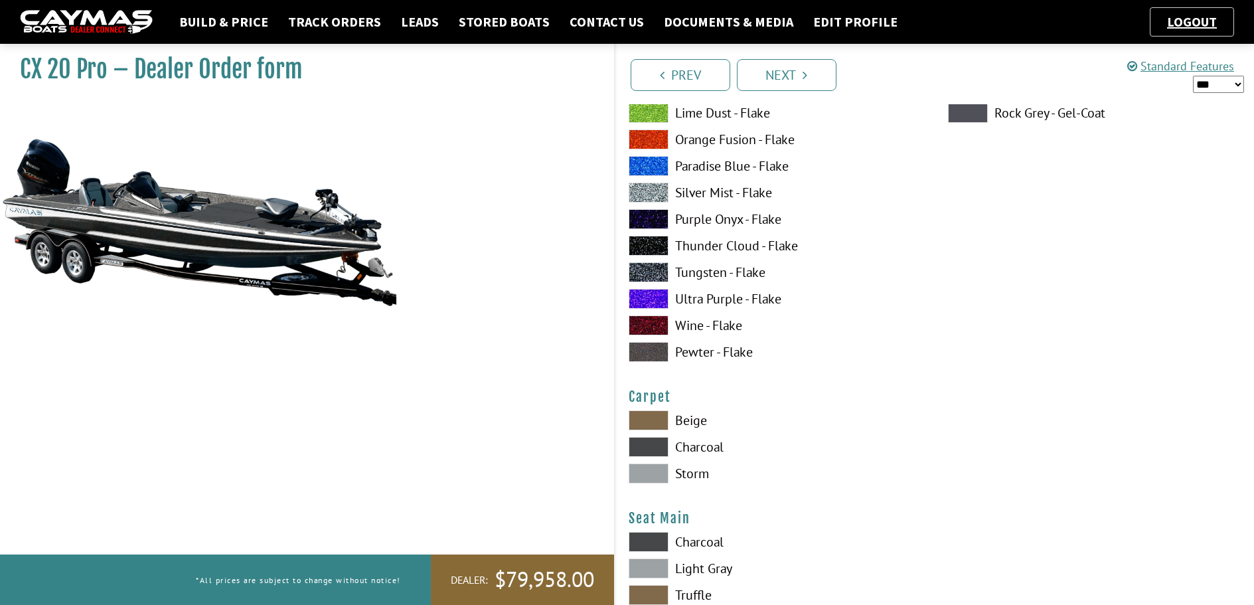
scroll to position [7367, 0]
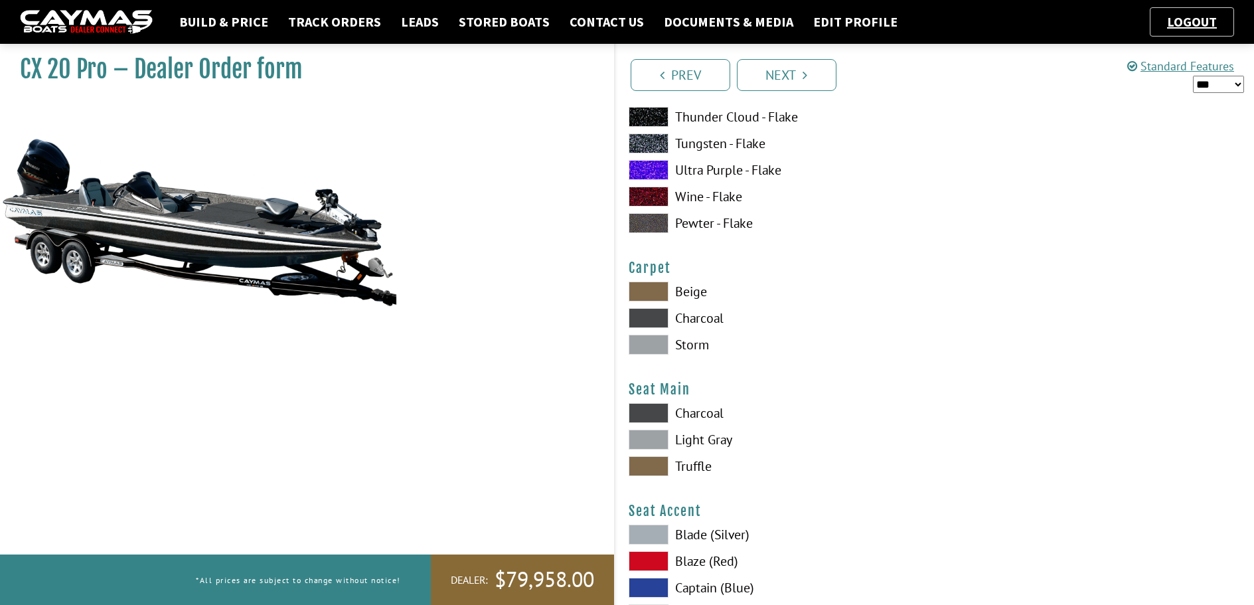
click at [640, 346] on span at bounding box center [649, 345] width 40 height 20
click at [654, 318] on span at bounding box center [649, 318] width 40 height 20
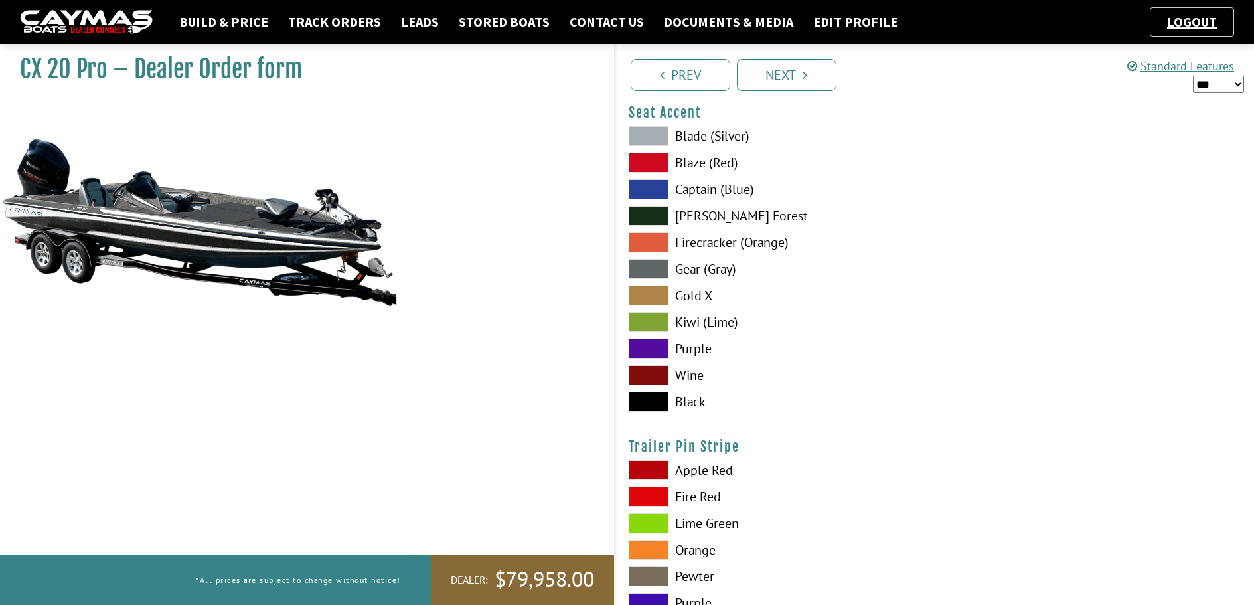
scroll to position [7699, 0]
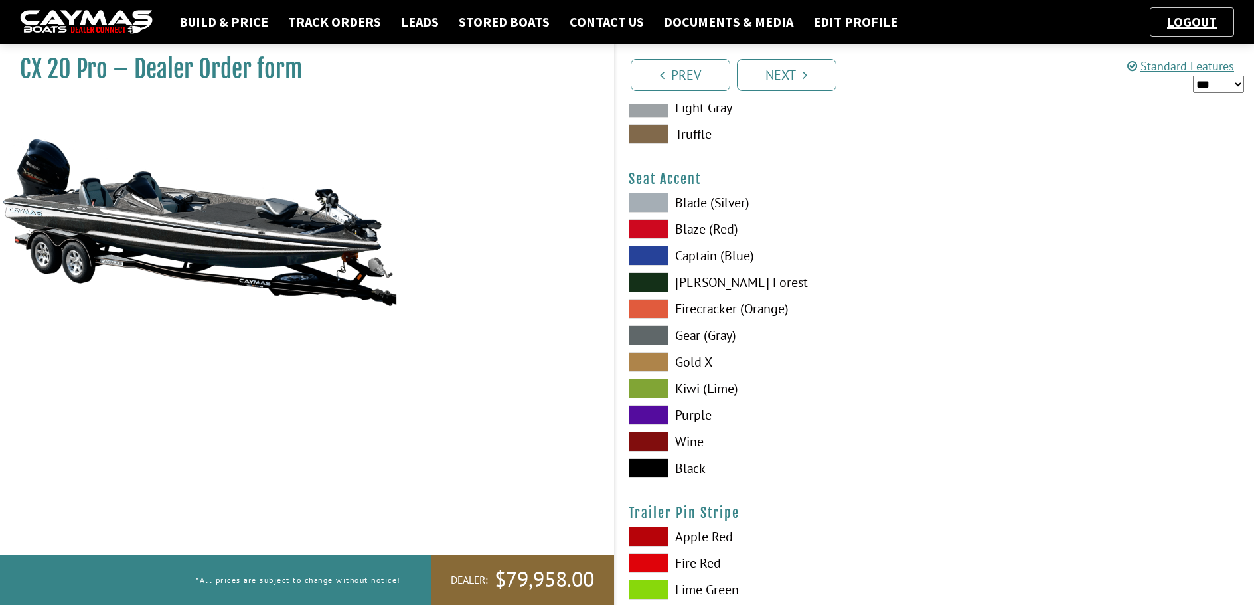
click at [647, 468] on span at bounding box center [649, 468] width 40 height 20
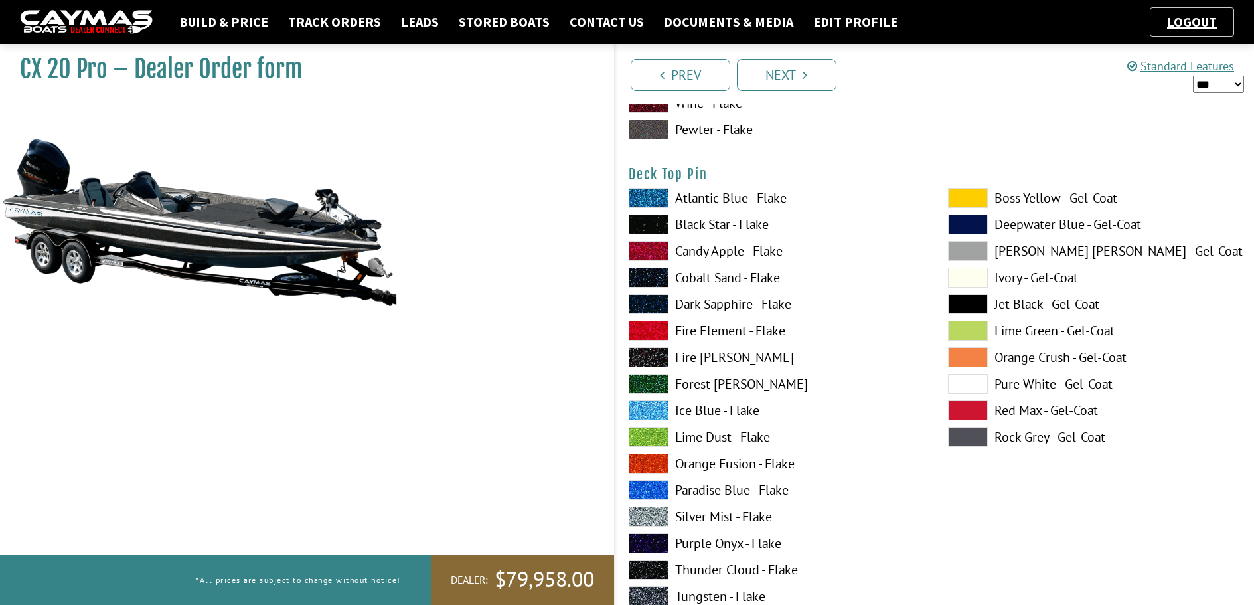
scroll to position [1773, 0]
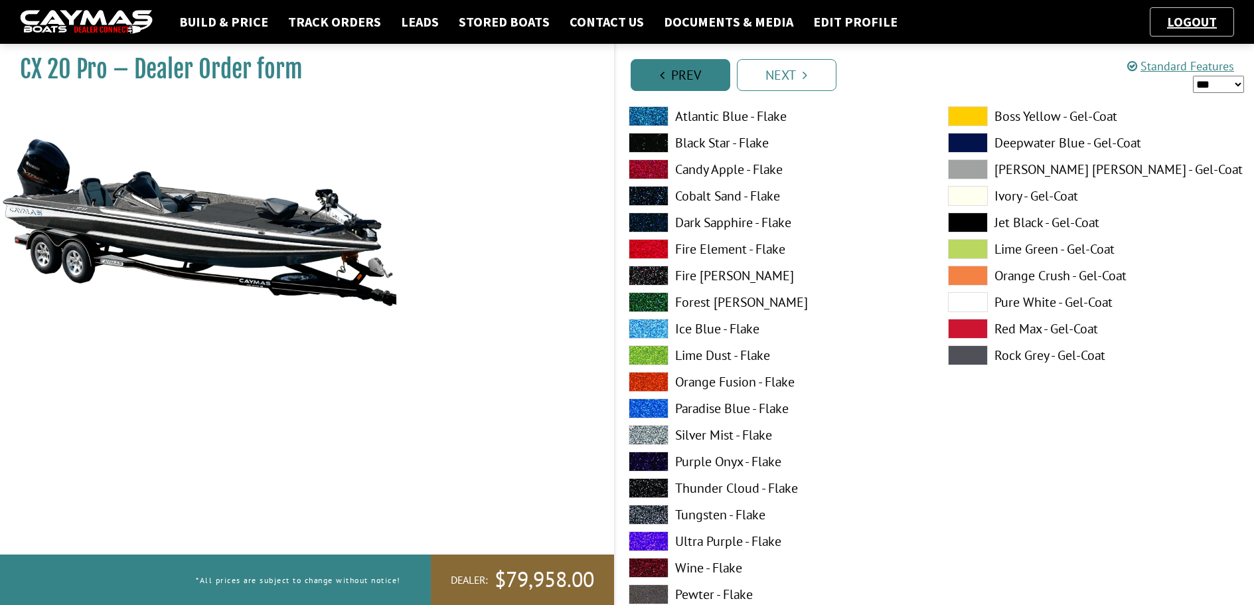
click at [690, 72] on link "Prev" at bounding box center [681, 75] width 100 height 32
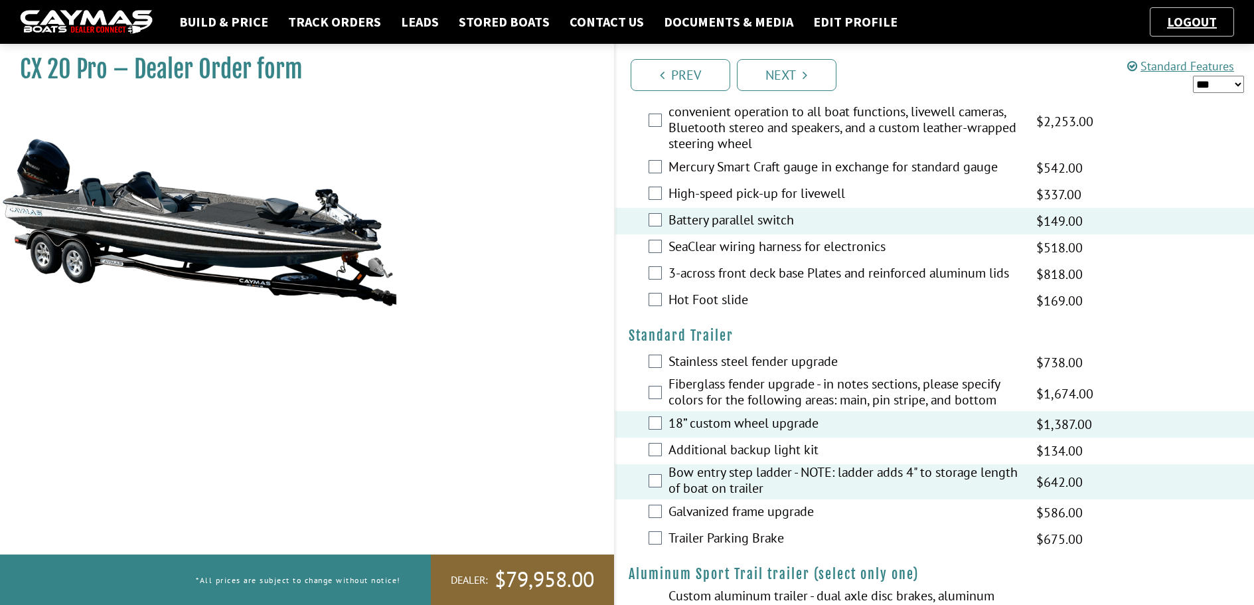
scroll to position [2044, 0]
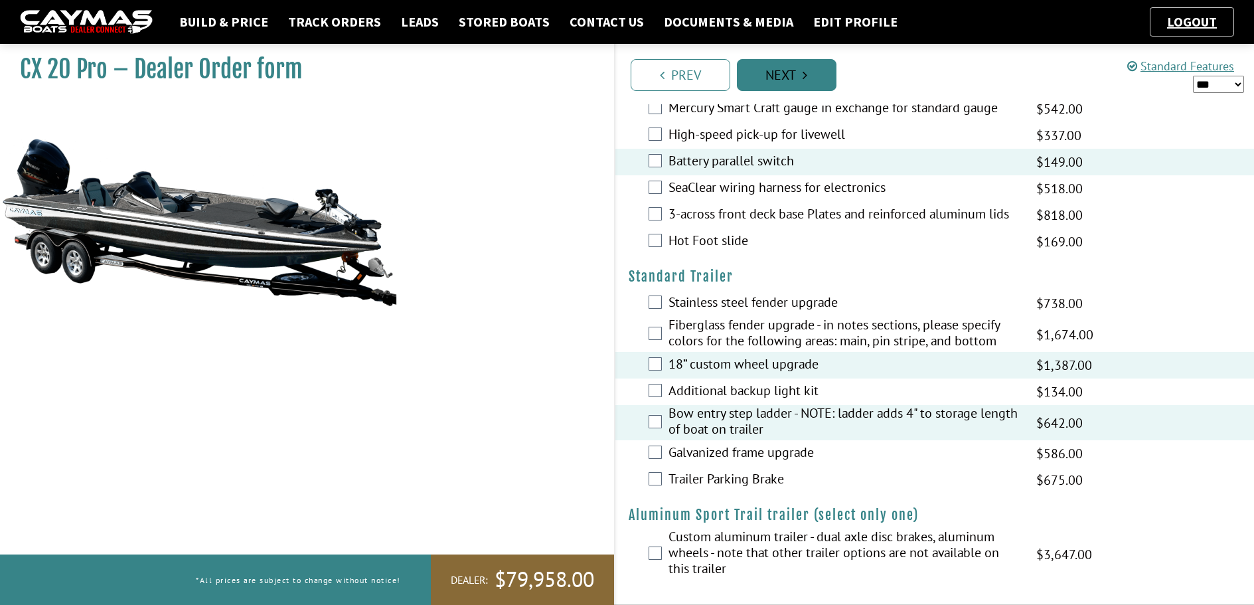
click at [798, 72] on link "Next" at bounding box center [787, 75] width 100 height 32
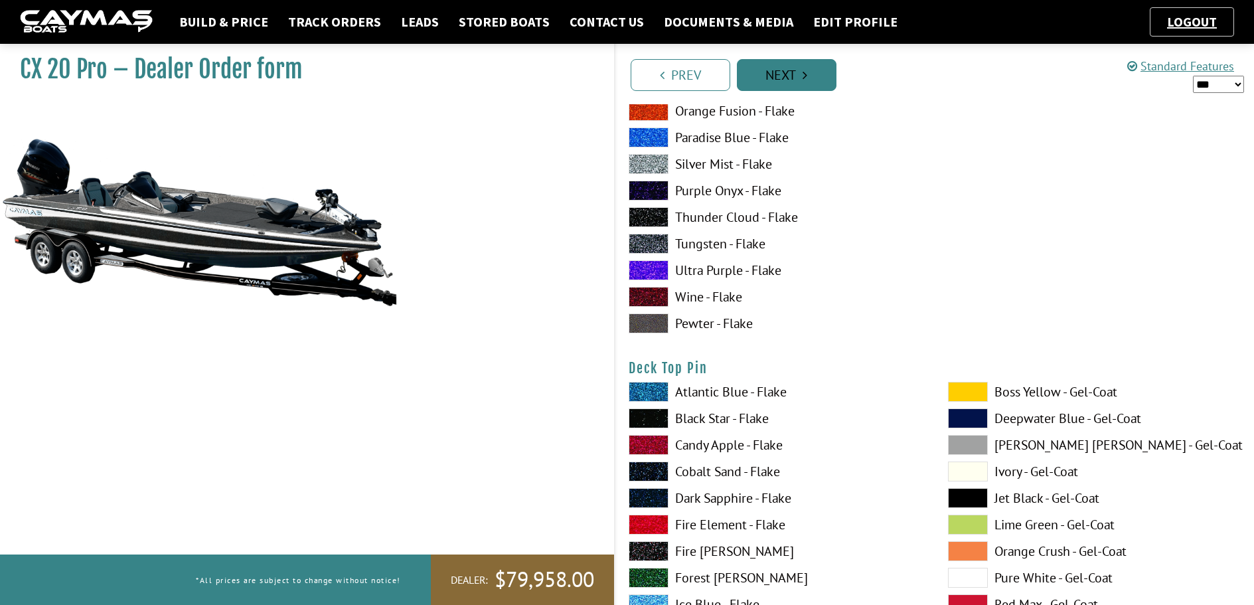
scroll to position [0, 0]
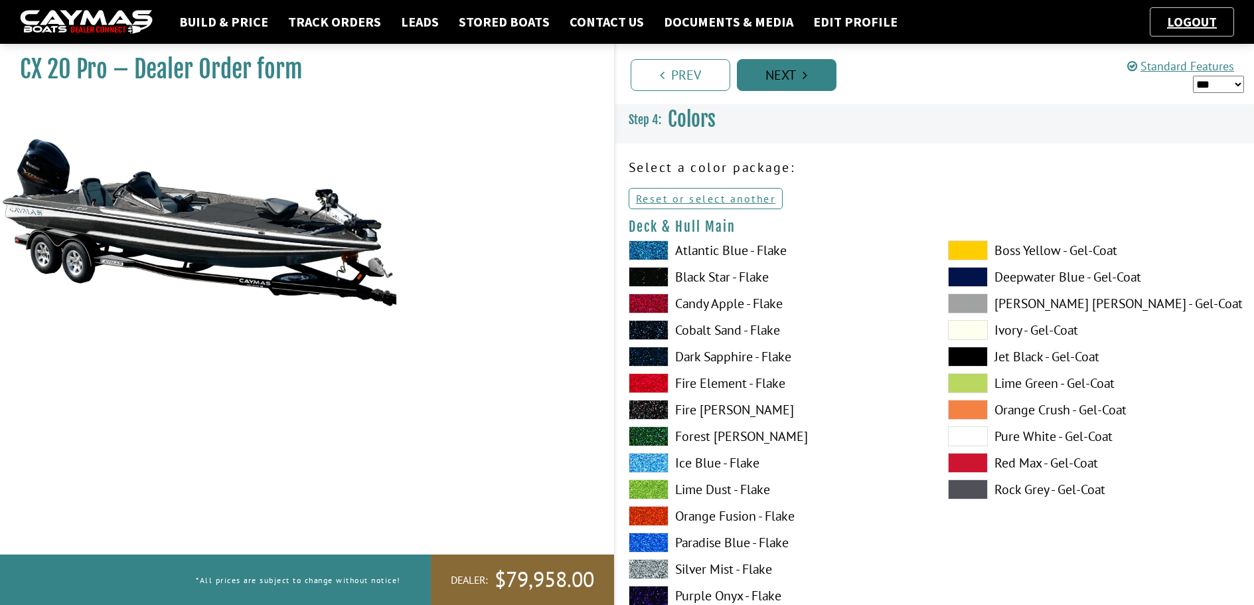
click at [799, 78] on link "Next" at bounding box center [787, 75] width 100 height 32
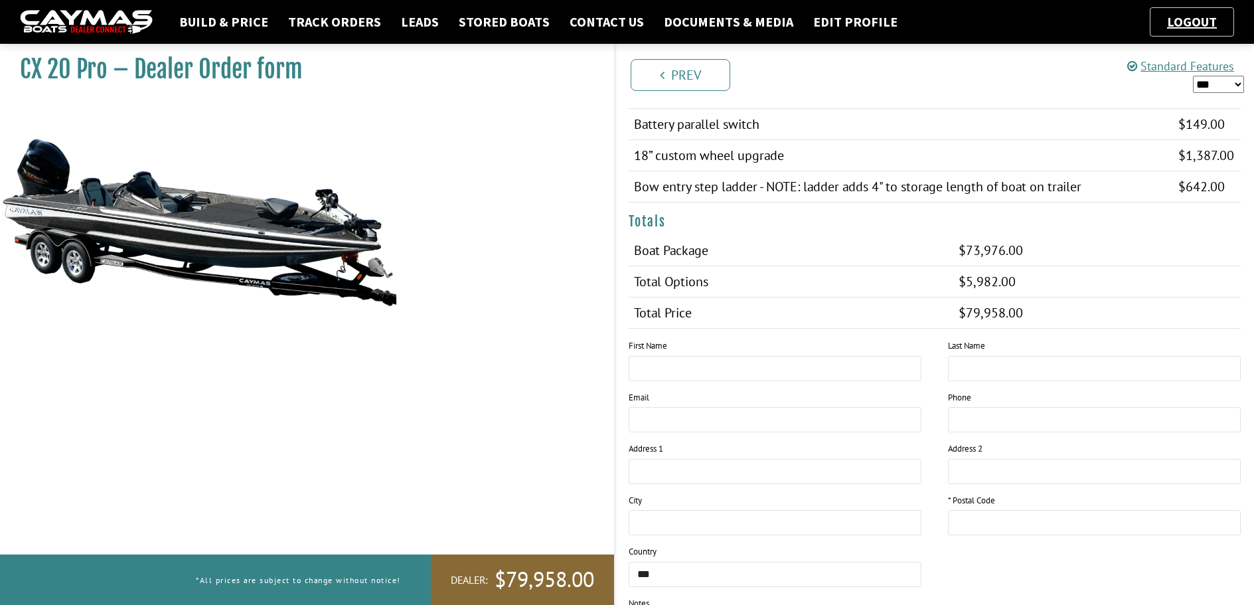
scroll to position [1181, 0]
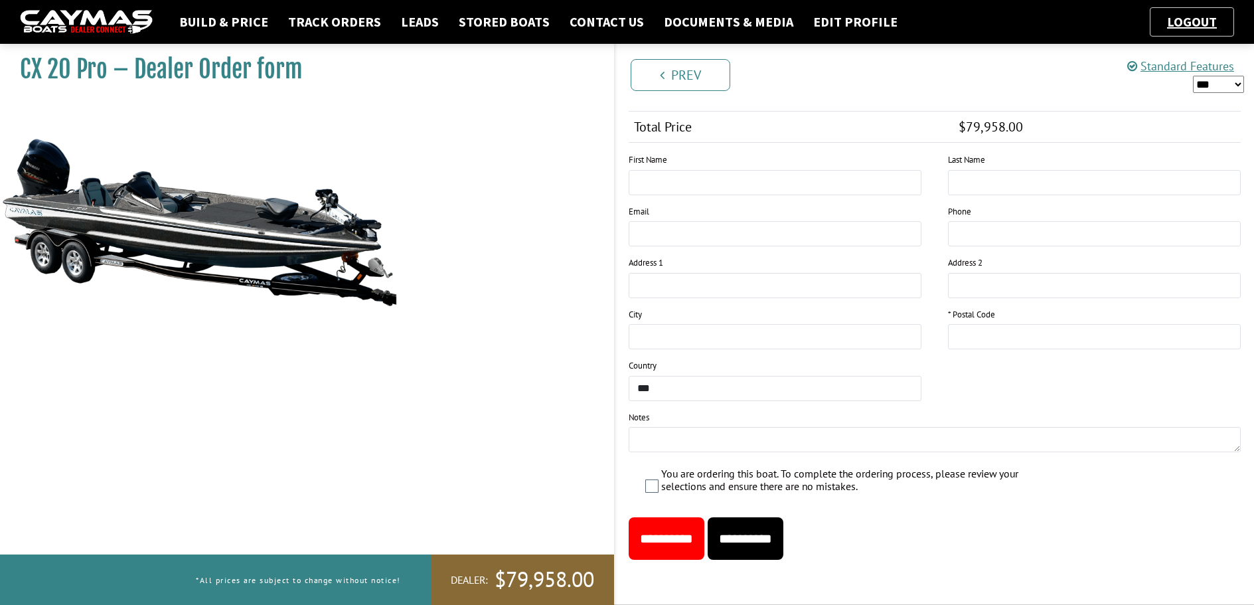
click at [676, 531] on input "**********" at bounding box center [667, 538] width 76 height 42
click at [677, 184] on input "text" at bounding box center [775, 182] width 293 height 25
type input "**********"
click at [651, 231] on input "email" at bounding box center [775, 233] width 293 height 25
type input "**********"
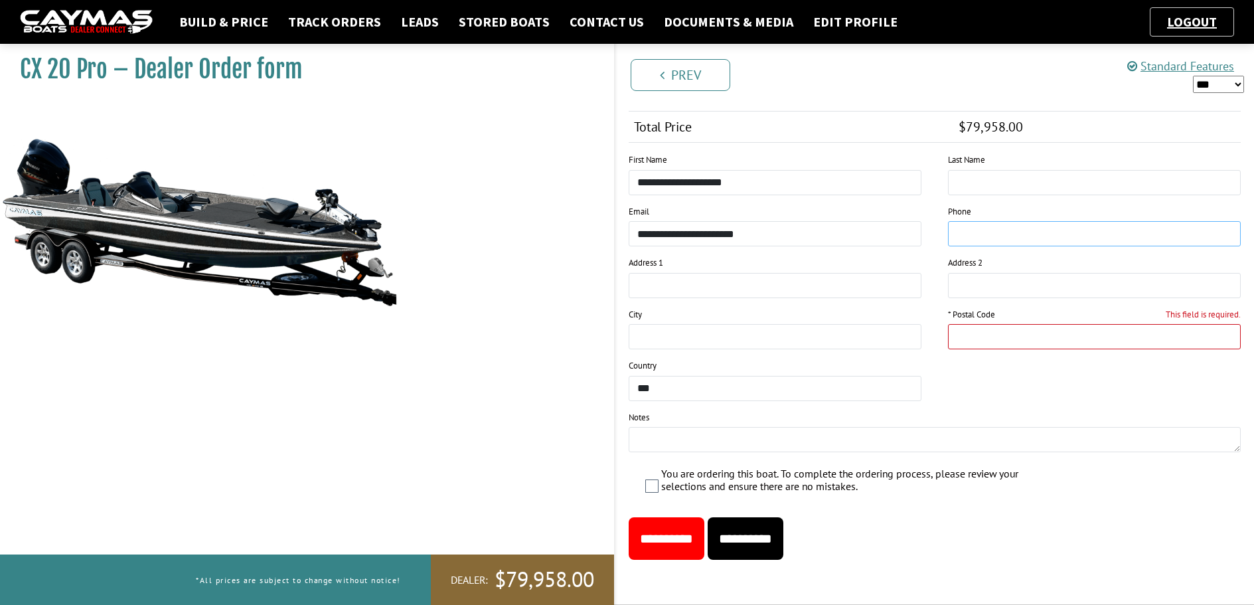
click at [984, 234] on input "tel" at bounding box center [1094, 233] width 293 height 25
type input "**********"
click at [644, 285] on input "text" at bounding box center [775, 285] width 293 height 25
type input "**********"
click at [675, 337] on input "text" at bounding box center [775, 336] width 293 height 25
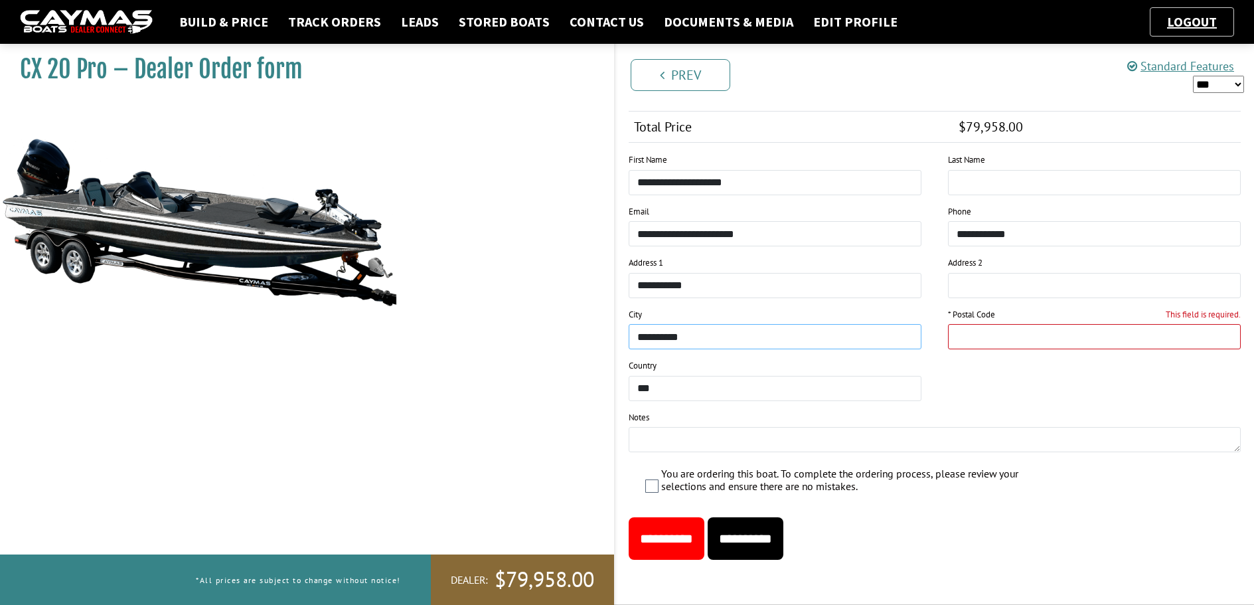
type input "**********"
click at [1000, 340] on input "This field is required." at bounding box center [1094, 336] width 293 height 25
type input "*****"
click at [696, 531] on input "**********" at bounding box center [667, 538] width 76 height 42
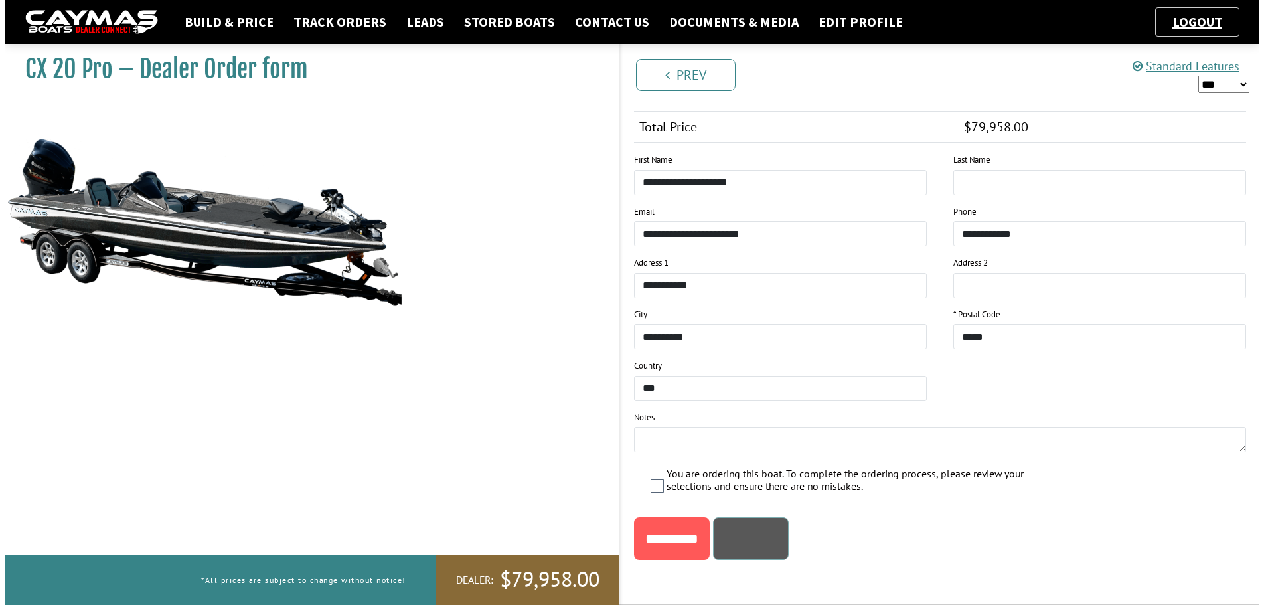
scroll to position [0, 0]
